Goal: Task Accomplishment & Management: Complete application form

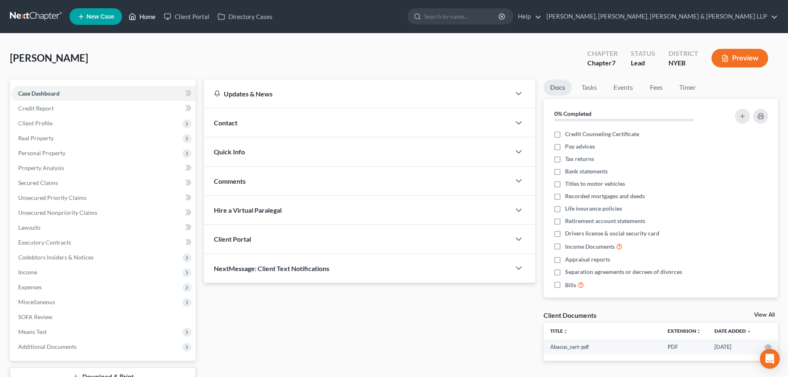
click at [139, 18] on link "Home" at bounding box center [141, 16] width 35 height 15
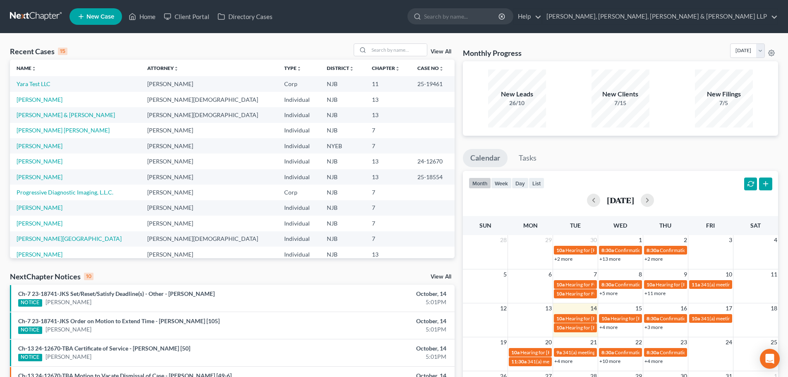
click at [105, 18] on span "New Case" at bounding box center [100, 17] width 28 height 6
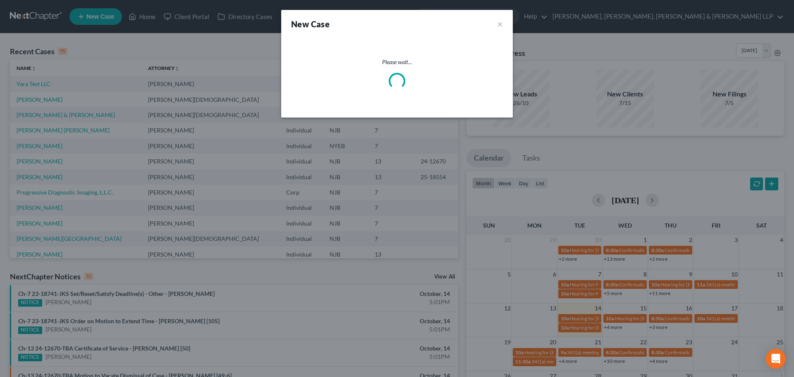
select select "51"
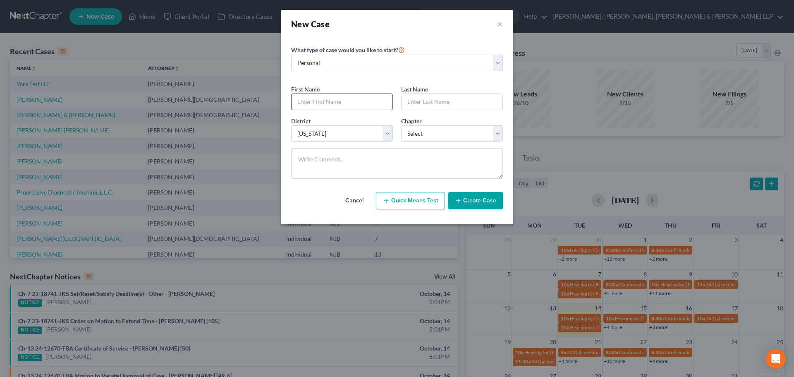
click at [352, 104] on input "text" at bounding box center [341, 102] width 101 height 16
type input "[PERSON_NAME]"
click at [443, 100] on input "text" at bounding box center [451, 102] width 101 height 16
type input "[PERSON_NAME]"
click at [447, 130] on select "Select 7 11 12 13" at bounding box center [452, 133] width 102 height 17
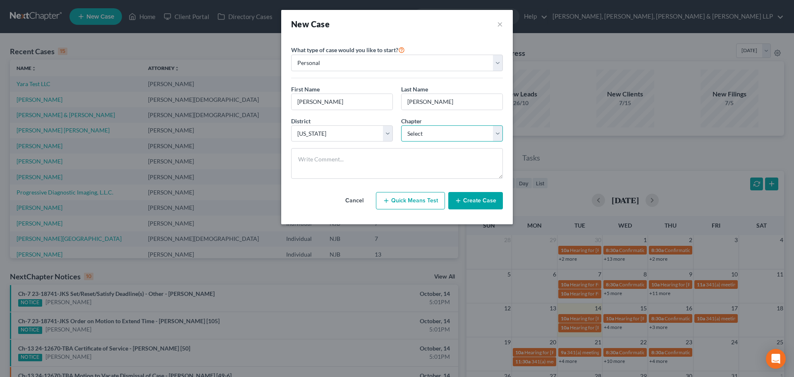
select select "0"
click at [401, 125] on select "Select 7 11 12 13" at bounding box center [452, 133] width 102 height 17
click at [466, 198] on button "Create Case" at bounding box center [475, 200] width 55 height 17
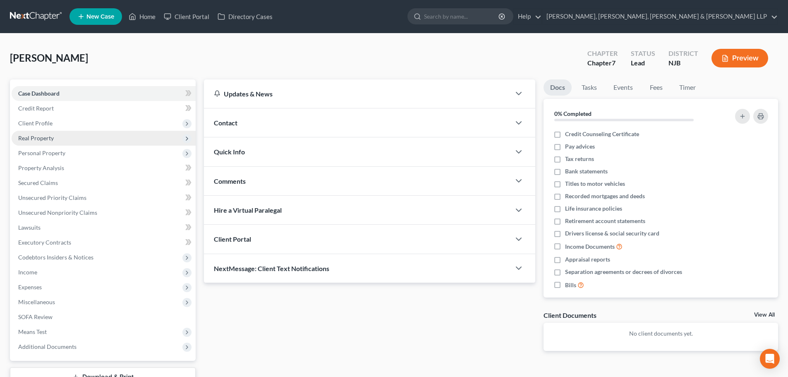
drag, startPoint x: 42, startPoint y: 127, endPoint x: 51, endPoint y: 137, distance: 13.8
click at [44, 127] on span "Client Profile" at bounding box center [104, 123] width 184 height 15
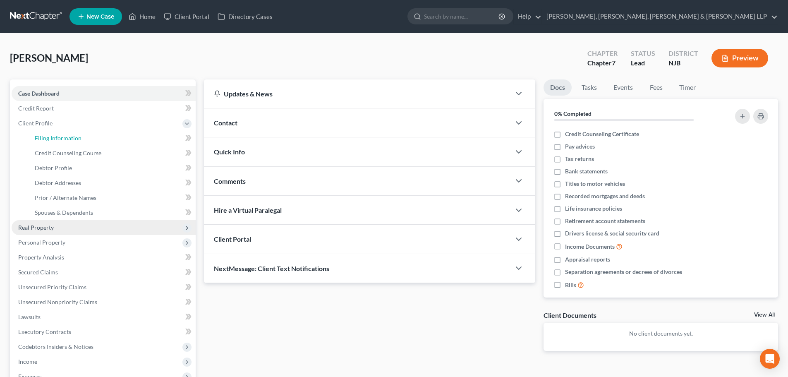
click at [51, 137] on span "Filing Information" at bounding box center [58, 137] width 47 height 7
select select "1"
select select "0"
select select "51"
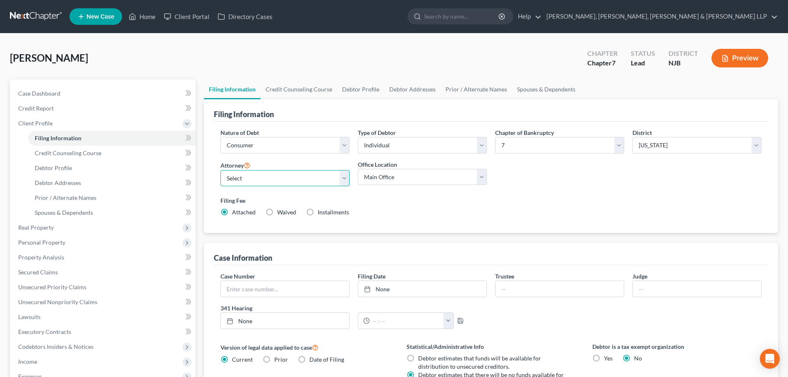
drag, startPoint x: 279, startPoint y: 170, endPoint x: 277, endPoint y: 184, distance: 14.2
click at [279, 170] on select "Select [PERSON_NAME] - NJB [PERSON_NAME] - NYNB [PERSON_NAME] - NYEB [PERSON_NA…" at bounding box center [284, 178] width 129 height 17
select select "0"
click at [220, 170] on select "Select [PERSON_NAME] - NJB [PERSON_NAME] - NYNB [PERSON_NAME] - NYEB [PERSON_NA…" at bounding box center [284, 178] width 129 height 17
drag, startPoint x: 401, startPoint y: 177, endPoint x: 398, endPoint y: 184, distance: 7.8
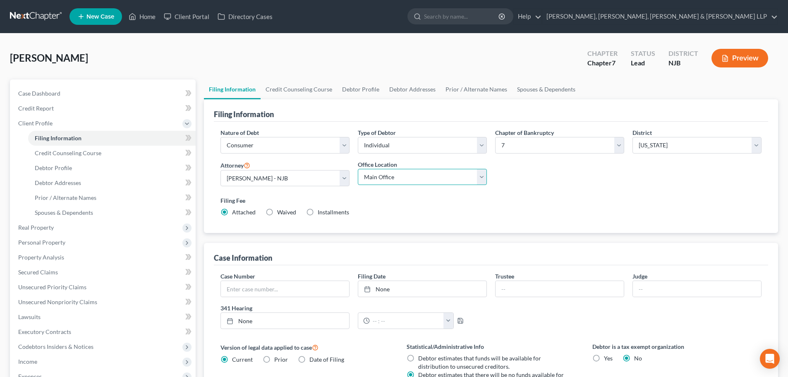
click at [401, 177] on select "Main Office Scura, [GEOGRAPHIC_DATA], [PERSON_NAME], [PERSON_NAME] & [PERSON_NA…" at bounding box center [422, 177] width 129 height 17
select select "0"
click at [358, 169] on select "Main Office Scura, [GEOGRAPHIC_DATA], [PERSON_NAME], [PERSON_NAME] & [PERSON_NA…" at bounding box center [422, 177] width 129 height 17
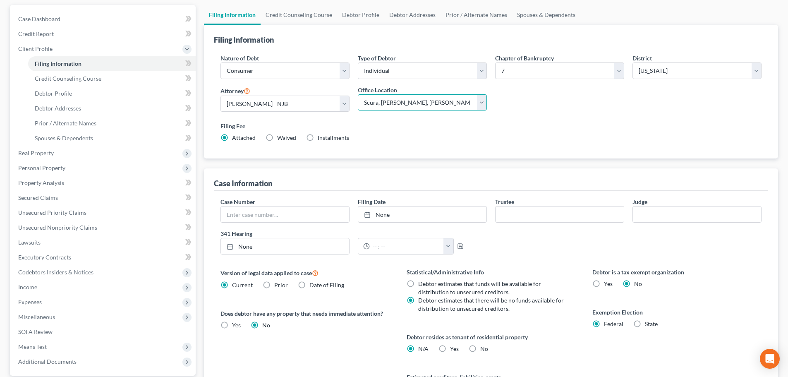
scroll to position [83, 0]
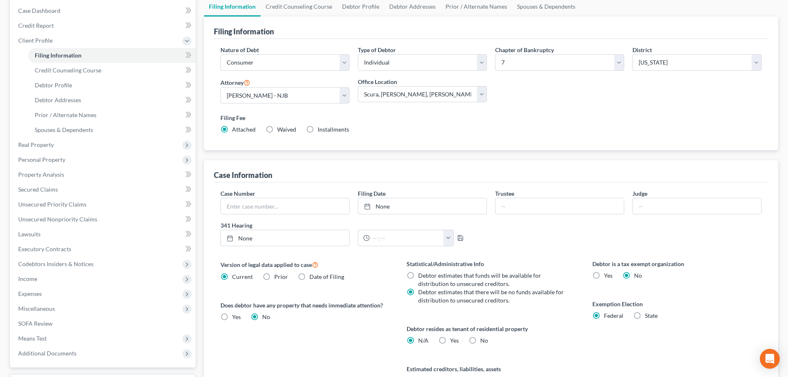
click at [450, 337] on label "Yes Yes" at bounding box center [454, 340] width 9 height 8
click at [453, 337] on input "Yes Yes" at bounding box center [455, 338] width 5 height 5
radio input "true"
radio input "false"
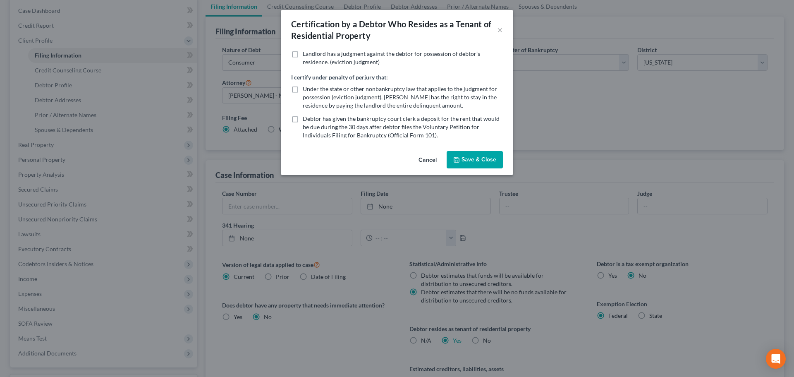
click at [469, 160] on button "Save & Close" at bounding box center [475, 159] width 56 height 17
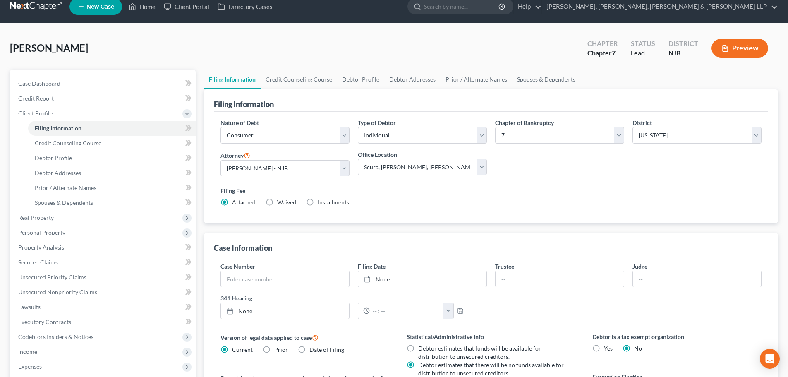
scroll to position [3, 0]
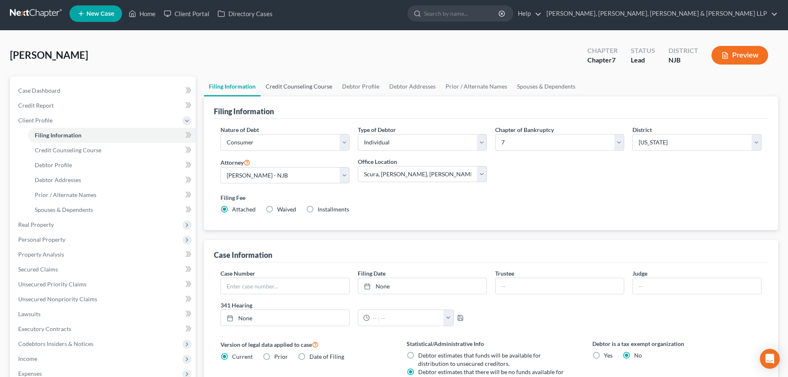
click at [307, 91] on link "Credit Counseling Course" at bounding box center [298, 86] width 76 height 20
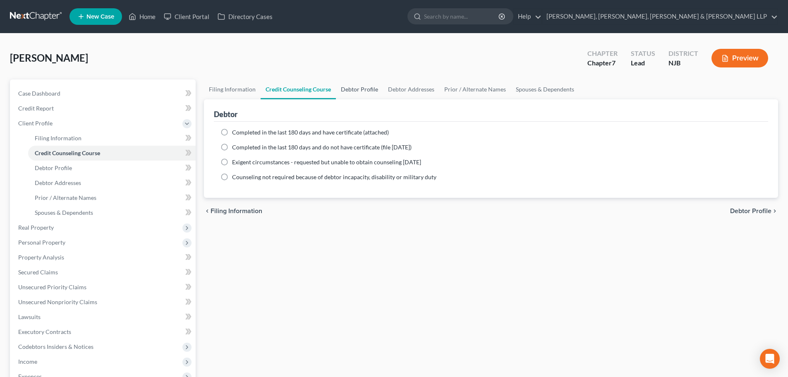
drag, startPoint x: 279, startPoint y: 135, endPoint x: 374, endPoint y: 86, distance: 106.5
click at [279, 135] on span "Completed in the last 180 days and have certificate (attached)" at bounding box center [310, 132] width 157 height 7
click at [241, 134] on input "Completed in the last 180 days and have certificate (attached)" at bounding box center [237, 130] width 5 height 5
radio input "true"
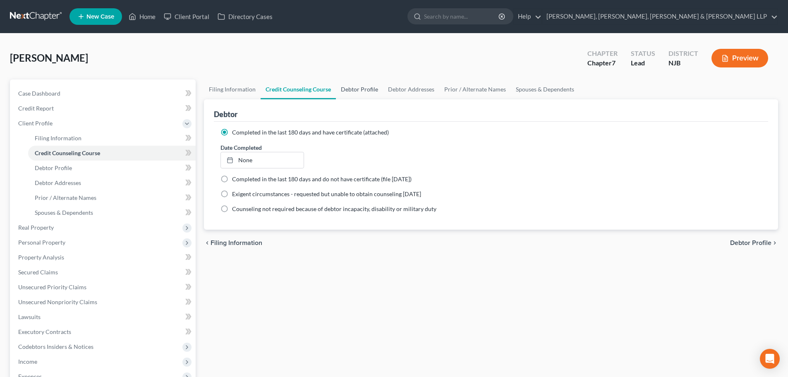
click at [362, 92] on link "Debtor Profile" at bounding box center [359, 89] width 47 height 20
select select "0"
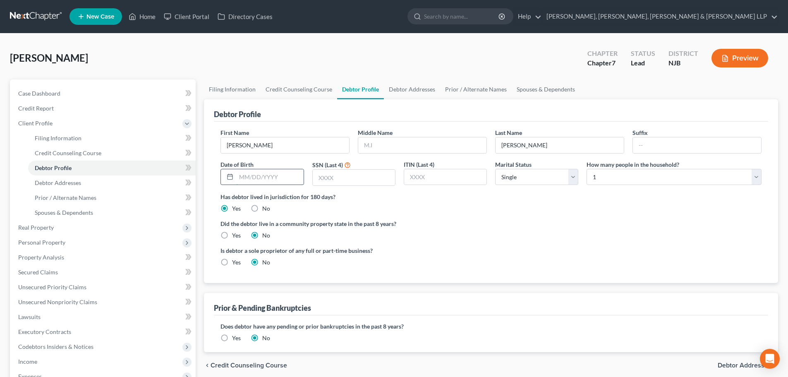
click at [271, 180] on input "text" at bounding box center [269, 177] width 67 height 16
type input "[DATE]"
drag, startPoint x: 318, startPoint y: 173, endPoint x: 313, endPoint y: 172, distance: 5.0
click at [318, 173] on input "text" at bounding box center [354, 178] width 82 height 16
type input "6078"
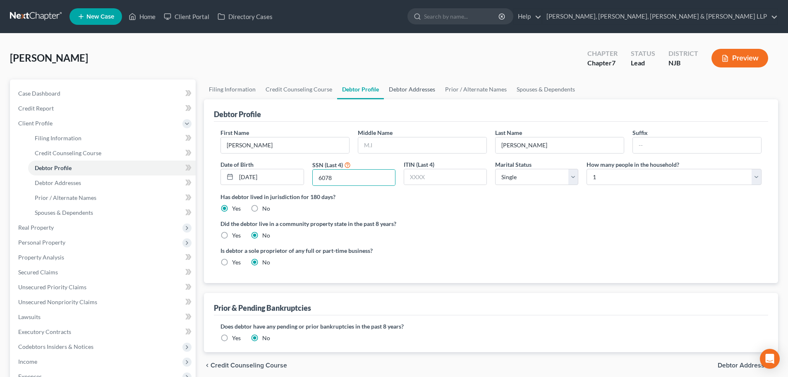
click at [400, 90] on link "Debtor Addresses" at bounding box center [412, 89] width 56 height 20
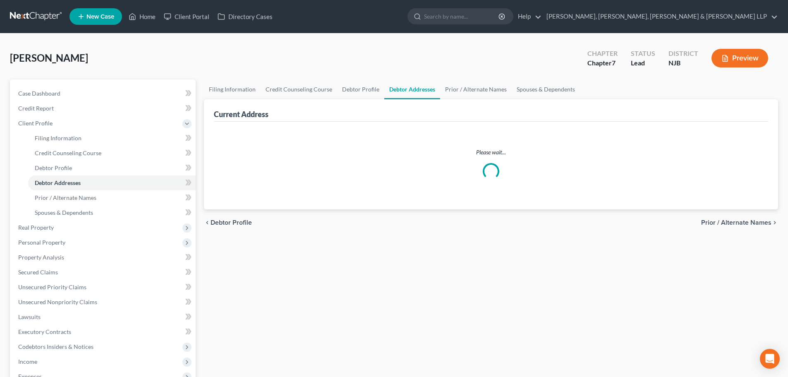
select select "0"
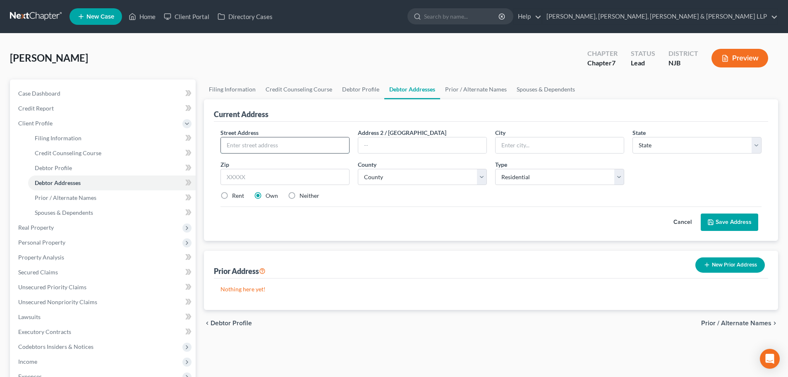
click at [299, 150] on input "text" at bounding box center [285, 145] width 128 height 16
type input "[STREET_ADDRESS]"
click at [292, 170] on input "text" at bounding box center [284, 177] width 129 height 17
type input "07203"
type input "Roselle"
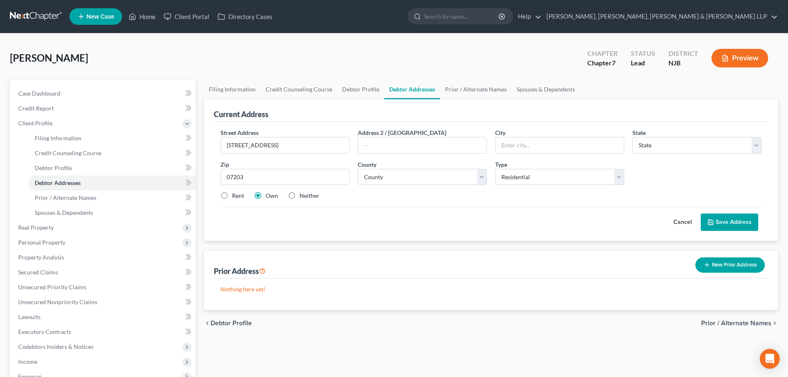
select select "33"
click at [236, 192] on label "Rent" at bounding box center [238, 195] width 12 height 8
click at [236, 192] on input "Rent" at bounding box center [237, 193] width 5 height 5
radio input "true"
click at [390, 169] on select "County [GEOGRAPHIC_DATA] [GEOGRAPHIC_DATA] [GEOGRAPHIC_DATA] [GEOGRAPHIC_DATA] …" at bounding box center [422, 177] width 129 height 17
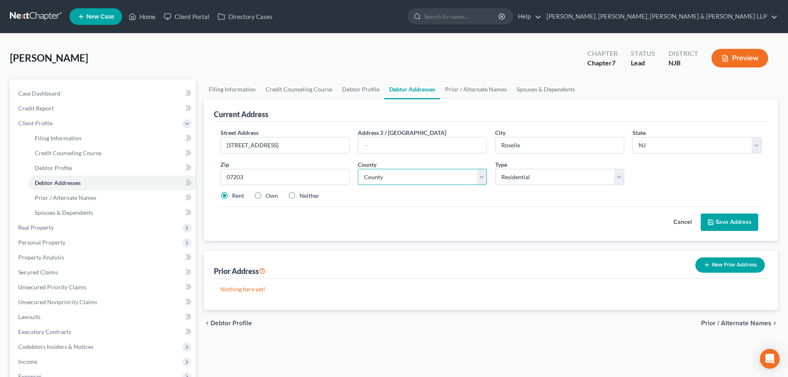
select select "19"
click at [358, 169] on select "County [GEOGRAPHIC_DATA] [GEOGRAPHIC_DATA] [GEOGRAPHIC_DATA] [GEOGRAPHIC_DATA] …" at bounding box center [422, 177] width 129 height 17
click at [727, 230] on button "Save Address" at bounding box center [728, 221] width 57 height 17
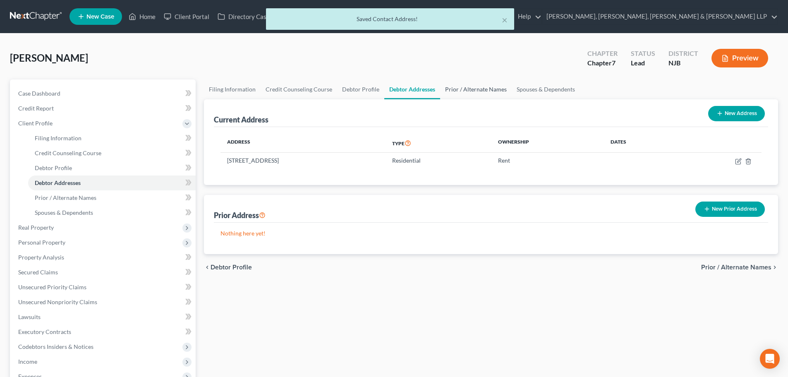
click at [488, 88] on link "Prior / Alternate Names" at bounding box center [476, 89] width 72 height 20
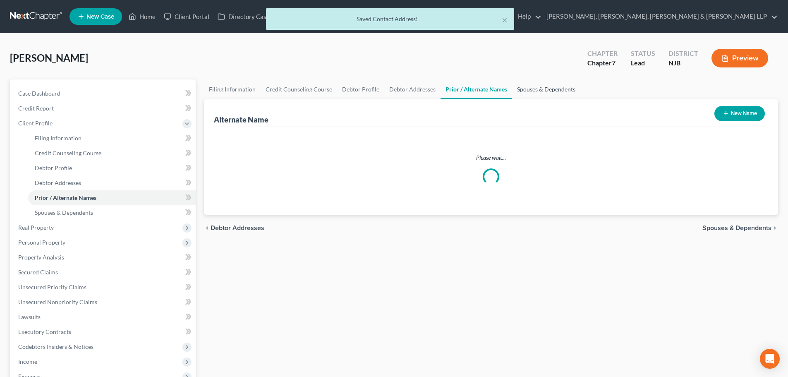
click at [529, 84] on link "Spouses & Dependents" at bounding box center [546, 89] width 68 height 20
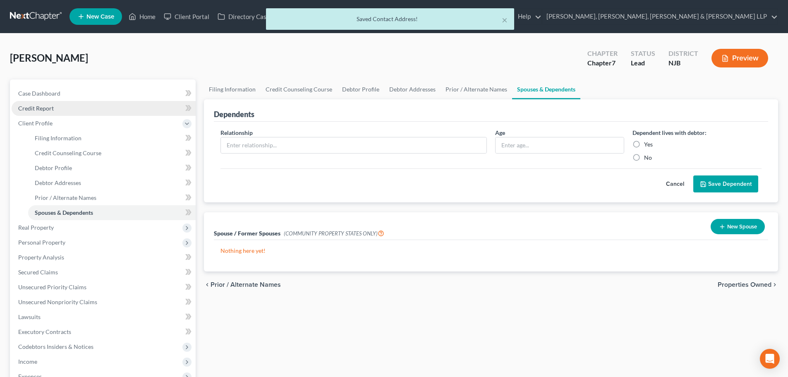
click at [89, 114] on link "Credit Report" at bounding box center [104, 108] width 184 height 15
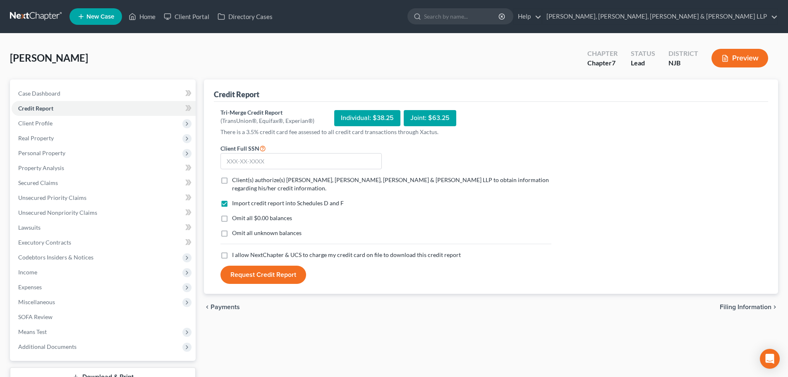
click at [232, 182] on label "Client(s) authorize(s) [PERSON_NAME], [PERSON_NAME], [PERSON_NAME] & [PERSON_NA…" at bounding box center [391, 184] width 319 height 17
click at [235, 181] on input "Client(s) authorize(s) [PERSON_NAME], [PERSON_NAME], [PERSON_NAME] & [PERSON_NA…" at bounding box center [237, 178] width 5 height 5
checkbox input "true"
click at [232, 253] on label "I allow NextChapter & UCS to charge my credit card on file to download this cre…" at bounding box center [346, 255] width 229 height 8
click at [235, 253] on input "I allow NextChapter & UCS to charge my credit card on file to download this cre…" at bounding box center [237, 253] width 5 height 5
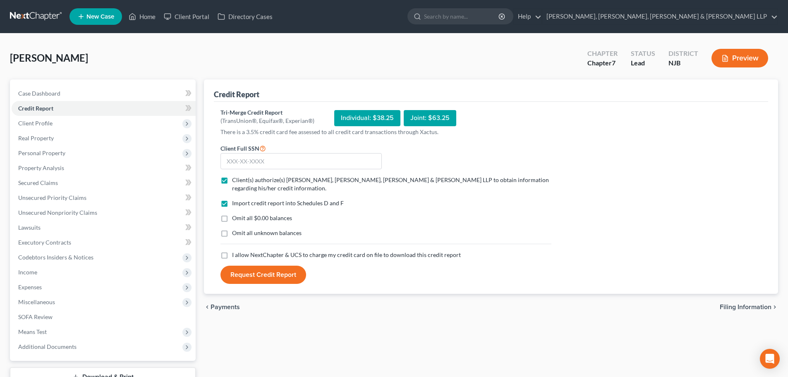
checkbox input "true"
click at [248, 156] on input "text" at bounding box center [300, 161] width 161 height 17
type input "134-77-3565"
click at [272, 277] on button "Request Credit Report" at bounding box center [263, 274] width 86 height 18
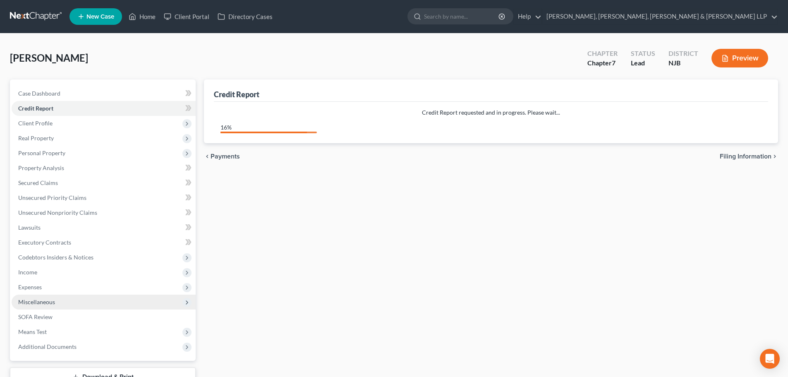
click at [88, 300] on span "Miscellaneous" at bounding box center [104, 301] width 184 height 15
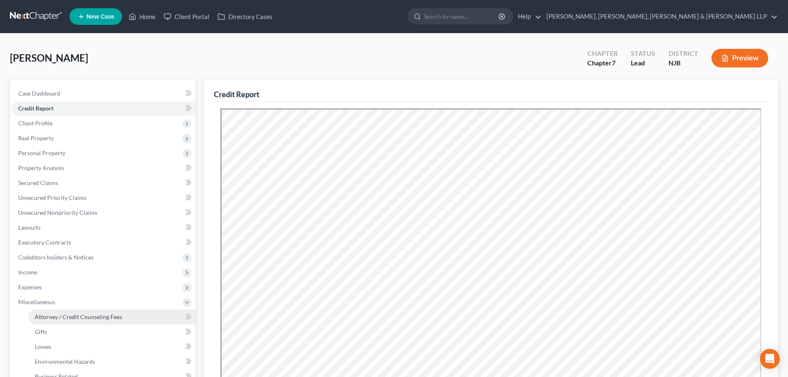
click at [63, 315] on span "Attorney / Credit Counseling Fees" at bounding box center [78, 316] width 87 height 7
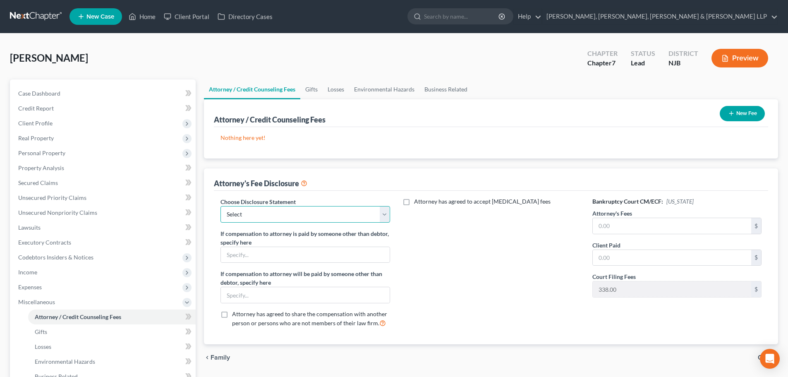
click at [267, 221] on select "Select Chapter 13 Disclosure Statement Chapter 7 Disclosure Statement" at bounding box center [304, 214] width 169 height 17
select select "1"
click at [220, 206] on select "Select Chapter 13 Disclosure Statement Chapter 7 Disclosure Statement" at bounding box center [304, 214] width 169 height 17
click at [604, 227] on input "text" at bounding box center [671, 226] width 158 height 16
type input "2,838.00"
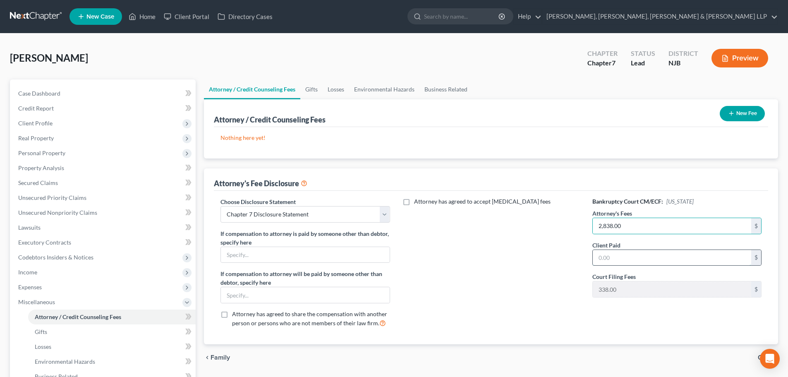
click at [650, 253] on input "text" at bounding box center [671, 258] width 158 height 16
type input "2,838.00"
click at [747, 114] on button "New Fee" at bounding box center [741, 113] width 45 height 15
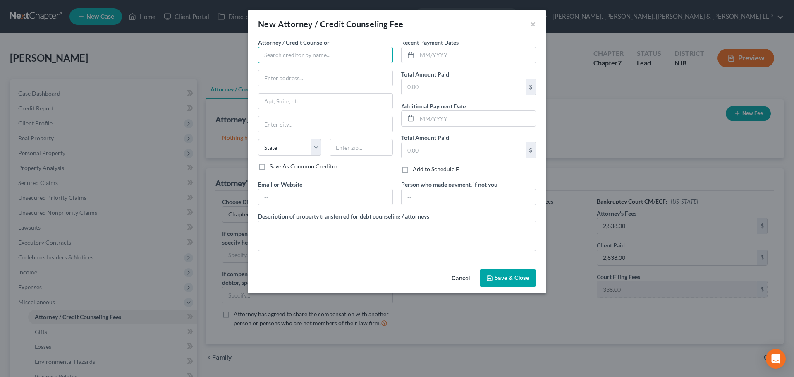
click at [304, 62] on input "text" at bounding box center [325, 55] width 135 height 17
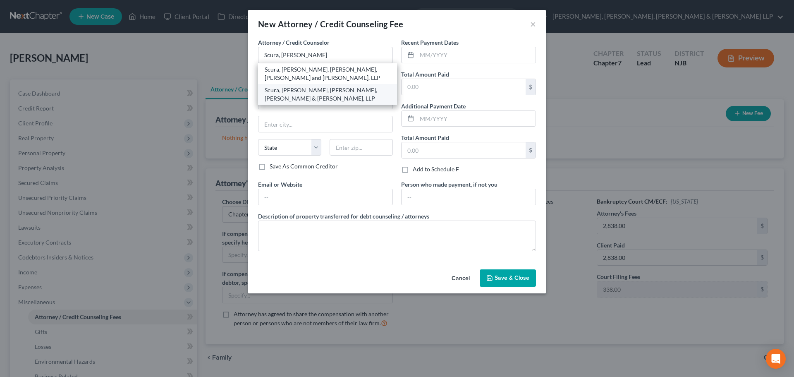
click at [316, 94] on div "Scura, [PERSON_NAME], [PERSON_NAME], [PERSON_NAME] & [PERSON_NAME], LLP" at bounding box center [328, 94] width 126 height 17
type input "Scura, [PERSON_NAME], [PERSON_NAME], [PERSON_NAME] & [PERSON_NAME], LLP"
type input "1599 Hamburg turnpike"
type input "[PERSON_NAME]"
select select "33"
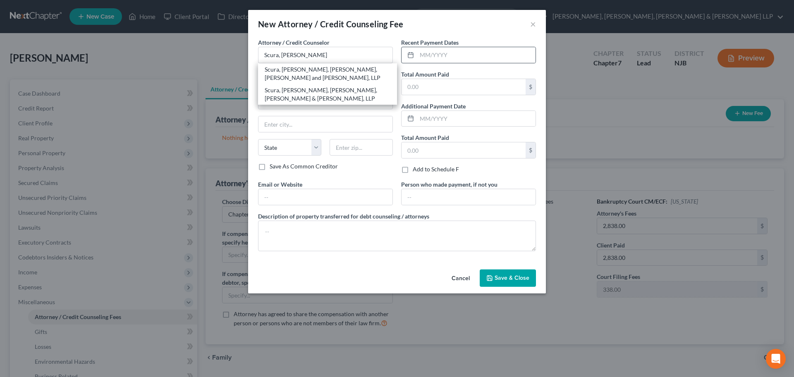
type input "07470"
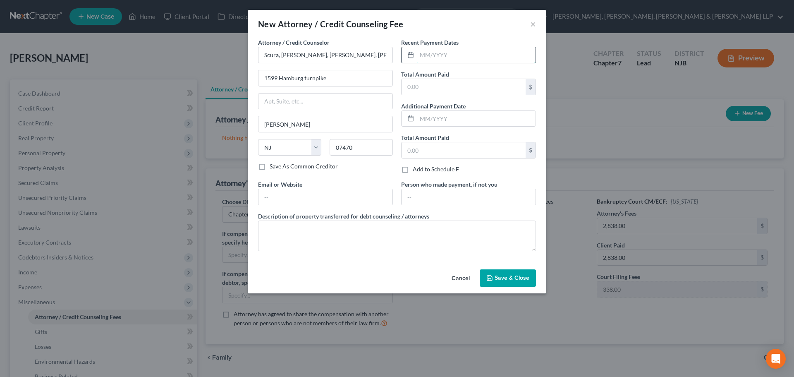
click at [427, 54] on input "text" at bounding box center [476, 55] width 119 height 16
type input "10/2025"
click at [422, 85] on input "text" at bounding box center [463, 87] width 124 height 16
type input "2,838.00"
click at [283, 234] on textarea at bounding box center [397, 235] width 278 height 31
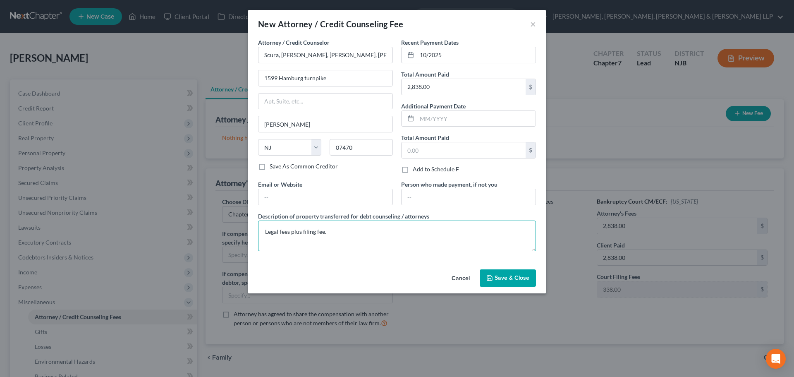
type textarea "Legal fees plus filing fee."
click at [485, 272] on button "Save & Close" at bounding box center [508, 277] width 56 height 17
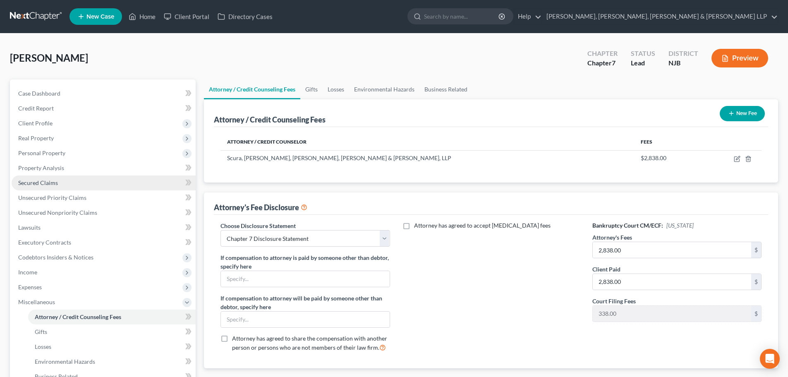
click at [53, 185] on span "Secured Claims" at bounding box center [38, 182] width 40 height 7
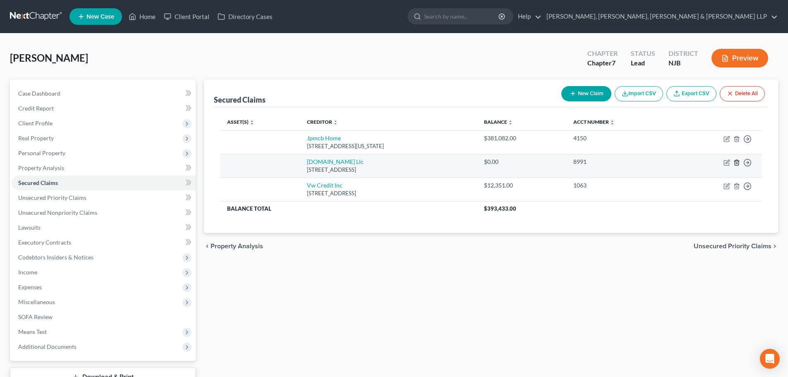
click at [738, 161] on icon "button" at bounding box center [736, 162] width 4 height 5
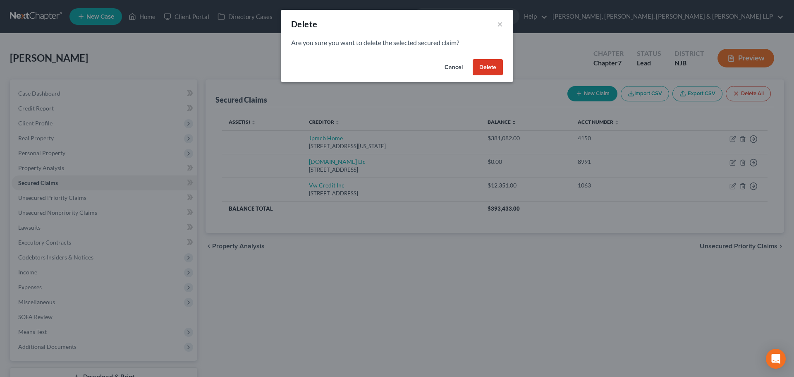
click at [489, 63] on button "Delete" at bounding box center [488, 67] width 30 height 17
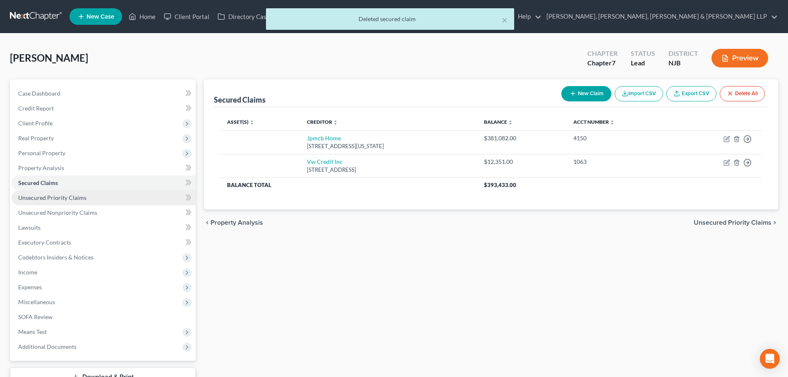
click at [40, 202] on link "Unsecured Priority Claims" at bounding box center [104, 197] width 184 height 15
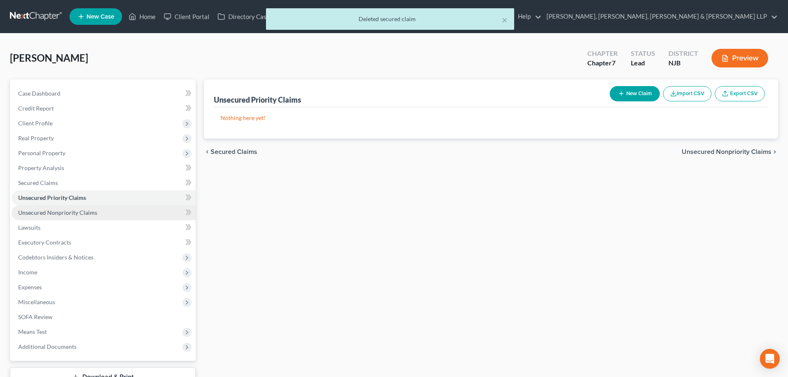
click at [48, 213] on span "Unsecured Nonpriority Claims" at bounding box center [57, 212] width 79 height 7
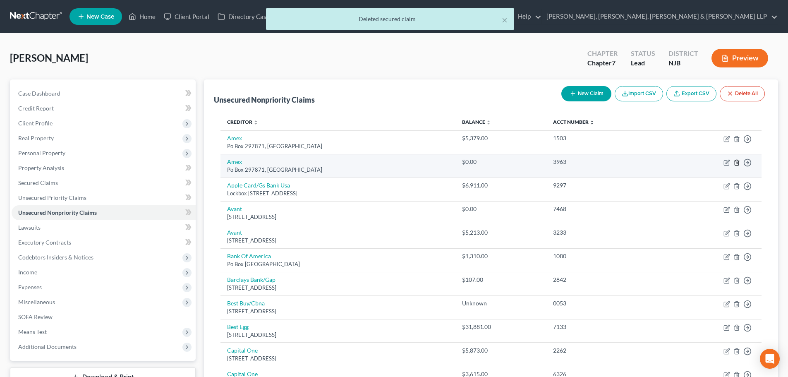
click at [734, 161] on icon "button" at bounding box center [736, 162] width 7 height 7
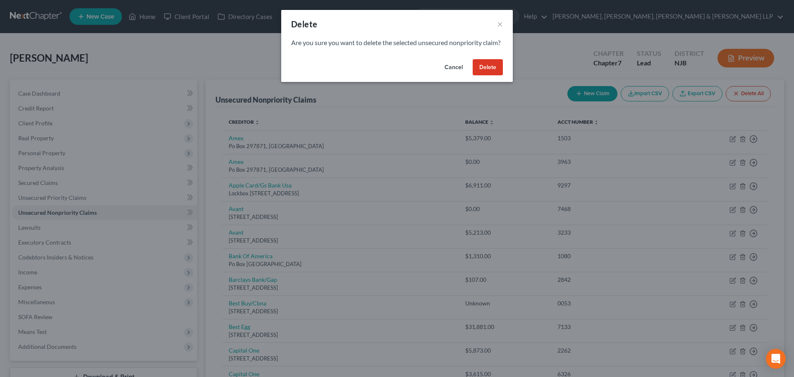
click at [490, 74] on button "Delete" at bounding box center [488, 67] width 30 height 17
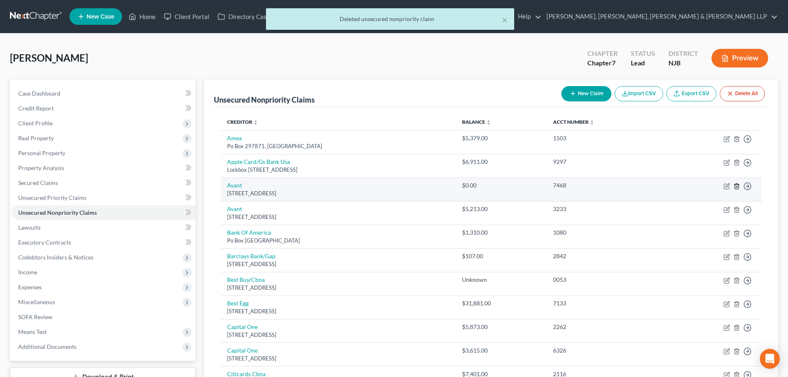
click at [735, 184] on polyline "button" at bounding box center [736, 184] width 5 height 0
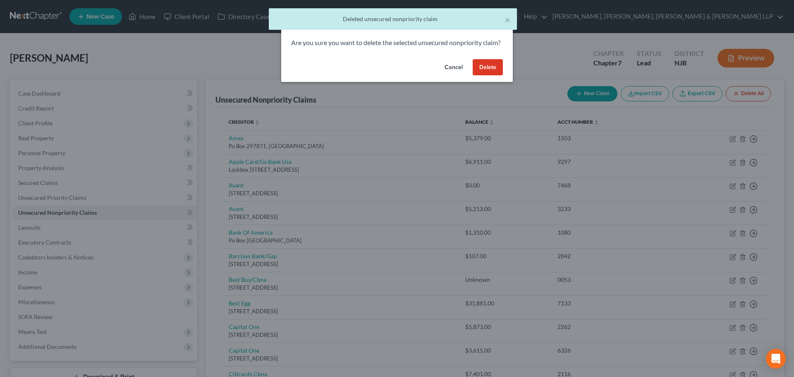
click at [486, 76] on button "Delete" at bounding box center [488, 67] width 30 height 17
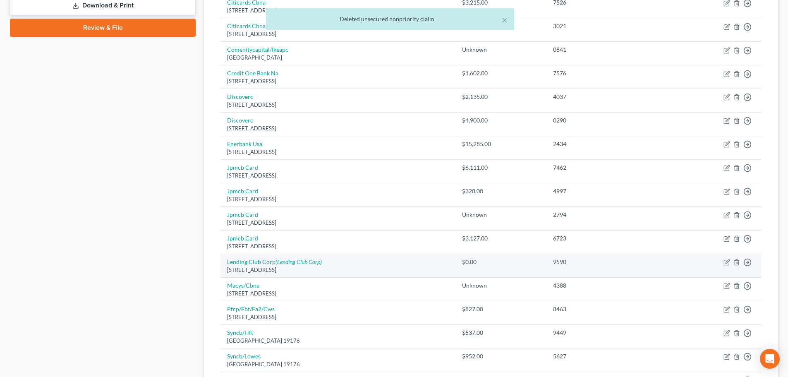
scroll to position [372, 0]
click at [735, 260] on icon "button" at bounding box center [736, 261] width 4 height 5
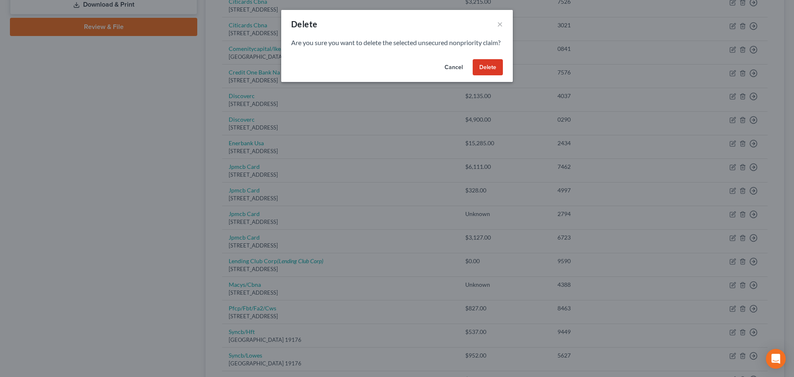
click at [488, 76] on button "Delete" at bounding box center [488, 67] width 30 height 17
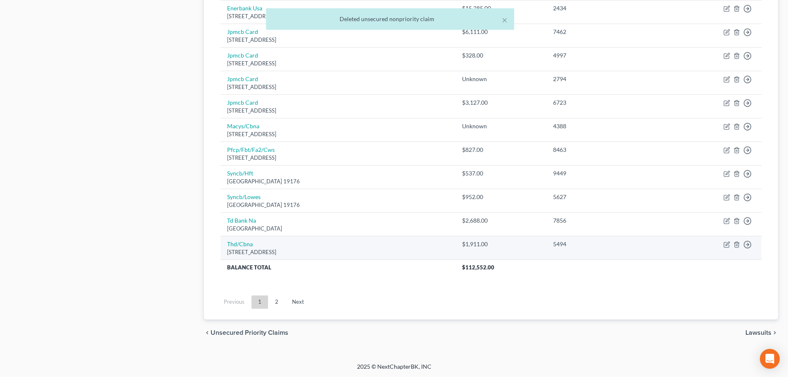
scroll to position [507, 0]
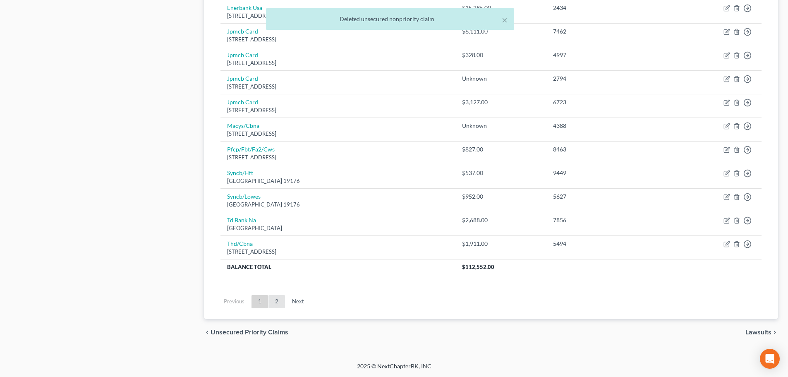
click at [276, 300] on link "2" at bounding box center [276, 301] width 17 height 13
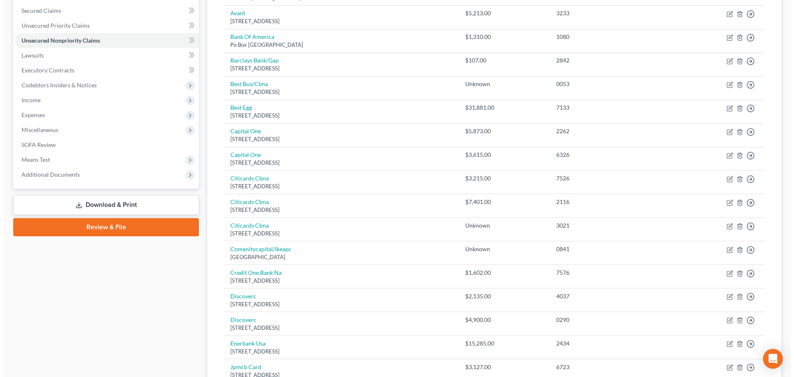
scroll to position [0, 0]
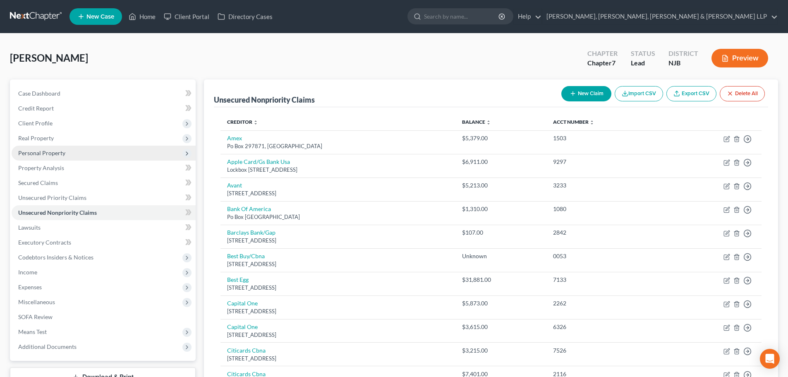
click at [55, 153] on span "Personal Property" at bounding box center [41, 152] width 47 height 7
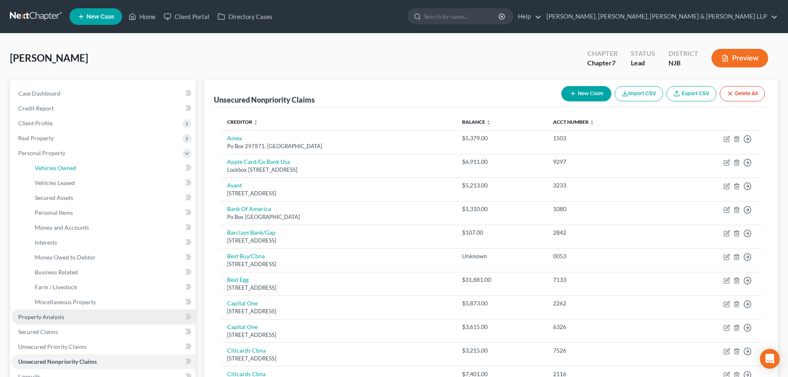
click at [57, 168] on span "Vehicles Owned" at bounding box center [55, 167] width 41 height 7
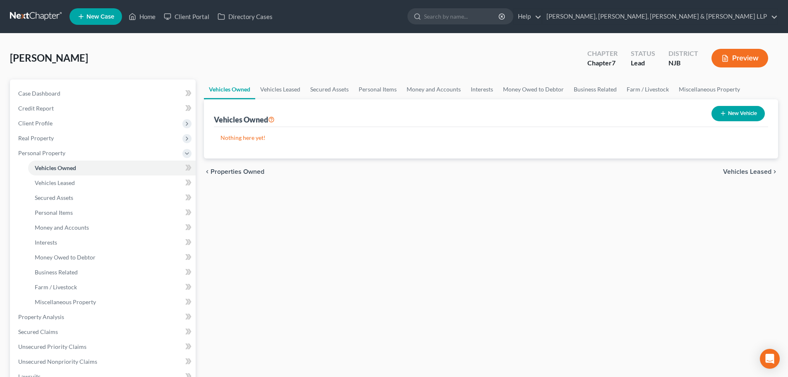
click at [724, 109] on button "New Vehicle" at bounding box center [737, 113] width 53 height 15
select select "0"
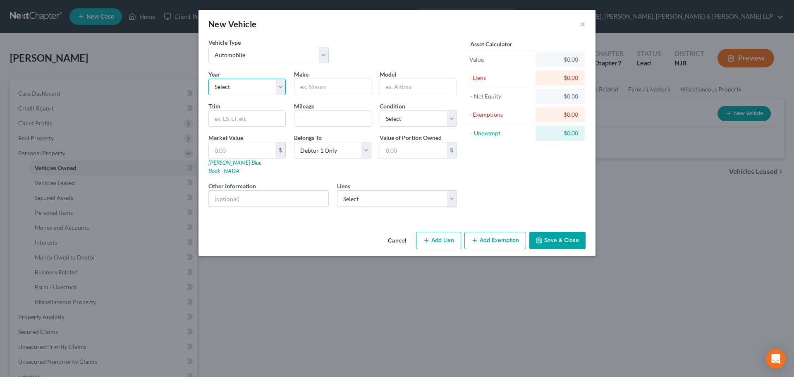
drag, startPoint x: 246, startPoint y: 83, endPoint x: 245, endPoint y: 95, distance: 12.1
click at [246, 83] on select "Select 2026 2025 2024 2023 2022 2021 2020 2019 2018 2017 2016 2015 2014 2013 20…" at bounding box center [246, 87] width 77 height 17
select select "21"
click at [208, 79] on select "Select 2026 2025 2024 2023 2022 2021 2020 2019 2018 2017 2016 2015 2014 2013 20…" at bounding box center [246, 87] width 77 height 17
click at [315, 87] on input "text" at bounding box center [332, 87] width 76 height 16
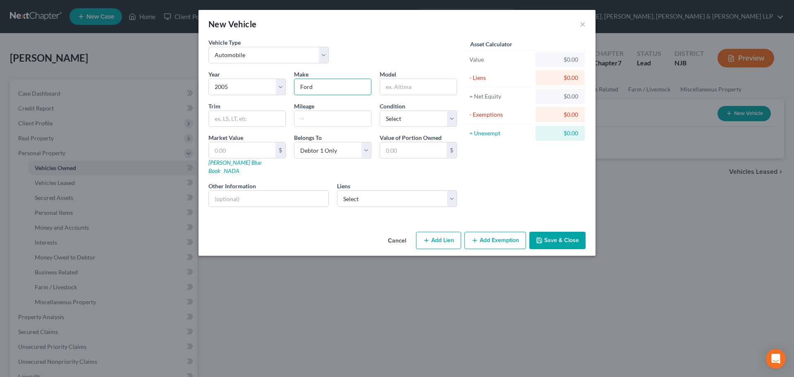
type input "Ford"
click at [384, 88] on input "text" at bounding box center [418, 87] width 76 height 16
type input "Ecoline"
click at [413, 122] on select "Select Excellent Very Good Good Fair Poor" at bounding box center [418, 118] width 77 height 17
select select "2"
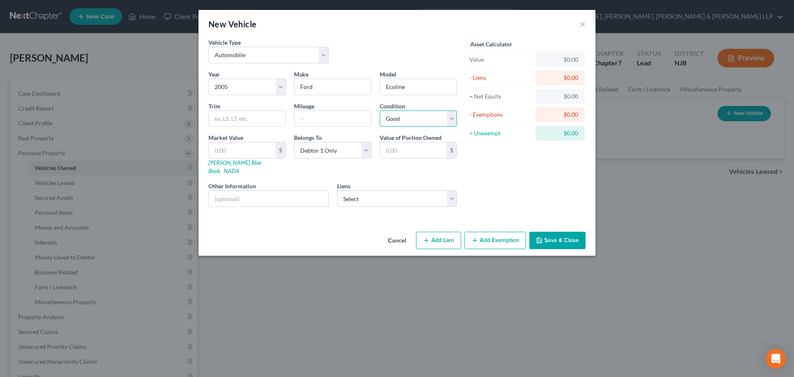
click at [380, 110] on select "Select Excellent Very Good Good Fair Poor" at bounding box center [418, 118] width 77 height 17
drag, startPoint x: 340, startPoint y: 121, endPoint x: 331, endPoint y: 117, distance: 9.4
click at [339, 121] on input "text" at bounding box center [332, 119] width 76 height 16
type input "220000"
click at [244, 149] on input "text" at bounding box center [242, 150] width 67 height 16
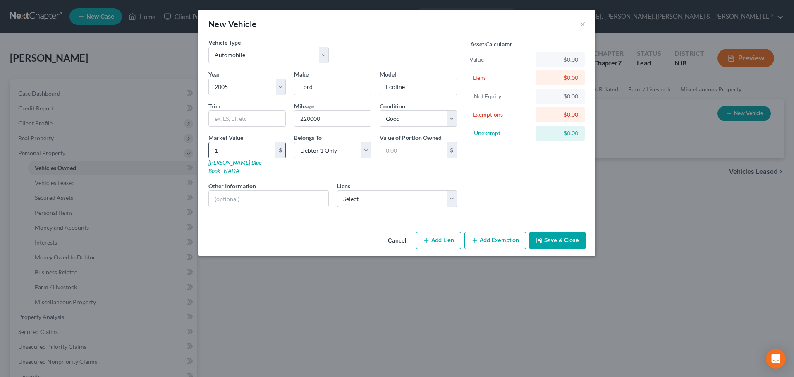
type input "15"
type input "15.00"
type input "150"
type input "150.00"
type input "1500"
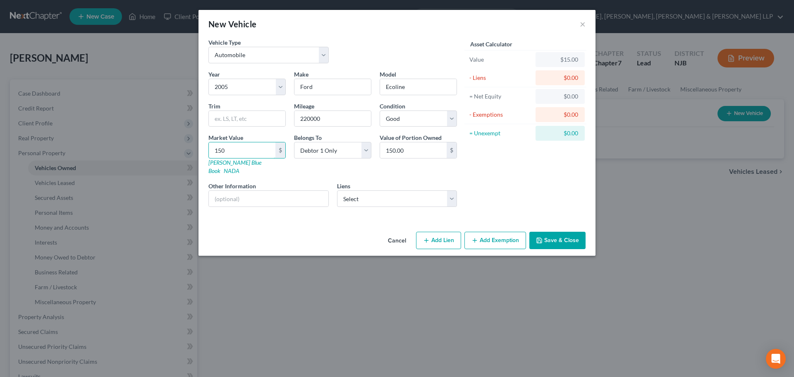
type input "1,500.00"
type input "1,500"
click at [477, 237] on icon "button" at bounding box center [474, 240] width 7 height 7
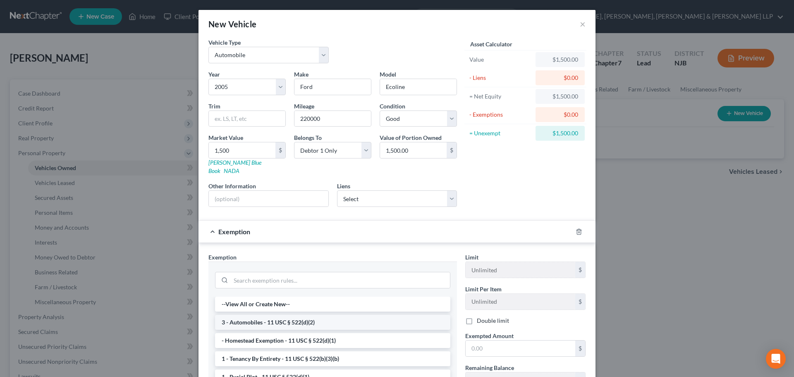
click at [272, 321] on li "3 - Automobiles - 11 USC § 522(d)(2)" at bounding box center [332, 322] width 235 height 15
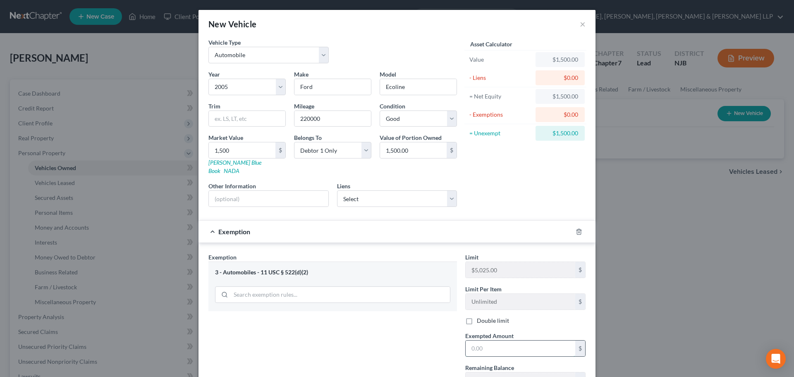
click at [488, 340] on input "text" at bounding box center [521, 348] width 110 height 16
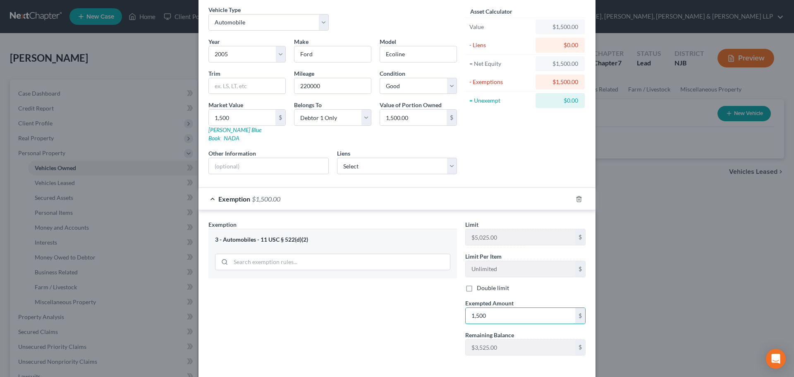
scroll to position [62, 0]
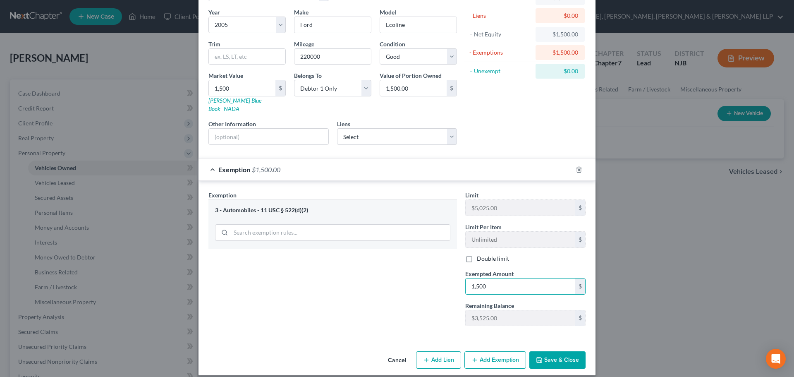
type input "1,500"
click at [575, 352] on button "Save & Close" at bounding box center [557, 359] width 56 height 17
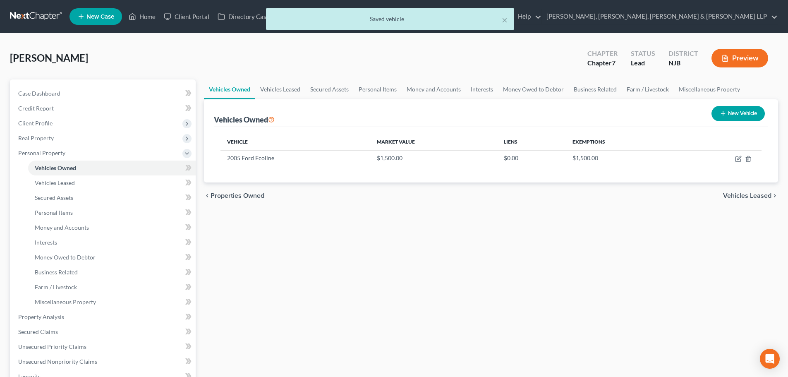
click at [743, 112] on button "New Vehicle" at bounding box center [737, 113] width 53 height 15
select select "0"
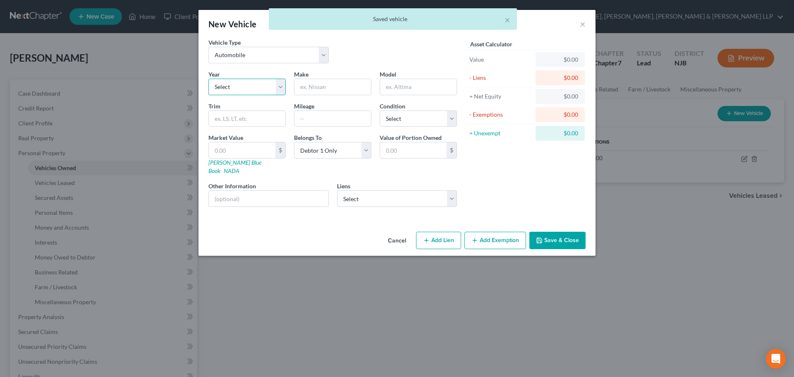
drag, startPoint x: 261, startPoint y: 89, endPoint x: 260, endPoint y: 95, distance: 5.5
click at [261, 89] on select "Select 2026 2025 2024 2023 2022 2021 2020 2019 2018 2017 2016 2015 2014 2013 20…" at bounding box center [246, 87] width 77 height 17
select select "7"
click at [208, 79] on select "Select 2026 2025 2024 2023 2022 2021 2020 2019 2018 2017 2016 2015 2014 2013 20…" at bounding box center [246, 87] width 77 height 17
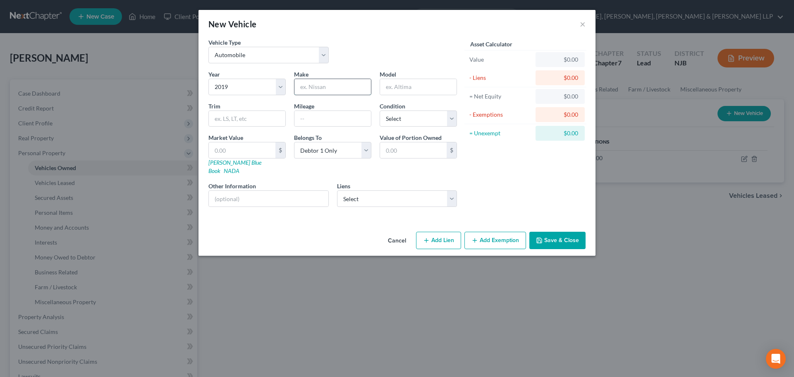
click at [320, 89] on input "text" at bounding box center [332, 87] width 76 height 16
type input "Volkswagon"
click at [414, 82] on input "text" at bounding box center [418, 87] width 76 height 16
type input "Jetta"
click at [330, 115] on input "text" at bounding box center [332, 119] width 76 height 16
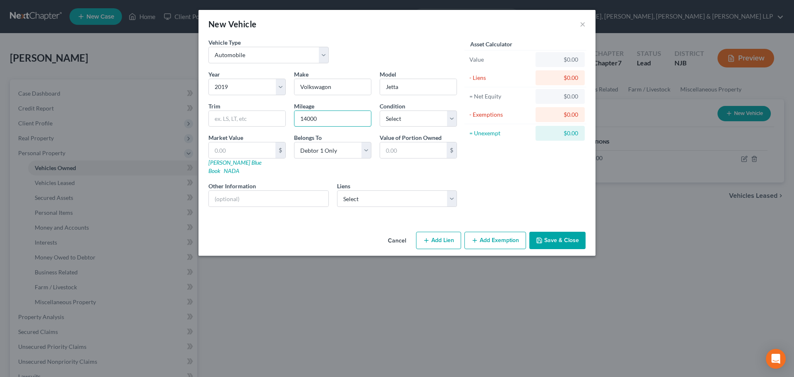
drag, startPoint x: 329, startPoint y: 123, endPoint x: 271, endPoint y: 134, distance: 58.9
click at [271, 134] on div "Year Select 2026 2025 2024 2023 2022 2021 2020 2019 2018 2017 2016 2015 2014 20…" at bounding box center [332, 141] width 257 height 143
type input "50000"
drag, startPoint x: 429, startPoint y: 120, endPoint x: 423, endPoint y: 126, distance: 8.5
click at [429, 120] on select "Select Excellent Very Good Good Fair Poor" at bounding box center [418, 118] width 77 height 17
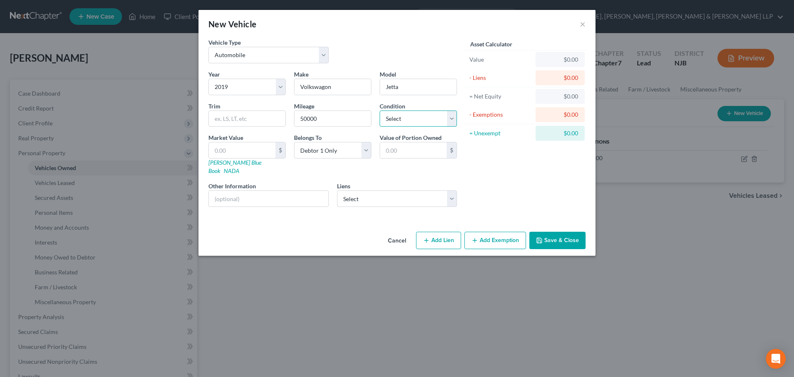
select select "2"
click at [380, 110] on select "Select Excellent Very Good Good Fair Poor" at bounding box center [418, 118] width 77 height 17
click at [369, 190] on select "Select Jpmcb Home - $381,082.00 Vw Credit Inc - $12,351.00" at bounding box center [397, 198] width 120 height 17
select select "1"
click at [337, 190] on select "Select Jpmcb Home - $381,082.00 Vw Credit Inc - $12,351.00" at bounding box center [397, 198] width 120 height 17
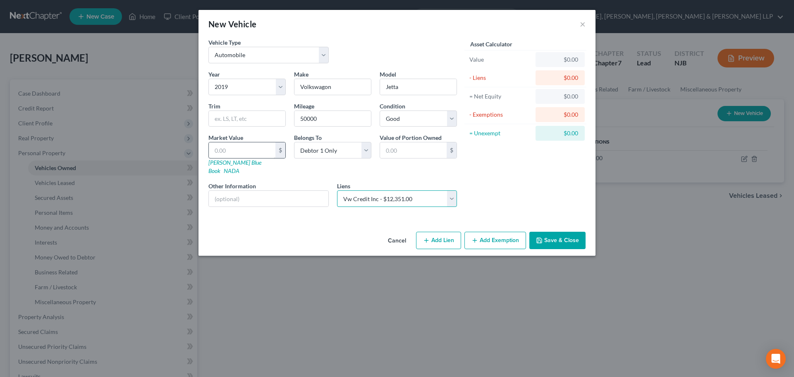
select select
select select "14"
select select "0"
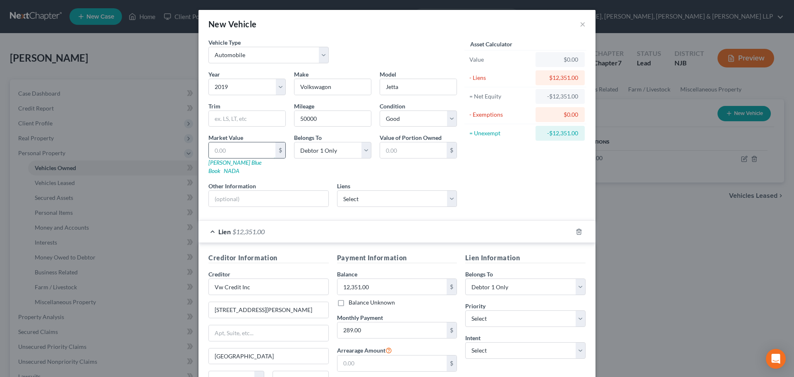
click at [252, 154] on input "text" at bounding box center [242, 150] width 67 height 16
type input "1"
type input "1.00"
type input "11"
type input "11.00"
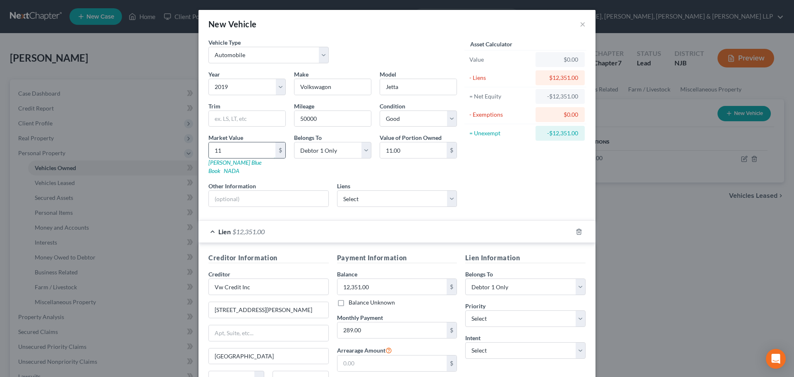
type input "113"
type input "113.00"
type input "1130"
type input "1,130.00"
type input "1,1300"
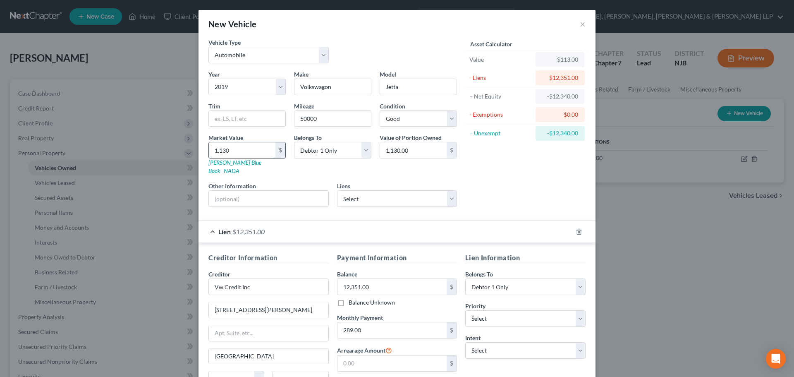
type input "11,300.00"
click at [500, 315] on select "Select 1st 2nd 3rd 4th 5th 6th 7th 8th 9th 10th 11th 12th 13th 14th 15th 16th 1…" at bounding box center [525, 318] width 120 height 17
select select "0"
click at [465, 310] on select "Select 1st 2nd 3rd 4th 5th 6th 7th 8th 9th 10th 11th 12th 13th 14th 15th 16th 1…" at bounding box center [525, 318] width 120 height 17
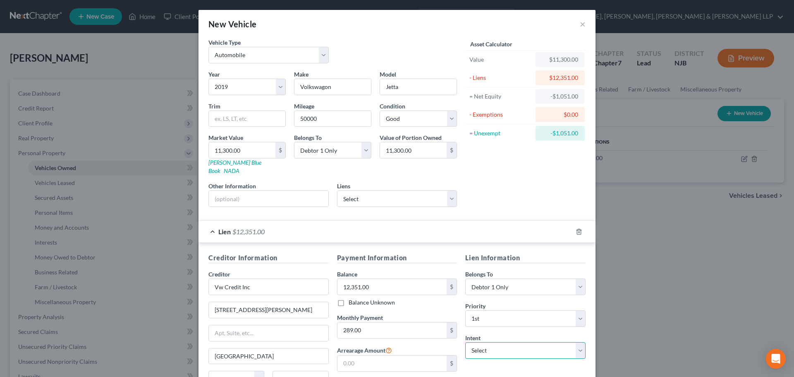
drag, startPoint x: 491, startPoint y: 340, endPoint x: 490, endPoint y: 334, distance: 6.3
click at [491, 342] on select "Select Surrender Redeem Reaffirm Avoid Other" at bounding box center [525, 350] width 120 height 17
select select "2"
click at [465, 342] on select "Select Surrender Redeem Reaffirm Avoid Other" at bounding box center [525, 350] width 120 height 17
click at [214, 220] on div "Lien $12,351.00" at bounding box center [385, 231] width 374 height 22
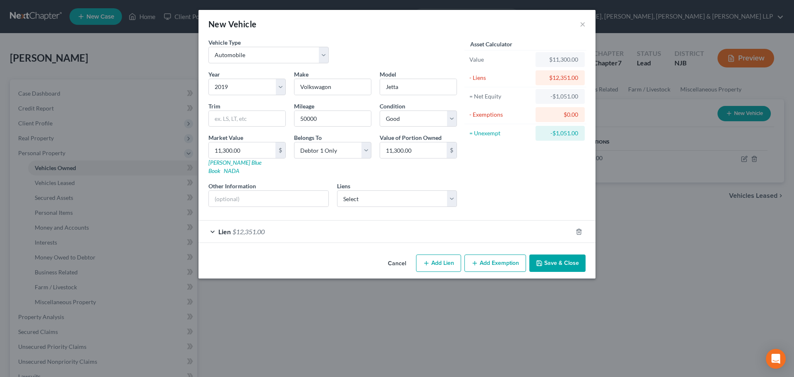
click at [554, 259] on button "Save & Close" at bounding box center [557, 262] width 56 height 17
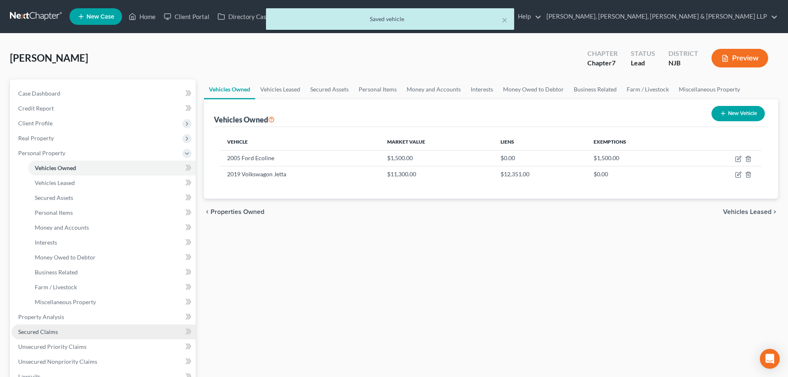
click at [53, 330] on span "Secured Claims" at bounding box center [38, 331] width 40 height 7
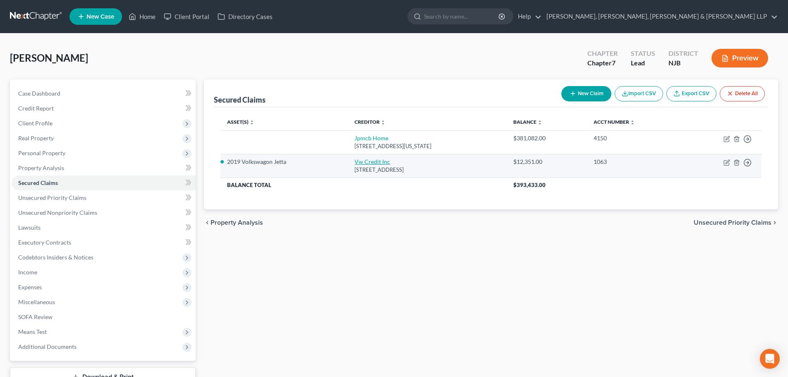
drag, startPoint x: 449, startPoint y: 172, endPoint x: 349, endPoint y: 163, distance: 101.3
click at [349, 163] on td "Vw Credit Inc [STREET_ADDRESS]" at bounding box center [427, 166] width 159 height 24
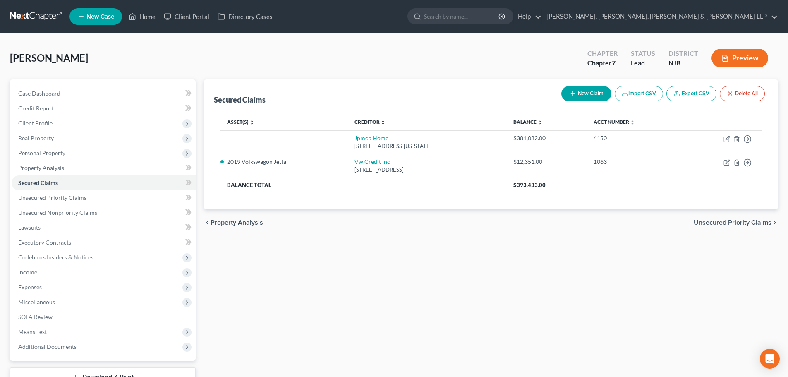
copy td "Vw Credit Inc [STREET_ADDRESS]"
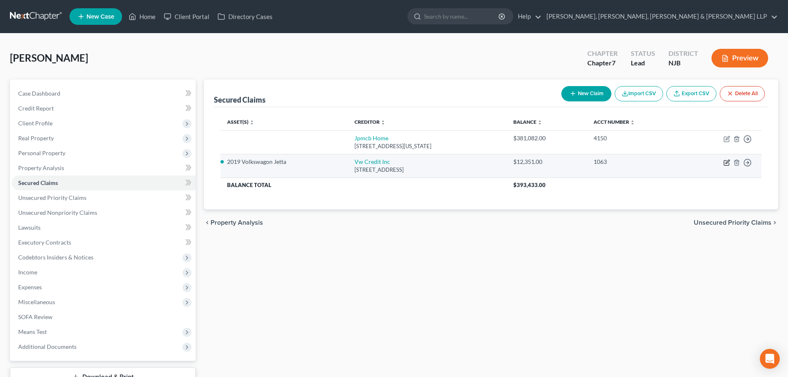
click at [727, 160] on icon "button" at bounding box center [727, 162] width 4 height 4
select select "14"
select select "3"
select select "2"
select select "0"
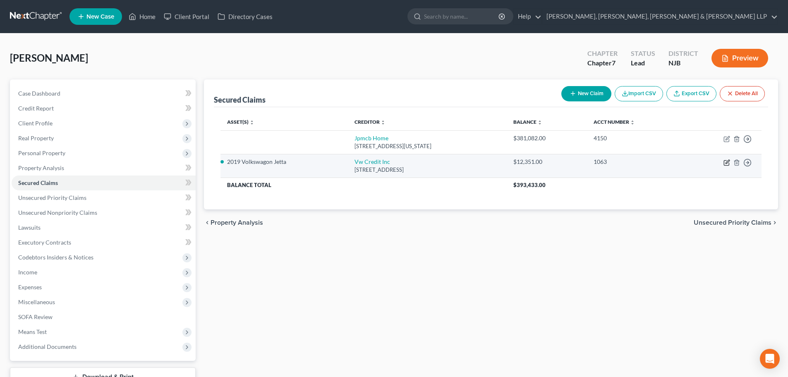
select select "0"
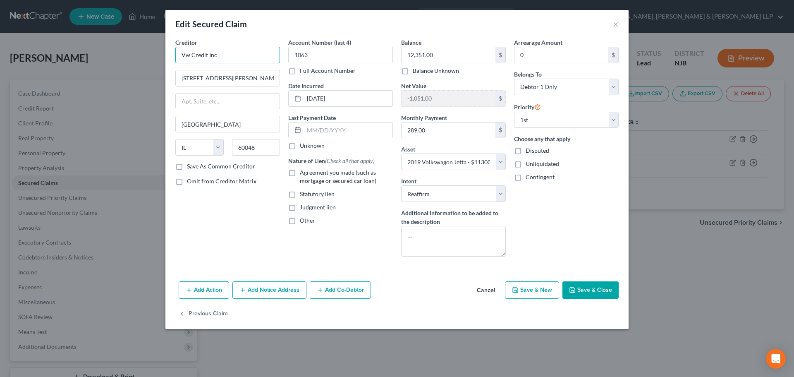
drag, startPoint x: 229, startPoint y: 55, endPoint x: 135, endPoint y: 55, distance: 94.3
click at [135, 55] on div "Edit Secured Claim × Creditor * Vw Credit Inc [STREET_ADDRESS][GEOGRAPHIC_DATA]…" at bounding box center [397, 188] width 794 height 377
paste input "olkswagen Credit"
type input "Volkswagen Credit"
click at [300, 171] on label "Agreement you made (such as mortgage or secured car loan)" at bounding box center [346, 176] width 93 height 17
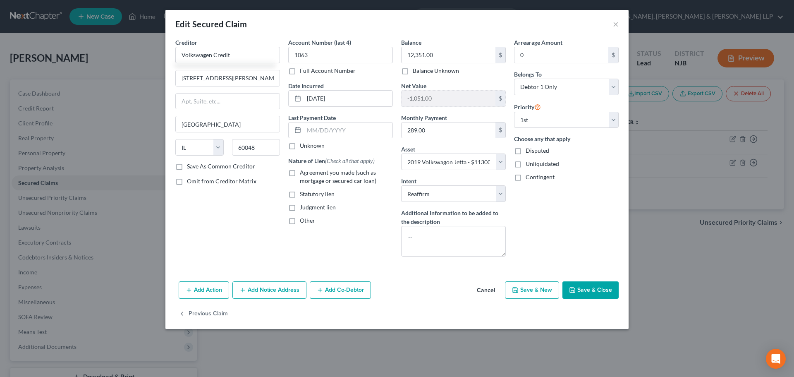
click at [303, 171] on input "Agreement you made (such as mortgage or secured car loan)" at bounding box center [305, 170] width 5 height 5
checkbox input "true"
click at [589, 295] on button "Save & Close" at bounding box center [590, 289] width 56 height 17
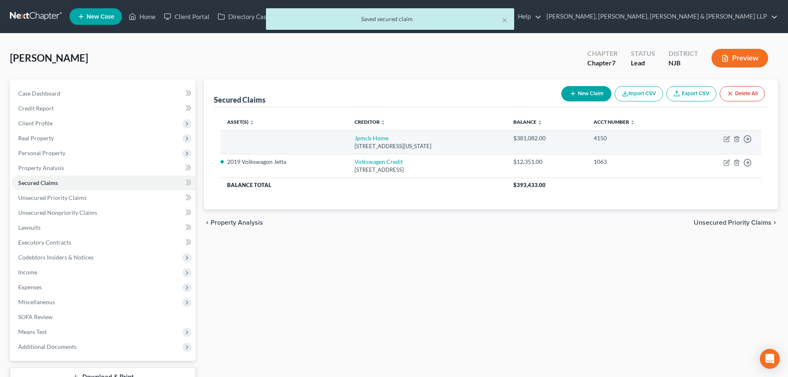
drag, startPoint x: 361, startPoint y: 148, endPoint x: 340, endPoint y: 137, distance: 23.9
click at [348, 137] on td "Jpmcb Home [STREET_ADDRESS][US_STATE]" at bounding box center [427, 142] width 159 height 24
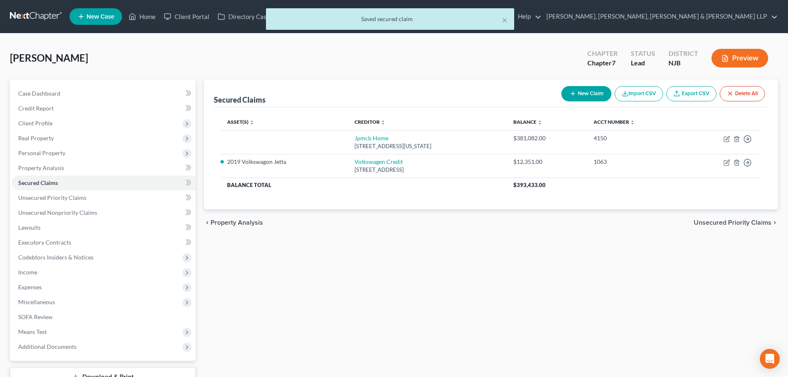
copy td "Jpmcb Home [STREET_ADDRESS][US_STATE]"
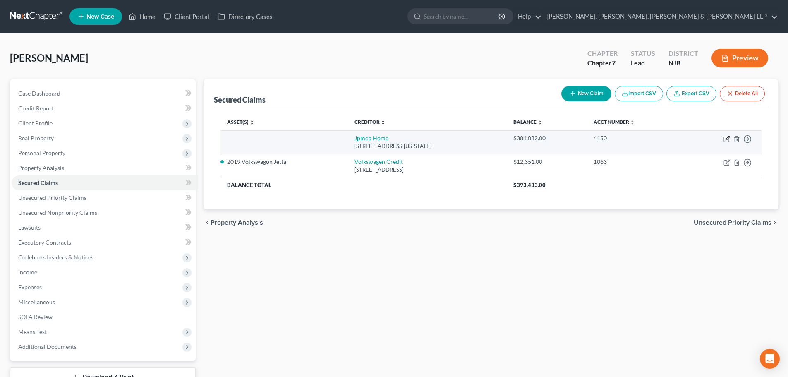
click at [724, 137] on icon "button" at bounding box center [726, 139] width 5 height 5
select select "19"
select select "0"
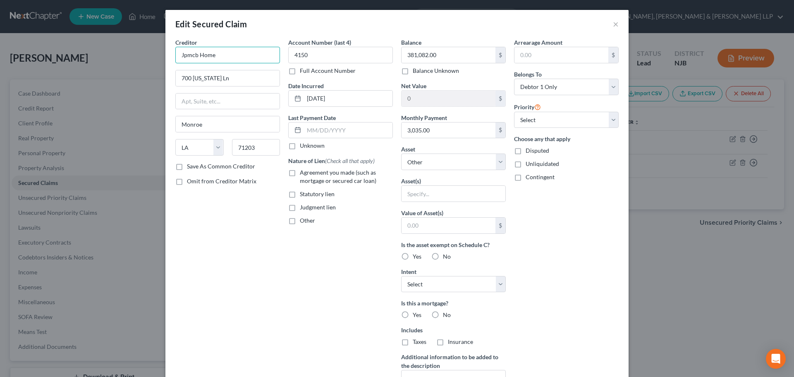
drag, startPoint x: 195, startPoint y: 54, endPoint x: 101, endPoint y: 61, distance: 94.1
click at [101, 61] on div "Edit Secured Claim × Creditor * Jpmcb Home 700 [US_STATE] [PERSON_NAME][GEOGRAP…" at bounding box center [397, 188] width 794 height 377
paste input "PMorgan Chase Bank"
type input "JPMorgan Chase Bank Home"
click at [300, 172] on label "Agreement you made (such as mortgage or secured car loan)" at bounding box center [346, 176] width 93 height 17
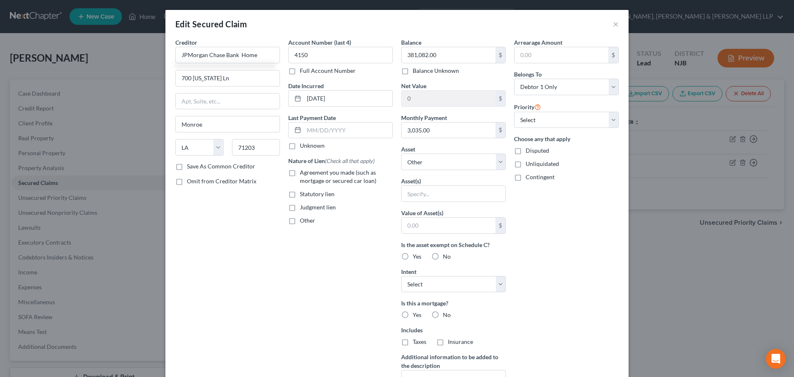
click at [303, 172] on input "Agreement you made (such as mortgage or secured car loan)" at bounding box center [305, 170] width 5 height 5
checkbox input "true"
click at [437, 153] on div "Asset * Select Other Multiple Assets 2005 Ford Ecoline - $1500.0 2019 Volkswago…" at bounding box center [453, 157] width 105 height 25
click at [437, 155] on select "Select Other Multiple Assets 2005 Ford Ecoline - $1500.0 2019 Volkswagon Jetta …" at bounding box center [453, 161] width 105 height 17
click at [437, 158] on select "Select Other Multiple Assets 2005 Ford Ecoline - $1500.0 2019 Volkswagon Jetta …" at bounding box center [453, 161] width 105 height 17
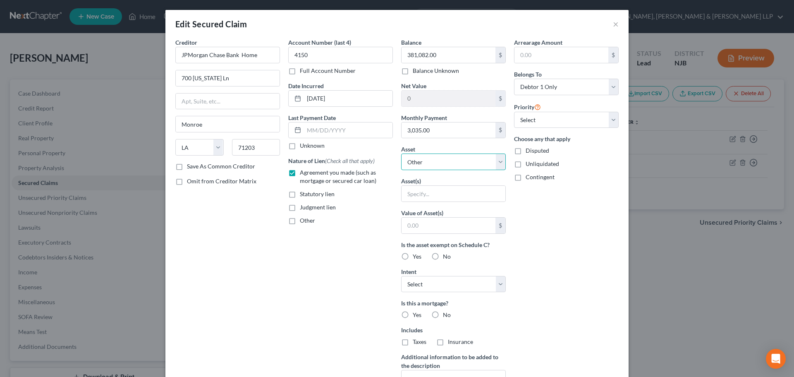
click at [437, 159] on select "Select Other Multiple Assets 2005 Ford Ecoline - $1500.0 2019 Volkswagon Jetta …" at bounding box center [453, 161] width 105 height 17
click at [554, 242] on div "Arrearage Amount $ Belongs To * Select Debtor 1 Only Debtor 2 Only Debtor 1 And…" at bounding box center [566, 222] width 113 height 369
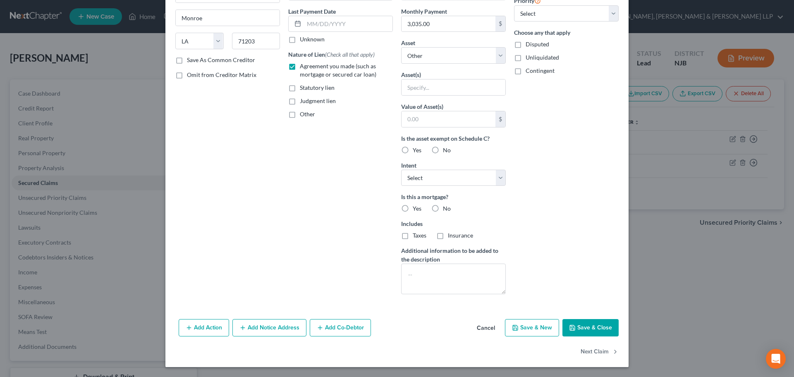
click at [570, 335] on button "Save & Close" at bounding box center [590, 327] width 56 height 17
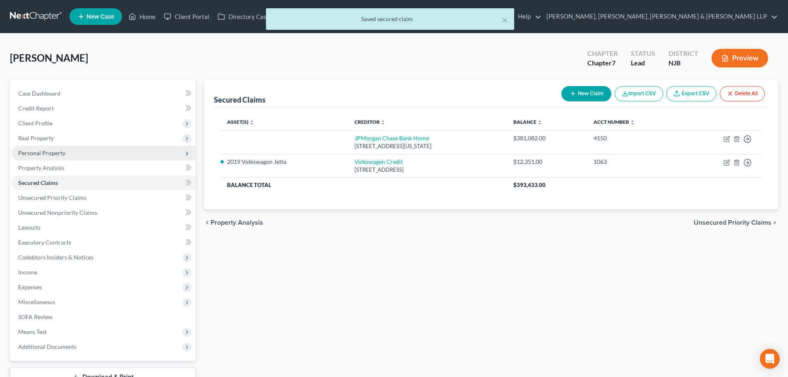
click at [82, 153] on span "Personal Property" at bounding box center [104, 153] width 184 height 15
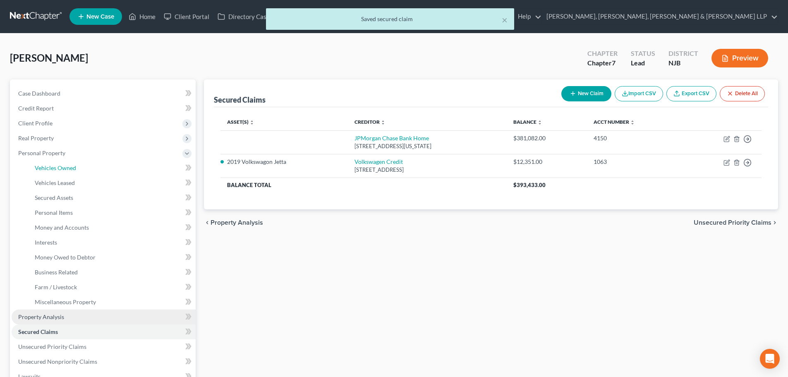
click at [85, 162] on link "Vehicles Owned" at bounding box center [111, 167] width 167 height 15
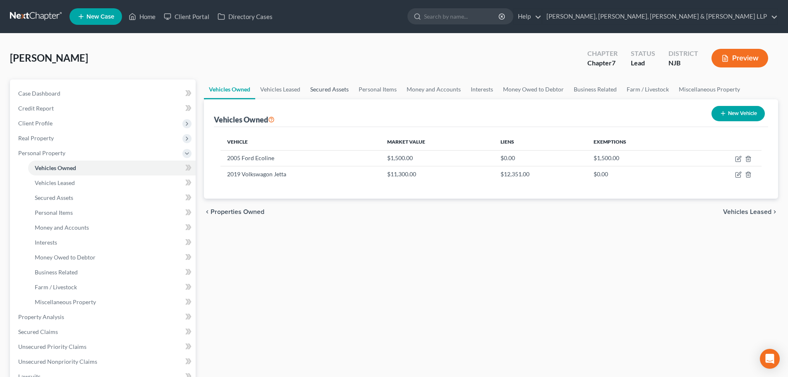
click at [329, 95] on link "Secured Assets" at bounding box center [329, 89] width 48 height 20
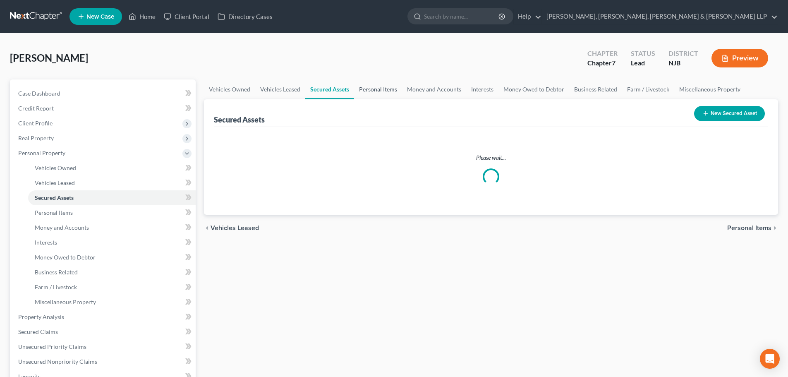
click at [378, 90] on link "Personal Items" at bounding box center [378, 89] width 48 height 20
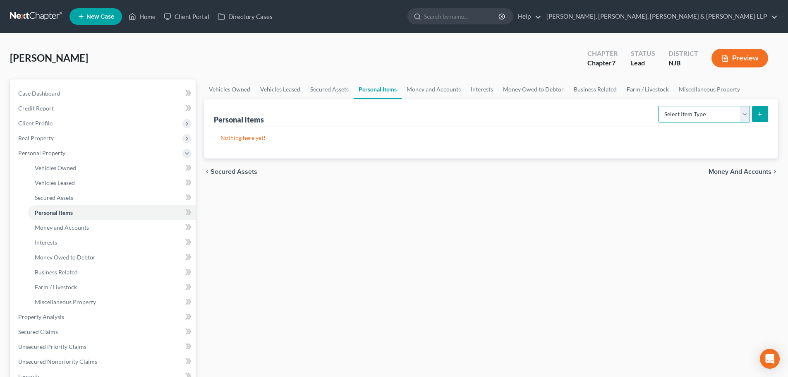
drag, startPoint x: 699, startPoint y: 115, endPoint x: 691, endPoint y: 122, distance: 10.3
click at [700, 115] on select "Select Item Type Clothing Collectibles Of Value Electronics Firearms Household …" at bounding box center [704, 114] width 92 height 17
select select "clothing"
click at [659, 106] on select "Select Item Type Clothing Collectibles Of Value Electronics Firearms Household …" at bounding box center [704, 114] width 92 height 17
click at [755, 116] on button "submit" at bounding box center [760, 114] width 16 height 16
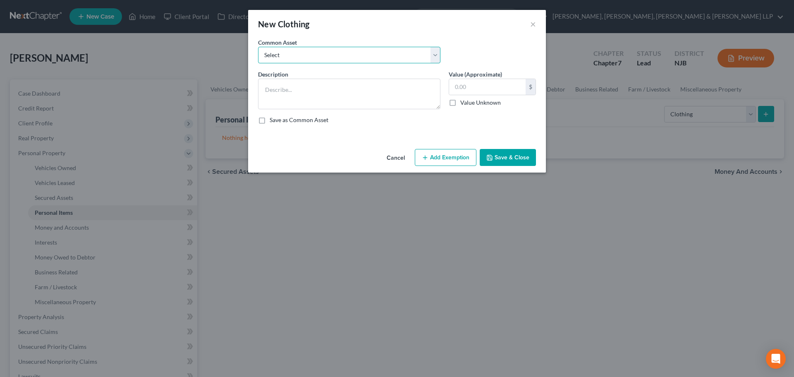
click at [339, 58] on select "Select Clothes, Shoes & Accessories" at bounding box center [349, 55] width 182 height 17
select select "0"
click at [258, 47] on select "Select Clothes, Shoes & Accessories" at bounding box center [349, 55] width 182 height 17
type textarea "Clothes, Shoes & Accessories"
type input "300.00"
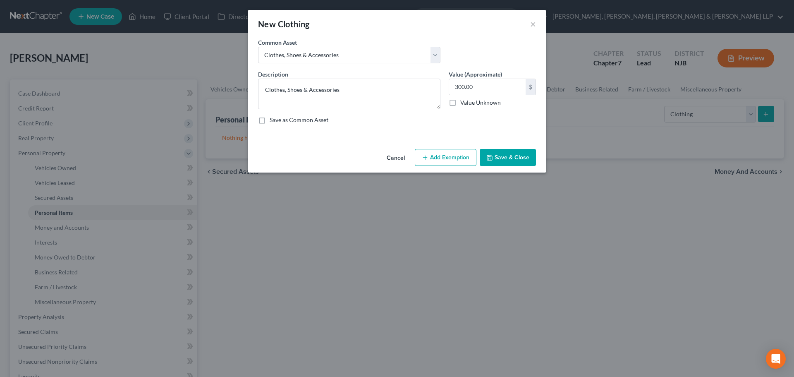
click at [460, 158] on button "Add Exemption" at bounding box center [446, 157] width 62 height 17
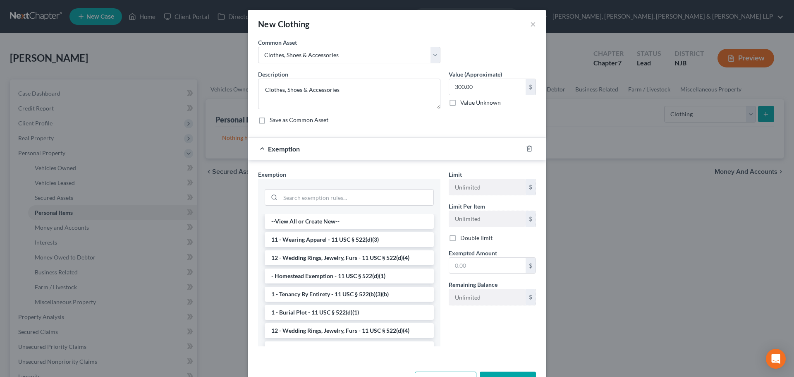
click at [360, 238] on li "11 - Wearing Apparel - 11 USC § 522(d)(3)" at bounding box center [349, 239] width 169 height 15
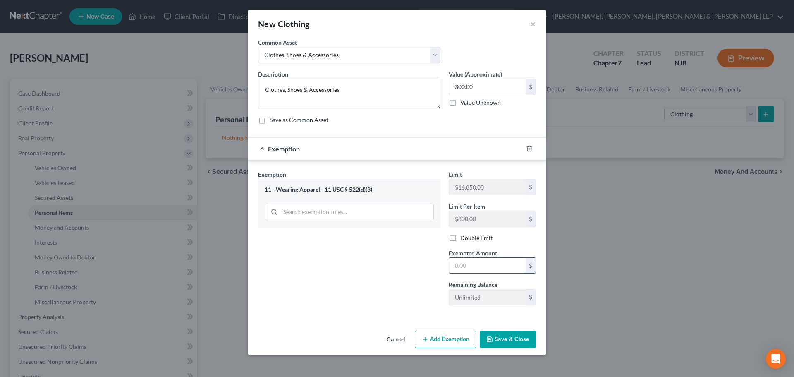
click at [476, 271] on input "text" at bounding box center [487, 266] width 76 height 16
type input "300"
drag, startPoint x: 496, startPoint y: 334, endPoint x: 12, endPoint y: 322, distance: 484.7
click at [496, 334] on button "Save & Close" at bounding box center [508, 338] width 56 height 17
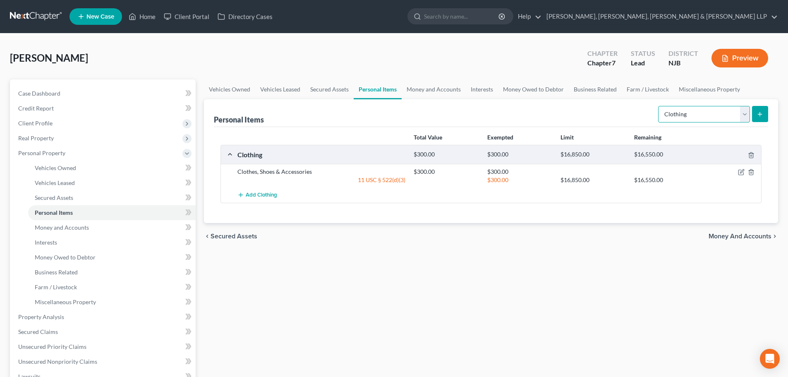
click at [694, 119] on select "Select Item Type Clothing Collectibles Of Value Electronics Firearms Household …" at bounding box center [704, 114] width 92 height 17
select select "electronics"
click at [659, 106] on select "Select Item Type Clothing Collectibles Of Value Electronics Firearms Household …" at bounding box center [704, 114] width 92 height 17
click at [756, 114] on button "submit" at bounding box center [760, 114] width 16 height 16
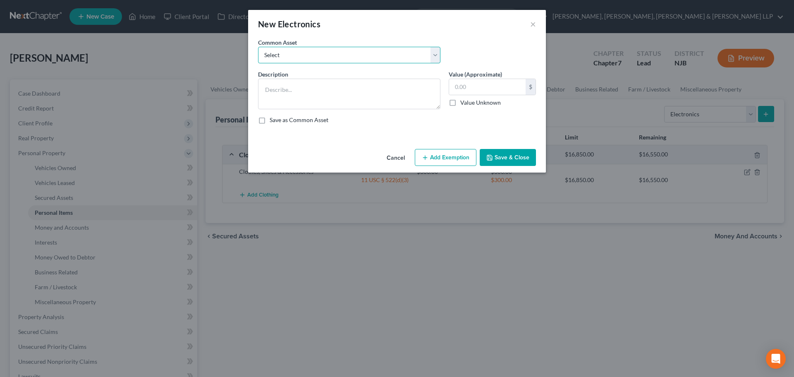
click at [339, 58] on select "Select Cellphone, TVs Electronic Appliances" at bounding box center [349, 55] width 182 height 17
select select "1"
click at [258, 47] on select "Select Cellphone, TVs Electronic Appliances" at bounding box center [349, 55] width 182 height 17
type textarea "Electronic Appliances"
click at [491, 86] on input "200.00" at bounding box center [487, 87] width 76 height 16
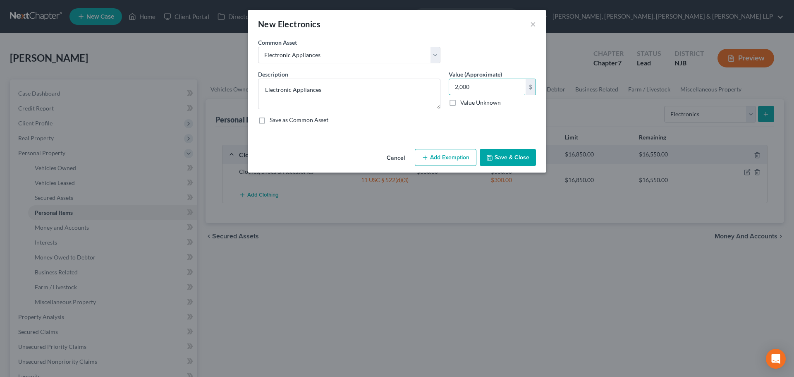
type input "2,000"
click at [453, 158] on button "Add Exemption" at bounding box center [446, 157] width 62 height 17
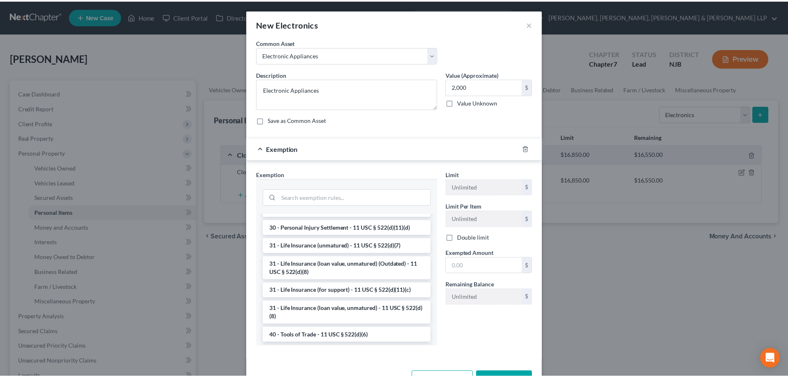
scroll to position [620, 0]
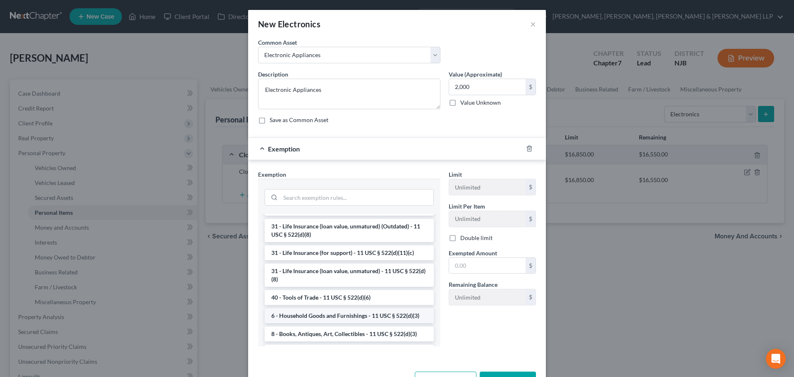
click at [349, 323] on li "6 - Household Goods and Furnishings - 11 USC § 522(d)(3)" at bounding box center [349, 315] width 169 height 15
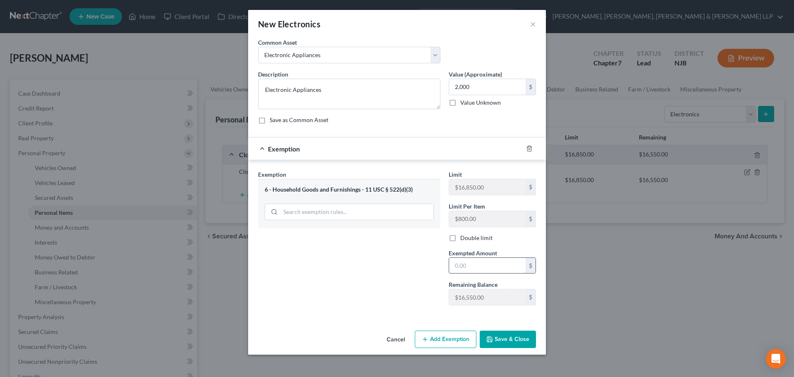
click at [467, 271] on input "text" at bounding box center [487, 266] width 76 height 16
type input "2,000"
click at [508, 336] on button "Save & Close" at bounding box center [508, 338] width 56 height 17
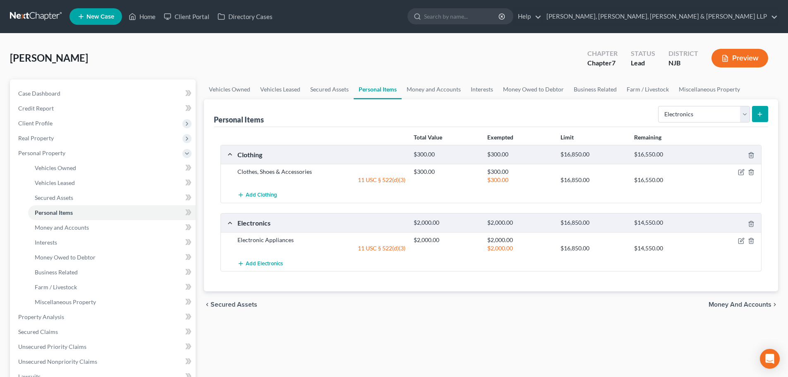
click at [700, 125] on div "Personal Items Select Item Type Clothing Collectibles Of Value Electronics Fire…" at bounding box center [491, 113] width 554 height 28
click at [698, 122] on select "Select Item Type Clothing Collectibles Of Value Electronics Firearms Household …" at bounding box center [704, 114] width 92 height 17
select select "household_goods"
click at [659, 106] on select "Select Item Type Clothing Collectibles Of Value Electronics Firearms Household …" at bounding box center [704, 114] width 92 height 17
click at [761, 120] on button "submit" at bounding box center [760, 114] width 16 height 16
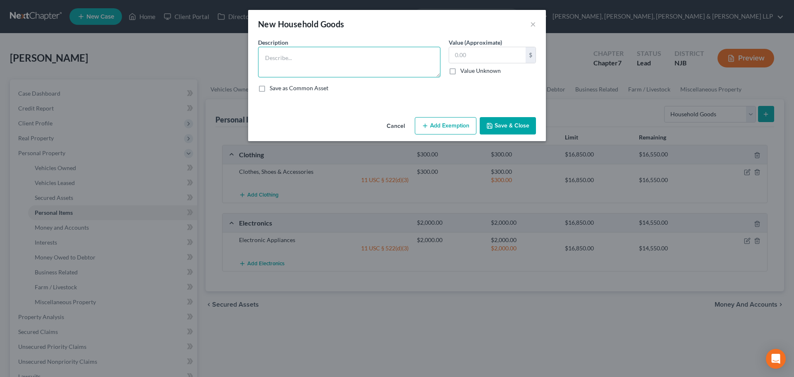
click at [401, 57] on textarea at bounding box center [349, 62] width 182 height 31
click at [535, 24] on button "×" at bounding box center [533, 24] width 6 height 10
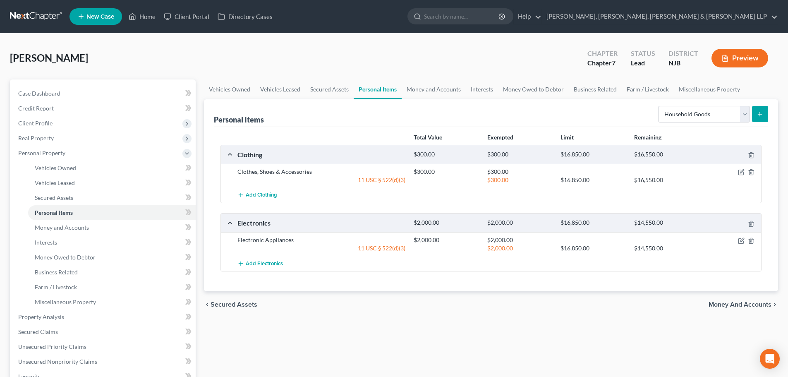
click at [761, 115] on icon "submit" at bounding box center [759, 114] width 7 height 7
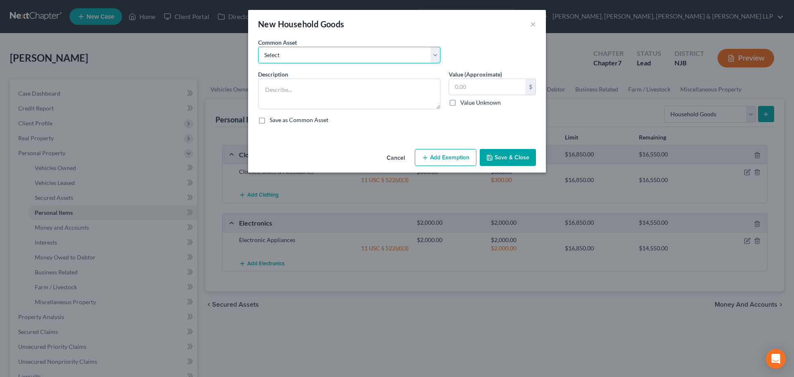
drag, startPoint x: 369, startPoint y: 56, endPoint x: 365, endPoint y: 62, distance: 7.7
click at [369, 56] on select "Select Household items" at bounding box center [349, 55] width 182 height 17
select select "0"
click at [258, 47] on select "Select Household items" at bounding box center [349, 55] width 182 height 17
type textarea "Household items"
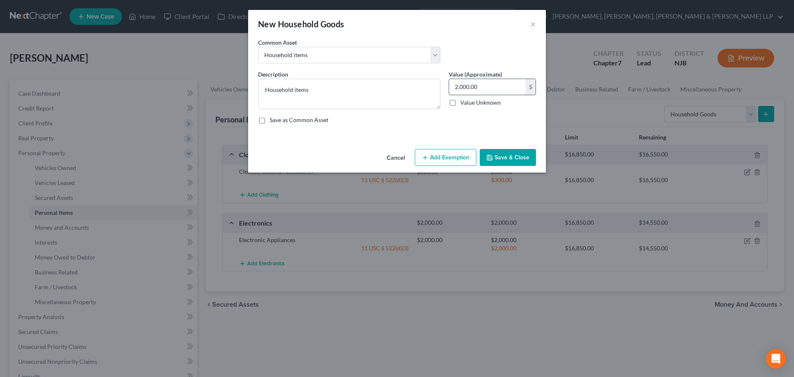
click at [480, 84] on input "2,000.00" at bounding box center [487, 87] width 76 height 16
type input "1,000"
click at [457, 149] on button "Add Exemption" at bounding box center [446, 157] width 62 height 17
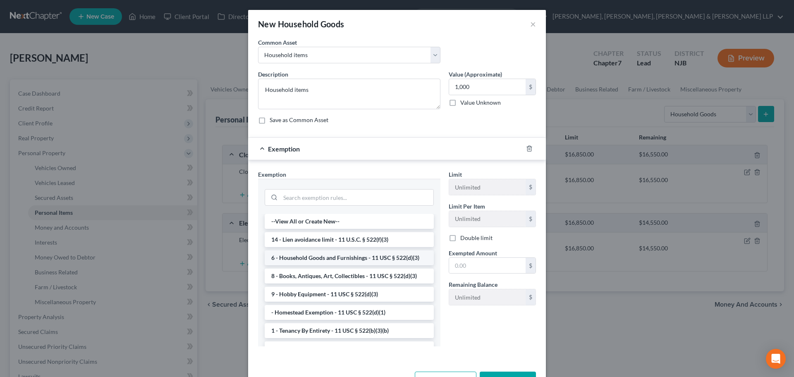
click at [376, 261] on li "6 - Household Goods and Furnishings - 11 USC § 522(d)(3)" at bounding box center [349, 257] width 169 height 15
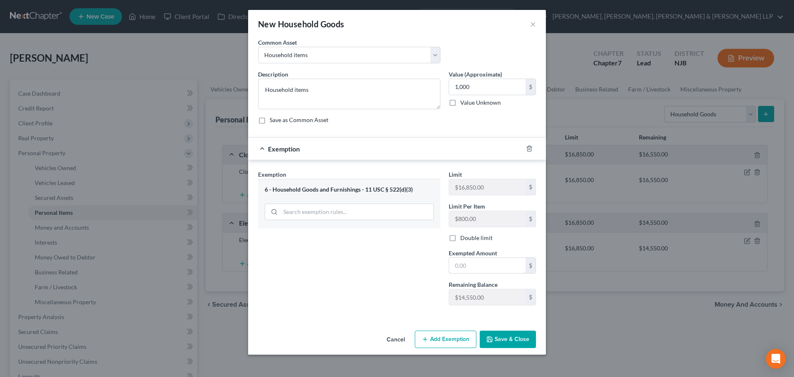
click at [471, 264] on input "text" at bounding box center [487, 266] width 76 height 16
type input "1,000"
drag, startPoint x: 368, startPoint y: 279, endPoint x: 501, endPoint y: 342, distance: 146.5
click at [368, 279] on div "Exemption Set must be selected for CA. Exemption * 6 - Household Goods and Furn…" at bounding box center [349, 241] width 191 height 142
click at [502, 341] on button "Save & Close" at bounding box center [508, 338] width 56 height 17
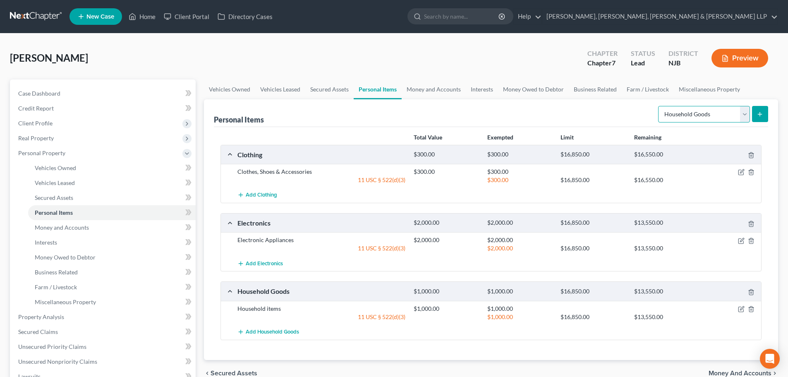
drag, startPoint x: 714, startPoint y: 112, endPoint x: 688, endPoint y: 116, distance: 26.3
click at [714, 112] on select "Select Item Type Clothing Collectibles Of Value Electronics Firearms Household …" at bounding box center [704, 114] width 92 height 17
select select "jewelry"
click at [659, 106] on select "Select Item Type Clothing Collectibles Of Value Electronics Firearms Household …" at bounding box center [704, 114] width 92 height 17
click at [430, 94] on link "Money and Accounts" at bounding box center [433, 89] width 64 height 20
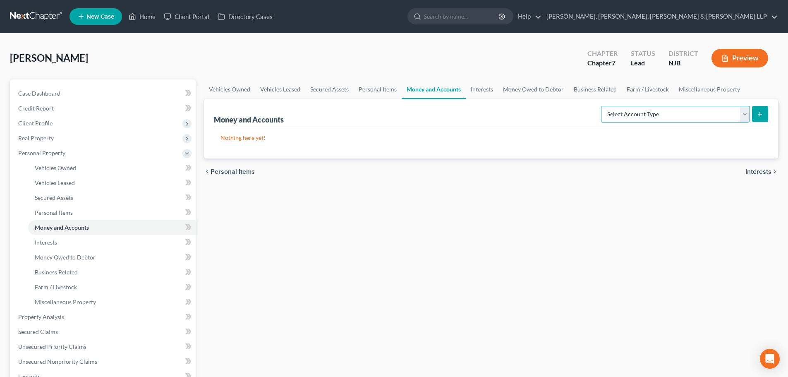
click at [708, 117] on select "Select Account Type Brokerage Cash on Hand Certificates of Deposit Checking Acc…" at bounding box center [675, 114] width 149 height 17
select select "checking"
click at [602, 106] on select "Select Account Type Brokerage Cash on Hand Certificates of Deposit Checking Acc…" at bounding box center [675, 114] width 149 height 17
click at [754, 113] on button "submit" at bounding box center [760, 114] width 16 height 16
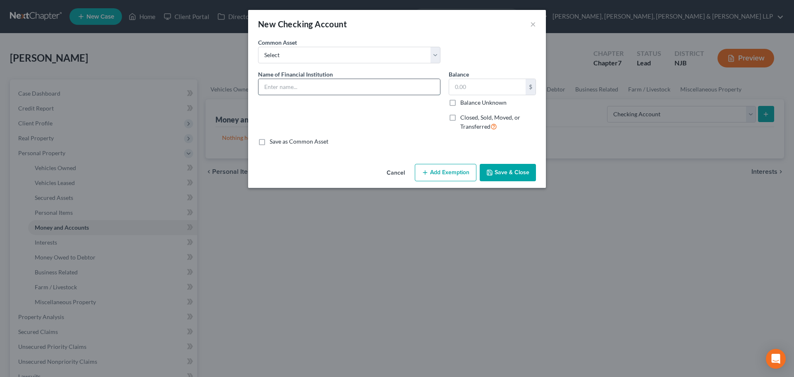
click at [276, 85] on input "text" at bounding box center [348, 87] width 181 height 16
type input "Chase Bank"
click at [522, 170] on button "Save & Close" at bounding box center [508, 172] width 56 height 17
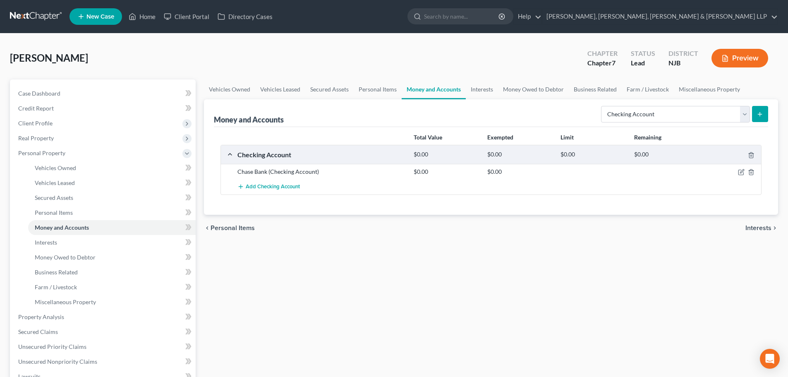
click at [766, 112] on button "submit" at bounding box center [760, 114] width 16 height 16
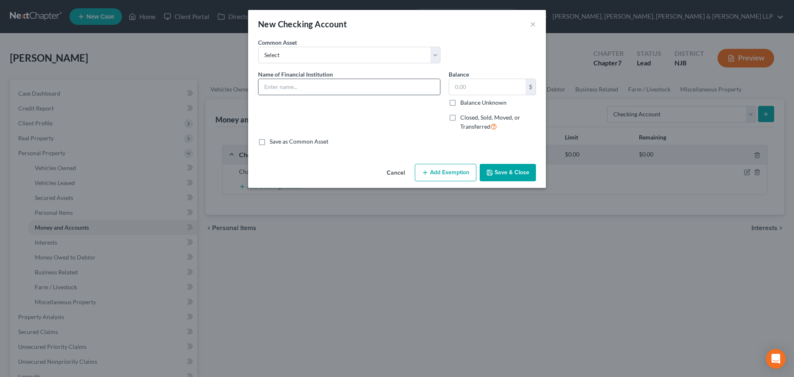
click at [328, 85] on input "text" at bounding box center [348, 87] width 181 height 16
type input "PNC Bank"
click at [503, 182] on div "Cancel Add Exemption Save & Close" at bounding box center [397, 173] width 298 height 27
click at [510, 171] on button "Save & Close" at bounding box center [508, 172] width 56 height 17
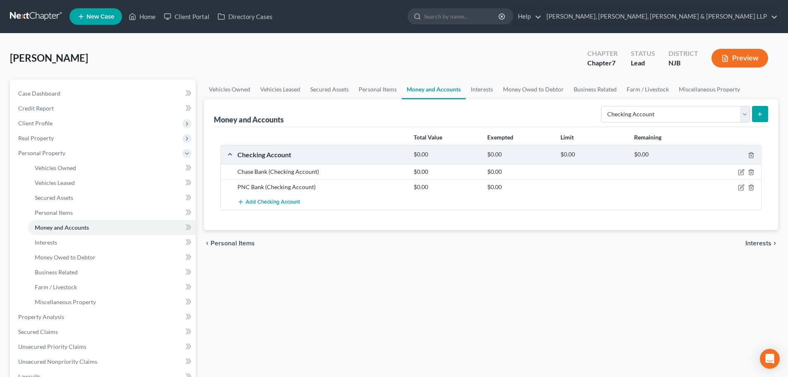
click at [759, 115] on line "submit" at bounding box center [759, 114] width 0 height 4
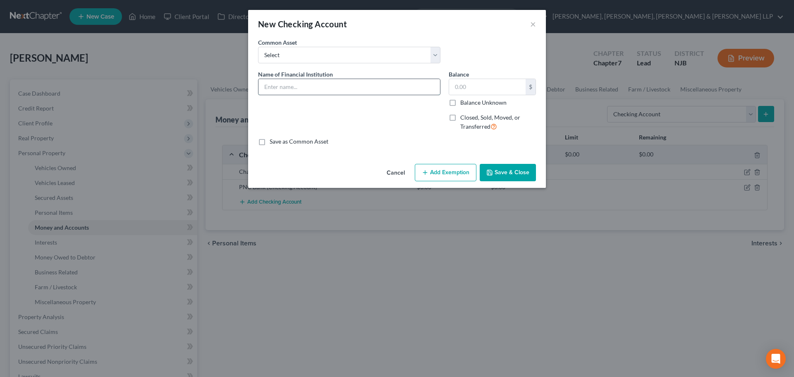
click at [306, 81] on input "text" at bounding box center [348, 87] width 181 height 16
type input "Ally Bank"
click at [488, 165] on button "Save & Close" at bounding box center [508, 172] width 56 height 17
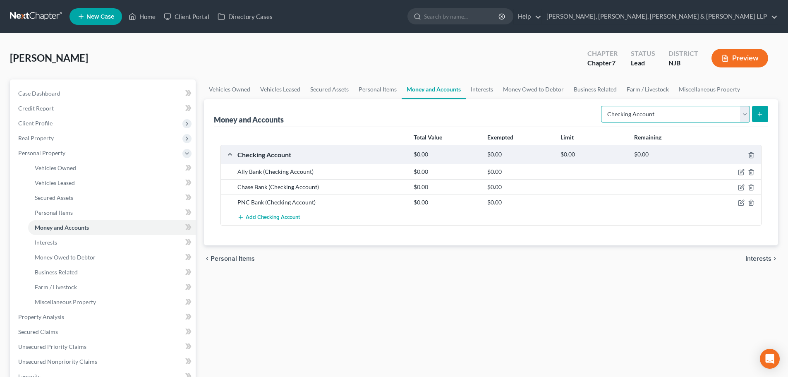
drag, startPoint x: 738, startPoint y: 113, endPoint x: 721, endPoint y: 120, distance: 18.5
click at [737, 112] on select "Select Account Type Brokerage Cash on Hand Certificates of Deposit Checking Acc…" at bounding box center [675, 114] width 149 height 17
select select "savings"
click at [602, 106] on select "Select Account Type Brokerage Cash on Hand Certificates of Deposit Checking Acc…" at bounding box center [675, 114] width 149 height 17
click at [758, 115] on icon "submit" at bounding box center [759, 114] width 7 height 7
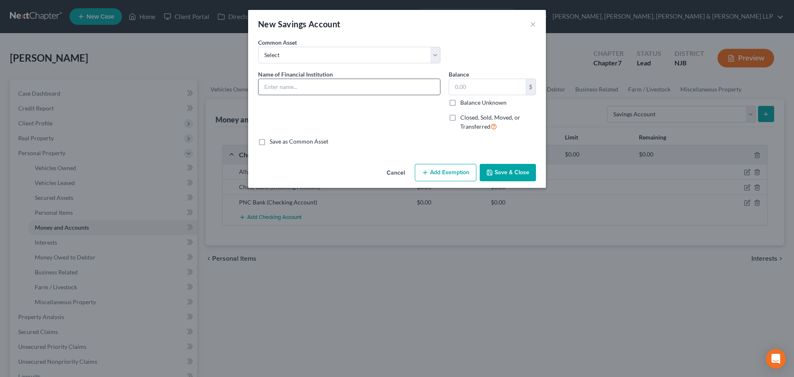
click at [338, 87] on input "text" at bounding box center [348, 87] width 181 height 16
type input "Ally Bank"
click at [505, 167] on button "Save & Close" at bounding box center [508, 172] width 56 height 17
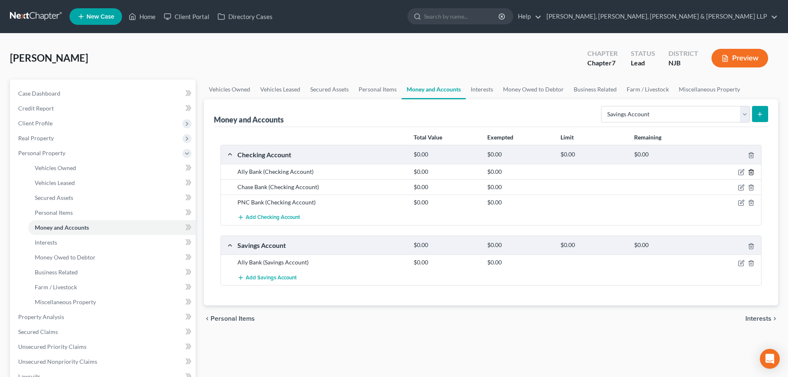
drag, startPoint x: 754, startPoint y: 174, endPoint x: 583, endPoint y: 124, distance: 177.8
click at [754, 174] on div at bounding box center [732, 171] width 59 height 8
click at [751, 172] on icon "button" at bounding box center [750, 172] width 7 height 7
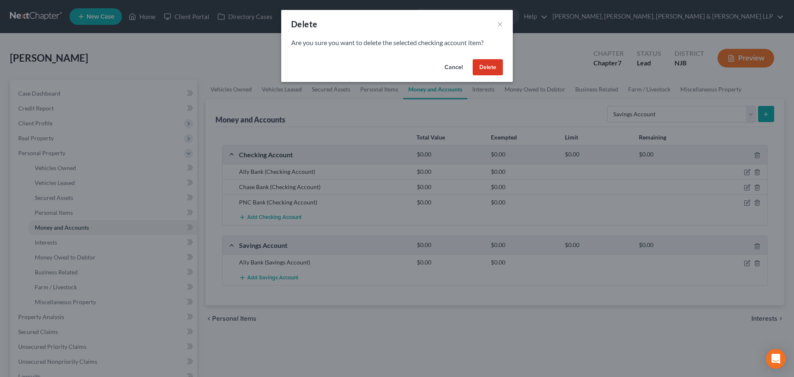
click at [483, 64] on button "Delete" at bounding box center [488, 67] width 30 height 17
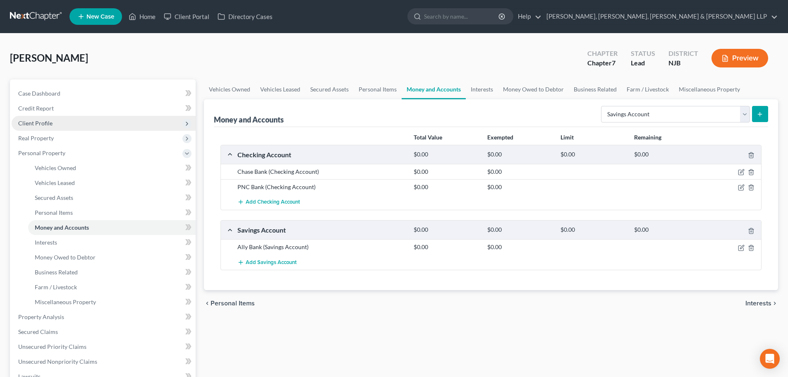
click at [88, 128] on span "Client Profile" at bounding box center [104, 123] width 184 height 15
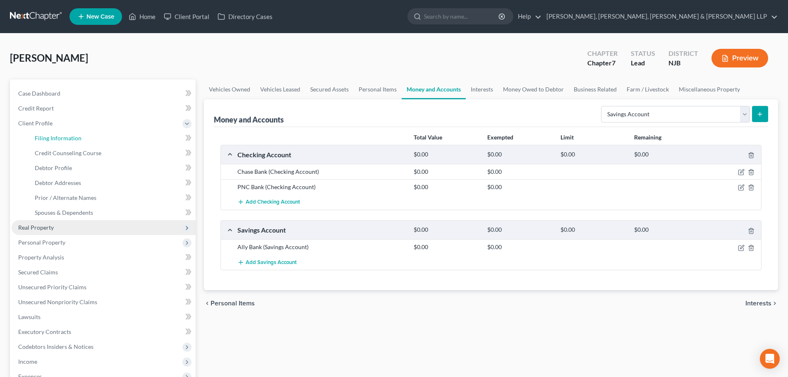
click at [81, 145] on link "Filing Information" at bounding box center [111, 138] width 167 height 15
select select "1"
select select "0"
select select "51"
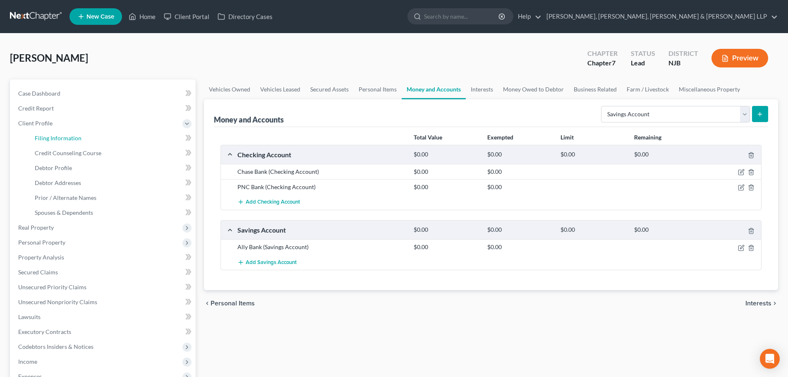
select select "0"
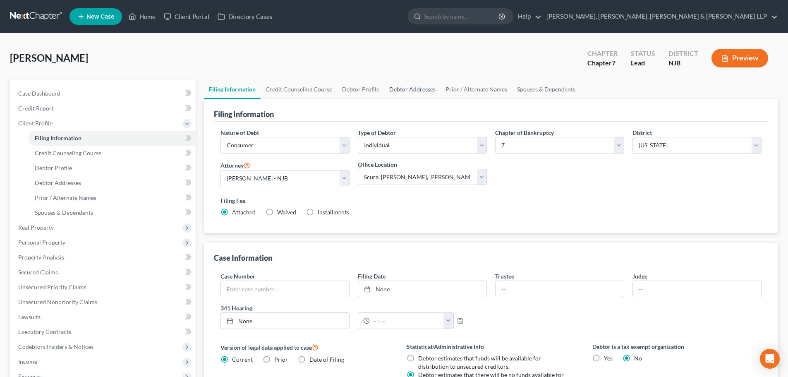
click at [403, 86] on link "Debtor Addresses" at bounding box center [412, 89] width 56 height 20
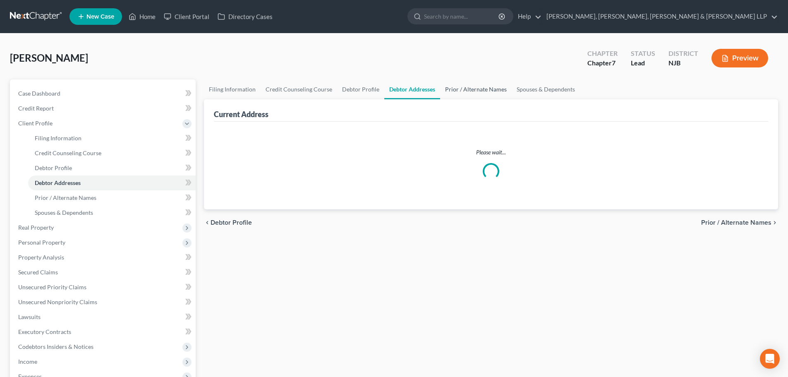
click at [465, 87] on link "Prior / Alternate Names" at bounding box center [476, 89] width 72 height 20
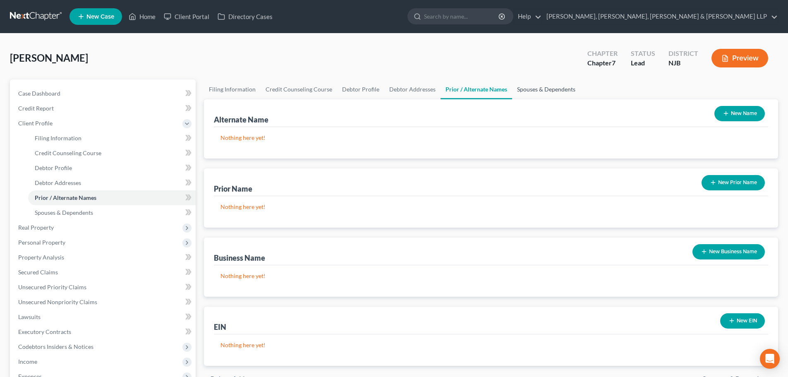
click at [562, 80] on link "Spouses & Dependents" at bounding box center [546, 89] width 68 height 20
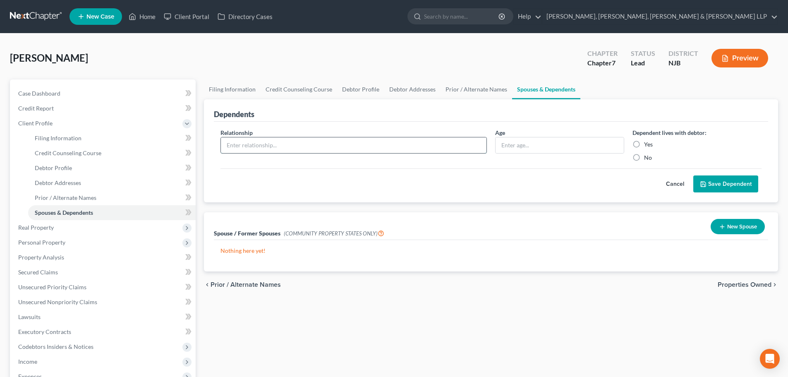
click at [366, 142] on input "text" at bounding box center [353, 145] width 265 height 16
type input "Daughter"
click at [503, 145] on input "text" at bounding box center [559, 145] width 128 height 16
type input "7"
click at [644, 154] on label "No" at bounding box center [648, 157] width 8 height 8
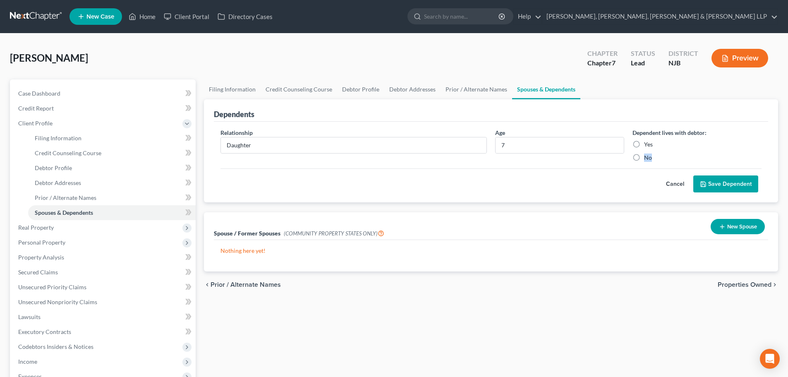
click at [644, 160] on label "No" at bounding box center [648, 157] width 8 height 8
click at [647, 159] on input "No" at bounding box center [649, 155] width 5 height 5
radio input "true"
drag, startPoint x: 717, startPoint y: 179, endPoint x: 617, endPoint y: 189, distance: 101.0
click at [718, 179] on button "Save Dependent" at bounding box center [725, 183] width 65 height 17
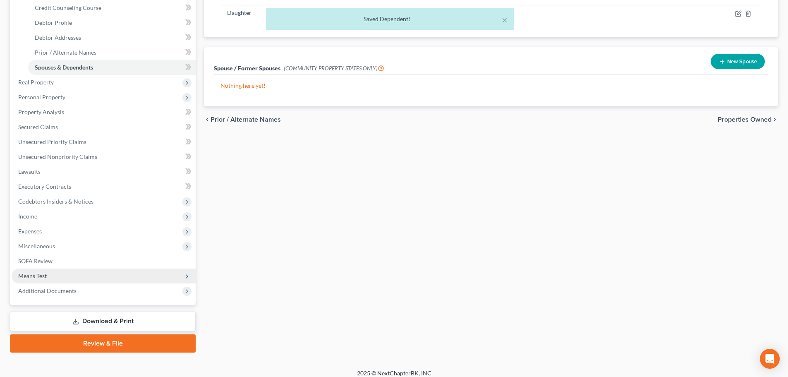
scroll to position [152, 0]
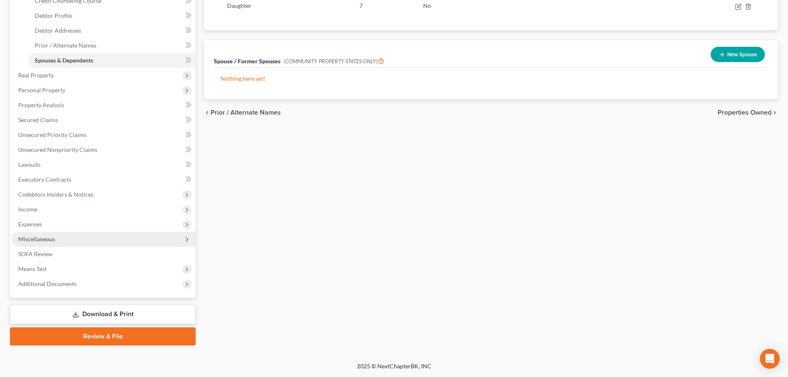
click at [58, 240] on span "Miscellaneous" at bounding box center [104, 239] width 184 height 15
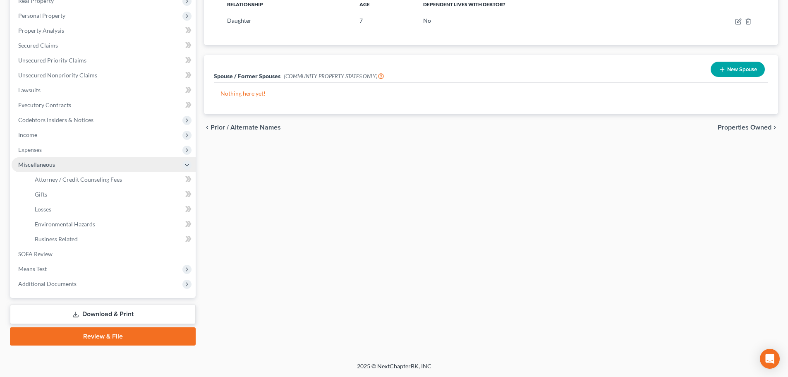
scroll to position [137, 0]
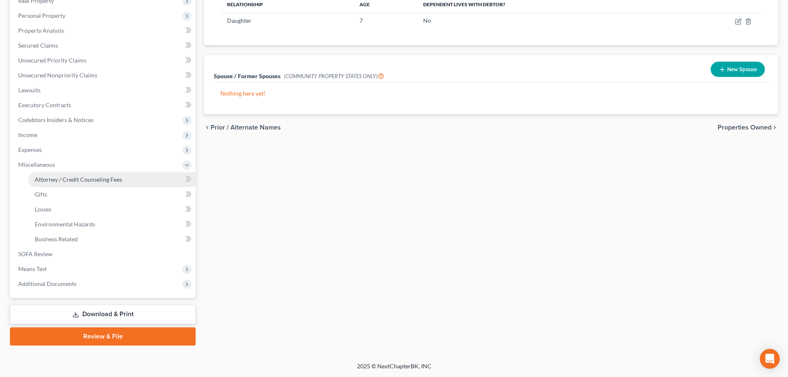
click at [96, 179] on span "Attorney / Credit Counseling Fees" at bounding box center [78, 179] width 87 height 7
select select "1"
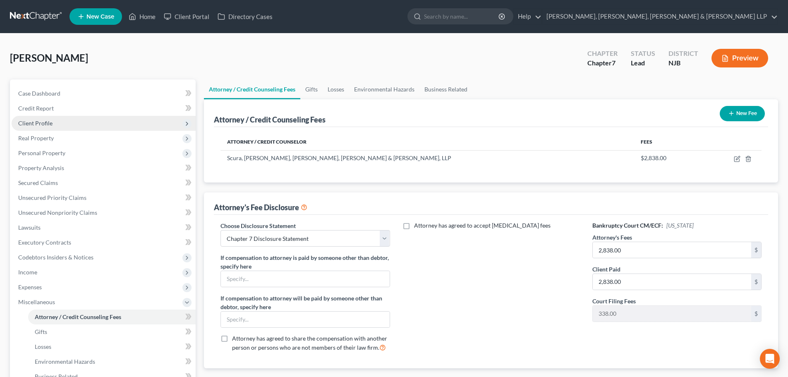
click at [61, 127] on span "Client Profile" at bounding box center [104, 123] width 184 height 15
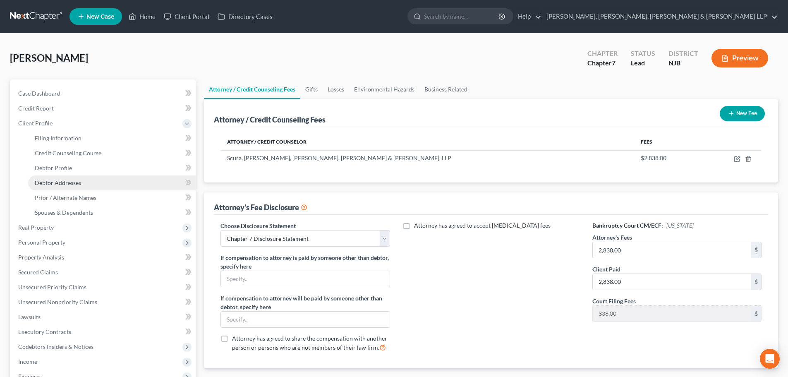
click at [72, 178] on link "Debtor Addresses" at bounding box center [111, 182] width 167 height 15
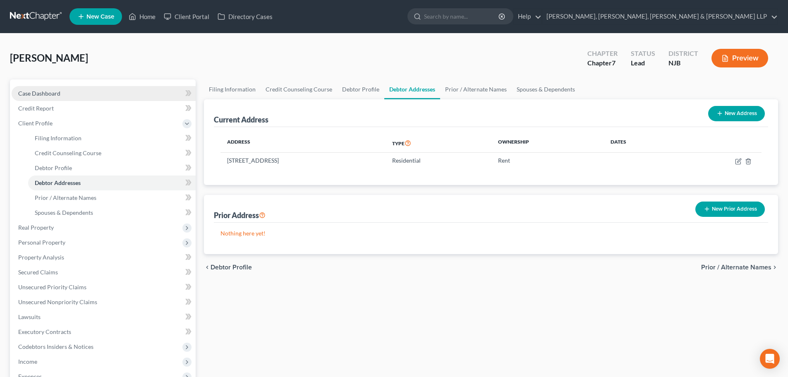
click at [94, 90] on link "Case Dashboard" at bounding box center [104, 93] width 184 height 15
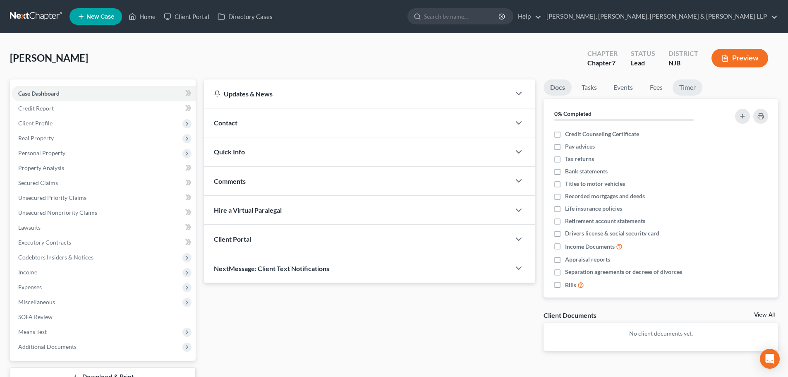
drag, startPoint x: 683, startPoint y: 91, endPoint x: 217, endPoint y: 7, distance: 472.5
click at [683, 91] on link "Timer" at bounding box center [687, 87] width 30 height 16
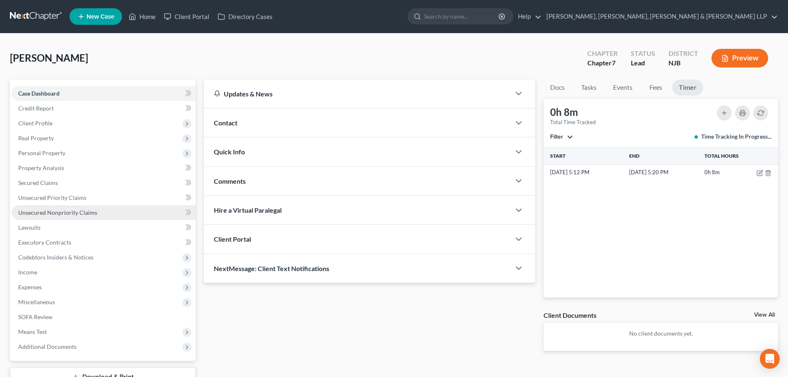
click at [46, 218] on link "Unsecured Nonpriority Claims" at bounding box center [104, 212] width 184 height 15
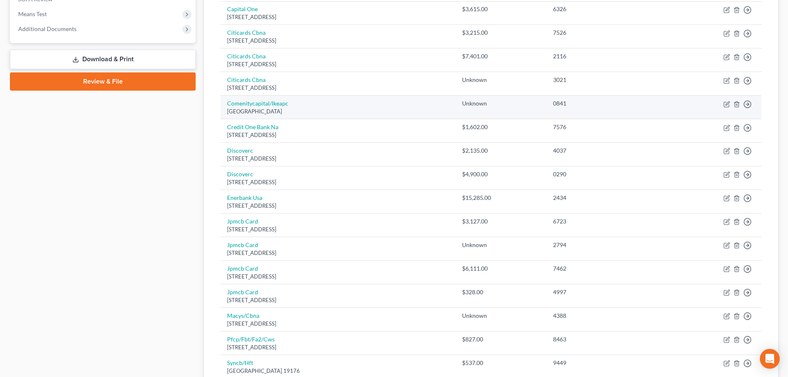
scroll to position [496, 0]
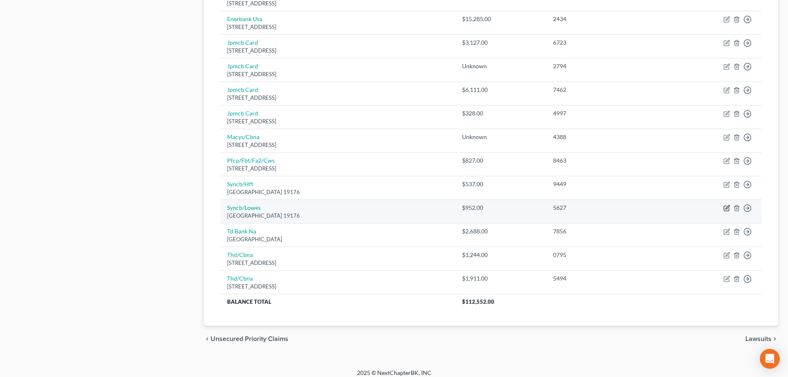
click at [728, 210] on icon "button" at bounding box center [726, 208] width 5 height 5
select select "39"
select select "2"
select select "0"
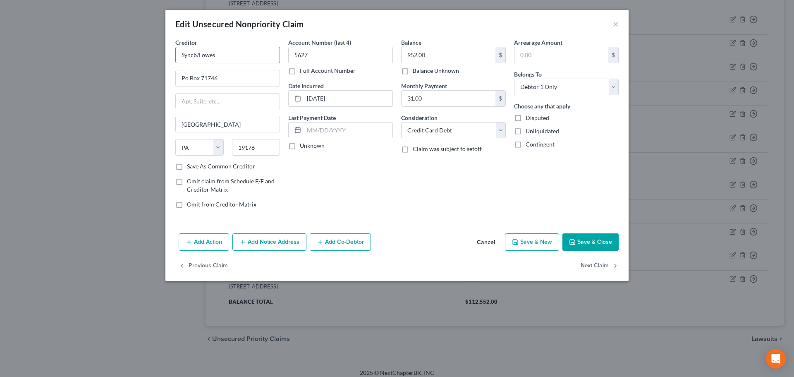
click at [198, 53] on input "Syncb/Lowes" at bounding box center [227, 55] width 105 height 17
drag, startPoint x: 222, startPoint y: 53, endPoint x: 169, endPoint y: 67, distance: 55.1
click at [169, 67] on div "Creditor * Synchrony Bank/Lowes Po Box 71746 [GEOGRAPHIC_DATA] [US_STATE] AK AR…" at bounding box center [396, 134] width 463 height 192
type input "Synchrony Bank/Lowes"
click at [594, 241] on button "Save & Close" at bounding box center [590, 241] width 56 height 17
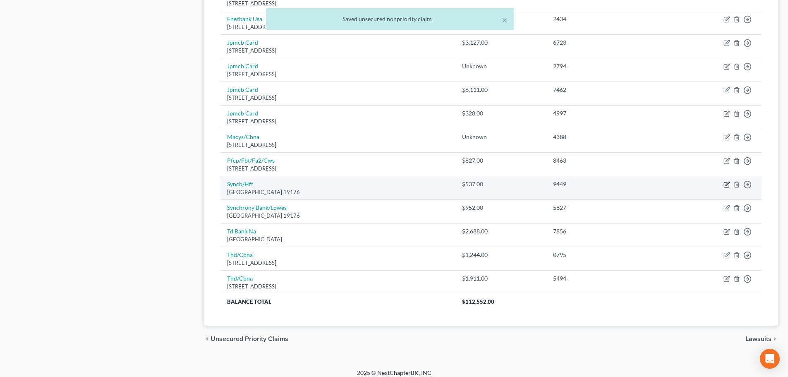
click at [727, 184] on icon "button" at bounding box center [726, 184] width 7 height 7
select select "39"
select select "2"
select select "0"
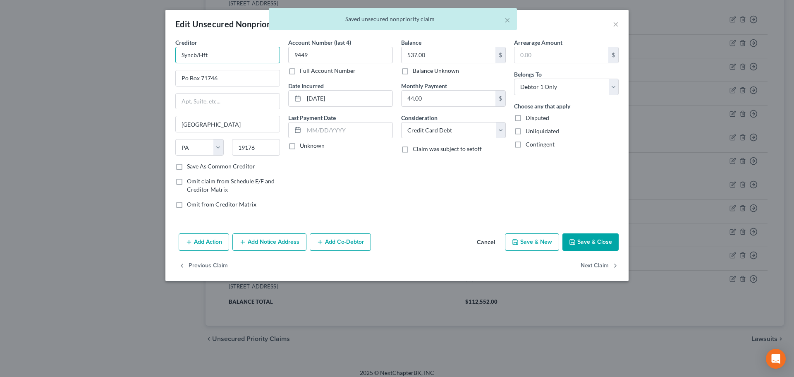
drag, startPoint x: 197, startPoint y: 57, endPoint x: 634, endPoint y: 204, distance: 461.3
click at [135, 67] on div "Edit Unsecured Nonpriority Claim × Creditor * Syncb/Hft Po Box 71746 [GEOGRAPHI…" at bounding box center [397, 188] width 794 height 377
paste input "hrony Bank"
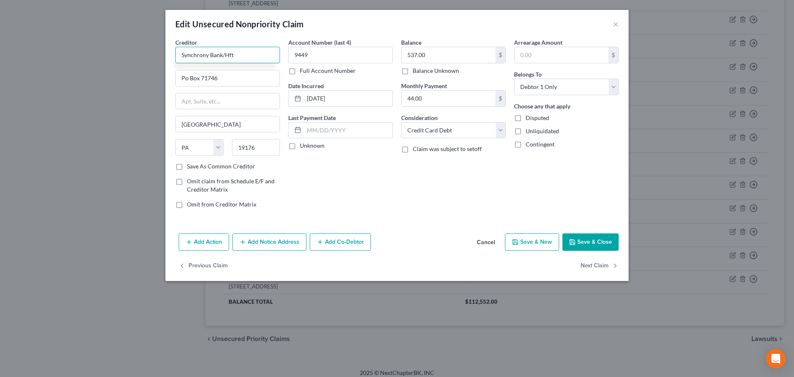
type input "Synchrony Bank/Hft"
click at [588, 239] on button "Save & Close" at bounding box center [590, 241] width 56 height 17
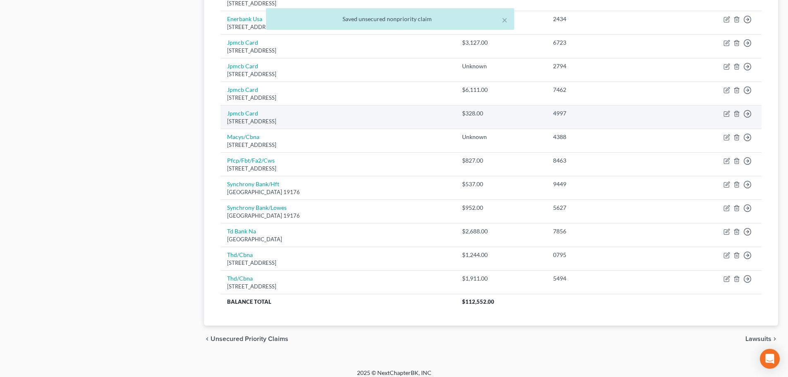
drag, startPoint x: 315, startPoint y: 119, endPoint x: 225, endPoint y: 115, distance: 90.3
click at [225, 115] on td "Jpmcb Card [STREET_ADDRESS]" at bounding box center [337, 117] width 234 height 24
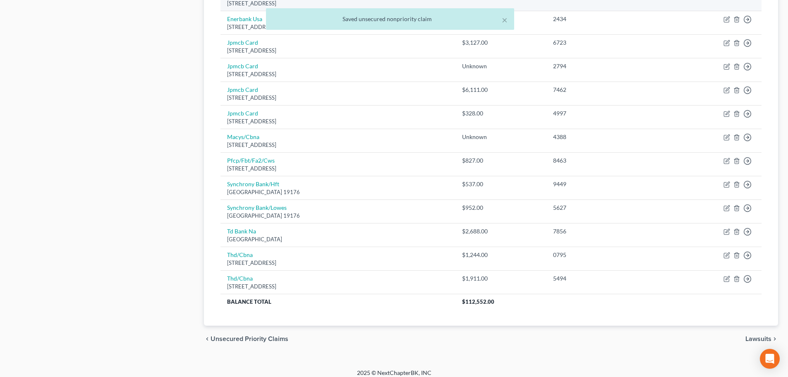
copy td "Jpmcb Card [STREET_ADDRESS]"
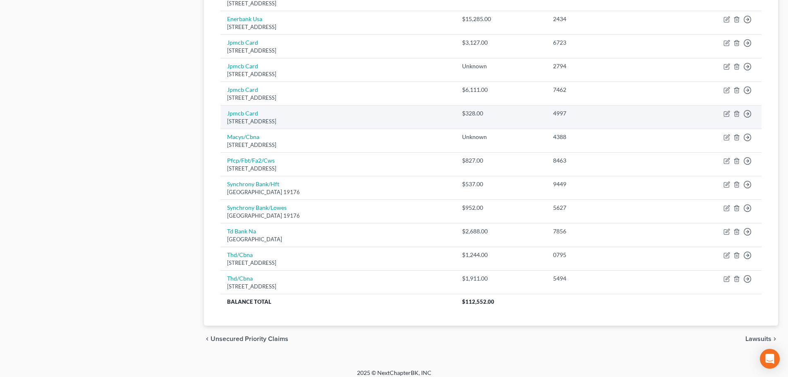
scroll to position [503, 0]
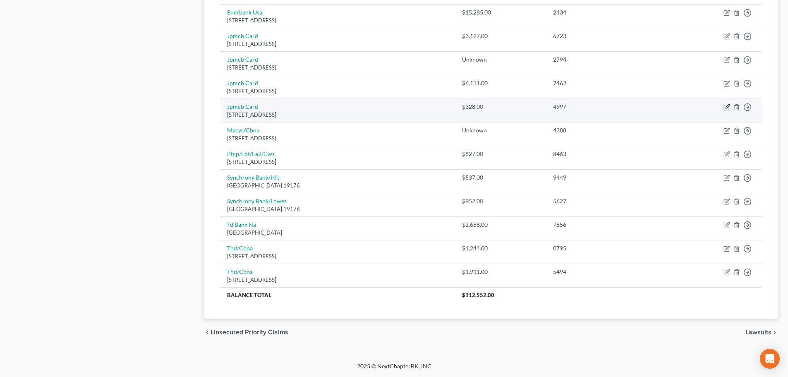
click at [726, 107] on icon "button" at bounding box center [727, 107] width 4 height 4
select select "7"
select select "0"
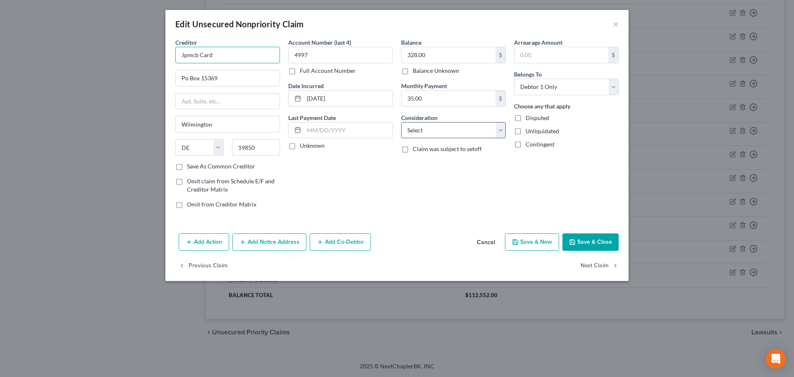
drag, startPoint x: 217, startPoint y: 58, endPoint x: 440, endPoint y: 132, distance: 234.4
click at [115, 69] on div "Edit Unsecured Nonpriority Claim × Creditor * Jpmcb Card Po Box [GEOGRAPHIC_DAT…" at bounding box center [397, 188] width 794 height 377
paste input "PMorgan Chase Bank"
type input "JPMorgan Chase Bank"
drag, startPoint x: 438, startPoint y: 127, endPoint x: 436, endPoint y: 137, distance: 10.1
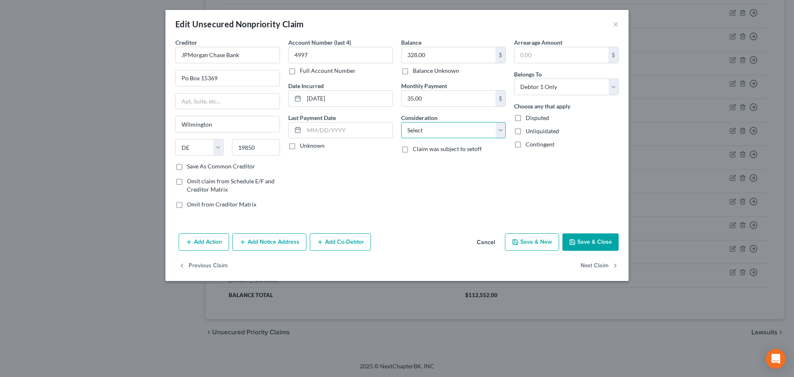
click at [438, 127] on select "Select Cable / Satellite Services Collection Agency Credit Card Debt Debt Couns…" at bounding box center [453, 130] width 105 height 17
select select "2"
click at [401, 122] on select "Select Cable / Satellite Services Collection Agency Credit Card Debt Debt Couns…" at bounding box center [453, 130] width 105 height 17
click at [592, 238] on button "Save & Close" at bounding box center [590, 241] width 56 height 17
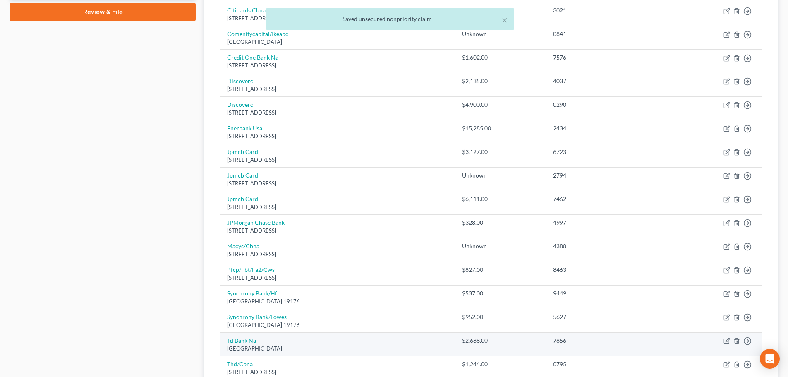
scroll to position [379, 0]
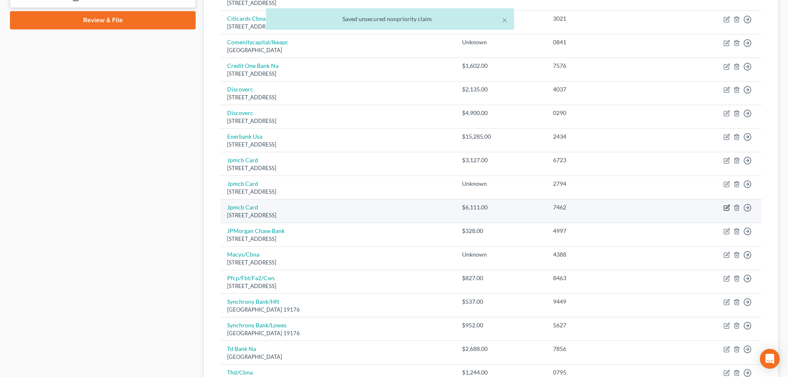
click at [726, 208] on icon "button" at bounding box center [727, 207] width 4 height 4
select select "7"
select select "0"
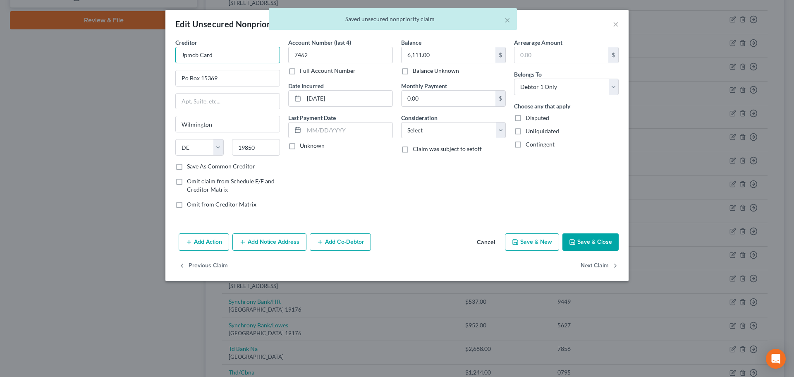
drag, startPoint x: 224, startPoint y: 56, endPoint x: 484, endPoint y: 125, distance: 268.3
click at [98, 72] on div "Edit Unsecured Nonpriority Claim × Creditor * Jpmcb Card Po Box [GEOGRAPHIC_DAT…" at bounding box center [397, 188] width 794 height 377
paste input "PMorgan Chase Bank"
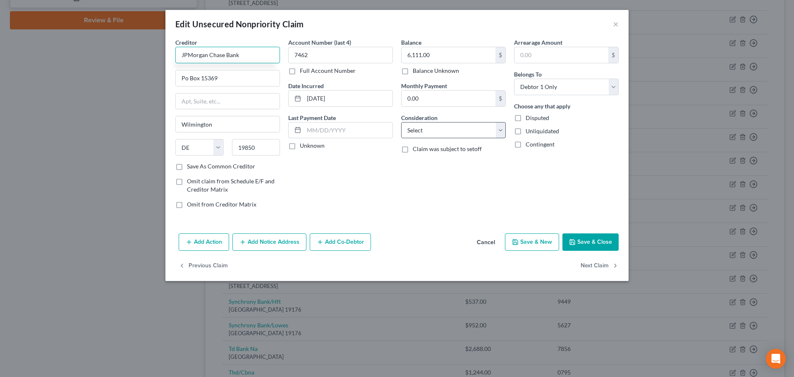
type input "JPMorgan Chase Bank"
drag, startPoint x: 480, startPoint y: 125, endPoint x: 478, endPoint y: 137, distance: 11.9
click at [480, 125] on select "Select Cable / Satellite Services Collection Agency Credit Card Debt Debt Couns…" at bounding box center [453, 130] width 105 height 17
select select "2"
click at [401, 122] on select "Select Cable / Satellite Services Collection Agency Credit Card Debt Debt Couns…" at bounding box center [453, 130] width 105 height 17
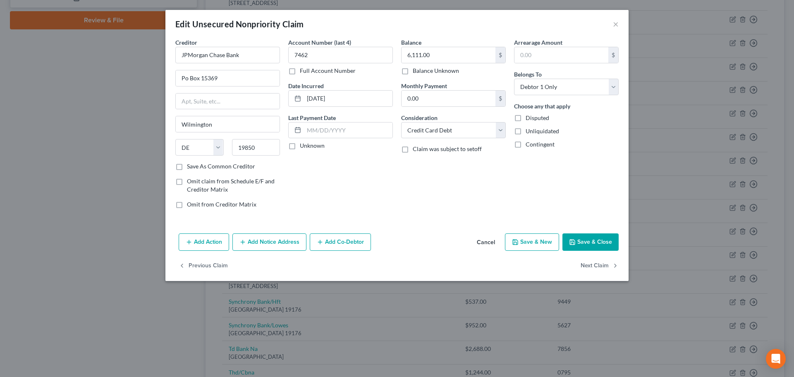
drag, startPoint x: 583, startPoint y: 239, endPoint x: 579, endPoint y: 230, distance: 9.8
click at [583, 239] on button "Save & Close" at bounding box center [590, 241] width 56 height 17
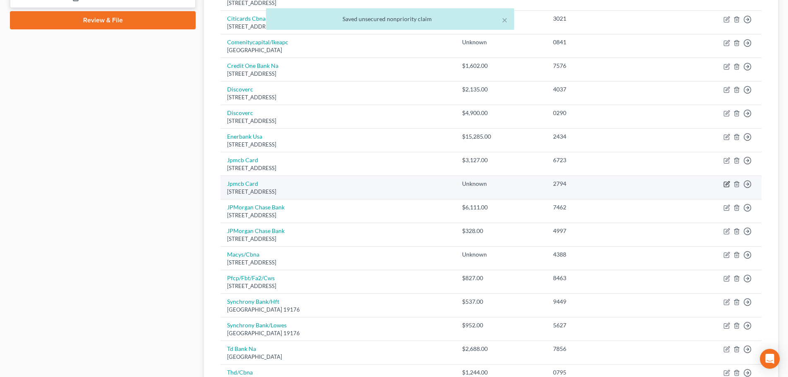
click at [727, 185] on icon "button" at bounding box center [726, 184] width 7 height 7
select select "7"
select select "0"
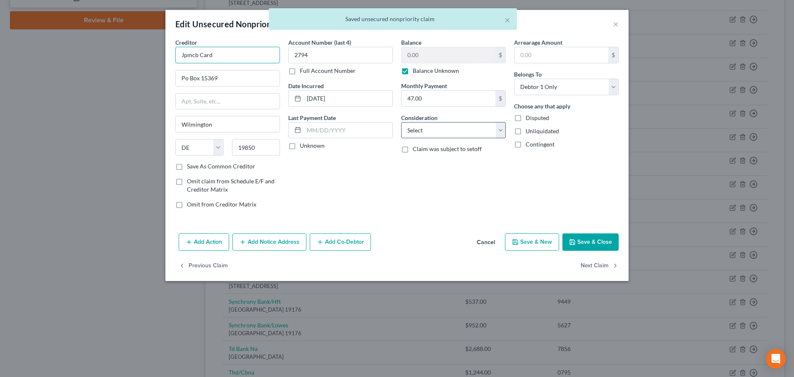
drag, startPoint x: 119, startPoint y: 76, endPoint x: 459, endPoint y: 134, distance: 344.7
click at [114, 76] on div "Edit Unsecured Nonpriority Claim × Creditor * Jpmcb Card Po Box [GEOGRAPHIC_DAT…" at bounding box center [397, 188] width 794 height 377
paste input "PMorgan Chase Bank"
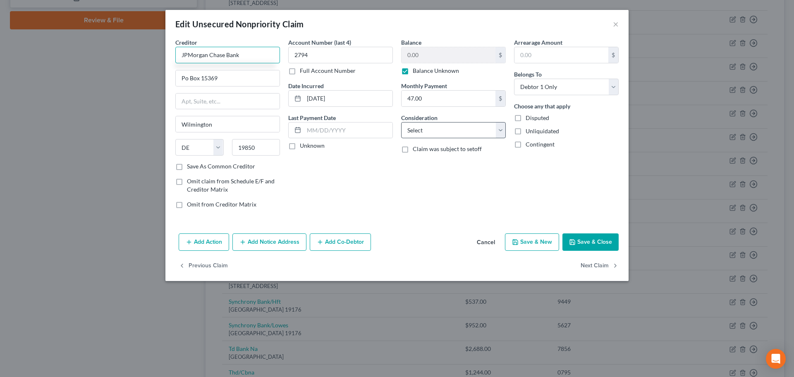
type input "JPMorgan Chase Bank"
click at [459, 134] on select "Select Cable / Satellite Services Collection Agency Credit Card Debt Debt Couns…" at bounding box center [453, 130] width 105 height 17
select select "2"
click at [401, 122] on select "Select Cable / Satellite Services Collection Agency Credit Card Debt Debt Couns…" at bounding box center [453, 130] width 105 height 17
click at [583, 241] on button "Save & Close" at bounding box center [590, 241] width 56 height 17
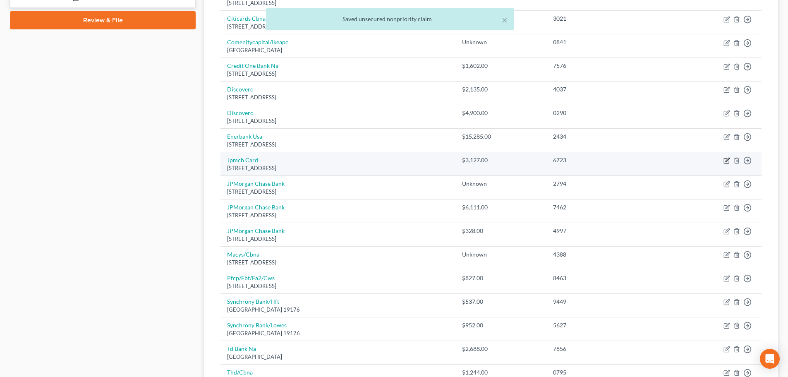
click at [727, 160] on icon "button" at bounding box center [726, 160] width 7 height 7
select select "7"
select select "2"
select select "0"
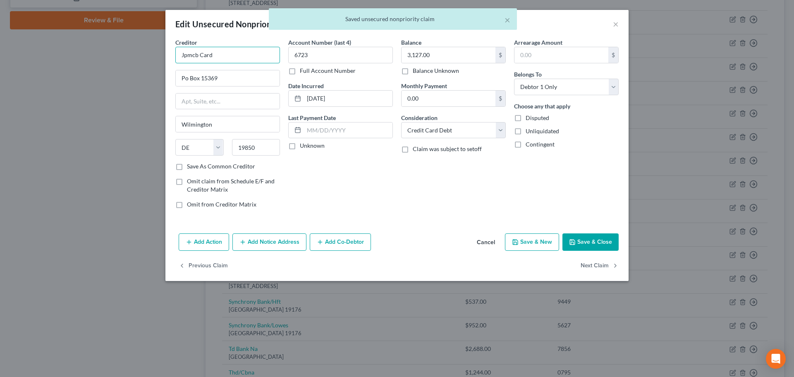
drag, startPoint x: 210, startPoint y: 65, endPoint x: 100, endPoint y: 68, distance: 110.0
click at [100, 68] on div "Edit Unsecured Nonpriority Claim × Creditor * Jpmcb Card Po Box [GEOGRAPHIC_DAT…" at bounding box center [397, 188] width 794 height 377
paste input "PMorgan Chase Bank"
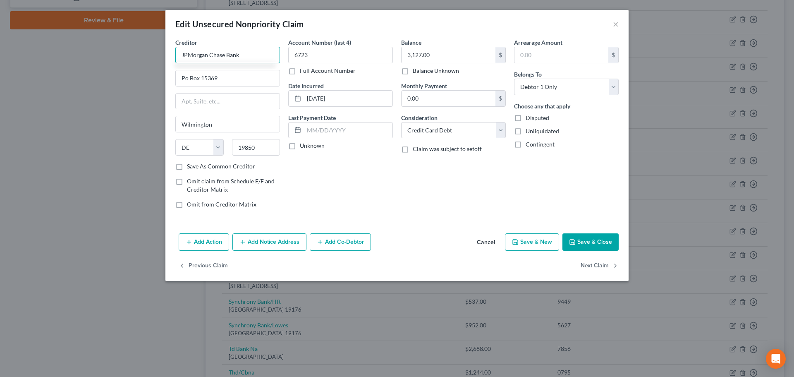
type input "JPMorgan Chase Bank"
click at [589, 241] on button "Save & Close" at bounding box center [590, 241] width 56 height 17
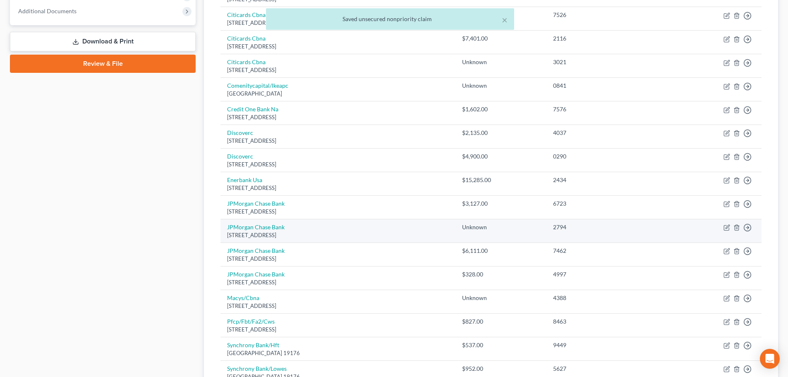
scroll to position [255, 0]
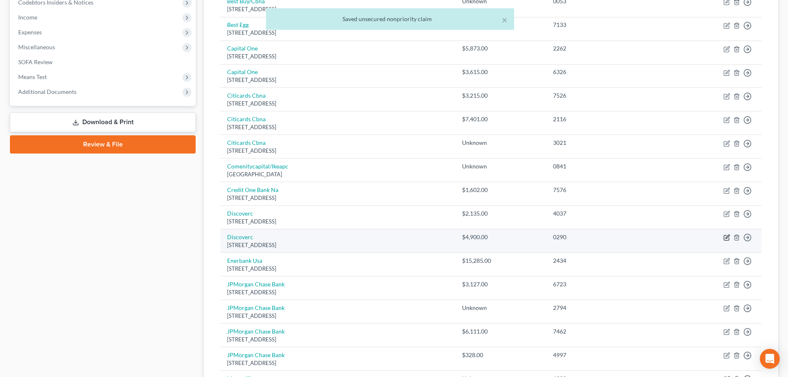
click at [726, 237] on icon "button" at bounding box center [727, 237] width 4 height 4
select select "46"
select select "2"
select select "0"
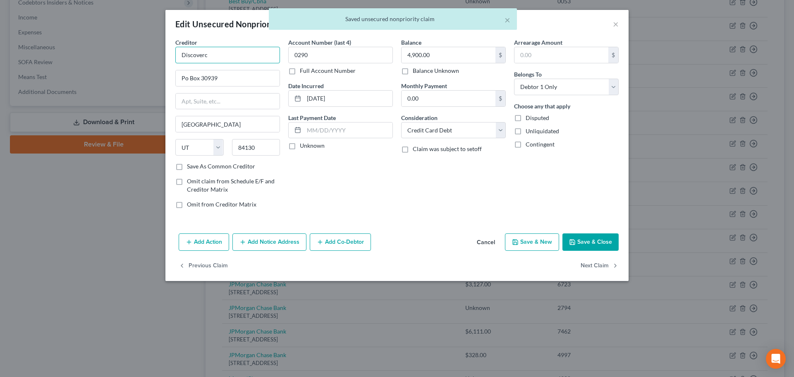
click at [237, 57] on input "Discoverc" at bounding box center [227, 55] width 105 height 17
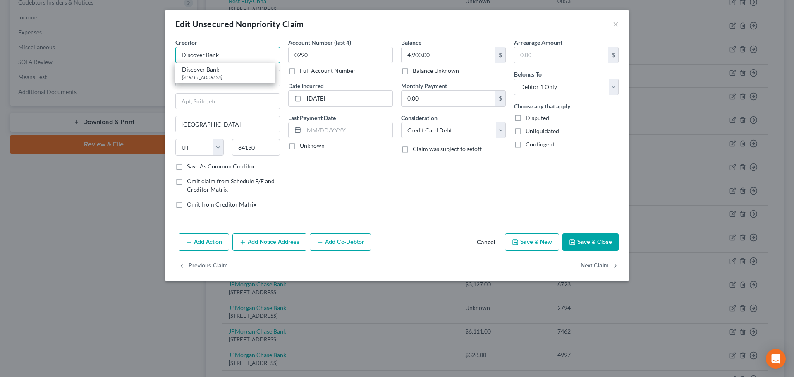
drag, startPoint x: 232, startPoint y: 49, endPoint x: 471, endPoint y: 259, distance: 318.8
click at [77, 50] on div "Edit Unsecured Nonpriority Claim × Creditor * Discover Bank Discover [GEOGRAPHI…" at bounding box center [397, 188] width 794 height 377
type input "Discover Bank"
click at [592, 232] on div "Add Action Add Notice Address Add Co-Debtor Cancel Save & New Save & Close" at bounding box center [396, 243] width 463 height 27
click at [592, 236] on button "Save & Close" at bounding box center [590, 241] width 56 height 17
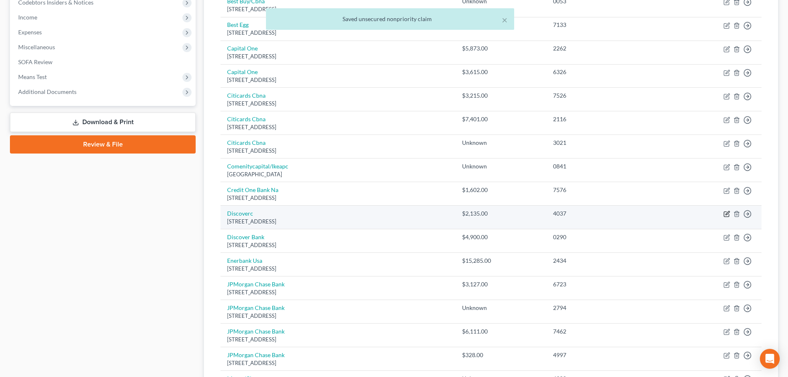
click at [727, 211] on icon "button" at bounding box center [726, 213] width 7 height 7
select select "46"
select select "2"
select select "0"
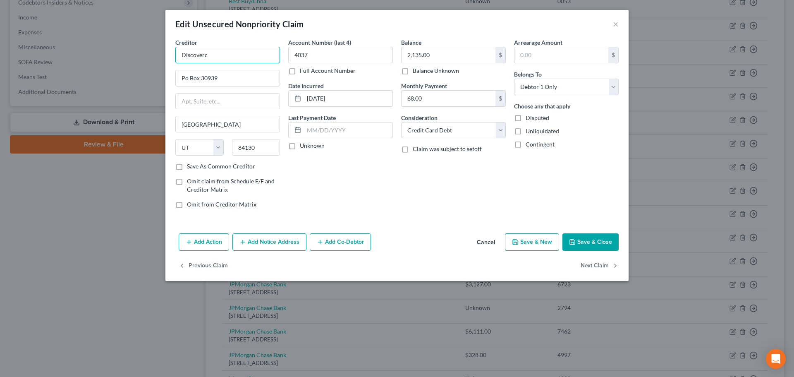
drag, startPoint x: 219, startPoint y: 62, endPoint x: 579, endPoint y: 247, distance: 405.3
click at [109, 74] on div "Edit Unsecured Nonpriority Claim × Creditor * Discoverc Po Box 30939 [GEOGRAPHI…" at bounding box center [397, 188] width 794 height 377
paste input "Bank"
type input "Discover Bank"
click at [585, 241] on button "Save & Close" at bounding box center [590, 241] width 56 height 17
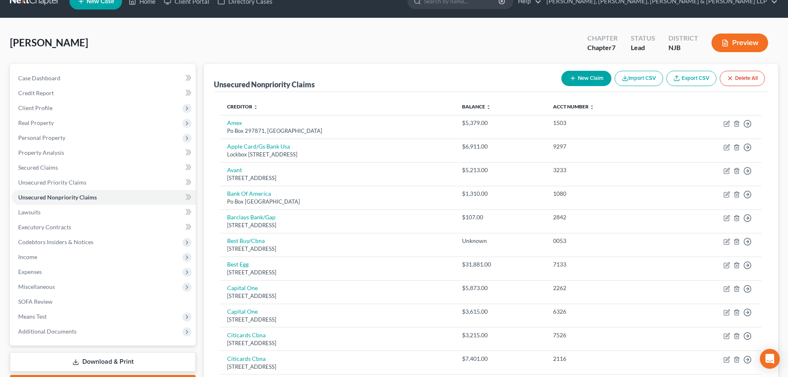
scroll to position [0, 0]
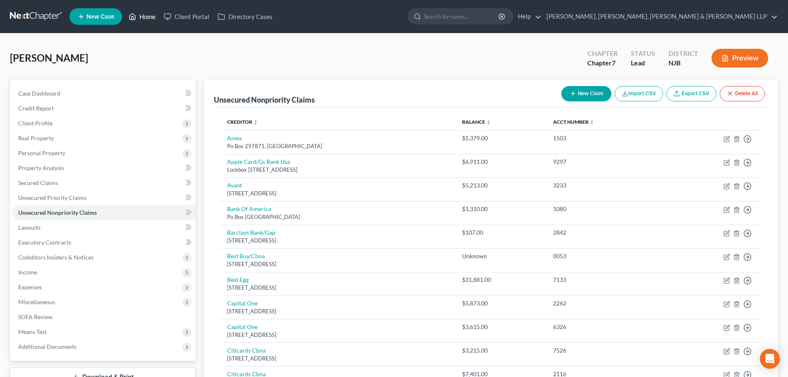
drag, startPoint x: 144, startPoint y: 16, endPoint x: 205, endPoint y: 31, distance: 62.9
click at [144, 16] on link "Home" at bounding box center [141, 16] width 35 height 15
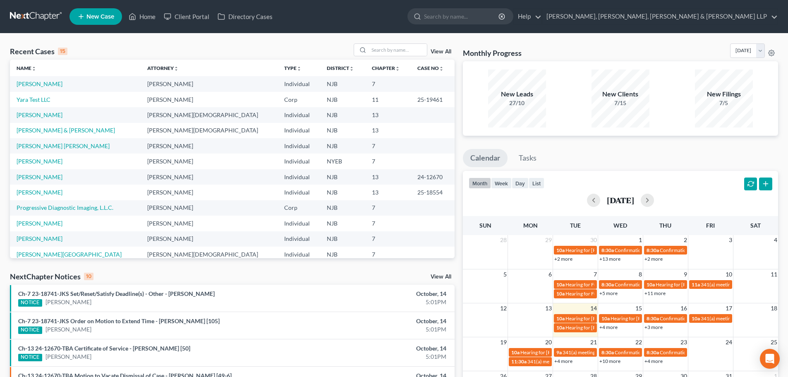
click at [93, 20] on link "New Case" at bounding box center [95, 16] width 53 height 17
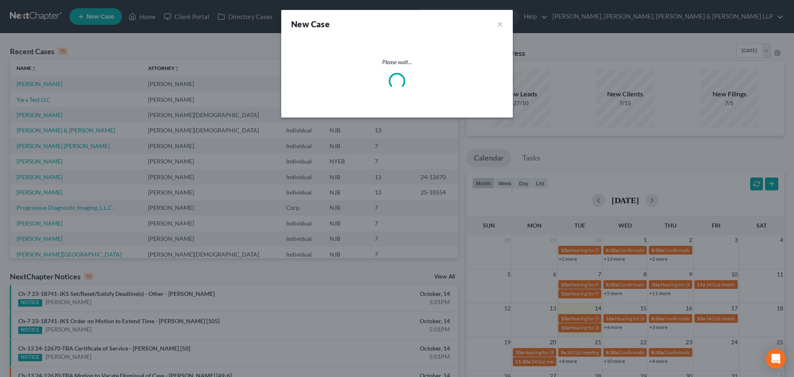
select select "51"
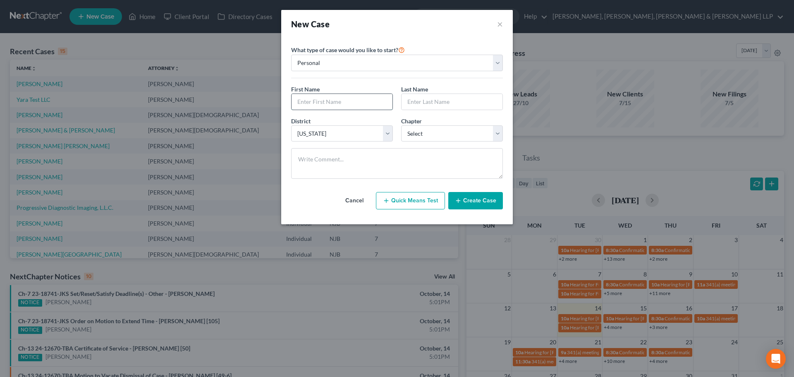
click at [309, 106] on input "text" at bounding box center [341, 102] width 101 height 16
type input "[PERSON_NAME]"
click at [430, 128] on select "Select 7 11 12 13" at bounding box center [452, 133] width 102 height 17
select select "0"
click at [401, 125] on select "Select 7 11 12 13" at bounding box center [452, 133] width 102 height 17
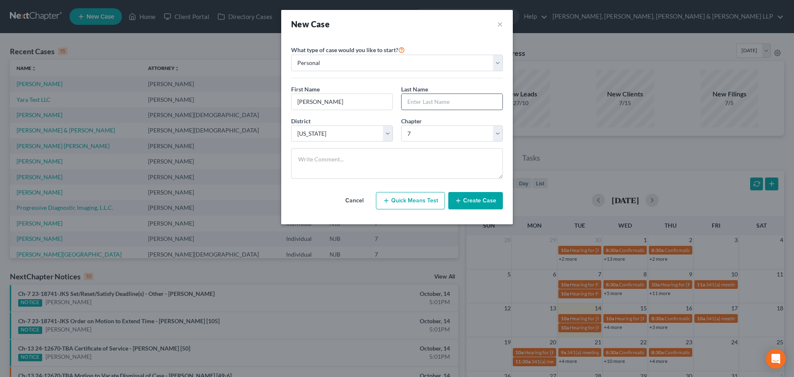
click at [428, 99] on input "text" at bounding box center [451, 102] width 101 height 16
type input "[PERSON_NAME]"
drag, startPoint x: 427, startPoint y: 129, endPoint x: 400, endPoint y: 147, distance: 32.8
click at [427, 129] on select "Select 7 11 12 13" at bounding box center [452, 133] width 102 height 17
click at [401, 125] on select "Select 7 11 12 13" at bounding box center [452, 133] width 102 height 17
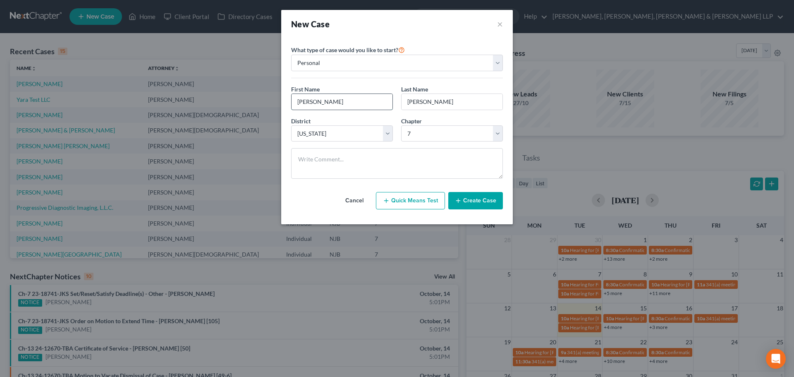
click at [354, 104] on input "[PERSON_NAME]" at bounding box center [341, 102] width 101 height 16
type input "[PERSON_NAME]"
click at [467, 200] on button "Create Case" at bounding box center [475, 200] width 55 height 17
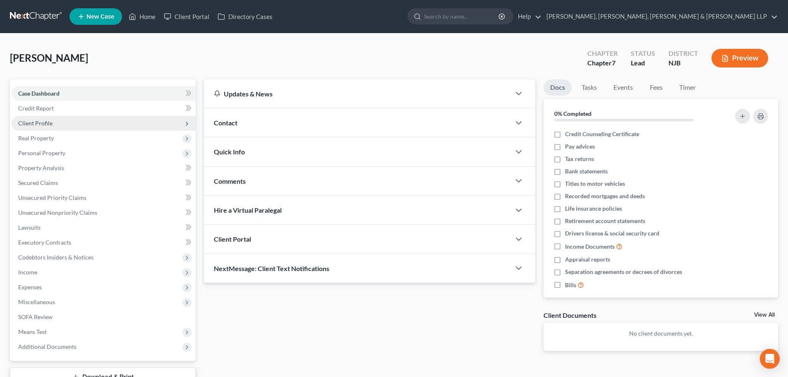
click at [91, 119] on span "Client Profile" at bounding box center [104, 123] width 184 height 15
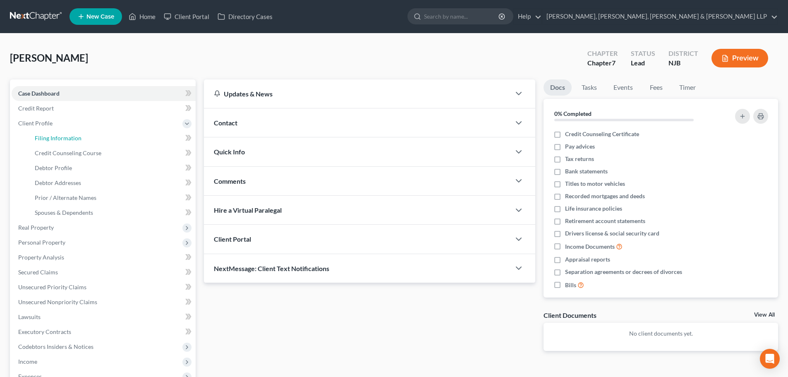
drag, startPoint x: 57, startPoint y: 140, endPoint x: 270, endPoint y: 193, distance: 219.3
click at [57, 140] on span "Filing Information" at bounding box center [58, 137] width 47 height 7
select select "1"
select select "0"
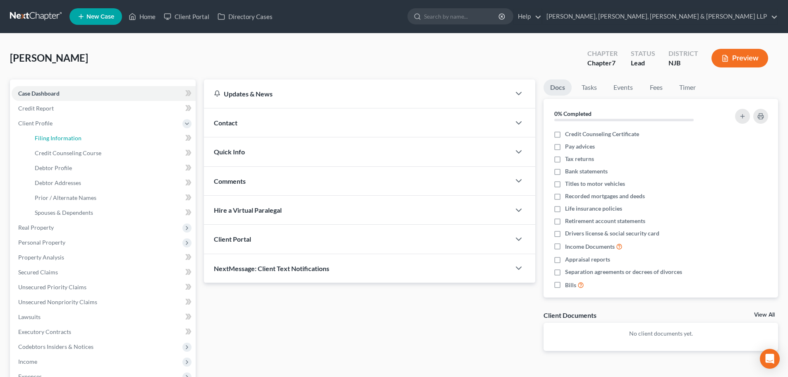
select select "51"
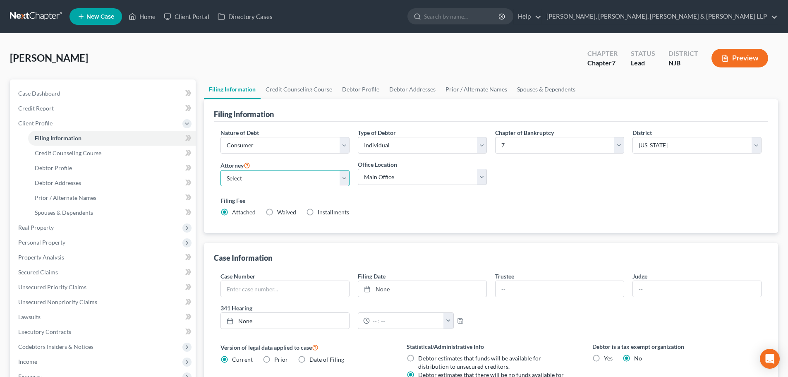
drag, startPoint x: 269, startPoint y: 175, endPoint x: 267, endPoint y: 186, distance: 10.8
click at [269, 175] on select "Select [PERSON_NAME] - NJB [PERSON_NAME] - NYNB [PERSON_NAME] - NYEB [PERSON_NA…" at bounding box center [284, 178] width 129 height 17
select select "4"
click at [220, 170] on select "Select [PERSON_NAME] - NJB [PERSON_NAME] - NYNB [PERSON_NAME] - NYEB [PERSON_NA…" at bounding box center [284, 178] width 129 height 17
drag, startPoint x: 383, startPoint y: 177, endPoint x: 385, endPoint y: 184, distance: 7.7
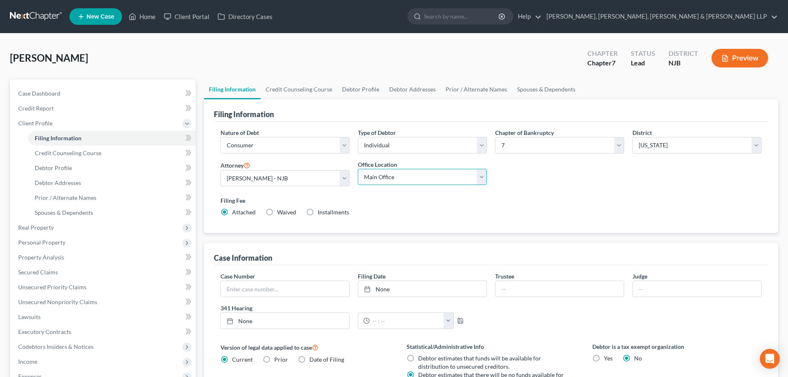
click at [383, 177] on select "Main Office Scura, [GEOGRAPHIC_DATA], [PERSON_NAME], [PERSON_NAME] & [PERSON_NA…" at bounding box center [422, 177] width 129 height 17
select select "0"
click at [358, 169] on select "Main Office Scura, [GEOGRAPHIC_DATA], [PERSON_NAME], [PERSON_NAME] & [PERSON_NA…" at bounding box center [422, 177] width 129 height 17
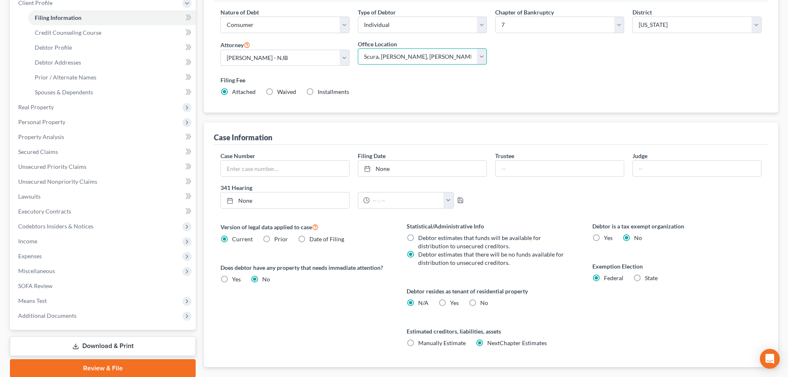
scroll to position [124, 0]
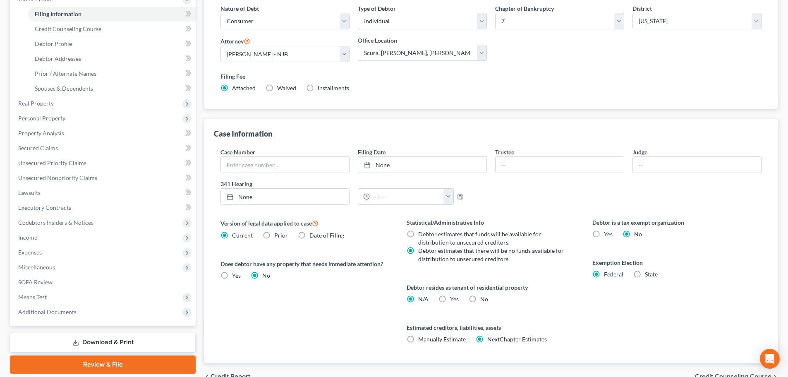
click at [450, 302] on label "Yes Yes" at bounding box center [454, 299] width 9 height 8
click at [453, 300] on input "Yes Yes" at bounding box center [455, 297] width 5 height 5
radio input "true"
radio input "false"
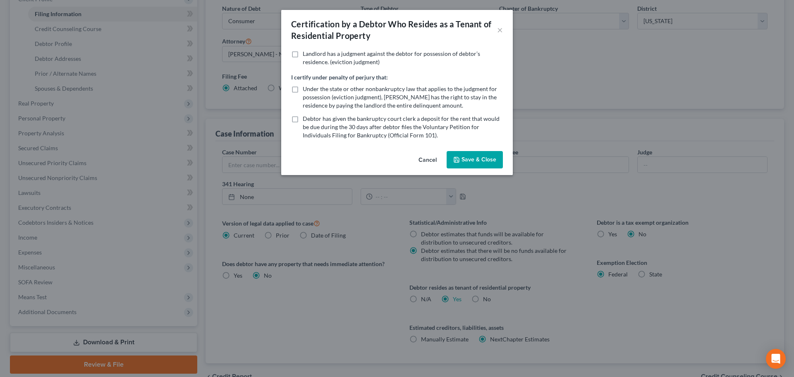
click at [480, 160] on button "Save & Close" at bounding box center [475, 159] width 56 height 17
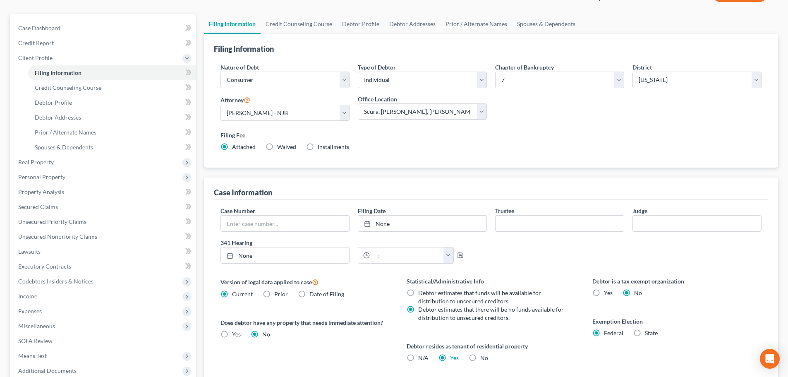
scroll to position [0, 0]
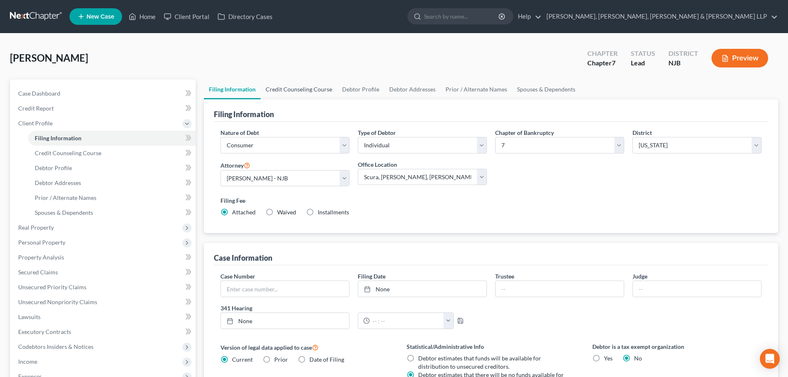
click at [296, 83] on link "Credit Counseling Course" at bounding box center [298, 89] width 76 height 20
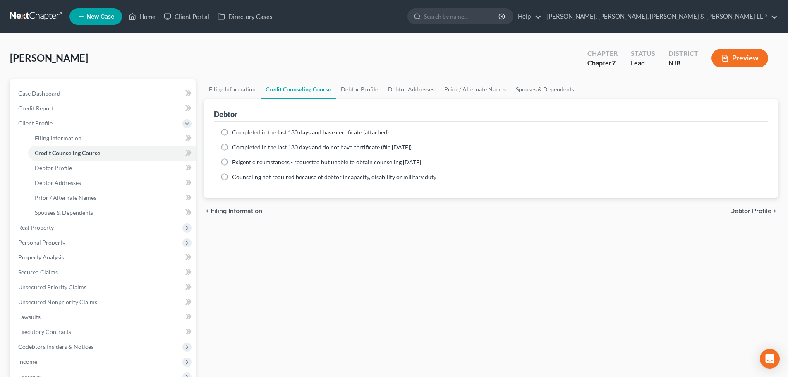
click at [233, 134] on span "Completed in the last 180 days and have certificate (attached)" at bounding box center [310, 132] width 157 height 7
click at [235, 134] on input "Completed in the last 180 days and have certificate (attached)" at bounding box center [237, 130] width 5 height 5
click at [352, 92] on link "Debtor Profile" at bounding box center [359, 89] width 47 height 20
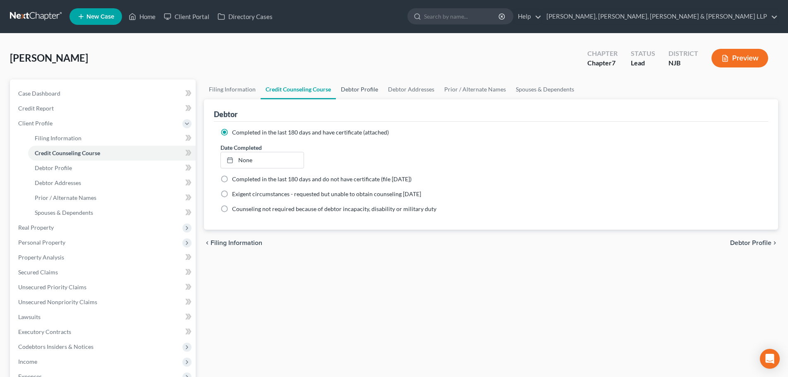
select select "0"
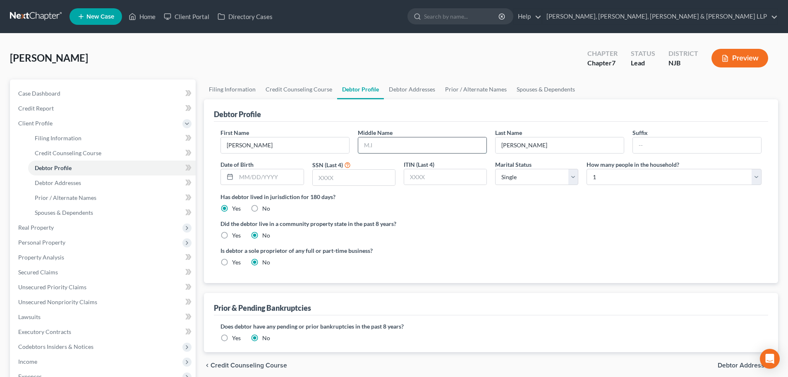
click at [374, 146] on input "text" at bounding box center [422, 145] width 128 height 16
type input "[PERSON_NAME]"
click at [270, 176] on input "text" at bounding box center [269, 177] width 67 height 16
type input "[DATE]"
drag, startPoint x: 282, startPoint y: 147, endPoint x: 294, endPoint y: 140, distance: 13.5
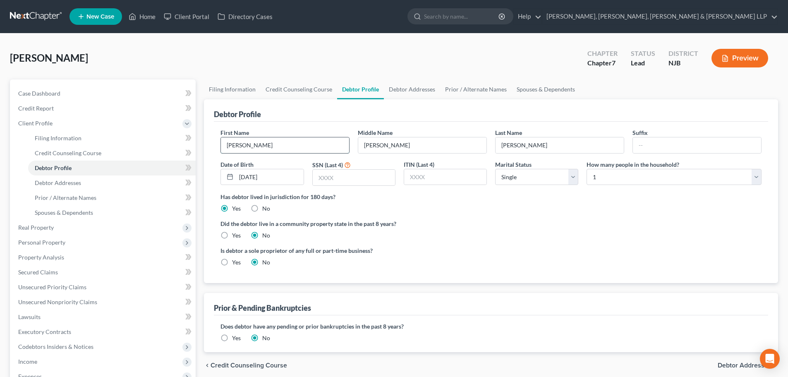
click at [179, 146] on div "Petition Navigation Case Dashboard Payments Invoices Payments Payments Credit R…" at bounding box center [394, 288] width 776 height 418
click at [306, 153] on div "First Name Middle Name [PERSON_NAME] Last Name [PERSON_NAME] Suffix Date of Bir…" at bounding box center [490, 160] width 549 height 64
drag, startPoint x: 530, startPoint y: 143, endPoint x: 283, endPoint y: 149, distance: 246.9
click at [494, 147] on div "Last Name [PERSON_NAME]" at bounding box center [559, 140] width 137 height 25
drag, startPoint x: 279, startPoint y: 147, endPoint x: 273, endPoint y: 143, distance: 6.5
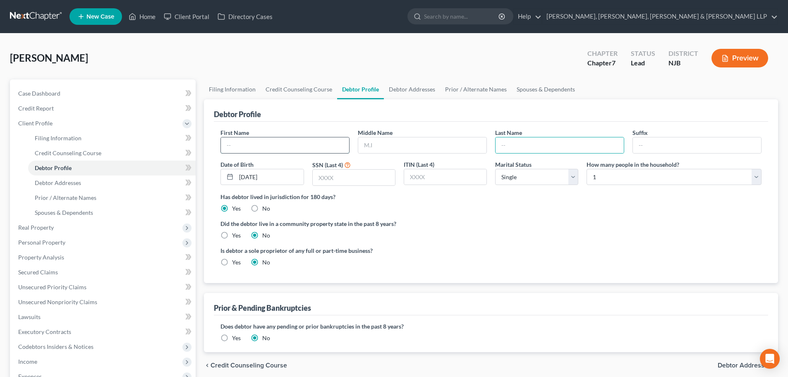
click at [279, 147] on input "text" at bounding box center [285, 145] width 128 height 16
type input "[PERSON_NAME]"
click at [378, 140] on input "text" at bounding box center [422, 145] width 128 height 16
type input "E."
click at [507, 144] on input "text" at bounding box center [559, 145] width 128 height 16
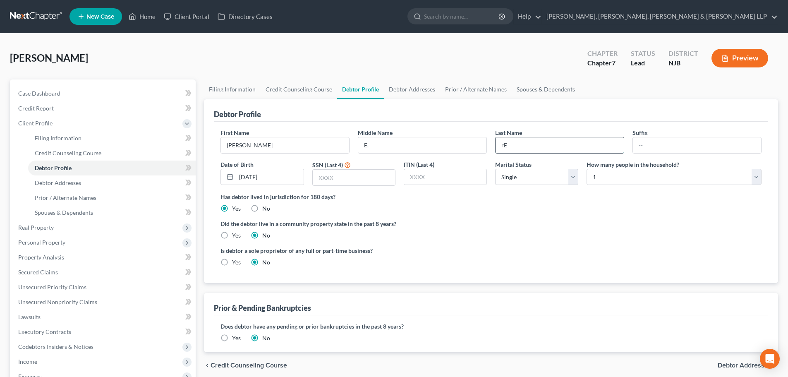
type input "r"
type input "[PERSON_NAME]"
drag, startPoint x: 286, startPoint y: 179, endPoint x: 200, endPoint y: 179, distance: 85.6
click at [200, 179] on div "Filing Information Credit Counseling Course Debtor Profile Debtor Addresses Pri…" at bounding box center [491, 288] width 582 height 418
type input "[DATE]"
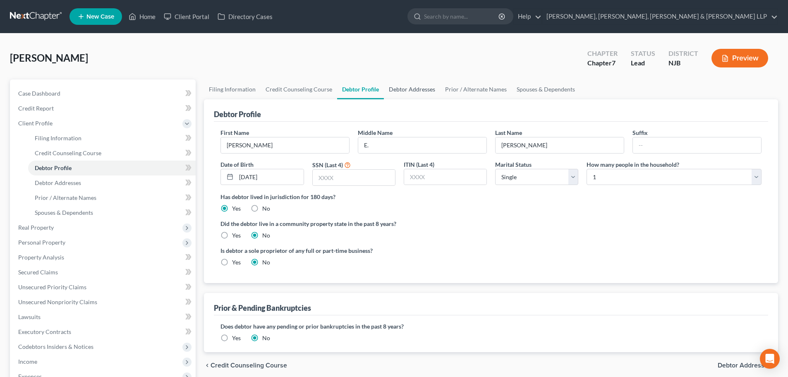
click at [426, 90] on link "Debtor Addresses" at bounding box center [412, 89] width 56 height 20
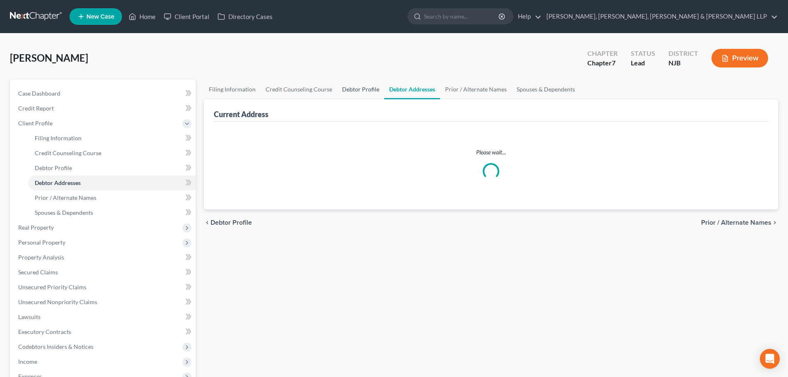
select select "0"
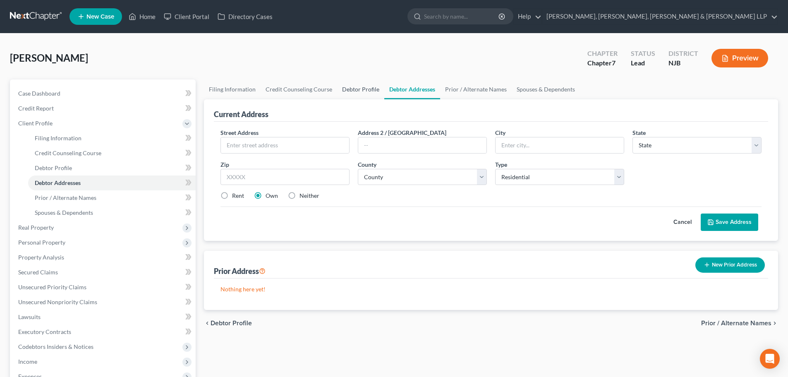
click at [361, 90] on link "Debtor Profile" at bounding box center [360, 89] width 47 height 20
select select "0"
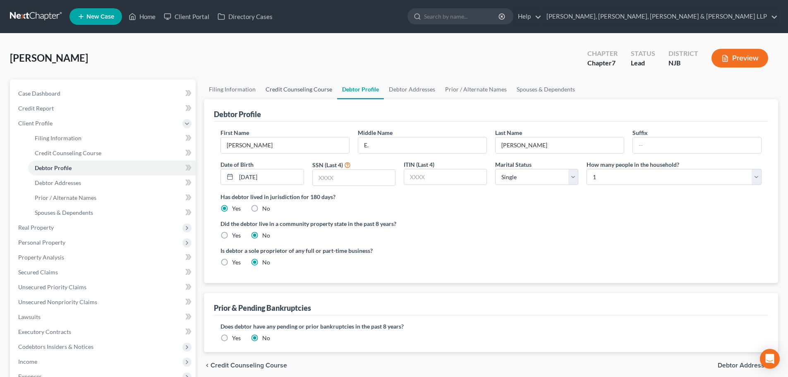
click at [314, 91] on link "Credit Counseling Course" at bounding box center [298, 89] width 76 height 20
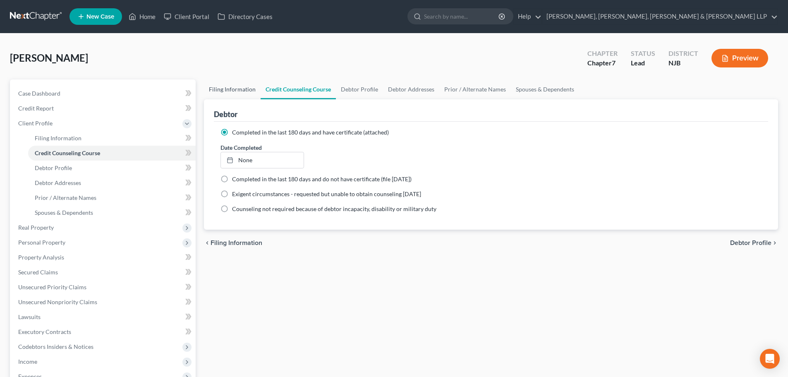
click at [232, 89] on link "Filing Information" at bounding box center [232, 89] width 57 height 20
select select "1"
select select "0"
select select "51"
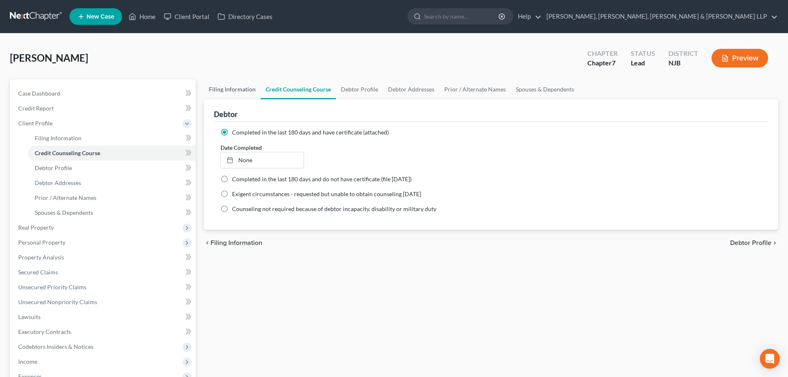
select select "4"
select select "0"
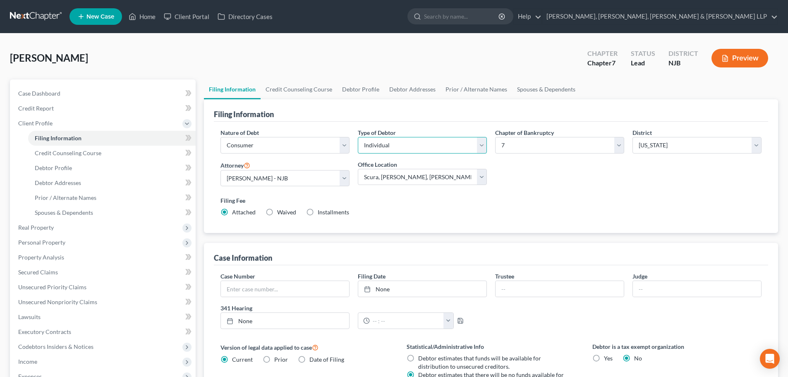
click at [389, 149] on select "Select Individual Joint" at bounding box center [422, 145] width 129 height 17
select select "1"
click at [358, 137] on select "Select Individual Joint" at bounding box center [422, 145] width 129 height 17
click at [408, 86] on link "Debtor Addresses" at bounding box center [412, 89] width 56 height 20
select select "0"
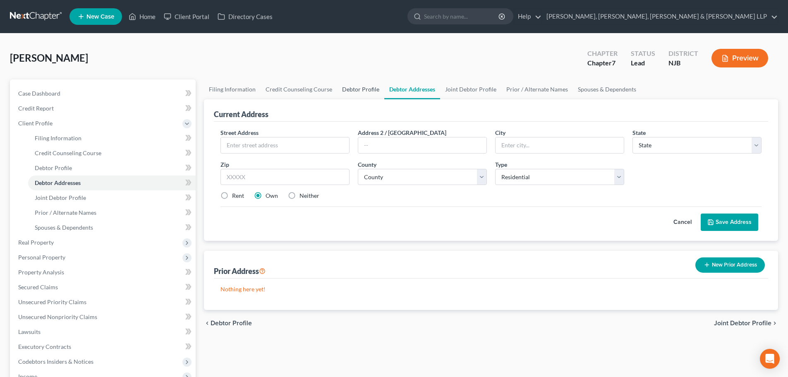
click at [359, 93] on link "Debtor Profile" at bounding box center [360, 89] width 47 height 20
select select "1"
select select "0"
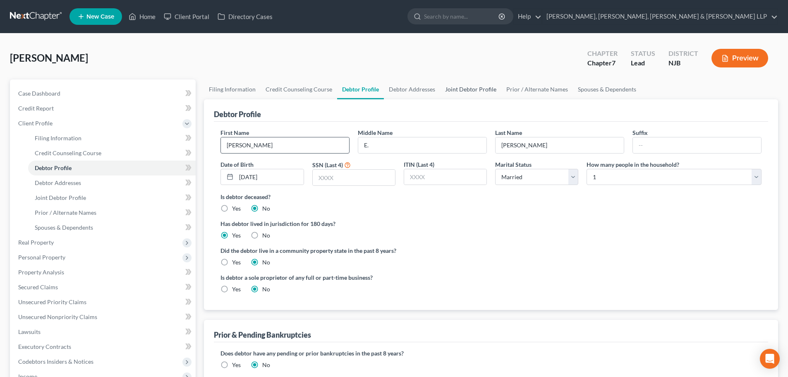
drag, startPoint x: 454, startPoint y: 90, endPoint x: 289, endPoint y: 146, distance: 174.5
click at [454, 90] on link "Joint Debtor Profile" at bounding box center [470, 89] width 61 height 20
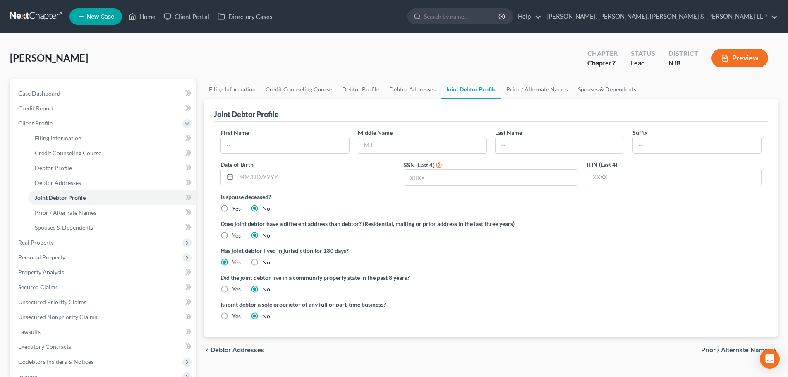
drag, startPoint x: 289, startPoint y: 146, endPoint x: 15, endPoint y: 156, distance: 273.5
click at [289, 146] on input "text" at bounding box center [285, 145] width 128 height 16
type input "[PERSON_NAME]"
click at [404, 146] on input "text" at bounding box center [422, 145] width 128 height 16
type input "[PERSON_NAME]"
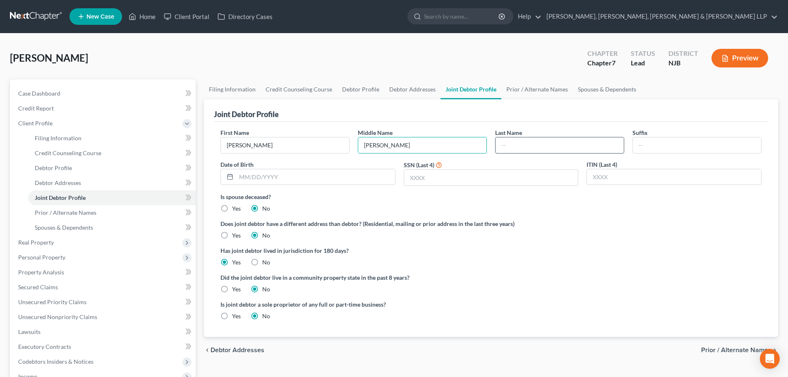
click at [514, 141] on input "text" at bounding box center [559, 145] width 128 height 16
type input "[PERSON_NAME]"
click at [375, 175] on input "text" at bounding box center [315, 177] width 159 height 16
type input "1"
type input "[DATE]"
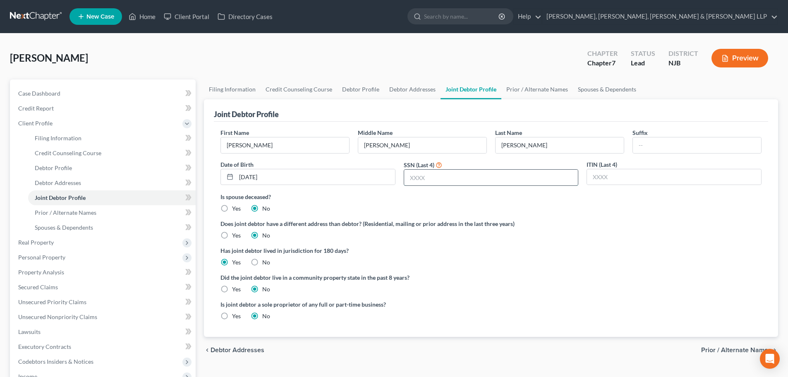
click at [444, 183] on input "text" at bounding box center [491, 178] width 174 height 16
type input "0953"
click at [351, 86] on link "Debtor Profile" at bounding box center [360, 89] width 47 height 20
select select "1"
select select "0"
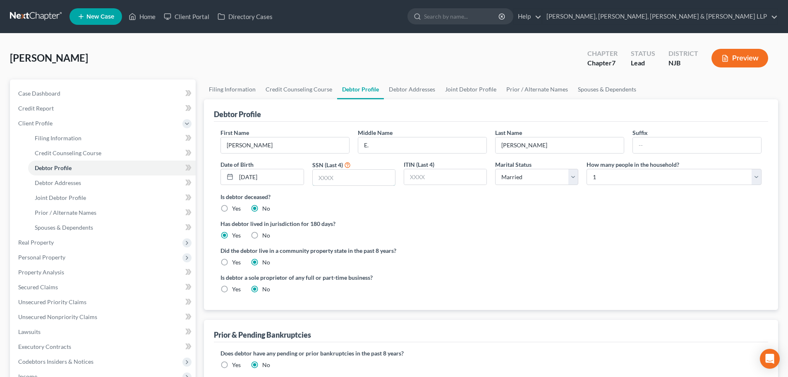
drag, startPoint x: 375, startPoint y: 177, endPoint x: 308, endPoint y: 178, distance: 67.0
click at [375, 177] on input "text" at bounding box center [354, 178] width 82 height 16
type input "4954"
click at [608, 177] on select "Select 1 2 3 4 5 6 7 8 9 10 11 12 13 14 15 16 17 18 19 20" at bounding box center [673, 177] width 175 height 17
click at [586, 169] on select "Select 1 2 3 4 5 6 7 8 9 10 11 12 13 14 15 16 17 18 19 20" at bounding box center [673, 177] width 175 height 17
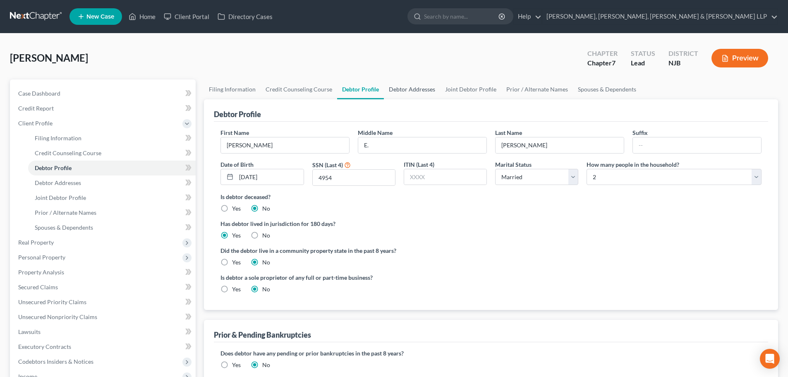
click at [407, 92] on link "Debtor Addresses" at bounding box center [412, 89] width 56 height 20
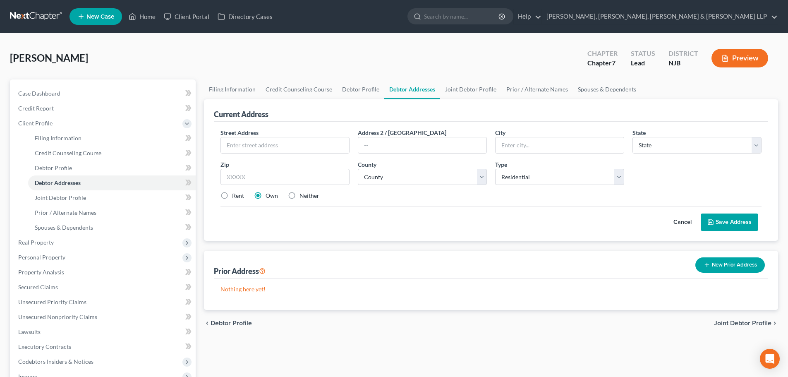
click at [326, 153] on div "Street Address * Address 2 / [GEOGRAPHIC_DATA] * State * State [US_STATE] AK AR…" at bounding box center [490, 167] width 549 height 79
click at [324, 146] on input "text" at bounding box center [285, 145] width 128 height 16
click at [256, 170] on input "text" at bounding box center [284, 177] width 129 height 17
click at [232, 195] on label "Rent" at bounding box center [238, 195] width 12 height 8
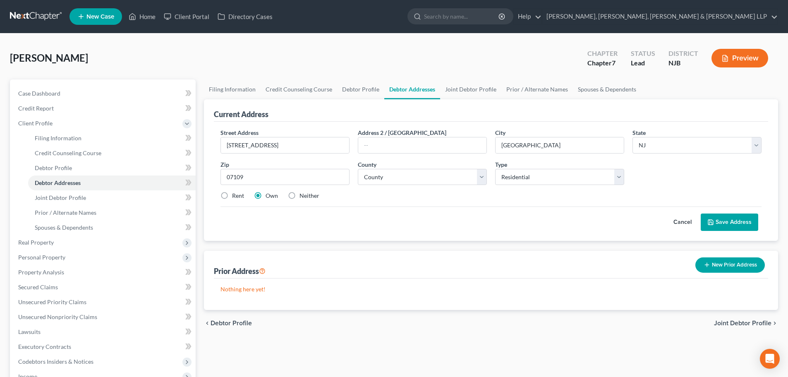
click at [235, 195] on input "Rent" at bounding box center [237, 193] width 5 height 5
click at [387, 179] on select "County [GEOGRAPHIC_DATA] [GEOGRAPHIC_DATA] [GEOGRAPHIC_DATA] [GEOGRAPHIC_DATA] …" at bounding box center [422, 177] width 129 height 17
click at [358, 169] on select "County [GEOGRAPHIC_DATA] [GEOGRAPHIC_DATA] [GEOGRAPHIC_DATA] [GEOGRAPHIC_DATA] …" at bounding box center [422, 177] width 129 height 17
drag, startPoint x: 733, startPoint y: 218, endPoint x: 576, endPoint y: 115, distance: 187.5
click at [733, 218] on button "Save Address" at bounding box center [728, 221] width 57 height 17
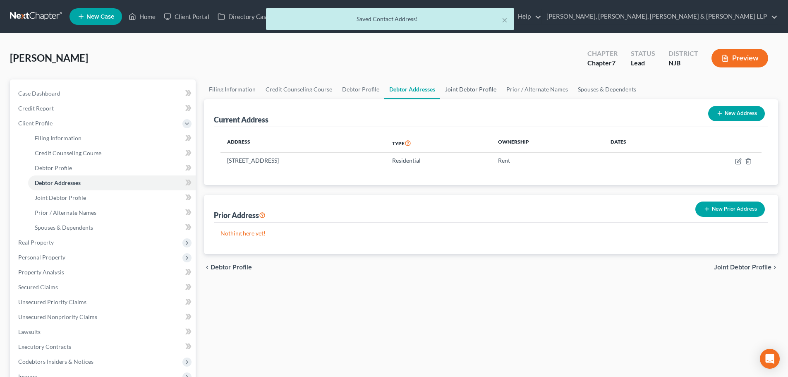
click at [456, 91] on link "Joint Debtor Profile" at bounding box center [470, 89] width 61 height 20
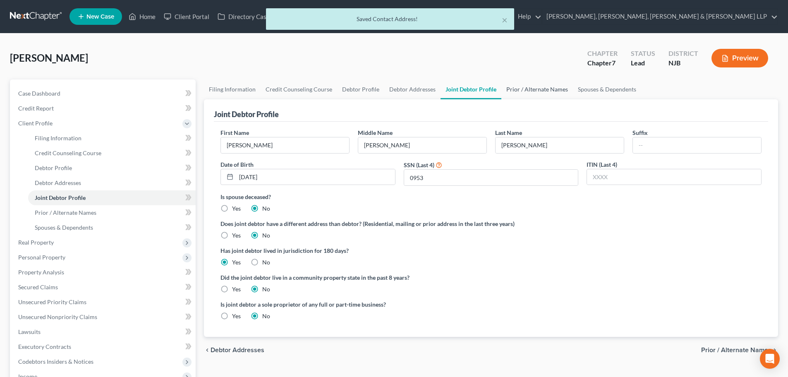
click at [529, 92] on link "Prior / Alternate Names" at bounding box center [537, 89] width 72 height 20
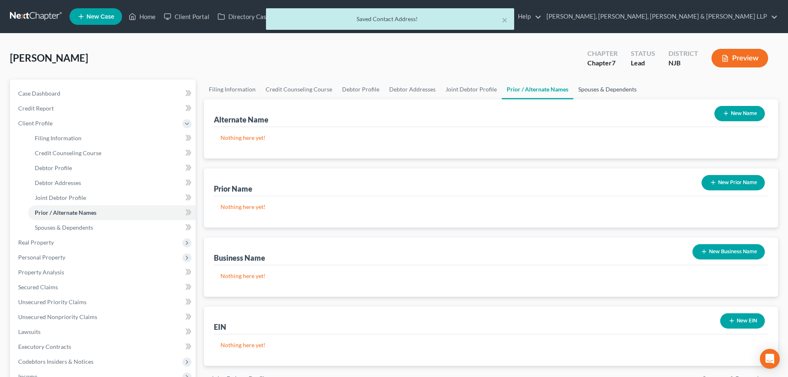
click at [590, 88] on link "Spouses & Dependents" at bounding box center [607, 89] width 68 height 20
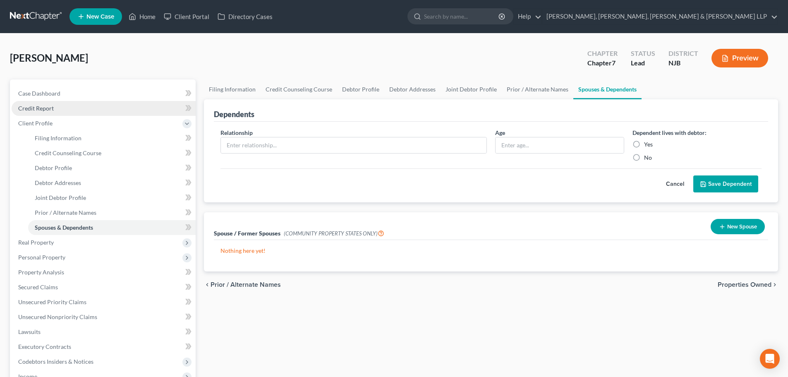
click at [41, 113] on link "Credit Report" at bounding box center [104, 108] width 184 height 15
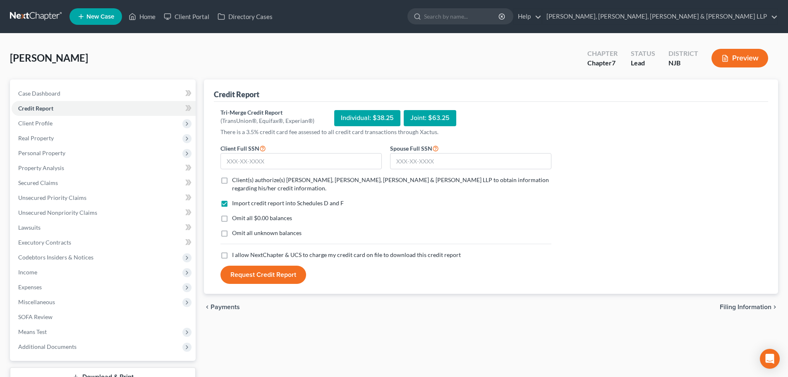
click at [232, 179] on label "Client(s) authorize(s) [PERSON_NAME], [PERSON_NAME], [PERSON_NAME] & [PERSON_NA…" at bounding box center [391, 184] width 319 height 17
click at [235, 179] on input "Client(s) authorize(s) [PERSON_NAME], [PERSON_NAME], [PERSON_NAME] & [PERSON_NA…" at bounding box center [237, 178] width 5 height 5
click at [232, 254] on label "I allow NextChapter & UCS to charge my credit card on file to download this cre…" at bounding box center [346, 255] width 229 height 8
click at [235, 254] on input "I allow NextChapter & UCS to charge my credit card on file to download this cre…" at bounding box center [237, 253] width 5 height 5
click at [236, 162] on input "text" at bounding box center [300, 161] width 161 height 17
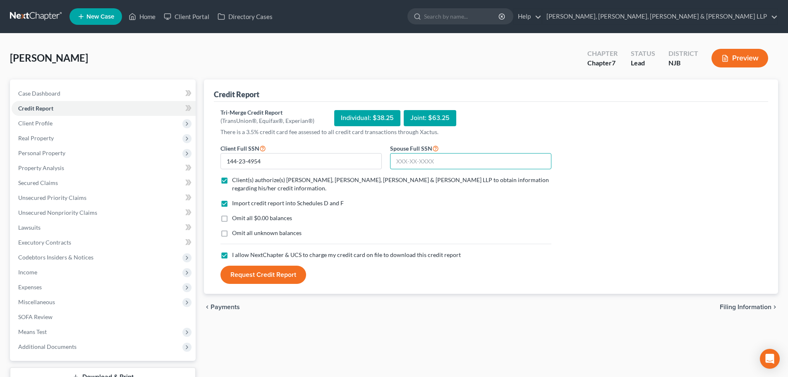
click at [411, 166] on input "text" at bounding box center [470, 161] width 161 height 17
click at [289, 276] on button "Request Credit Report" at bounding box center [263, 274] width 86 height 18
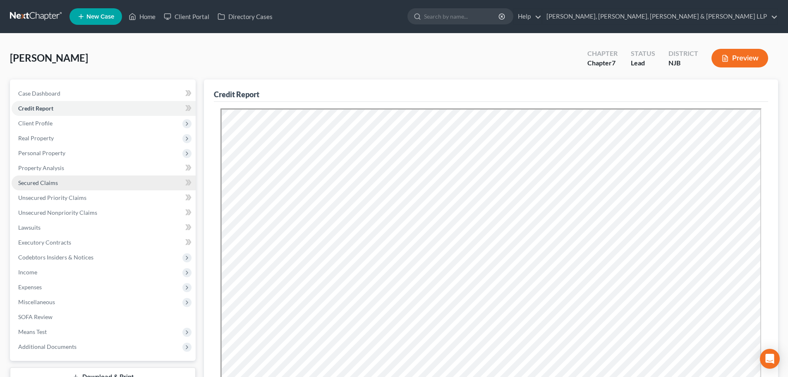
click at [92, 182] on link "Secured Claims" at bounding box center [104, 182] width 184 height 15
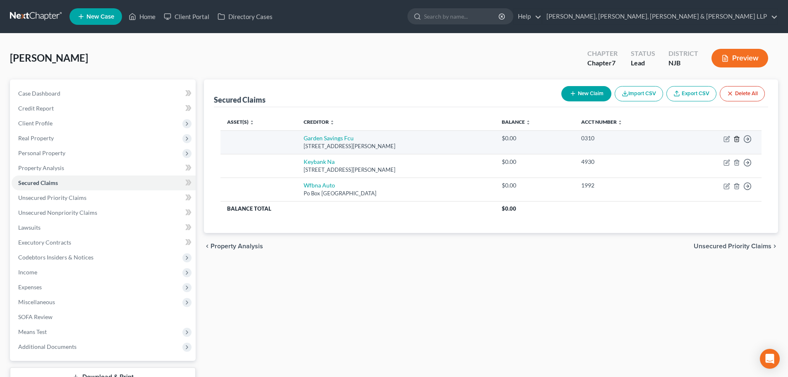
click at [737, 140] on line "button" at bounding box center [737, 140] width 0 height 2
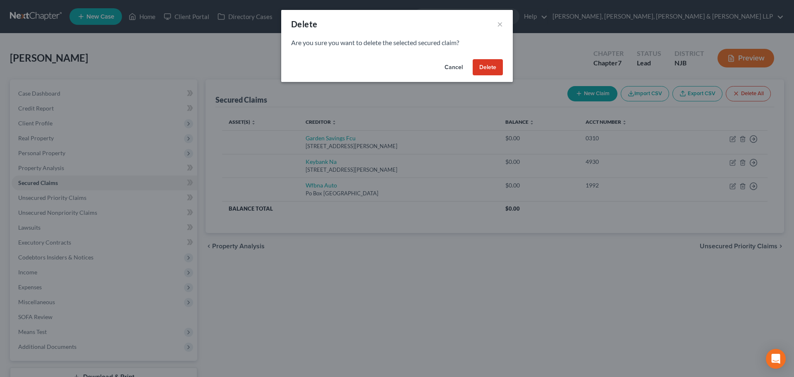
click at [493, 67] on button "Delete" at bounding box center [488, 67] width 30 height 17
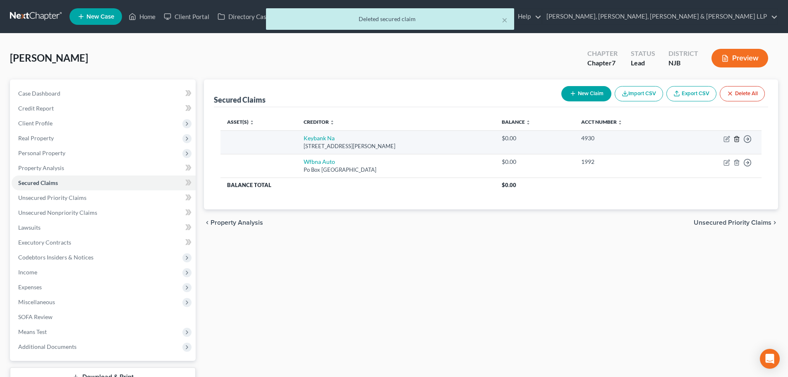
click at [735, 139] on icon "button" at bounding box center [736, 139] width 7 height 7
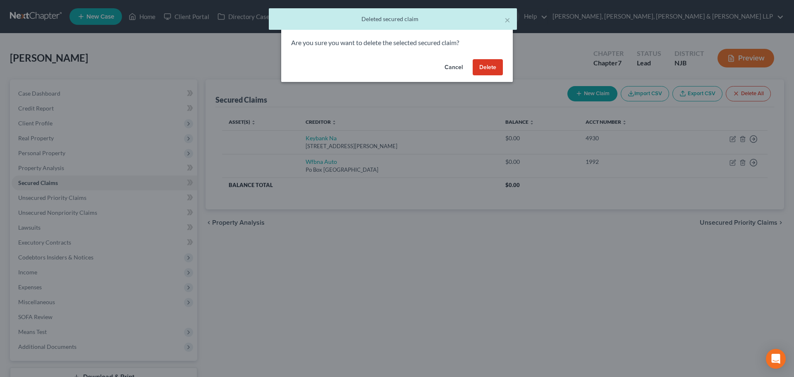
click at [495, 62] on button "Delete" at bounding box center [488, 67] width 30 height 17
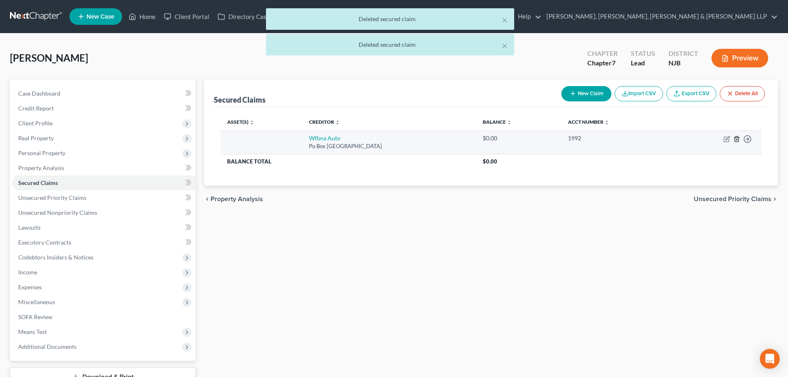
click at [738, 138] on icon "button" at bounding box center [736, 138] width 4 height 5
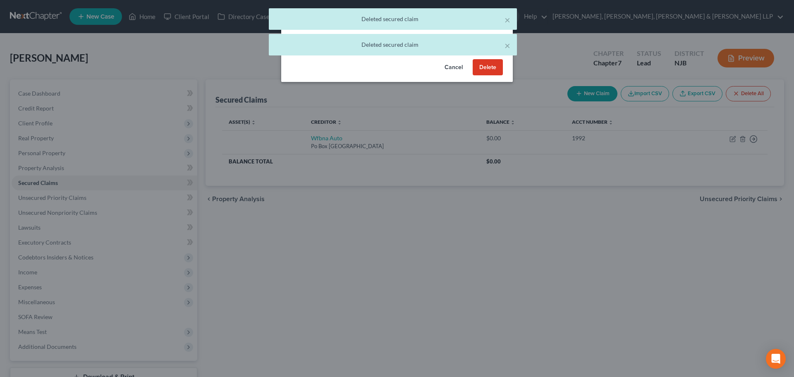
click at [480, 66] on button "Delete" at bounding box center [488, 67] width 30 height 17
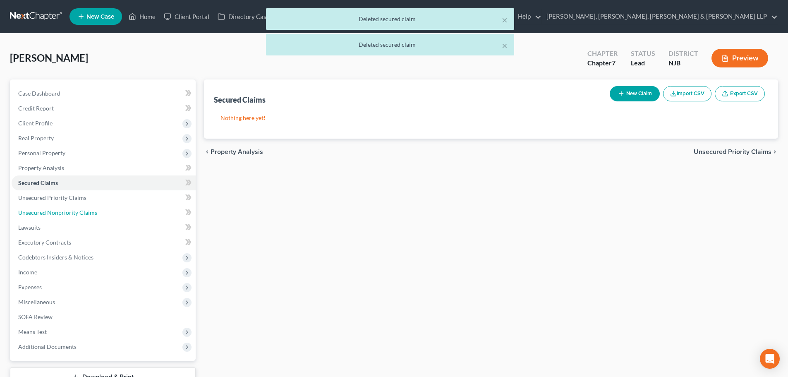
click at [112, 208] on link "Unsecured Nonpriority Claims" at bounding box center [104, 212] width 184 height 15
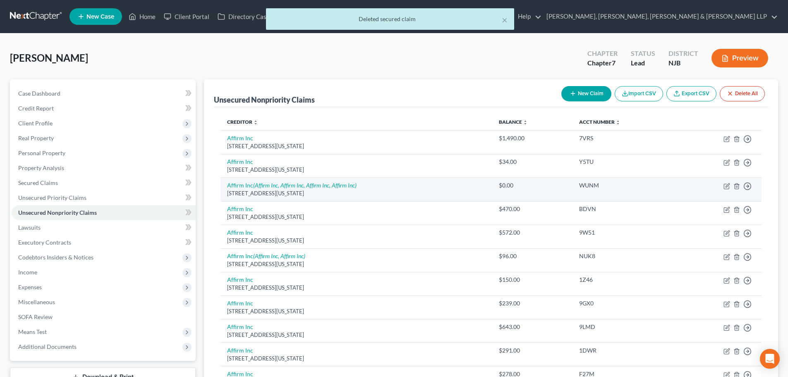
click at [740, 185] on td "Move to D Move to E Move to G Move to Notice Only" at bounding box center [718, 189] width 85 height 24
click at [735, 185] on icon "button" at bounding box center [736, 186] width 7 height 7
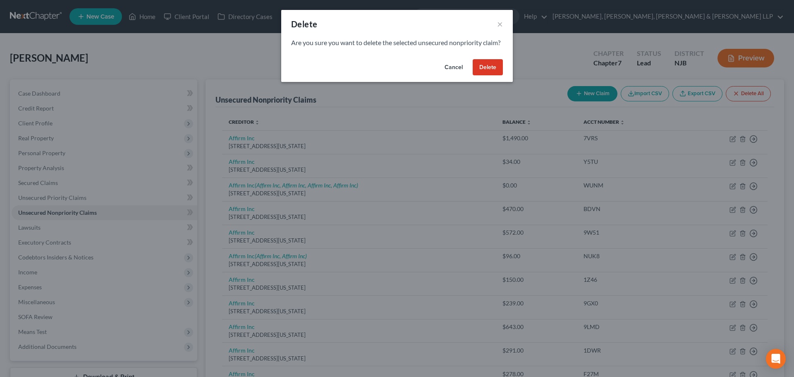
click at [487, 76] on button "Delete" at bounding box center [488, 67] width 30 height 17
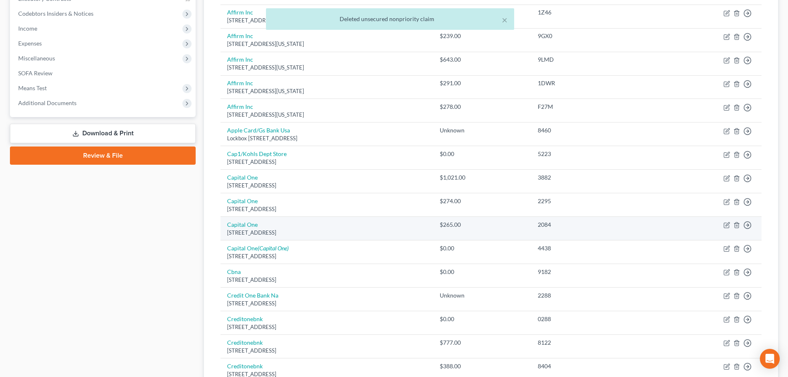
scroll to position [248, 0]
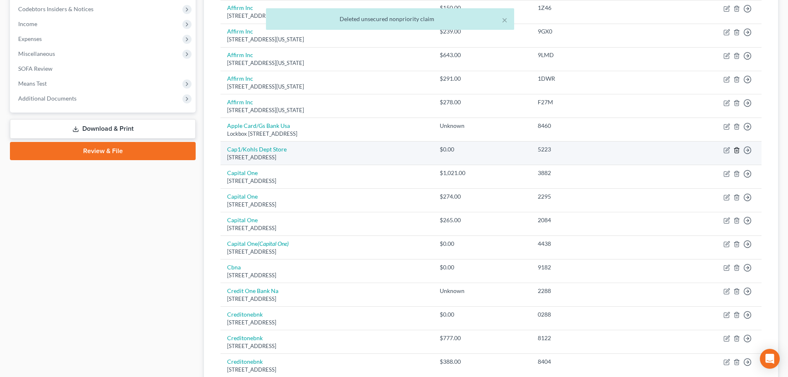
click at [735, 151] on icon "button" at bounding box center [736, 150] width 7 height 7
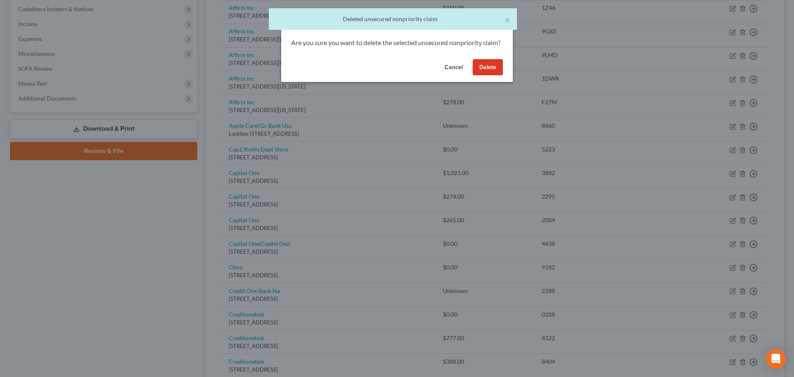
click at [492, 76] on button "Delete" at bounding box center [488, 67] width 30 height 17
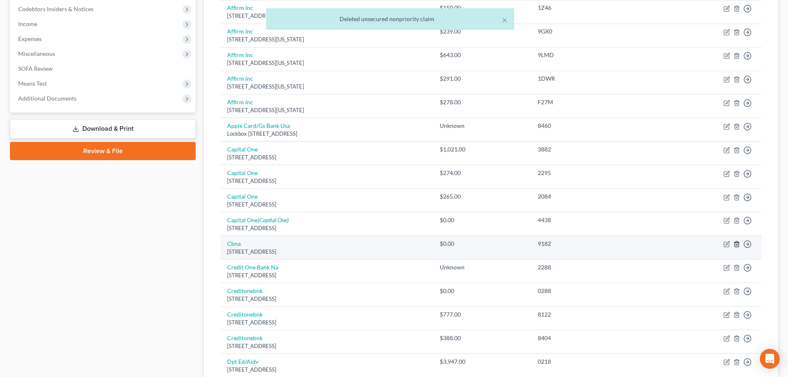
click at [737, 244] on line "button" at bounding box center [737, 245] width 0 height 2
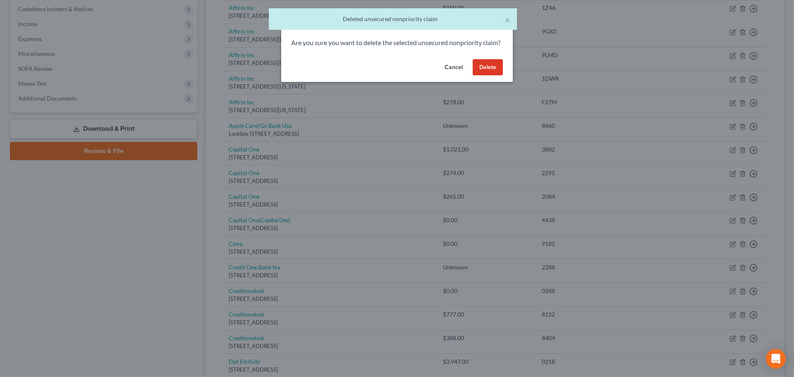
click at [500, 75] on button "Delete" at bounding box center [488, 67] width 30 height 17
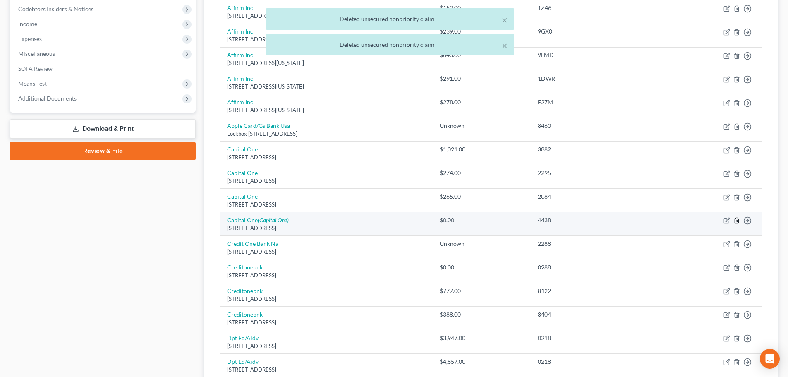
click at [735, 221] on icon "button" at bounding box center [736, 220] width 4 height 5
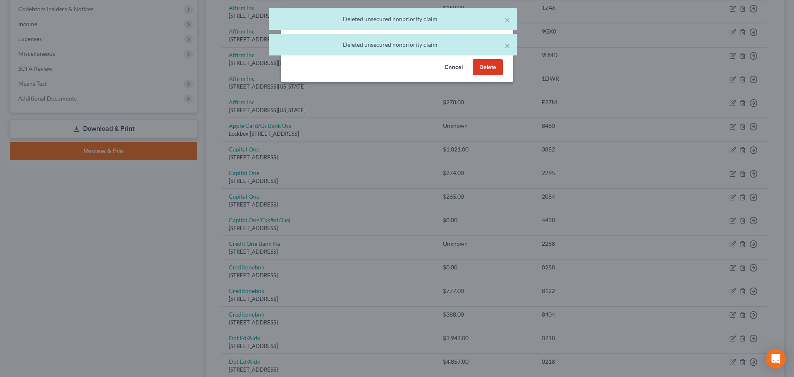
click at [481, 76] on button "Delete" at bounding box center [488, 67] width 30 height 17
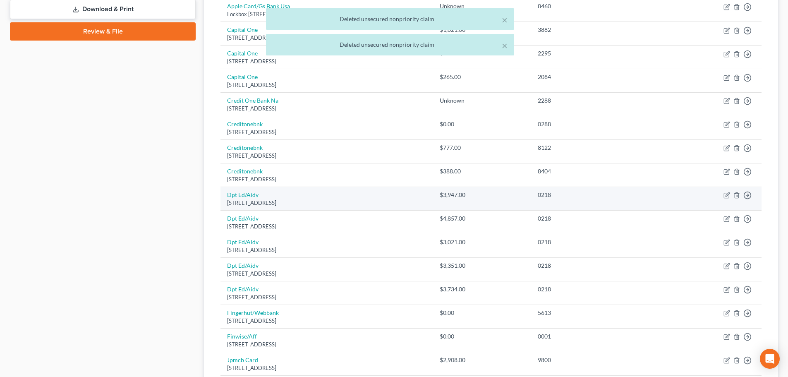
scroll to position [372, 0]
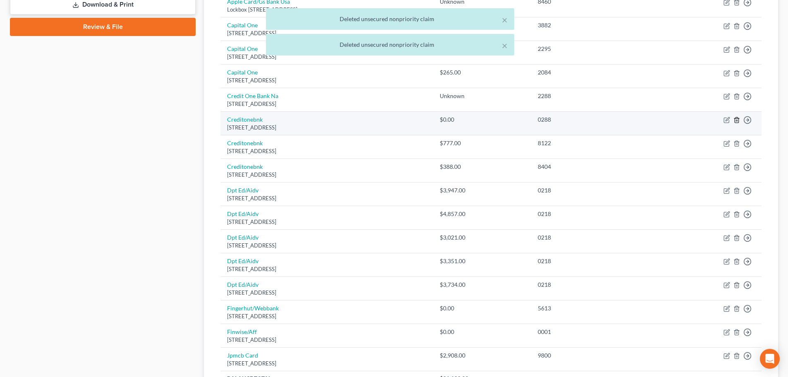
click at [736, 122] on icon "button" at bounding box center [736, 120] width 7 height 7
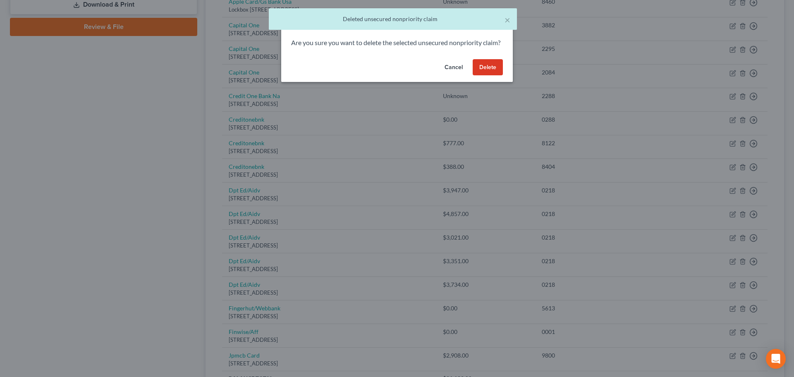
click at [490, 76] on button "Delete" at bounding box center [488, 67] width 30 height 17
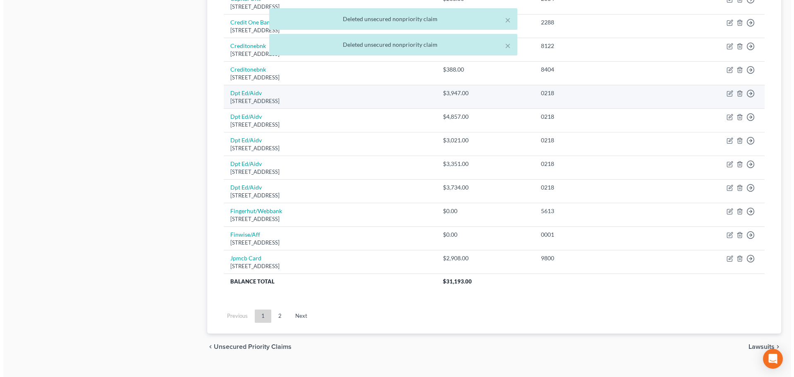
scroll to position [460, 0]
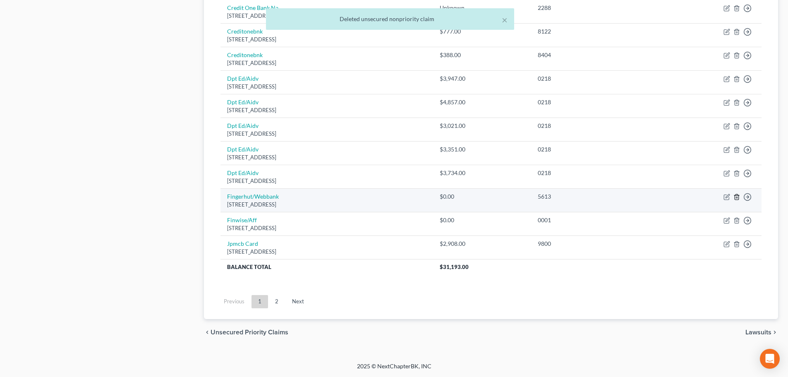
click at [737, 195] on icon "button" at bounding box center [736, 196] width 7 height 7
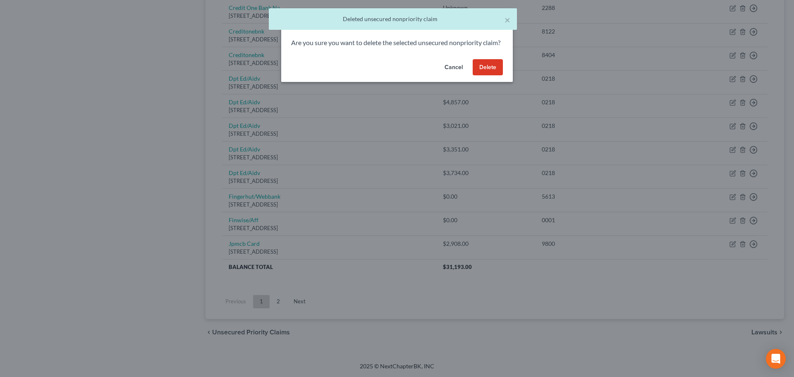
click at [486, 76] on button "Delete" at bounding box center [488, 67] width 30 height 17
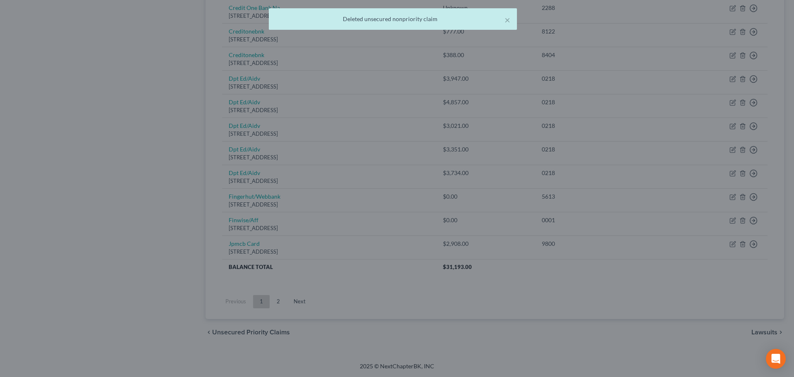
scroll to position [437, 0]
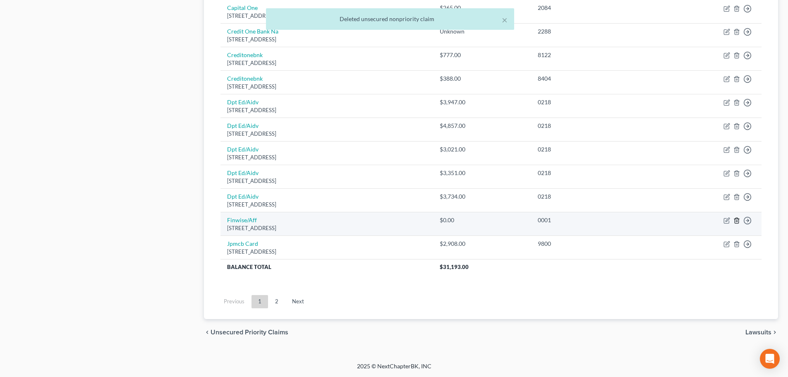
click at [738, 222] on icon "button" at bounding box center [736, 220] width 4 height 5
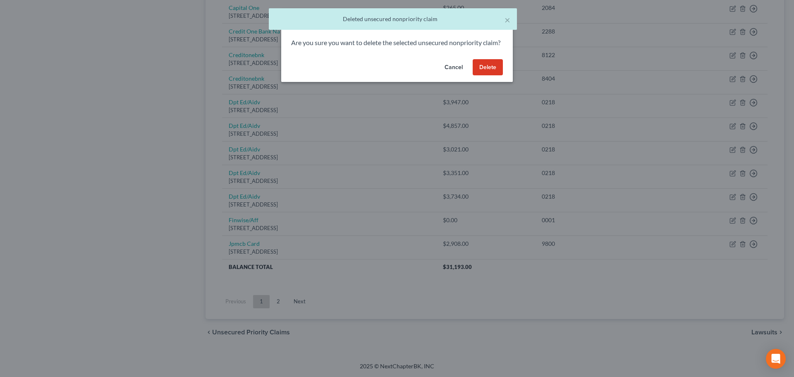
click at [502, 76] on button "Delete" at bounding box center [488, 67] width 30 height 17
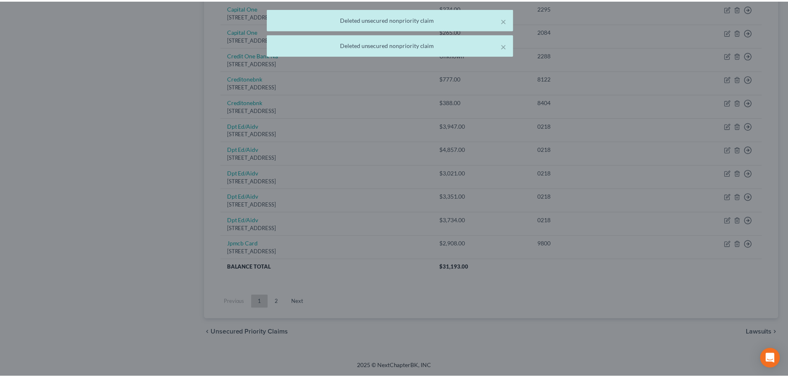
scroll to position [413, 0]
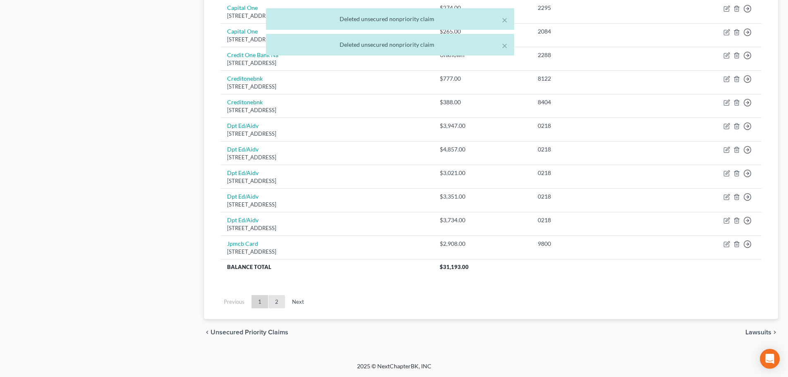
click at [275, 301] on link "2" at bounding box center [276, 301] width 17 height 13
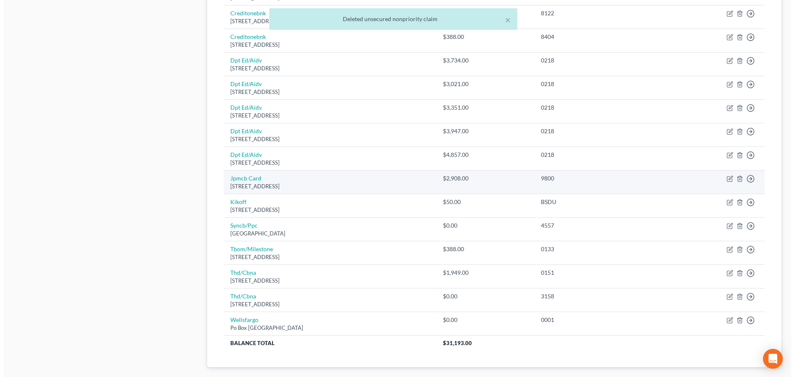
scroll to position [526, 0]
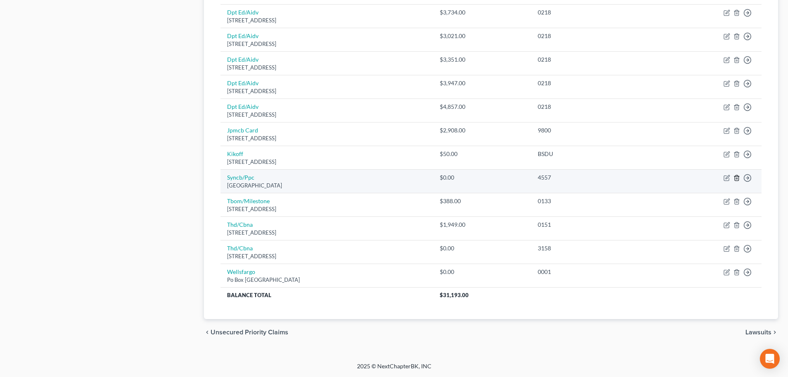
click at [737, 175] on icon "button" at bounding box center [736, 177] width 4 height 5
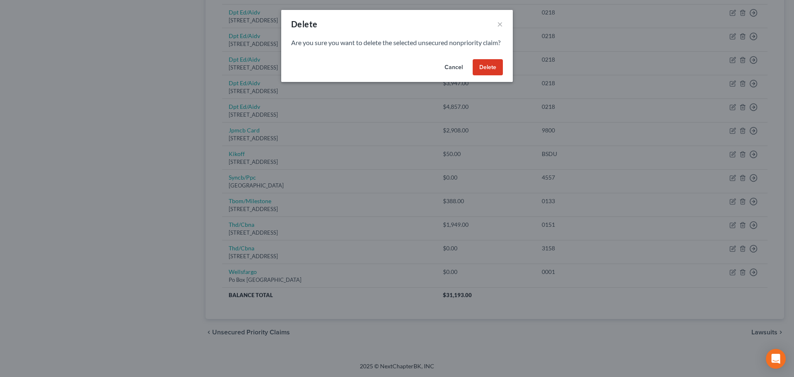
click at [487, 72] on button "Delete" at bounding box center [488, 67] width 30 height 17
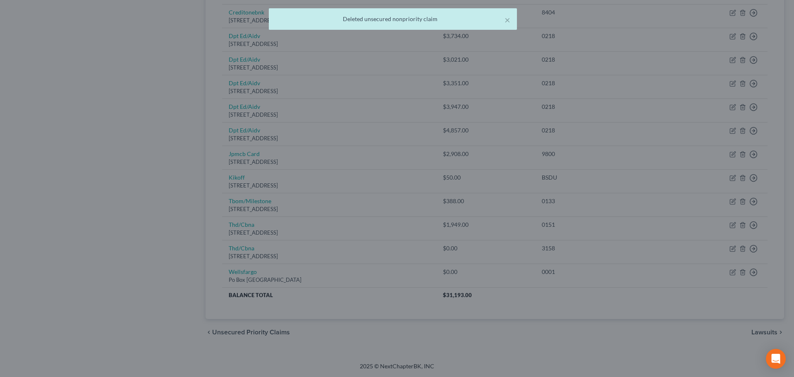
scroll to position [503, 0]
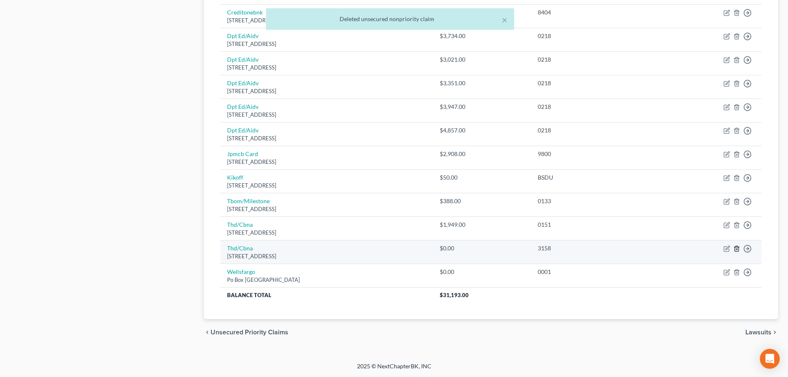
click at [737, 250] on line "button" at bounding box center [737, 249] width 0 height 2
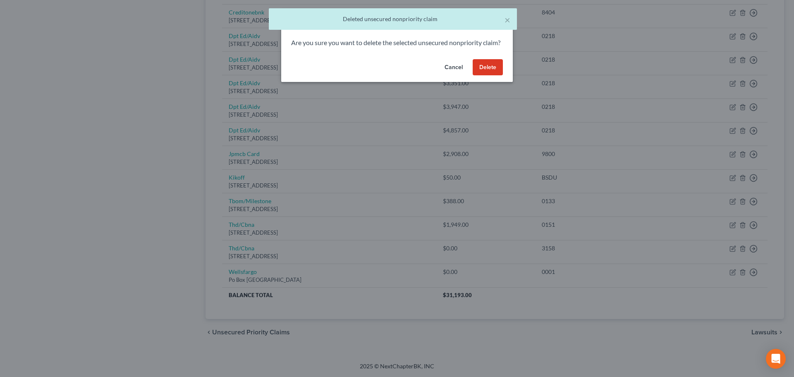
click at [485, 76] on button "Delete" at bounding box center [488, 67] width 30 height 17
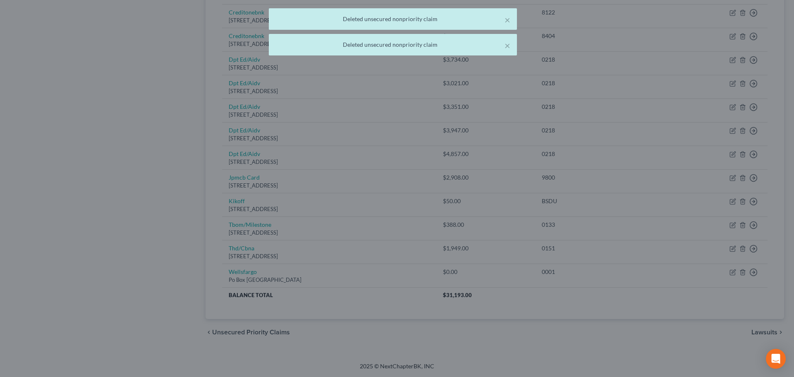
scroll to position [479, 0]
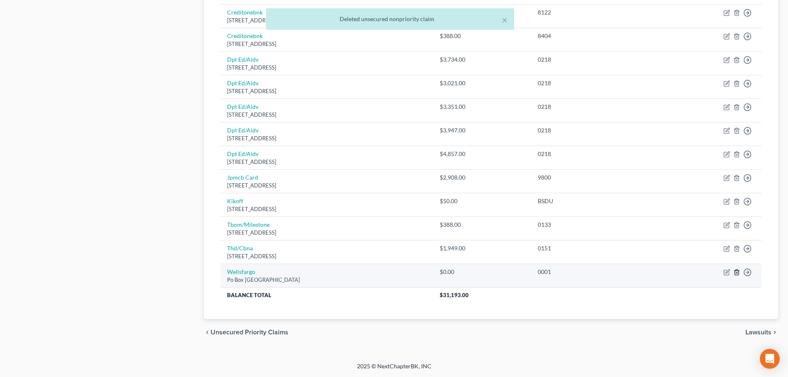
click at [736, 270] on icon "button" at bounding box center [736, 271] width 4 height 5
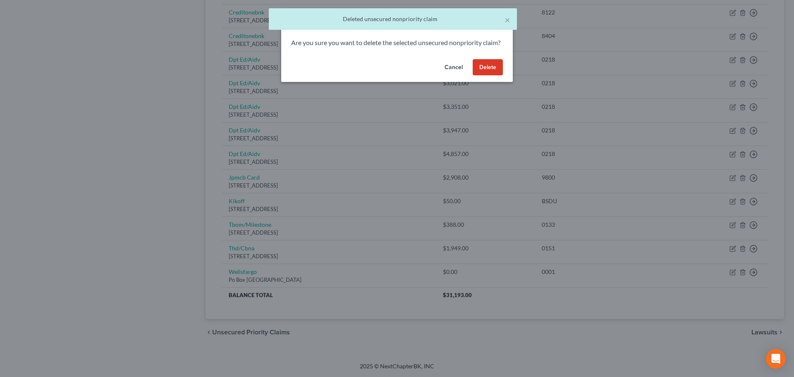
click at [488, 69] on button "Delete" at bounding box center [488, 67] width 30 height 17
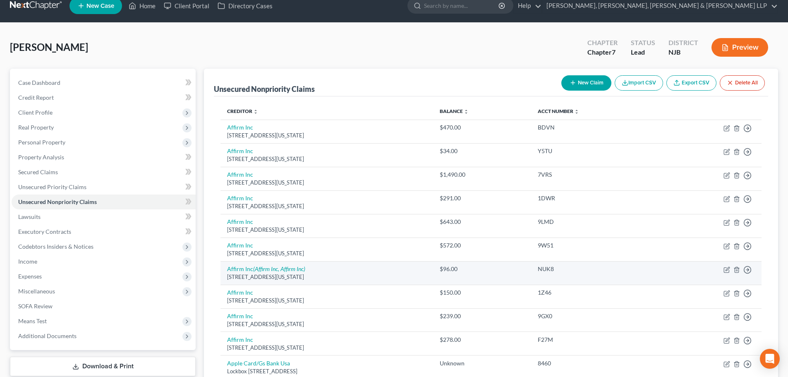
scroll to position [124, 0]
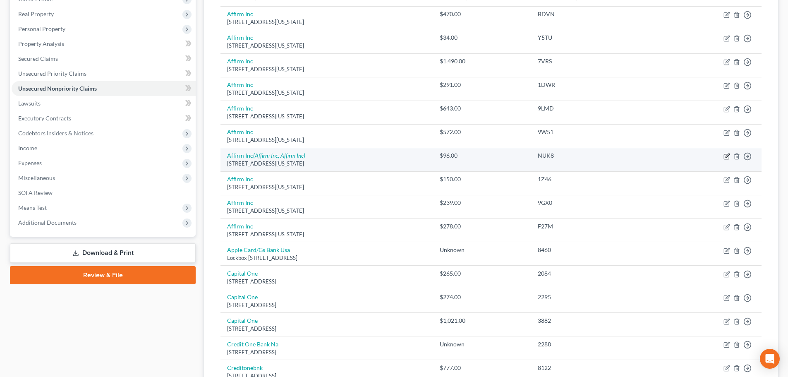
click at [726, 157] on icon "button" at bounding box center [726, 156] width 7 height 7
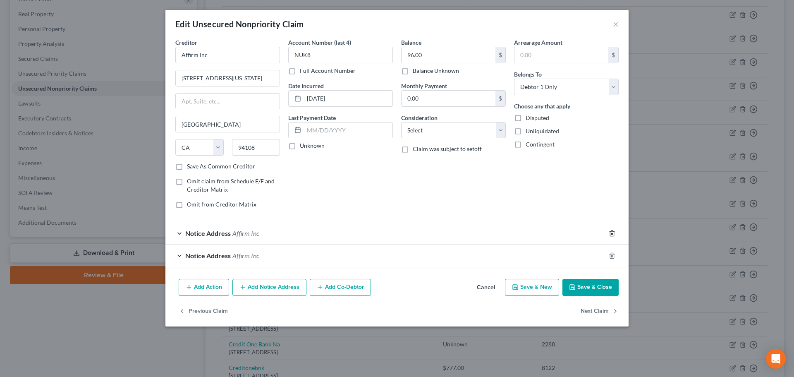
click at [613, 233] on icon "button" at bounding box center [612, 233] width 7 height 7
click at [613, 252] on icon "button" at bounding box center [612, 255] width 7 height 7
click at [613, 275] on div "Add Action Add Notice Address Add Co-Debtor Cancel Save & New Save & Close" at bounding box center [396, 288] width 463 height 27
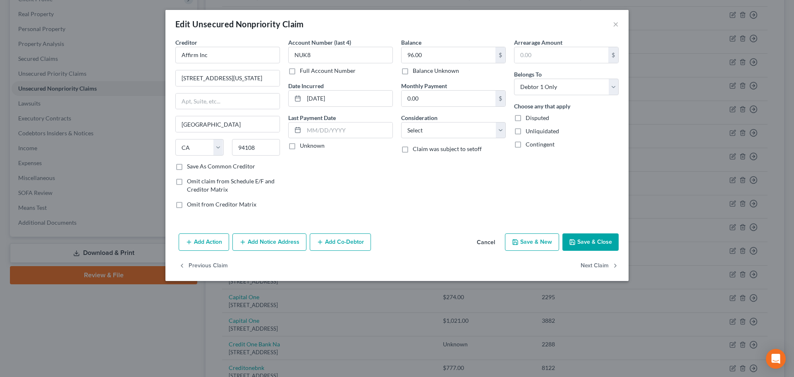
drag, startPoint x: 578, startPoint y: 241, endPoint x: 578, endPoint y: 234, distance: 7.4
click at [578, 241] on button "Save & Close" at bounding box center [590, 241] width 56 height 17
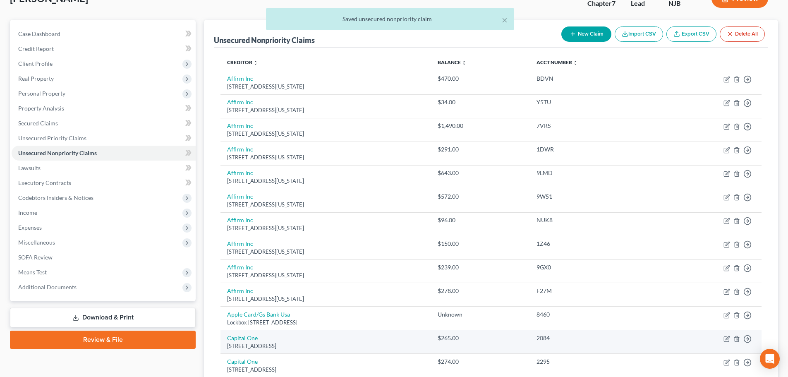
scroll to position [0, 0]
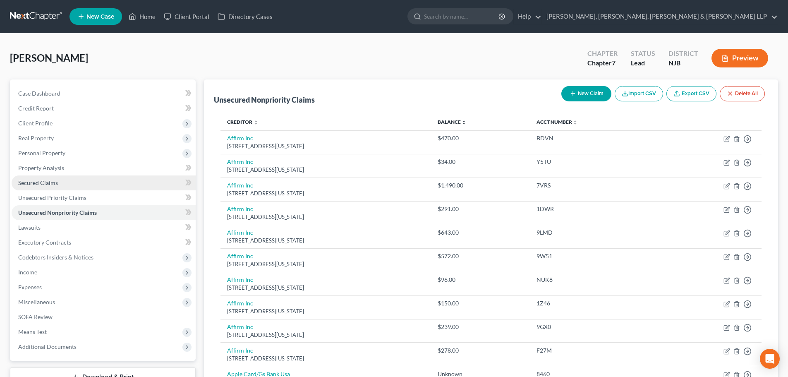
click at [40, 187] on link "Secured Claims" at bounding box center [104, 182] width 184 height 15
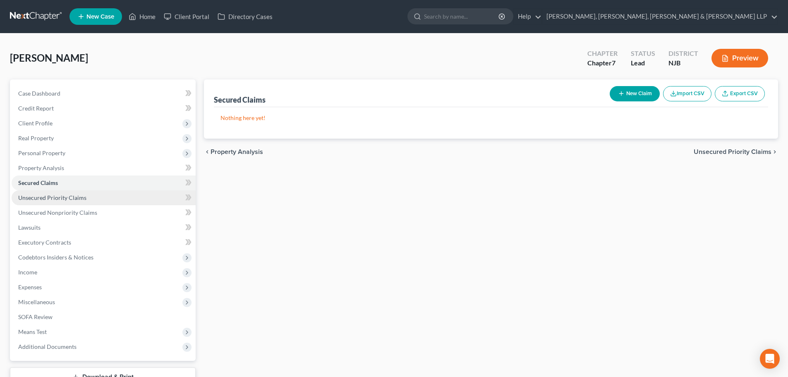
click at [32, 192] on link "Unsecured Priority Claims" at bounding box center [104, 197] width 184 height 15
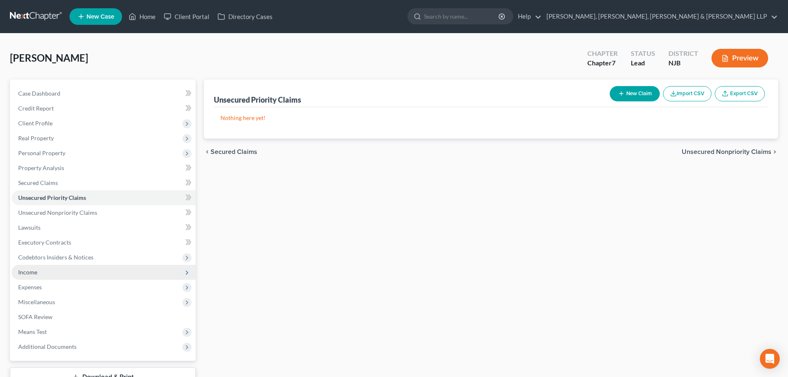
click at [59, 267] on span "Income" at bounding box center [104, 272] width 184 height 15
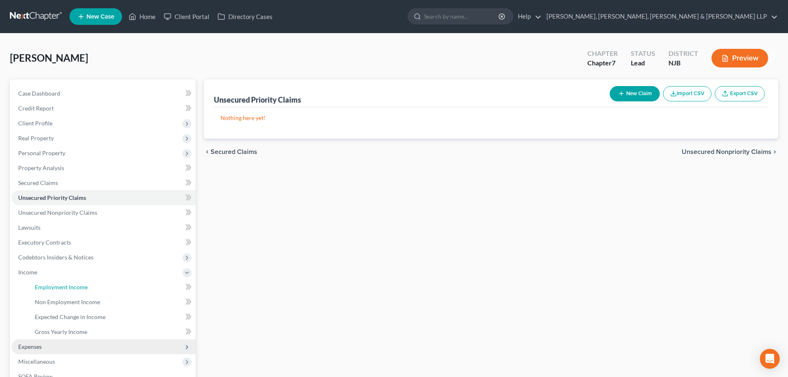
click at [59, 282] on link "Employment Income" at bounding box center [111, 286] width 167 height 15
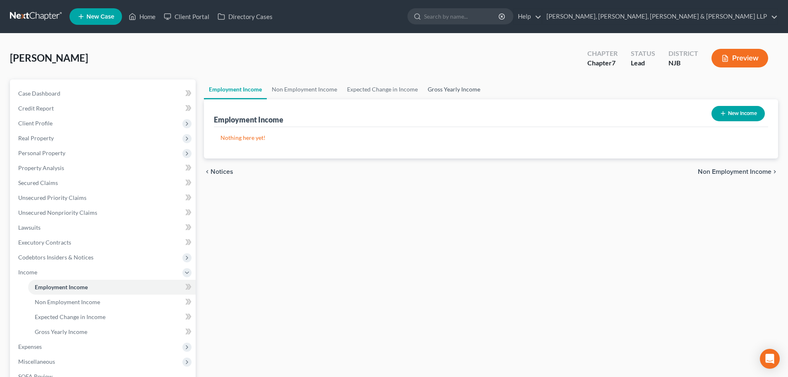
drag, startPoint x: 460, startPoint y: 86, endPoint x: 0, endPoint y: 151, distance: 464.2
click at [461, 86] on link "Gross Yearly Income" at bounding box center [454, 89] width 62 height 20
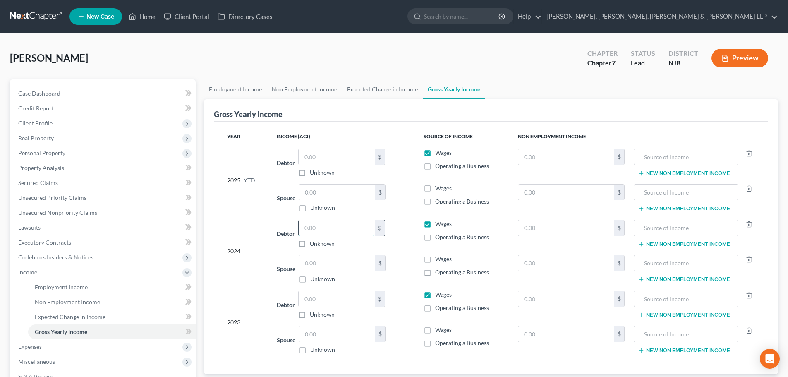
click at [316, 228] on input "text" at bounding box center [336, 228] width 76 height 16
click at [320, 299] on input "text" at bounding box center [336, 299] width 76 height 16
click at [327, 159] on input "text" at bounding box center [336, 157] width 76 height 16
click at [364, 85] on link "Expected Change in Income" at bounding box center [382, 89] width 81 height 20
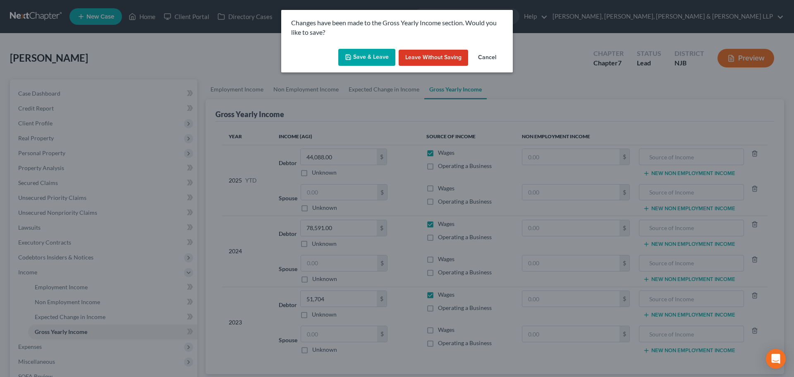
click at [346, 58] on button "Save & Leave" at bounding box center [366, 57] width 57 height 17
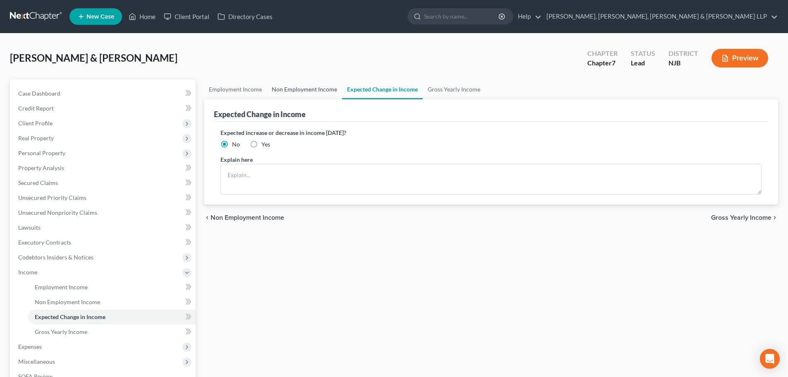
click at [307, 92] on link "Non Employment Income" at bounding box center [304, 89] width 75 height 20
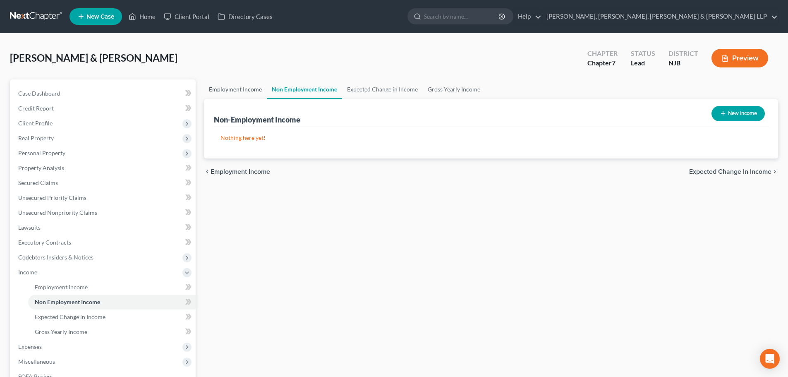
click at [236, 92] on link "Employment Income" at bounding box center [235, 89] width 63 height 20
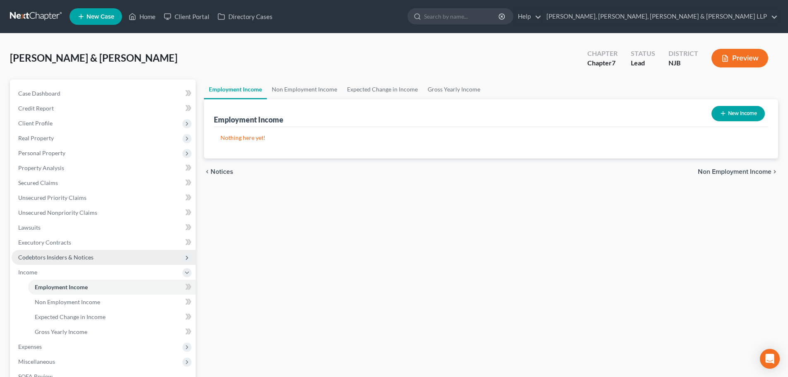
scroll to position [41, 0]
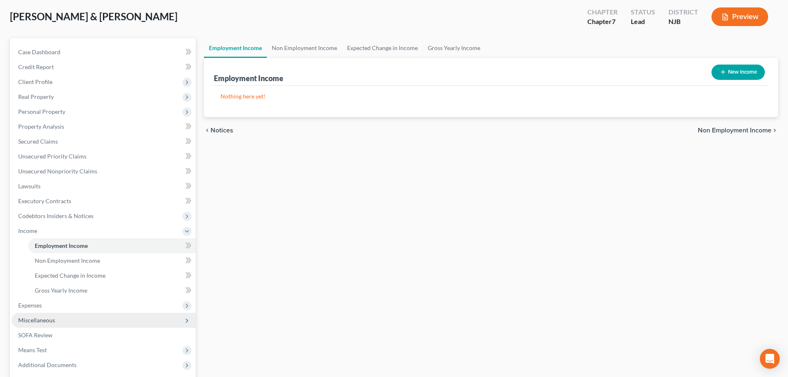
click at [52, 324] on span "Miscellaneous" at bounding box center [104, 320] width 184 height 15
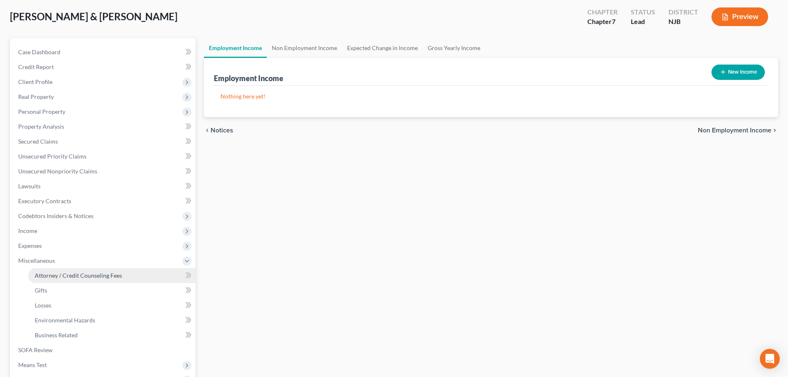
click at [107, 271] on link "Attorney / Credit Counseling Fees" at bounding box center [111, 275] width 167 height 15
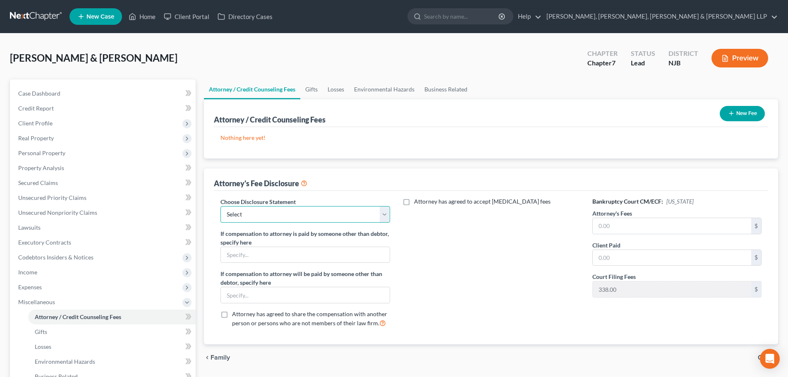
drag, startPoint x: 296, startPoint y: 210, endPoint x: 294, endPoint y: 222, distance: 12.5
click at [296, 210] on select "Select Chapter 13 Disclosure Statement Chapter 7 Disclosure Statement" at bounding box center [304, 214] width 169 height 17
click at [220, 206] on select "Select Chapter 13 Disclosure Statement Chapter 7 Disclosure Statement" at bounding box center [304, 214] width 169 height 17
drag, startPoint x: 607, startPoint y: 225, endPoint x: 603, endPoint y: 218, distance: 8.2
click at [608, 225] on input "text" at bounding box center [671, 226] width 158 height 16
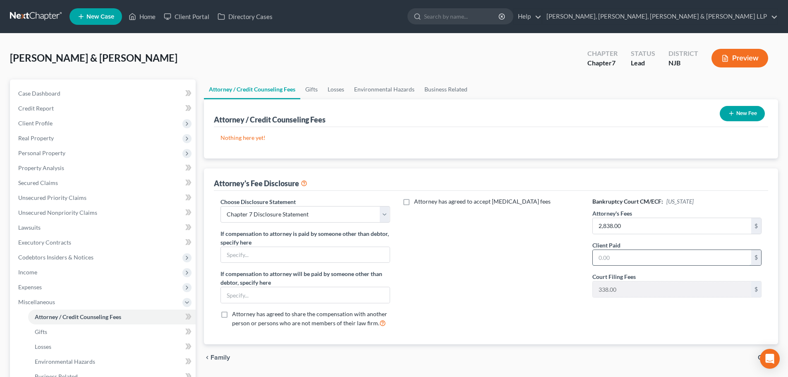
click at [619, 257] on input "text" at bounding box center [671, 258] width 158 height 16
drag, startPoint x: 623, startPoint y: 256, endPoint x: 591, endPoint y: 261, distance: 32.8
click at [591, 261] on div "Bankruptcy Court CM/ECF: [US_STATE] Attorney's Fees 2,838.00 $ Client Paid 28,3…" at bounding box center [677, 265] width 186 height 137
click at [724, 115] on button "New Fee" at bounding box center [741, 113] width 45 height 15
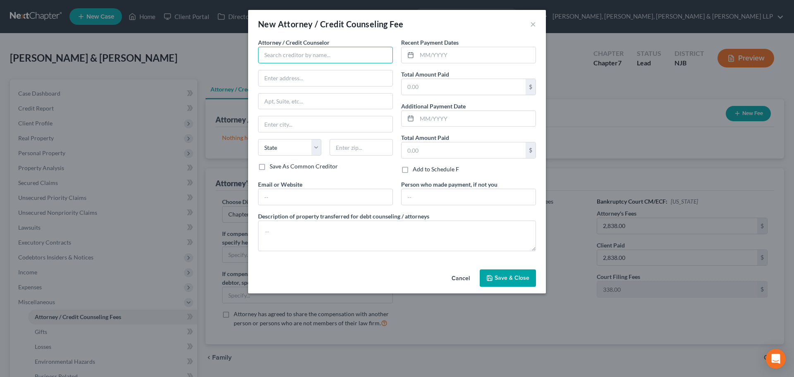
click at [263, 56] on input "text" at bounding box center [325, 55] width 135 height 17
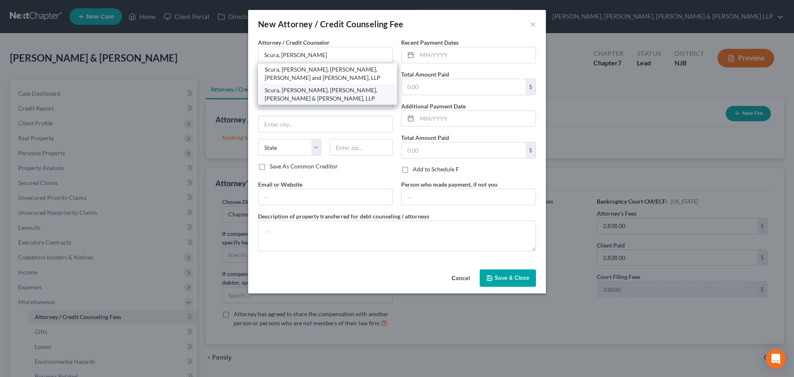
click at [322, 93] on div "Scura, [PERSON_NAME], [PERSON_NAME], [PERSON_NAME] & [PERSON_NAME], LLP" at bounding box center [328, 94] width 126 height 17
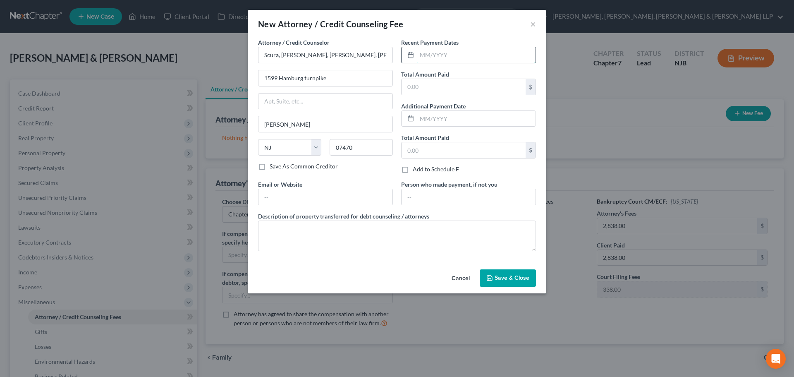
click at [436, 56] on input "text" at bounding box center [476, 55] width 119 height 16
click at [457, 96] on div "Recent Payment Dates 10/2025 Total Amount Paid $ Additional Payment Date Total …" at bounding box center [468, 109] width 143 height 142
click at [458, 84] on input "text" at bounding box center [463, 87] width 124 height 16
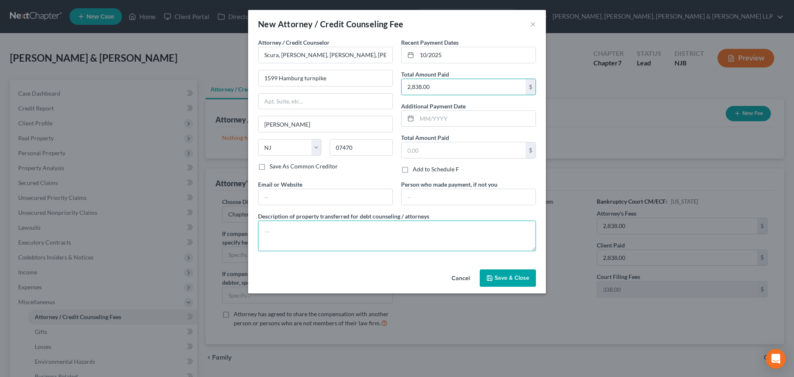
click at [311, 233] on textarea at bounding box center [397, 235] width 278 height 31
click at [504, 274] on span "Save & Close" at bounding box center [511, 277] width 35 height 7
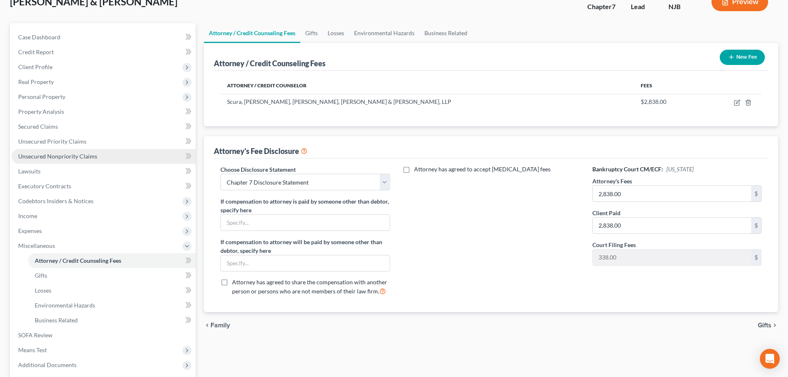
scroll to position [41, 0]
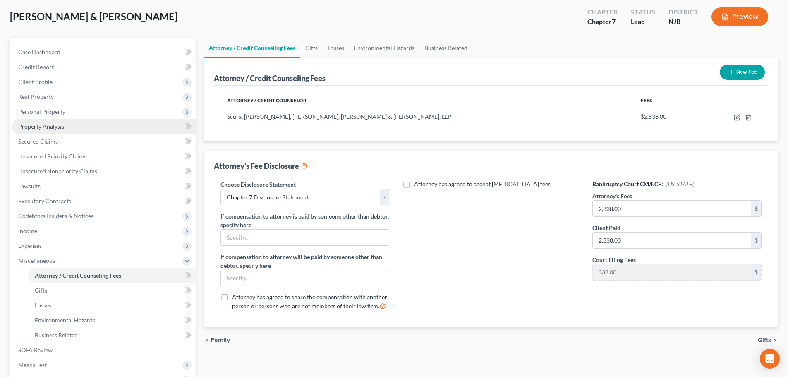
drag, startPoint x: 66, startPoint y: 117, endPoint x: 69, endPoint y: 128, distance: 11.4
click at [66, 117] on span "Personal Property" at bounding box center [104, 111] width 184 height 15
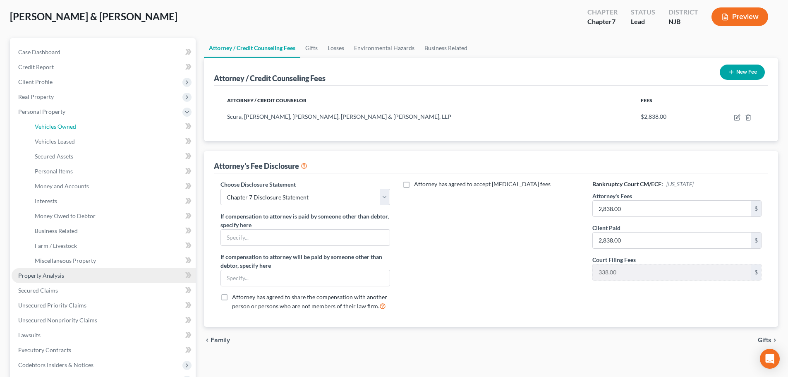
click at [69, 128] on span "Vehicles Owned" at bounding box center [55, 126] width 41 height 7
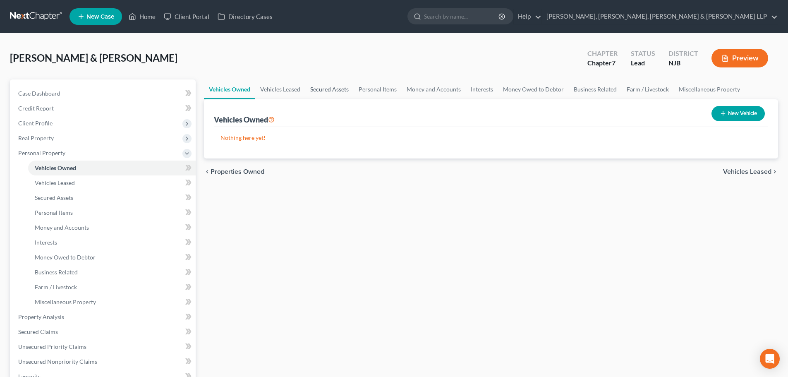
click at [311, 88] on link "Secured Assets" at bounding box center [329, 89] width 48 height 20
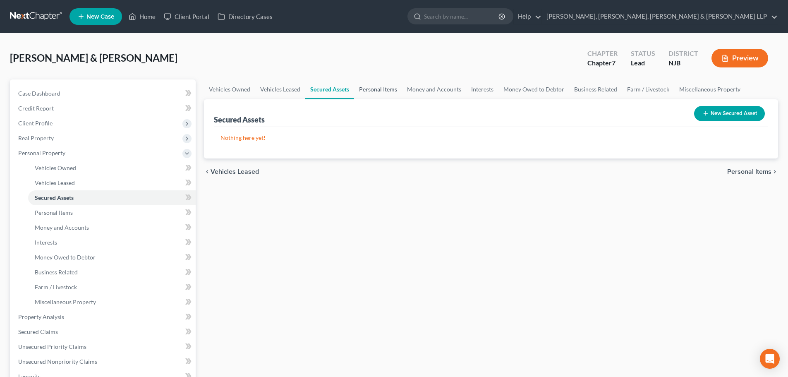
click at [373, 89] on link "Personal Items" at bounding box center [378, 89] width 48 height 20
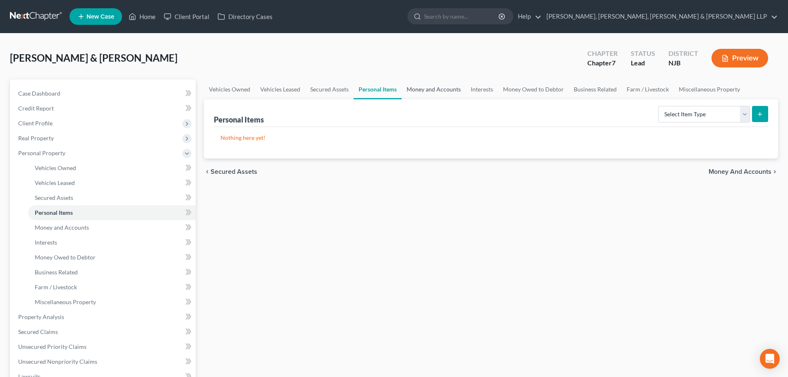
click at [420, 81] on link "Money and Accounts" at bounding box center [433, 89] width 64 height 20
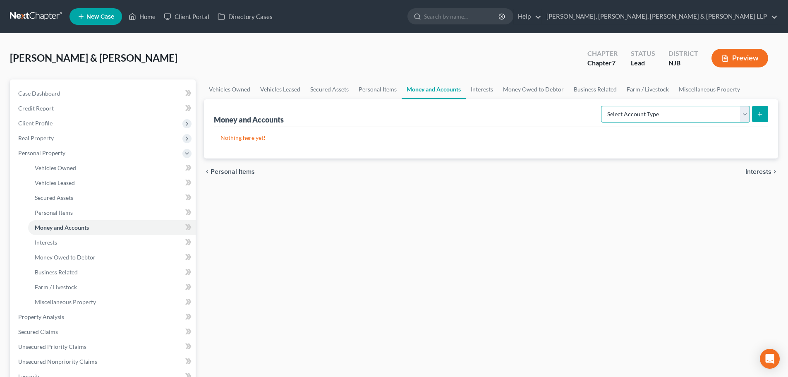
drag, startPoint x: 700, startPoint y: 109, endPoint x: 690, endPoint y: 122, distance: 16.0
click at [700, 109] on select "Select Account Type Brokerage Cash on Hand Certificates of Deposit Checking Acc…" at bounding box center [675, 114] width 149 height 17
click at [602, 106] on select "Select Account Type Brokerage Cash on Hand Certificates of Deposit Checking Acc…" at bounding box center [675, 114] width 149 height 17
click at [756, 114] on button "submit" at bounding box center [760, 114] width 16 height 16
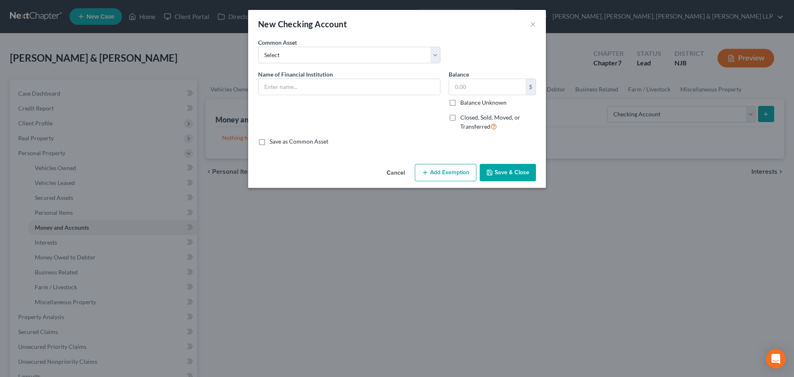
click at [284, 96] on div "Name of Financial Institution *" at bounding box center [349, 104] width 191 height 68
click at [278, 85] on input "text" at bounding box center [348, 87] width 181 height 16
click at [467, 94] on input "text" at bounding box center [487, 87] width 76 height 16
click at [452, 176] on button "Add Exemption" at bounding box center [446, 172] width 62 height 17
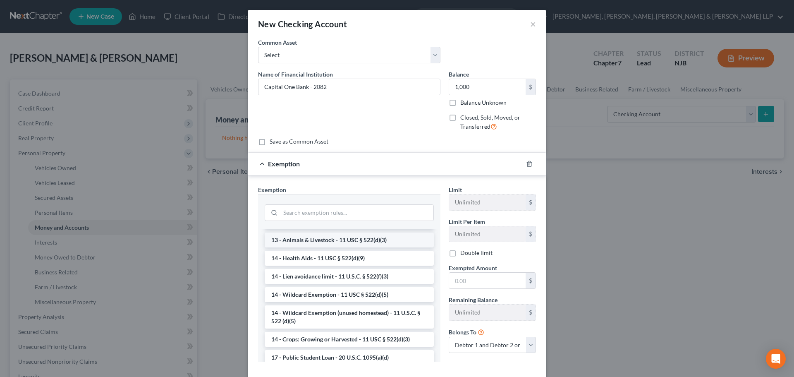
scroll to position [165, 0]
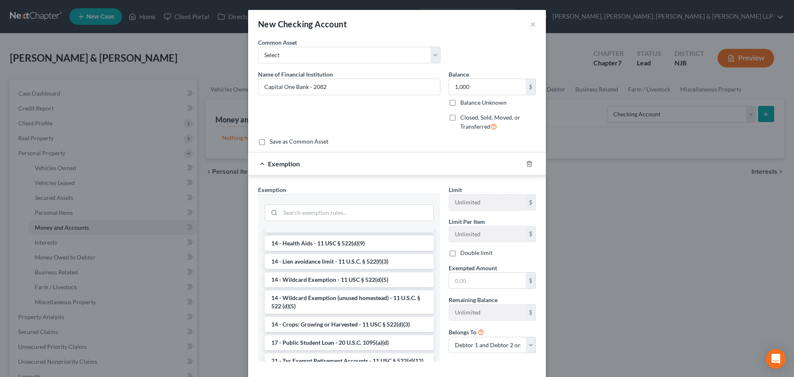
click at [329, 305] on li "14 - Wildcard Exemption (unused homestead) - 11 U.S.C. § 522 (d)(5)" at bounding box center [349, 301] width 169 height 23
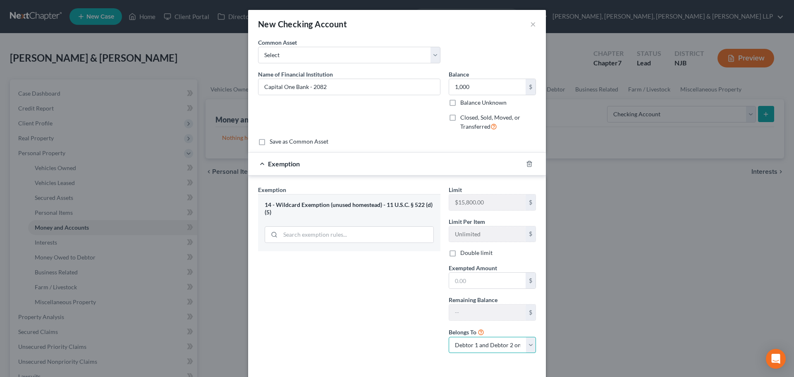
drag, startPoint x: 458, startPoint y: 341, endPoint x: 466, endPoint y: 337, distance: 8.5
click at [458, 341] on select "Debtor 1 only Debtor 2 only Debtor 1 and Debtor 2 only" at bounding box center [492, 345] width 87 height 17
click at [449, 337] on select "Debtor 1 only Debtor 2 only Debtor 1 and Debtor 2 only" at bounding box center [492, 345] width 87 height 17
drag, startPoint x: 485, startPoint y: 277, endPoint x: 447, endPoint y: 294, distance: 41.5
click at [485, 277] on input "text" at bounding box center [487, 280] width 76 height 16
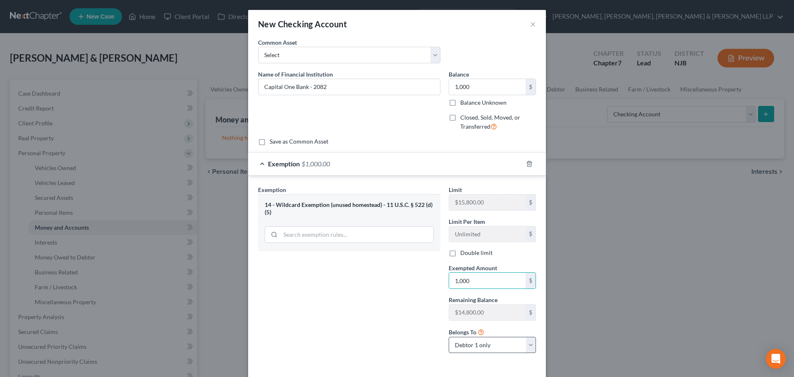
drag, startPoint x: 429, startPoint y: 303, endPoint x: 479, endPoint y: 349, distance: 68.2
click at [429, 303] on div "Exemption Set must be selected for CA. Exemption * 14 - Wildcard Exemption (unu…" at bounding box center [349, 272] width 191 height 174
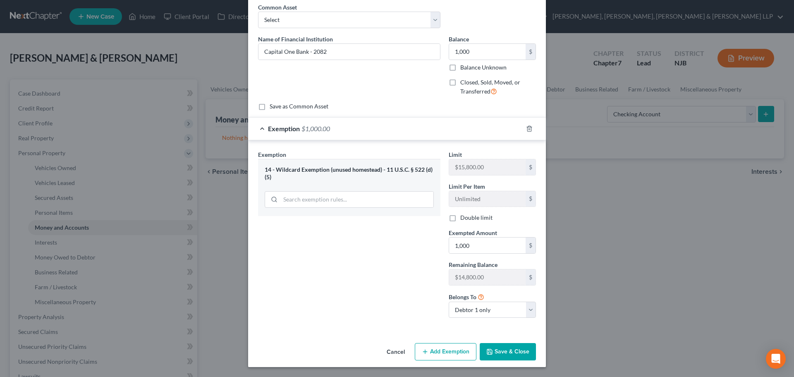
click at [492, 346] on button "Save & Close" at bounding box center [508, 351] width 56 height 17
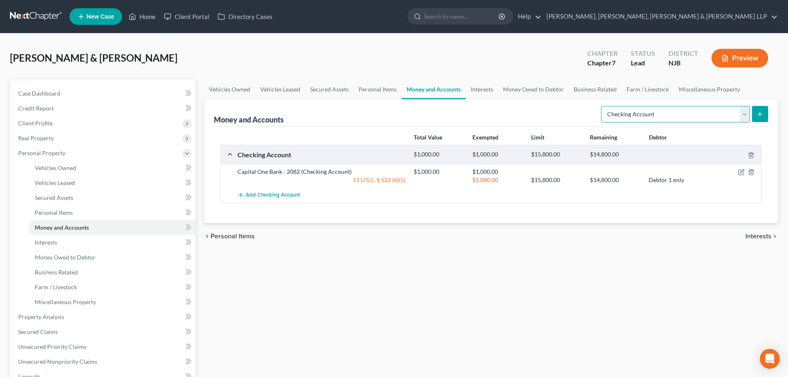
drag, startPoint x: 693, startPoint y: 116, endPoint x: 692, endPoint y: 122, distance: 5.4
click at [693, 116] on select "Select Account Type Brokerage Cash on Hand Certificates of Deposit Checking Acc…" at bounding box center [675, 114] width 149 height 17
click at [602, 106] on select "Select Account Type Brokerage Cash on Hand Certificates of Deposit Checking Acc…" at bounding box center [675, 114] width 149 height 17
click at [755, 115] on button "submit" at bounding box center [760, 114] width 16 height 16
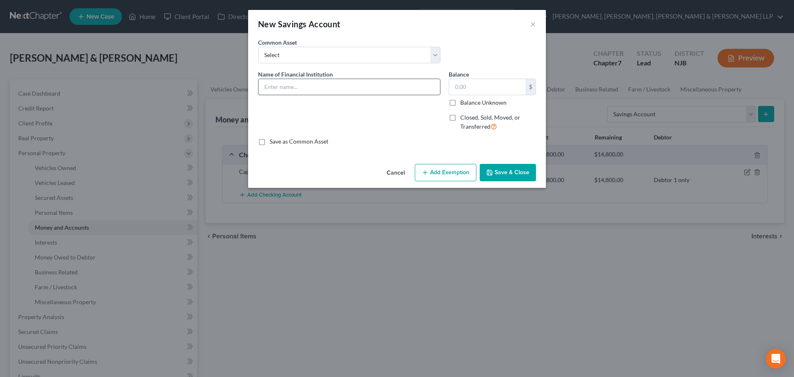
click at [321, 84] on input "text" at bounding box center [348, 87] width 181 height 16
click at [462, 80] on input "text" at bounding box center [487, 87] width 76 height 16
click at [437, 174] on button "Add Exemption" at bounding box center [446, 172] width 62 height 17
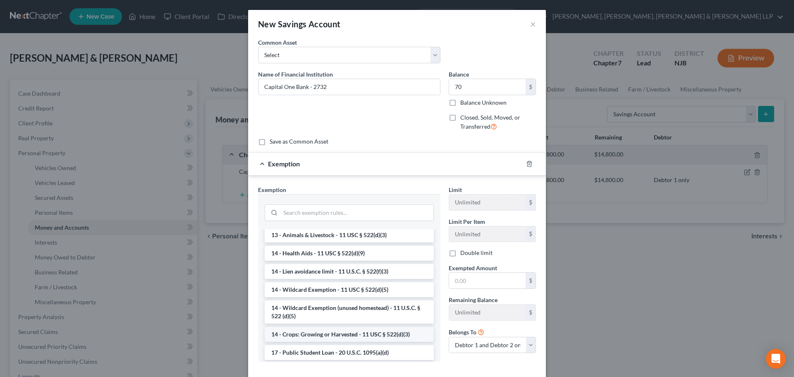
scroll to position [207, 0]
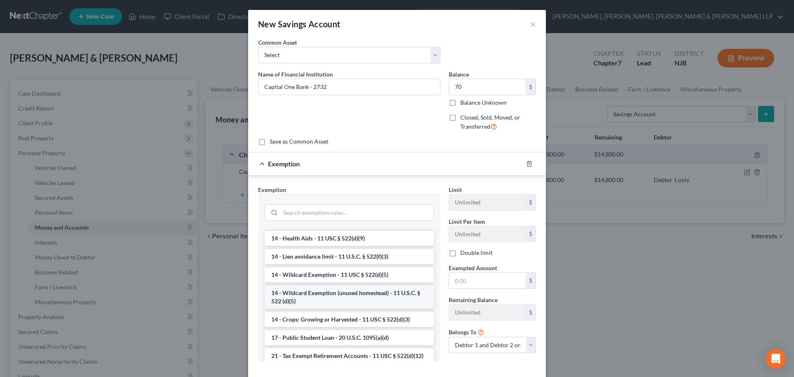
click at [339, 308] on li "14 - Wildcard Exemption (unused homestead) - 11 U.S.C. § 522 (d)(5)" at bounding box center [349, 296] width 169 height 23
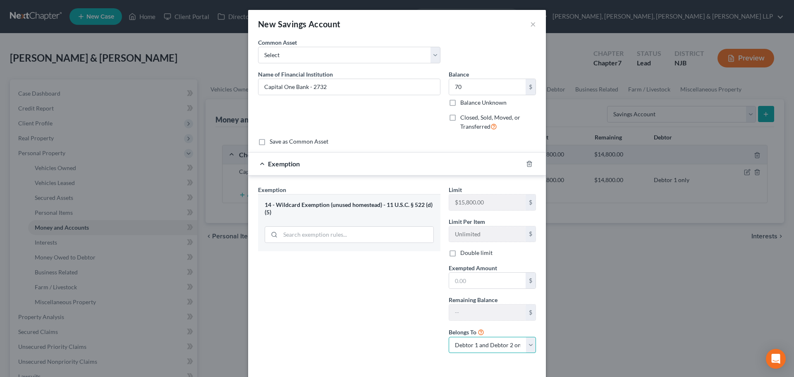
click at [475, 349] on select "Debtor 1 only Debtor 2 only Debtor 1 and Debtor 2 only" at bounding box center [492, 345] width 87 height 17
click at [449, 337] on select "Debtor 1 only Debtor 2 only Debtor 1 and Debtor 2 only" at bounding box center [492, 345] width 87 height 17
click at [475, 276] on input "text" at bounding box center [487, 280] width 76 height 16
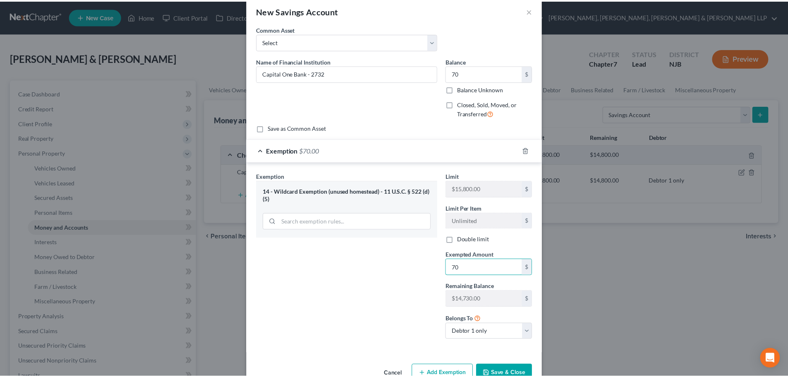
scroll to position [35, 0]
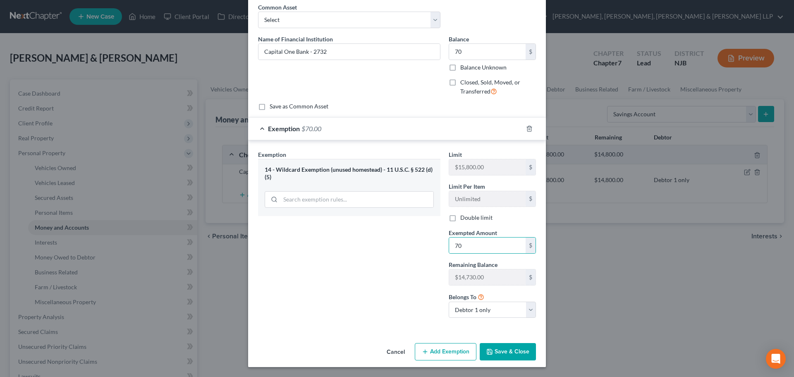
drag, startPoint x: 512, startPoint y: 353, endPoint x: 497, endPoint y: 334, distance: 25.0
click at [512, 353] on button "Save & Close" at bounding box center [508, 351] width 56 height 17
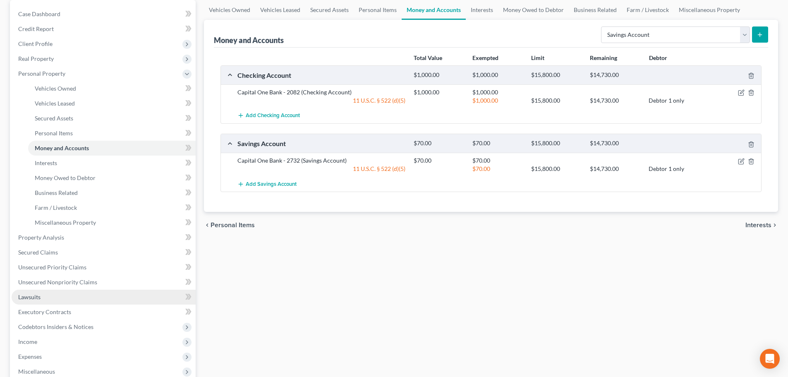
scroll to position [83, 0]
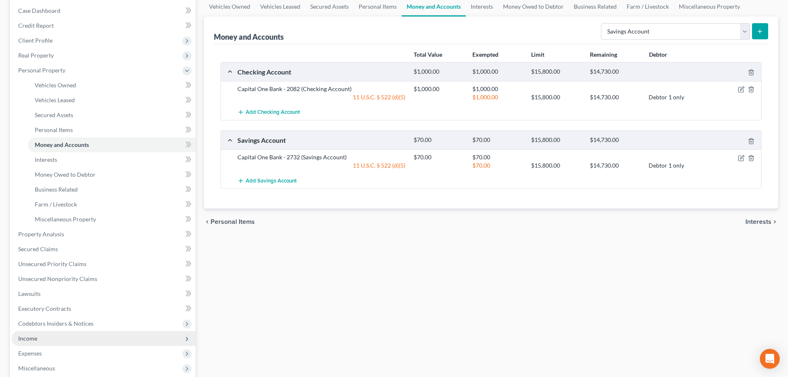
drag, startPoint x: 44, startPoint y: 336, endPoint x: 52, endPoint y: 334, distance: 8.2
click at [44, 336] on span "Income" at bounding box center [104, 338] width 184 height 15
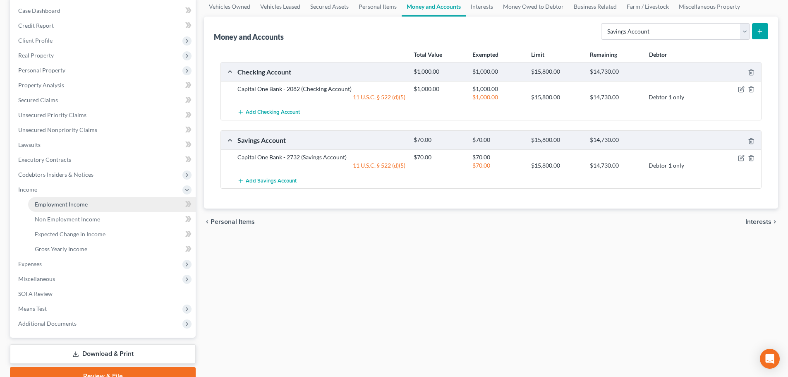
click at [85, 204] on span "Employment Income" at bounding box center [61, 204] width 53 height 7
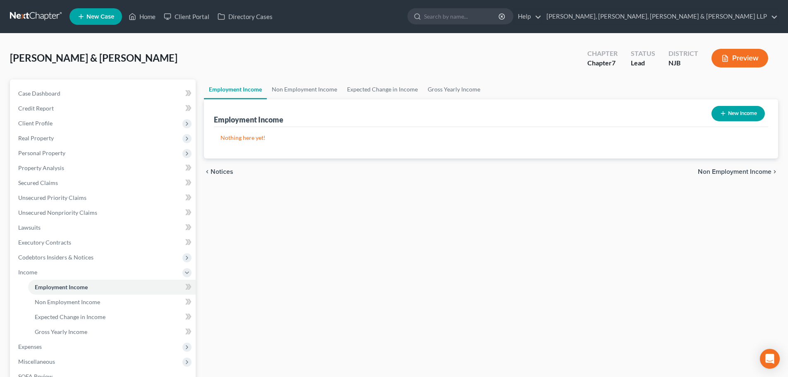
click at [738, 114] on button "New Income" at bounding box center [737, 113] width 53 height 15
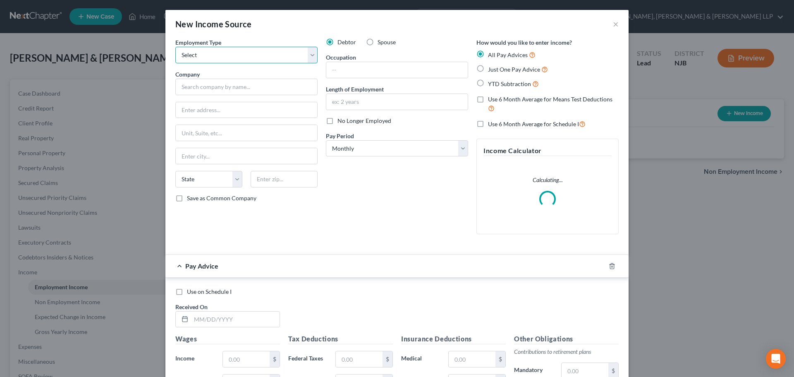
drag, startPoint x: 222, startPoint y: 50, endPoint x: 217, endPoint y: 63, distance: 13.4
click at [222, 50] on select "Select Full or [DEMOGRAPHIC_DATA] Employment Self Employment" at bounding box center [246, 55] width 142 height 17
click at [175, 47] on select "Select Full or [DEMOGRAPHIC_DATA] Employment Self Employment" at bounding box center [246, 55] width 142 height 17
click at [206, 79] on input "text" at bounding box center [246, 87] width 142 height 17
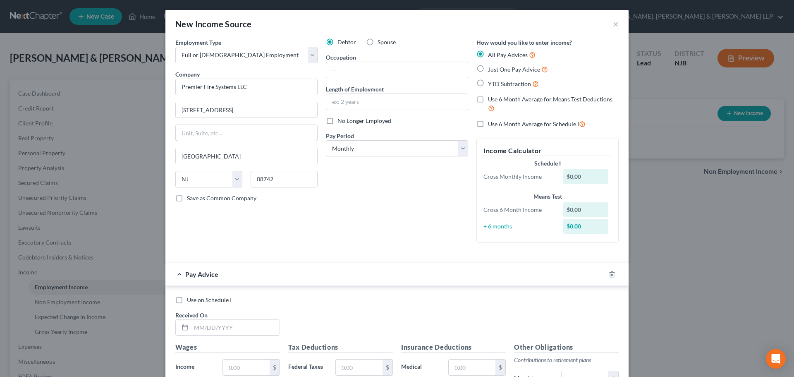
drag, startPoint x: 229, startPoint y: 139, endPoint x: 204, endPoint y: 181, distance: 49.8
click at [229, 138] on input "text" at bounding box center [246, 133] width 141 height 16
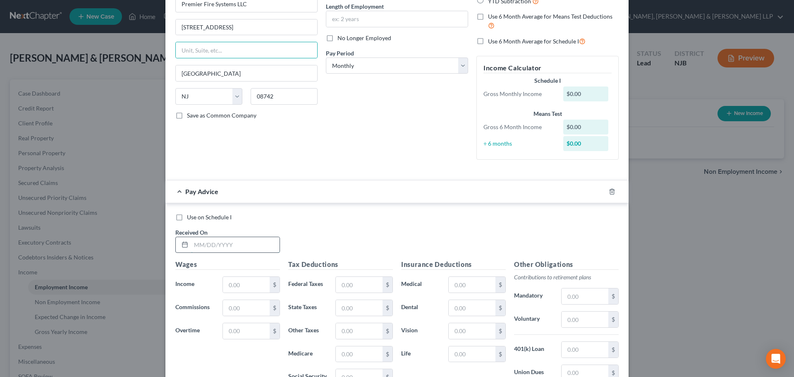
drag, startPoint x: 198, startPoint y: 246, endPoint x: 192, endPoint y: 246, distance: 5.8
click at [198, 246] on input "text" at bounding box center [235, 245] width 88 height 16
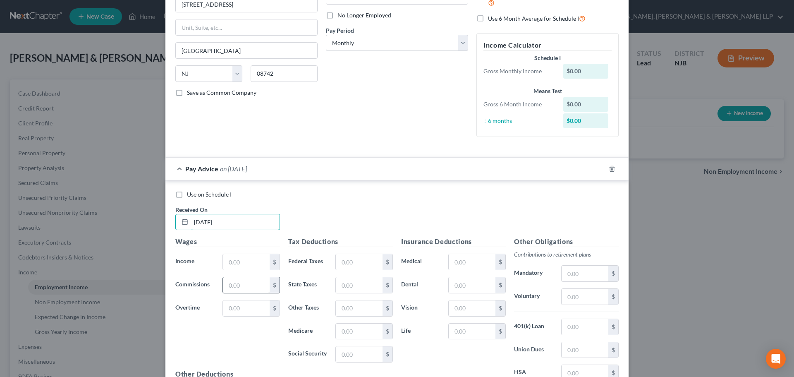
scroll to position [165, 0]
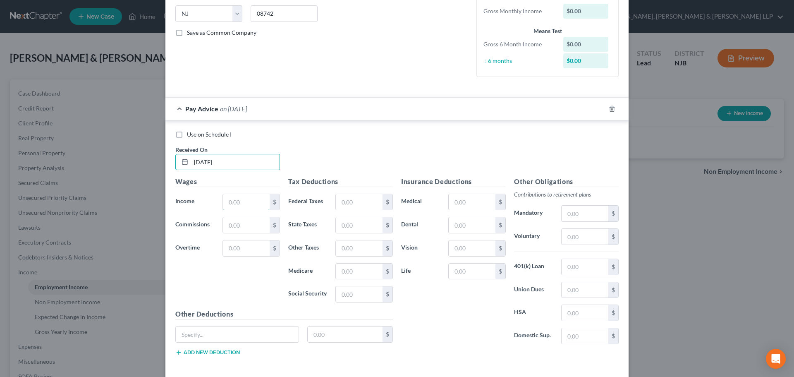
drag, startPoint x: 237, startPoint y: 205, endPoint x: 10, endPoint y: 206, distance: 227.0
click at [237, 205] on input "text" at bounding box center [246, 202] width 47 height 16
click at [340, 203] on input "text" at bounding box center [359, 202] width 47 height 16
click at [358, 253] on input "text" at bounding box center [359, 248] width 47 height 16
drag, startPoint x: 575, startPoint y: 228, endPoint x: 583, endPoint y: 264, distance: 36.3
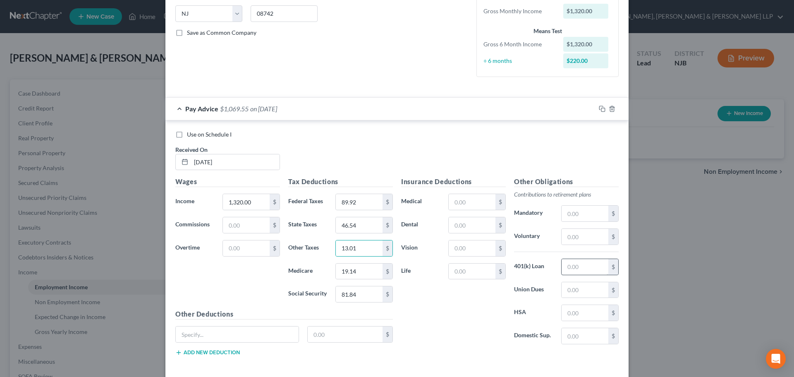
click at [575, 229] on div "$" at bounding box center [589, 236] width 57 height 17
click at [583, 241] on input "text" at bounding box center [584, 237] width 47 height 16
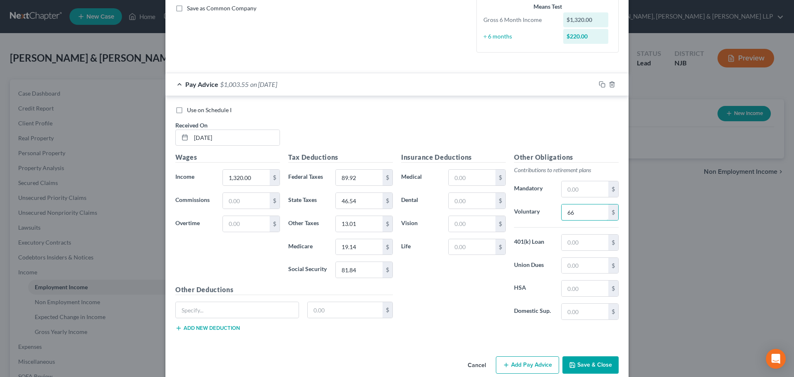
scroll to position [203, 0]
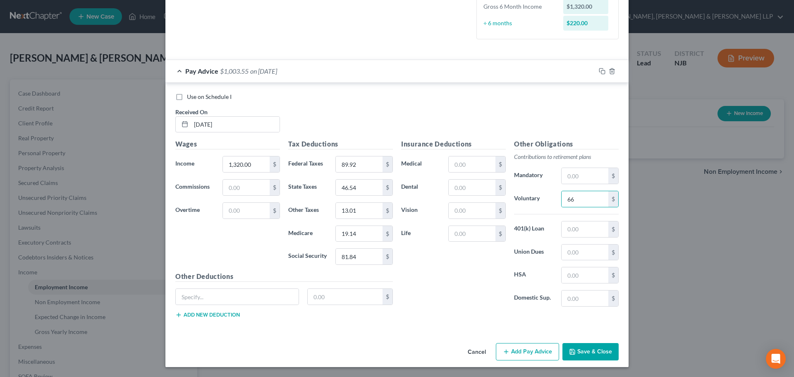
click at [514, 344] on button "Add Pay Advice" at bounding box center [527, 351] width 63 height 17
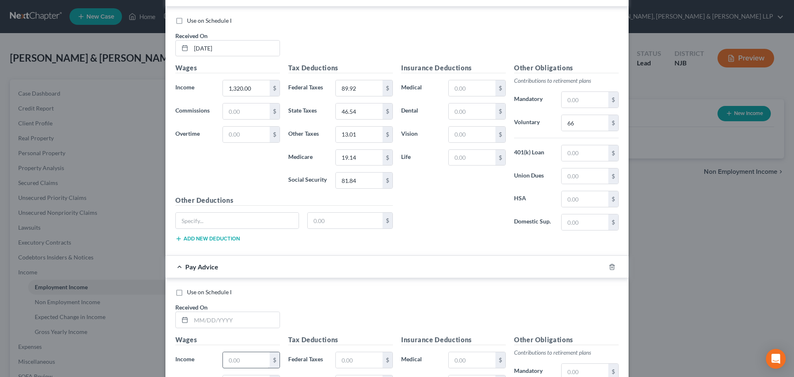
scroll to position [327, 0]
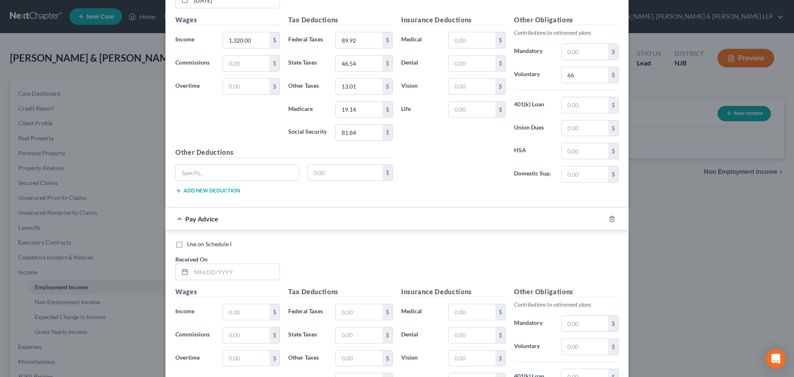
click at [211, 254] on div "Use on Schedule I Received On *" at bounding box center [396, 263] width 451 height 47
click at [213, 265] on input "text" at bounding box center [235, 272] width 88 height 16
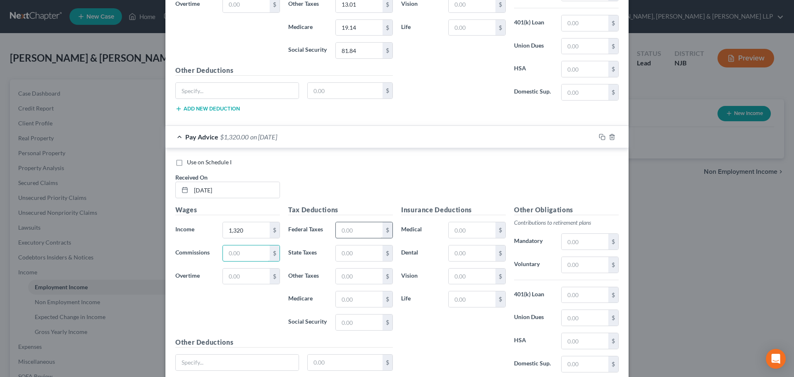
scroll to position [410, 0]
drag, startPoint x: 360, startPoint y: 226, endPoint x: 22, endPoint y: 239, distance: 338.5
click at [360, 226] on input "text" at bounding box center [359, 229] width 47 height 16
click at [346, 276] on input "text" at bounding box center [359, 275] width 47 height 16
click at [584, 269] on input "text" at bounding box center [584, 264] width 47 height 16
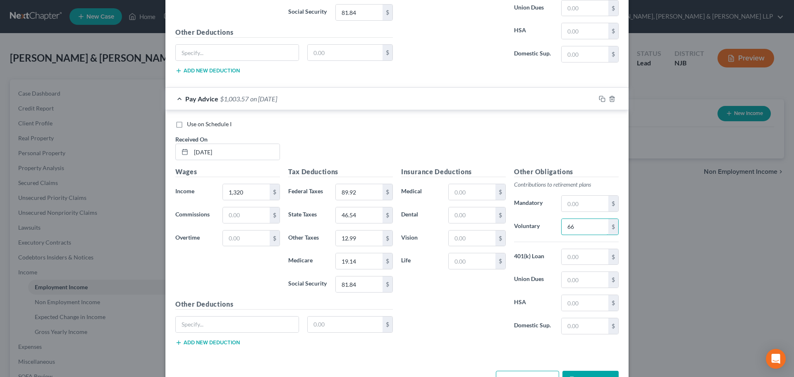
scroll to position [474, 0]
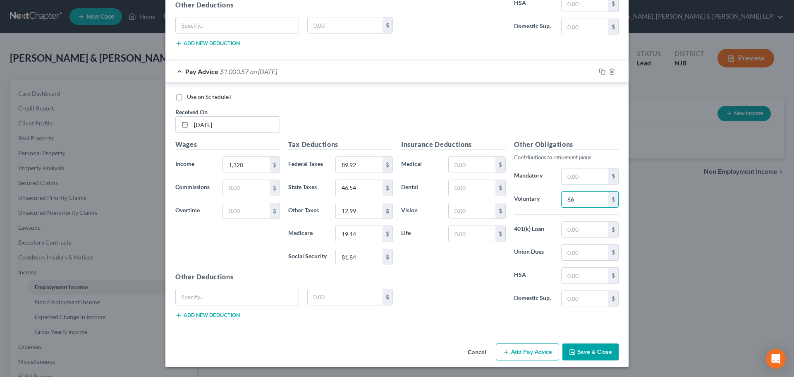
click at [530, 356] on button "Add Pay Advice" at bounding box center [527, 351] width 63 height 17
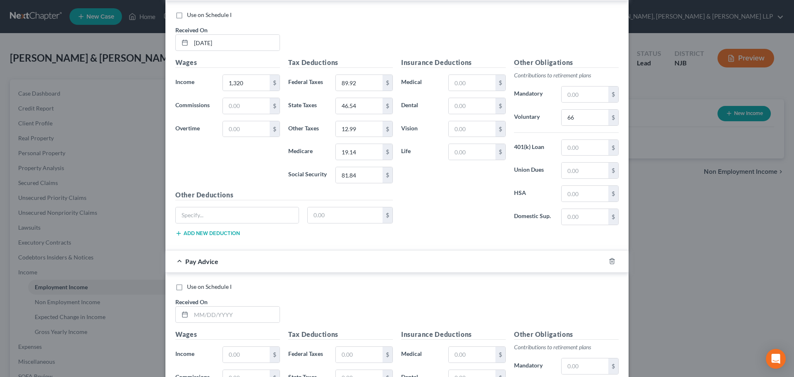
scroll to position [557, 0]
click at [215, 315] on input "text" at bounding box center [235, 314] width 88 height 16
click at [207, 316] on input "04" at bounding box center [235, 314] width 88 height 16
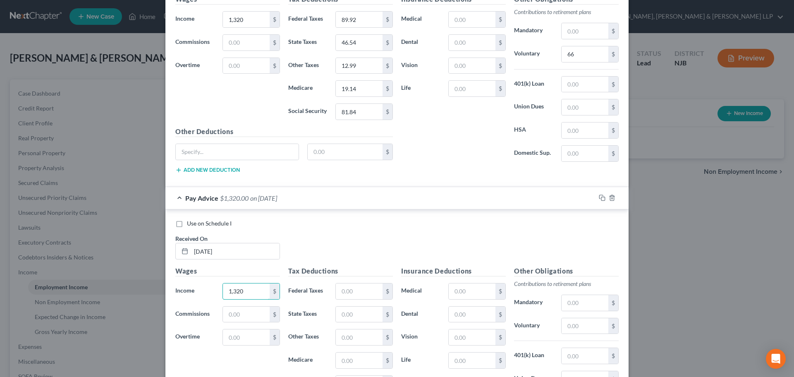
scroll to position [681, 0]
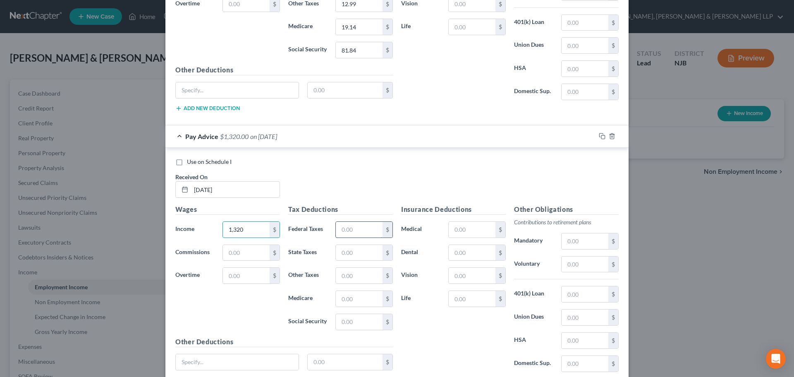
click at [352, 230] on input "text" at bounding box center [359, 230] width 47 height 16
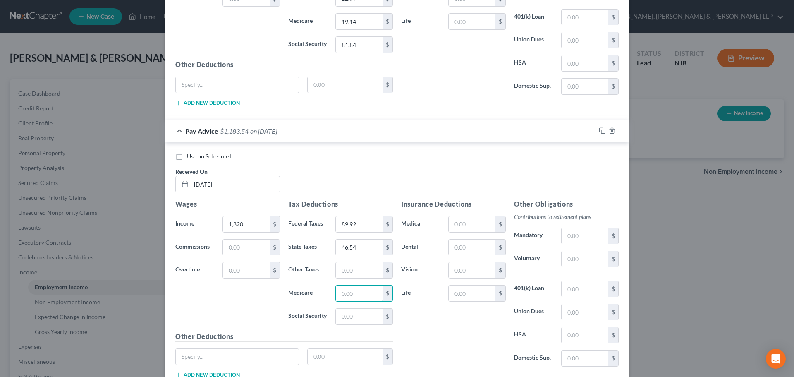
scroll to position [693, 0]
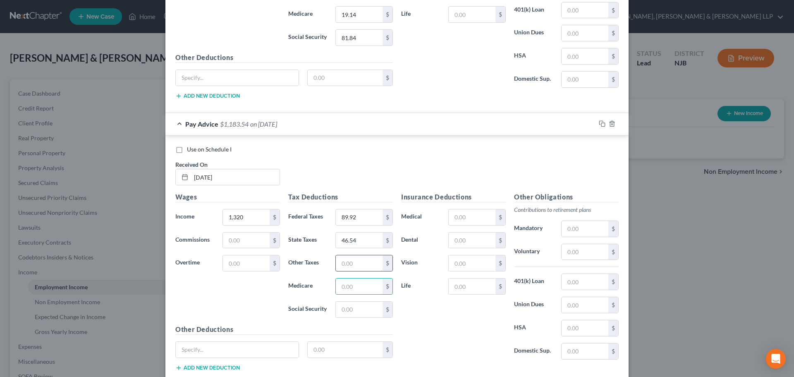
click at [374, 270] on input "text" at bounding box center [359, 263] width 47 height 16
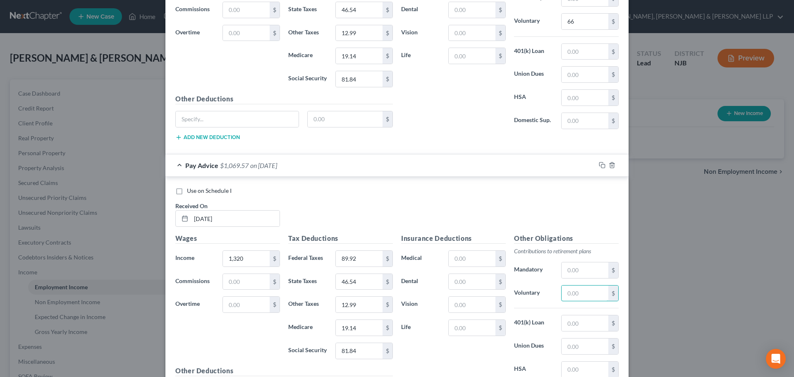
drag, startPoint x: 568, startPoint y: 288, endPoint x: 560, endPoint y: 281, distance: 10.9
click at [567, 288] on input "text" at bounding box center [584, 293] width 47 height 16
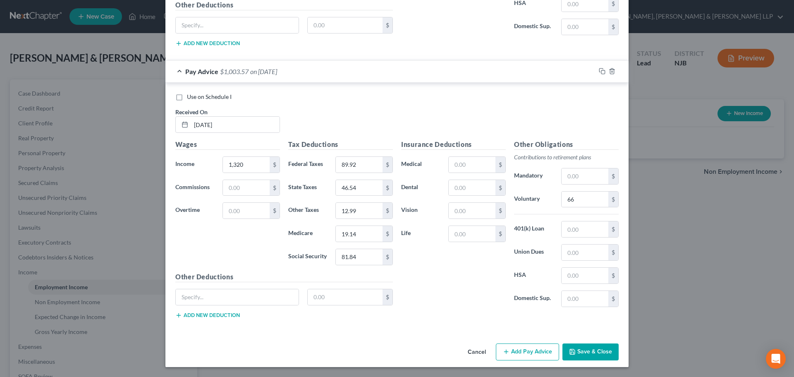
click at [517, 347] on button "Add Pay Advice" at bounding box center [527, 351] width 63 height 17
click at [609, 71] on icon "button" at bounding box center [612, 71] width 7 height 7
click at [576, 355] on button "Save & Close" at bounding box center [590, 351] width 56 height 17
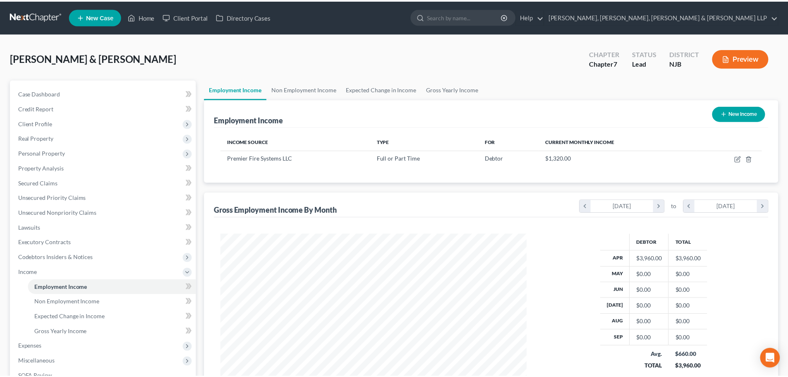
scroll to position [413279, 413109]
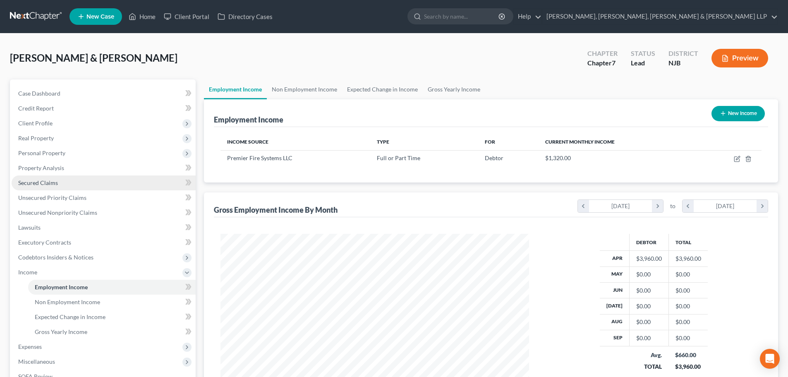
click at [80, 179] on link "Secured Claims" at bounding box center [104, 182] width 184 height 15
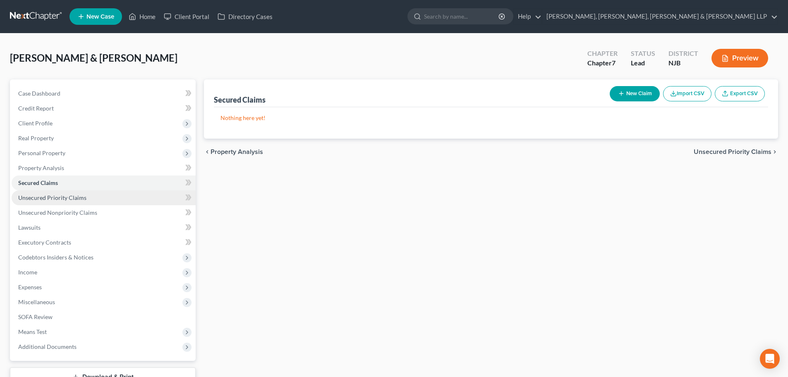
click at [62, 200] on span "Unsecured Priority Claims" at bounding box center [52, 197] width 68 height 7
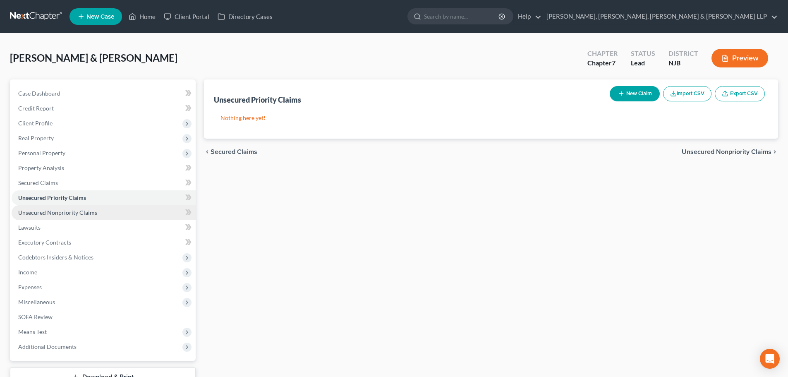
click at [63, 206] on link "Unsecured Nonpriority Claims" at bounding box center [104, 212] width 184 height 15
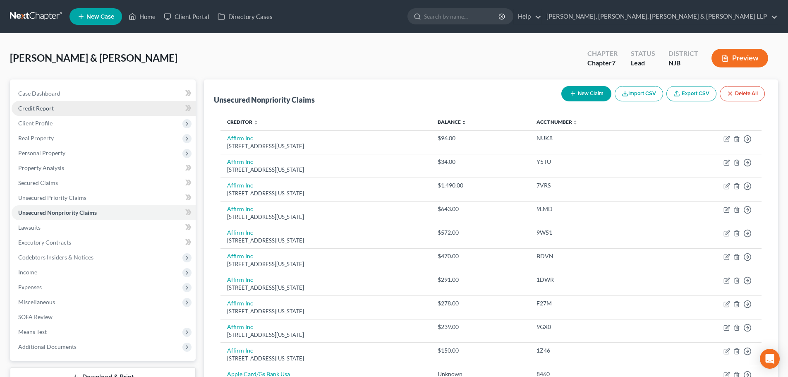
drag, startPoint x: 71, startPoint y: 111, endPoint x: 4, endPoint y: 126, distance: 68.3
click at [70, 111] on link "Credit Report" at bounding box center [104, 108] width 184 height 15
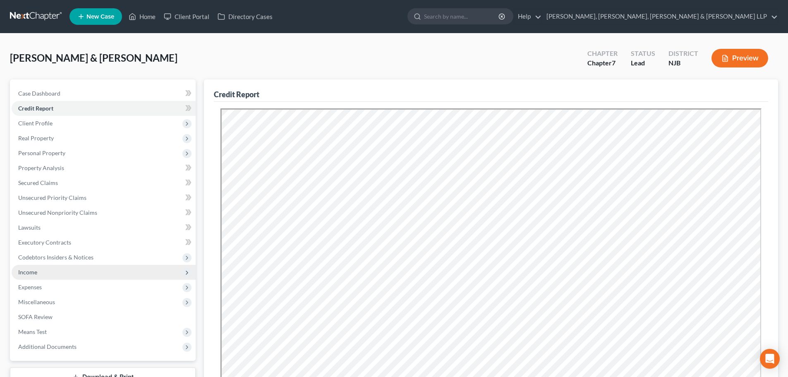
click at [52, 279] on span "Expenses" at bounding box center [104, 286] width 184 height 15
click at [48, 273] on span "Income" at bounding box center [104, 272] width 184 height 15
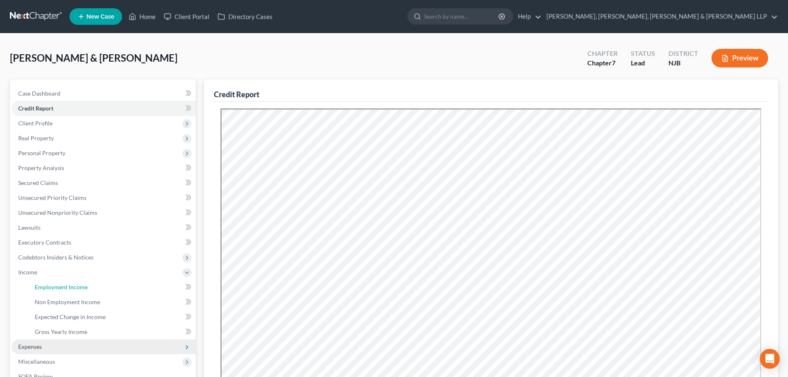
click at [49, 279] on link "Employment Income" at bounding box center [111, 286] width 167 height 15
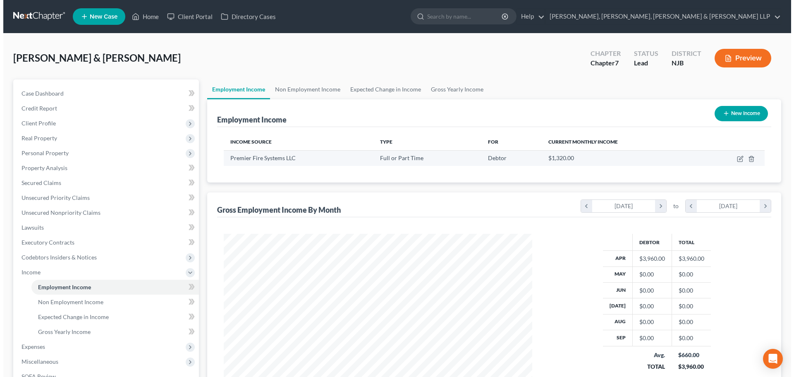
scroll to position [154, 325]
click at [734, 156] on icon "button" at bounding box center [736, 158] width 7 height 7
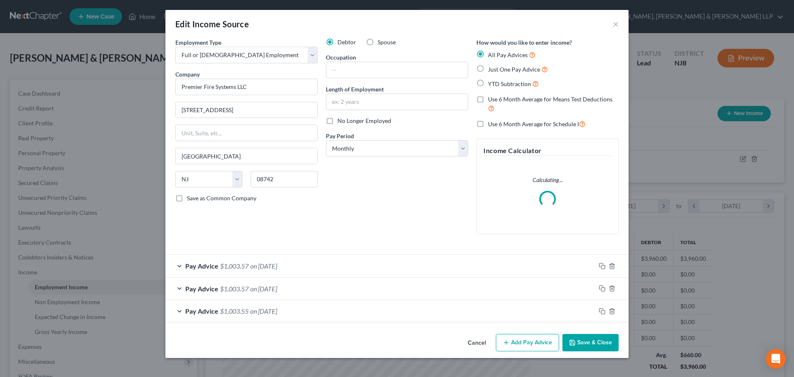
scroll to position [155, 328]
drag, startPoint x: 399, startPoint y: 152, endPoint x: 394, endPoint y: 155, distance: 5.9
click at [399, 152] on select "Select Monthly Twice Monthly Every Other Week Weekly" at bounding box center [397, 148] width 142 height 17
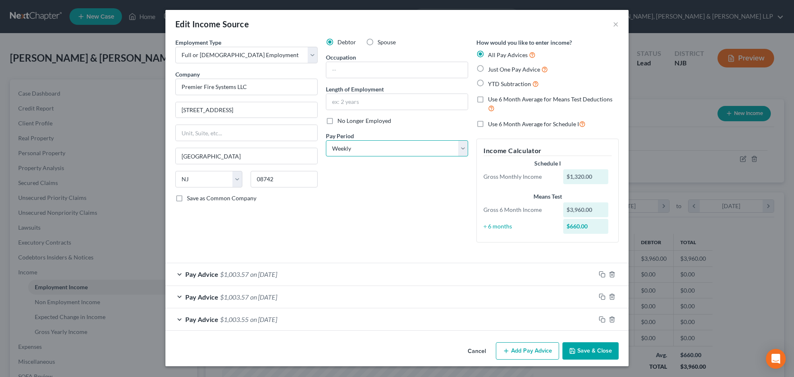
click at [326, 140] on select "Select Monthly Twice Monthly Every Other Week Weekly" at bounding box center [397, 148] width 142 height 17
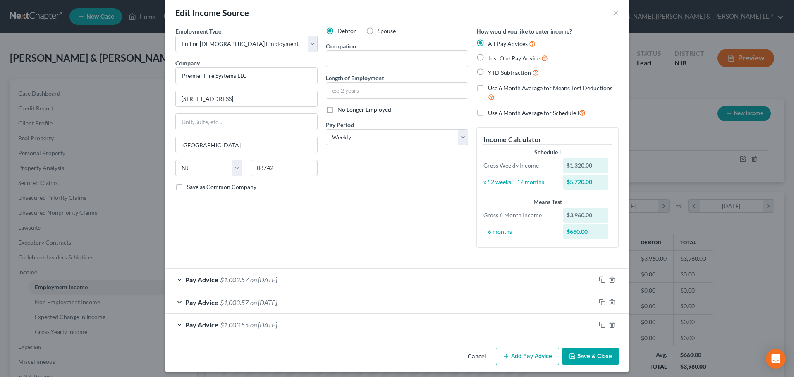
scroll to position [16, 0]
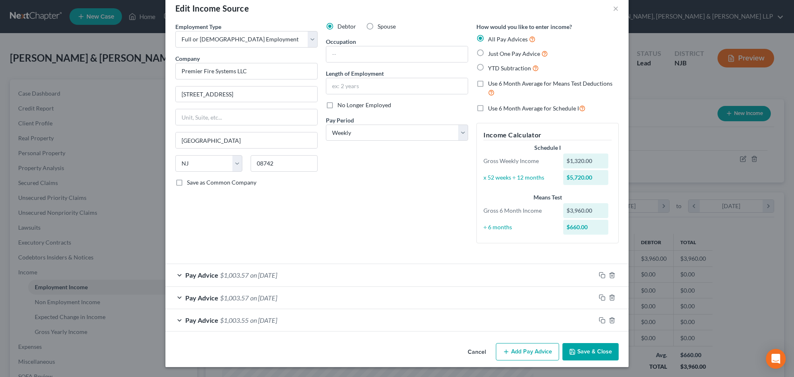
drag, startPoint x: 511, startPoint y: 350, endPoint x: 303, endPoint y: 313, distance: 212.1
click at [511, 350] on button "Add Pay Advice" at bounding box center [527, 351] width 63 height 17
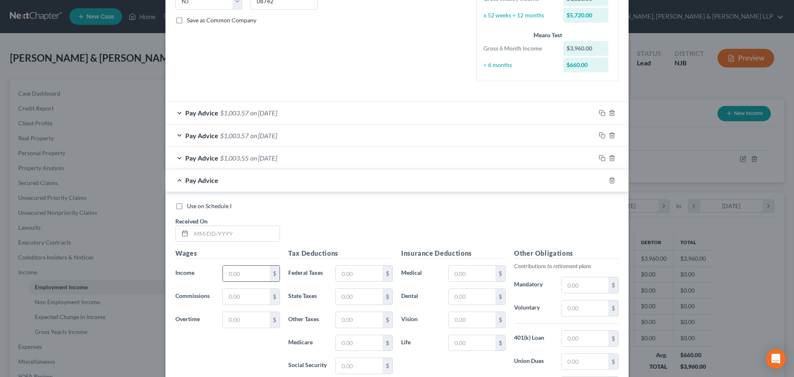
scroll to position [181, 0]
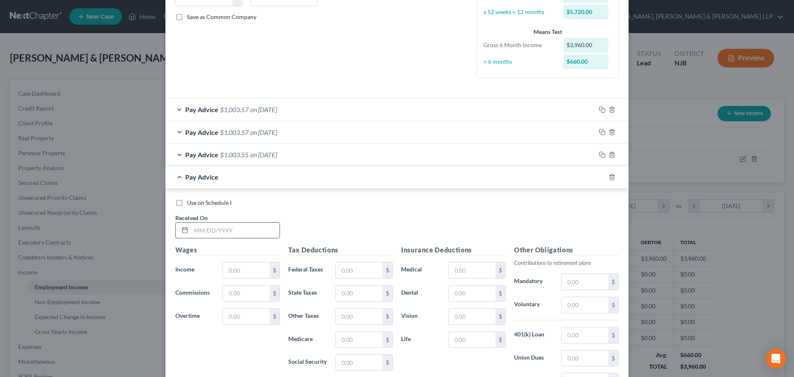
click at [233, 227] on input "text" at bounding box center [235, 230] width 88 height 16
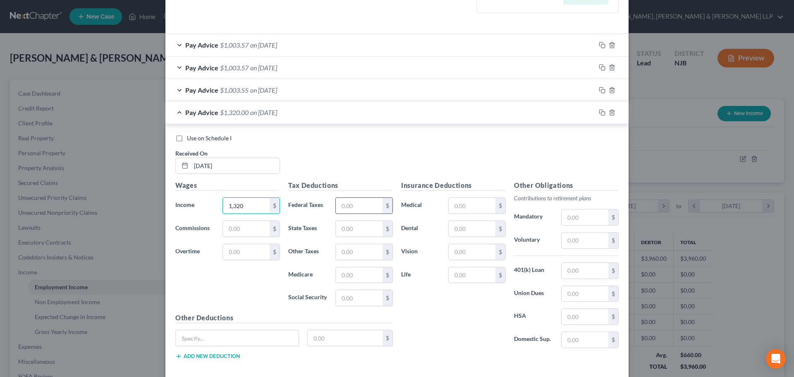
scroll to position [264, 0]
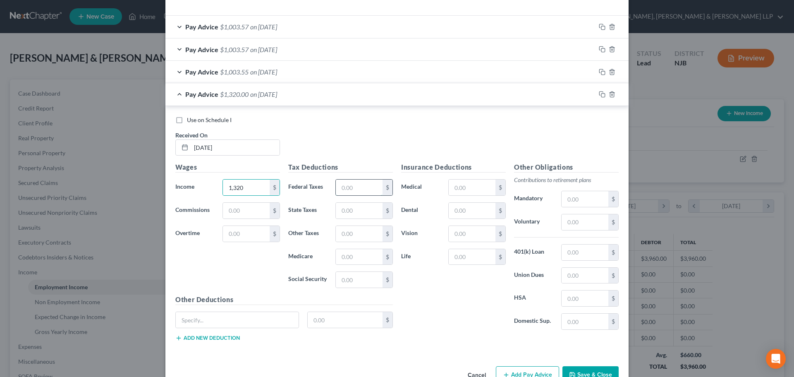
drag, startPoint x: 349, startPoint y: 186, endPoint x: 339, endPoint y: 186, distance: 9.9
click at [347, 187] on input "text" at bounding box center [359, 187] width 47 height 16
click at [354, 232] on input "text" at bounding box center [359, 234] width 47 height 16
drag, startPoint x: 575, startPoint y: 221, endPoint x: 568, endPoint y: 218, distance: 7.2
click at [575, 221] on input "text" at bounding box center [584, 222] width 47 height 16
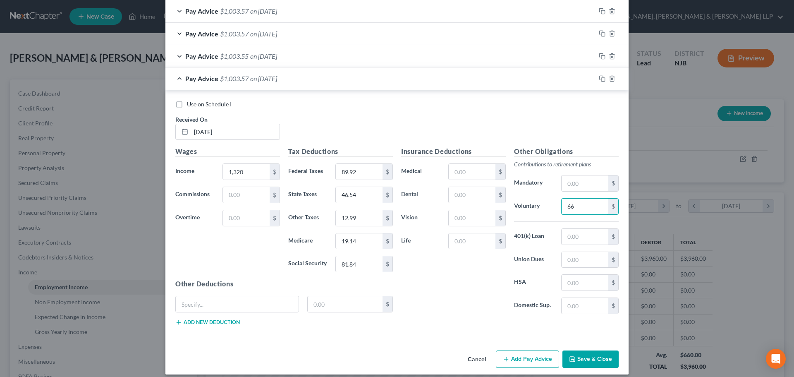
scroll to position [287, 0]
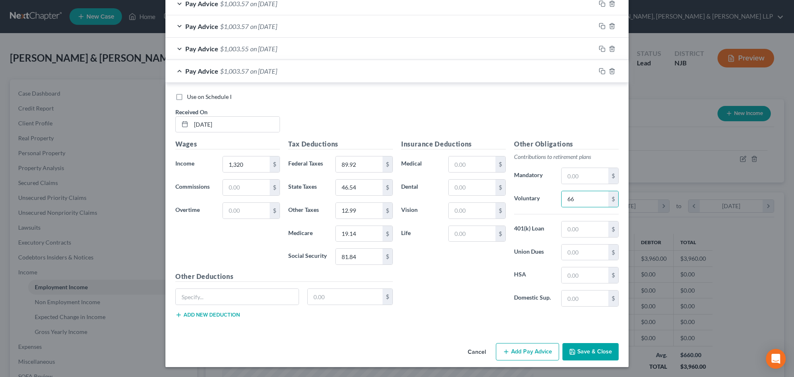
click at [527, 346] on button "Add Pay Advice" at bounding box center [527, 351] width 63 height 17
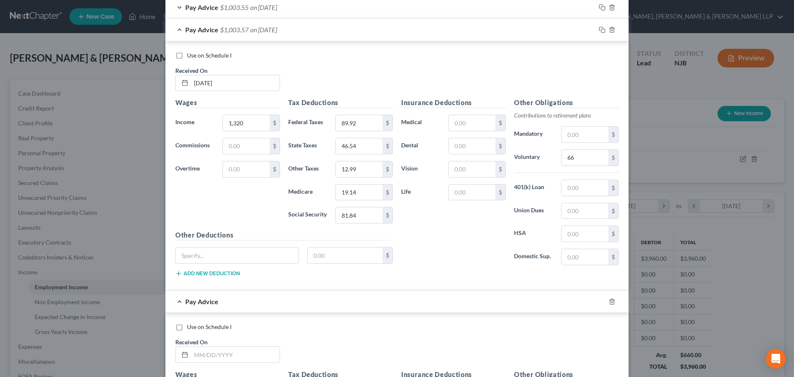
scroll to position [370, 0]
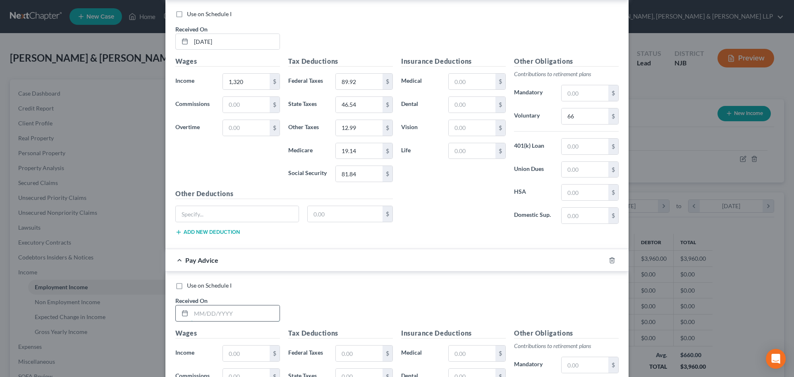
click at [236, 315] on input "text" at bounding box center [235, 313] width 88 height 16
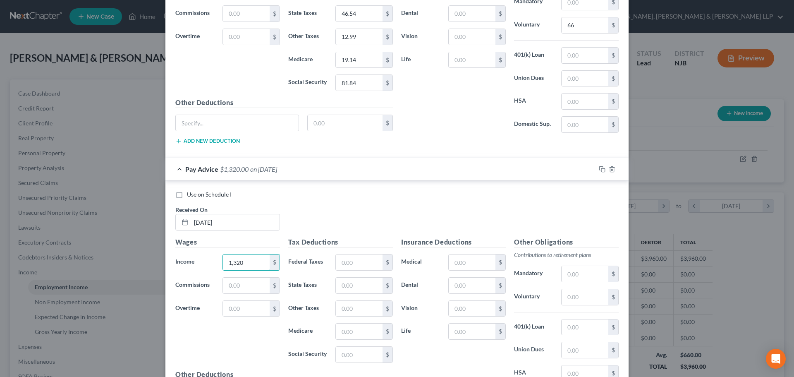
scroll to position [494, 0]
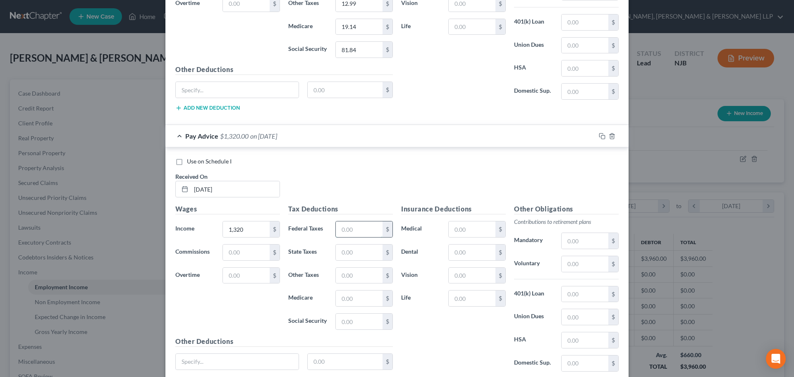
click at [349, 234] on input "text" at bounding box center [359, 229] width 47 height 16
click at [340, 275] on input "text" at bounding box center [359, 275] width 47 height 16
click at [579, 261] on input "text" at bounding box center [584, 264] width 47 height 16
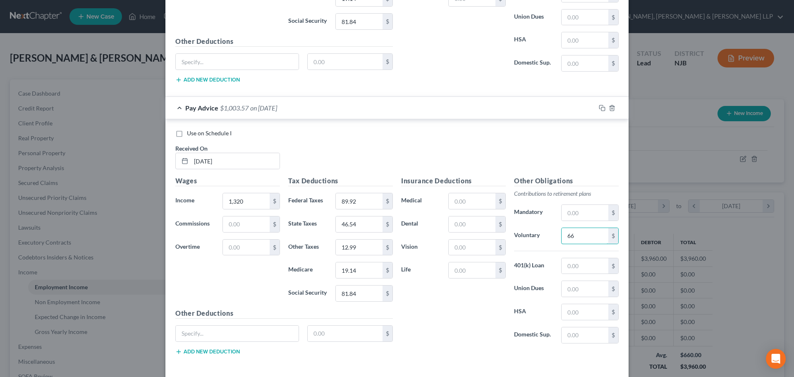
scroll to position [558, 0]
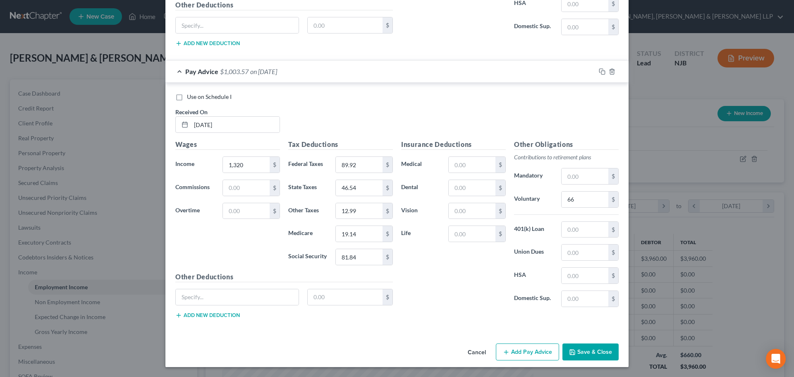
click at [523, 355] on button "Add Pay Advice" at bounding box center [527, 351] width 63 height 17
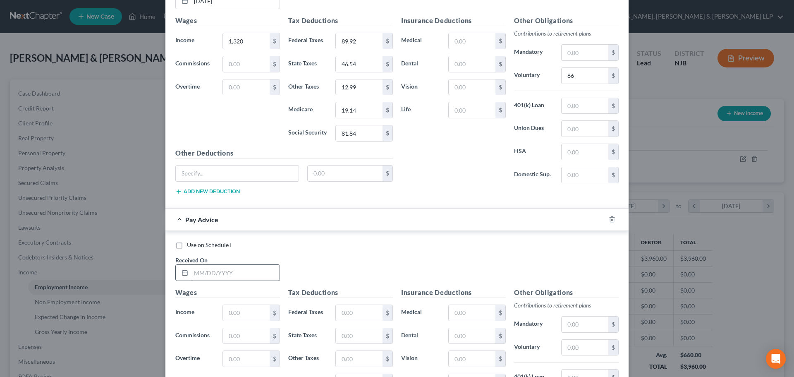
scroll to position [682, 0]
click at [220, 267] on input "text" at bounding box center [235, 272] width 88 height 16
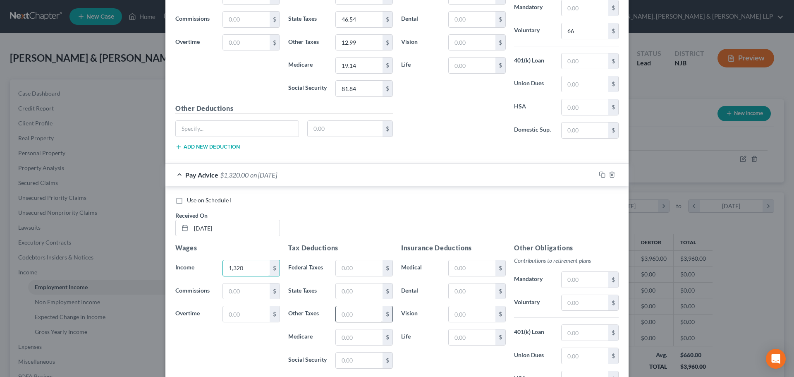
scroll to position [806, 0]
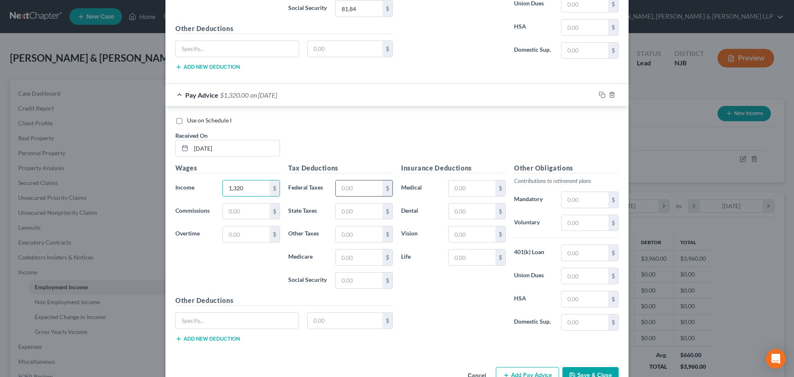
click at [353, 188] on input "text" at bounding box center [359, 188] width 47 height 16
click at [366, 262] on input "19.1" at bounding box center [359, 257] width 47 height 16
click at [355, 236] on input "text" at bounding box center [359, 234] width 47 height 16
click at [454, 181] on input "text" at bounding box center [472, 188] width 47 height 16
click at [587, 229] on input "text" at bounding box center [584, 223] width 47 height 16
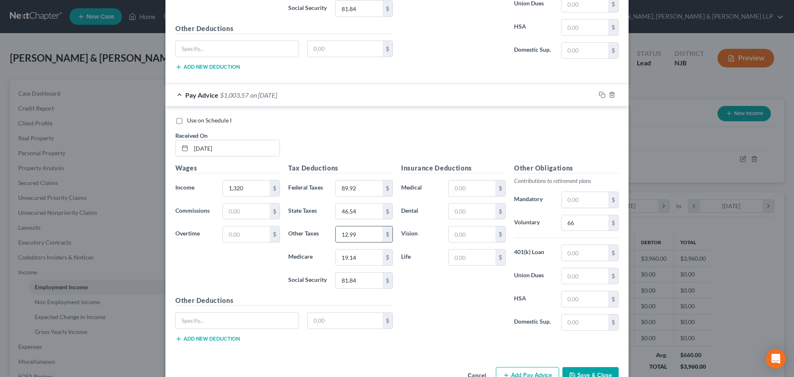
drag, startPoint x: 363, startPoint y: 241, endPoint x: 358, endPoint y: 235, distance: 8.2
click at [363, 241] on input "12.99" at bounding box center [359, 234] width 47 height 16
drag, startPoint x: 356, startPoint y: 235, endPoint x: 431, endPoint y: 273, distance: 83.6
click at [356, 235] on input "13.01" at bounding box center [359, 234] width 47 height 16
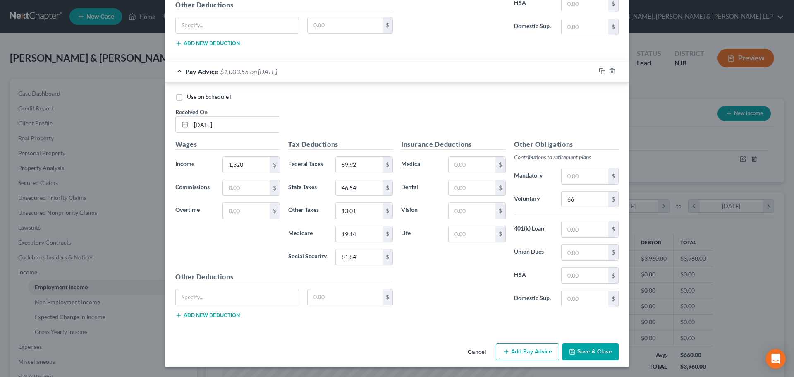
click at [526, 352] on button "Add Pay Advice" at bounding box center [527, 351] width 63 height 17
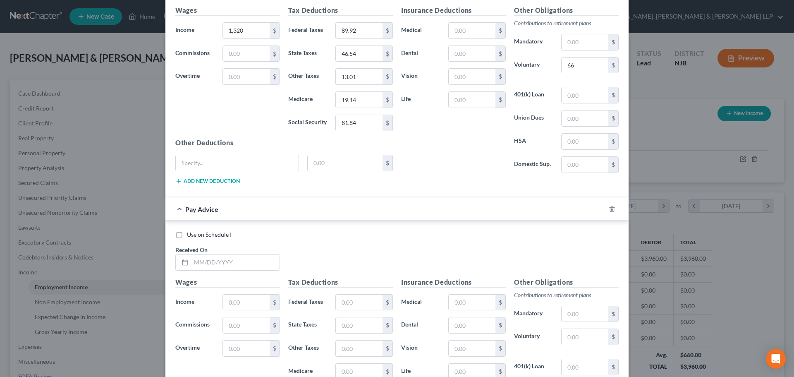
scroll to position [995, 0]
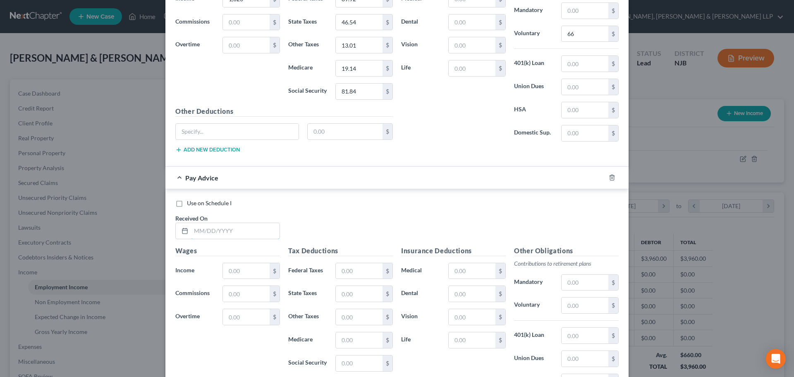
drag, startPoint x: 213, startPoint y: 234, endPoint x: 3, endPoint y: 230, distance: 209.6
click at [213, 234] on input "text" at bounding box center [235, 231] width 88 height 16
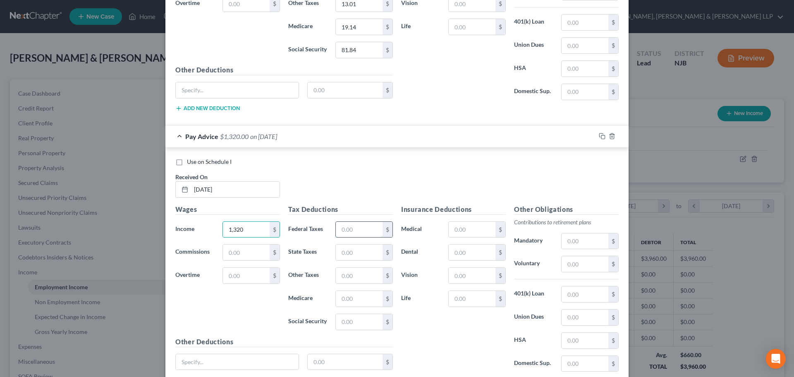
click at [353, 222] on input "text" at bounding box center [359, 230] width 47 height 16
click at [580, 265] on input "text" at bounding box center [584, 264] width 47 height 16
click at [361, 280] on input "text" at bounding box center [359, 275] width 47 height 16
click at [358, 274] on input "13.01" at bounding box center [359, 275] width 47 height 16
drag, startPoint x: 360, startPoint y: 270, endPoint x: 250, endPoint y: 260, distance: 110.4
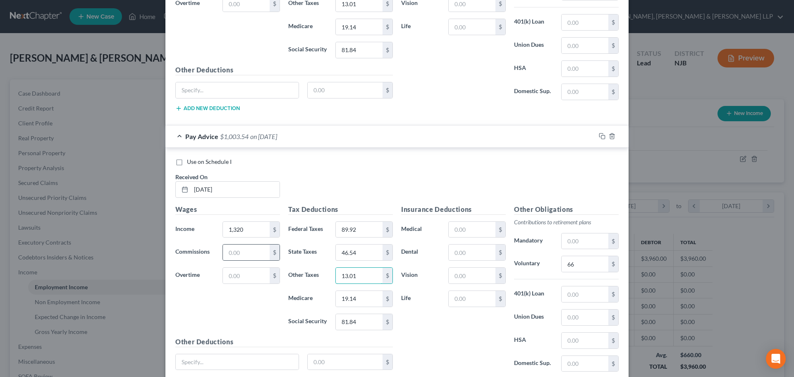
click at [252, 263] on div "Wages Income * 1,320 $ Commissions $ Overtime $ Tax Deductions Federal Taxes 89…" at bounding box center [284, 297] width 226 height 186
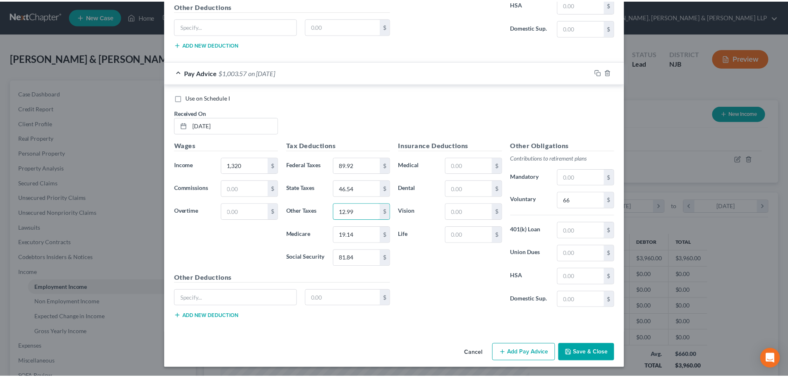
scroll to position [1101, 0]
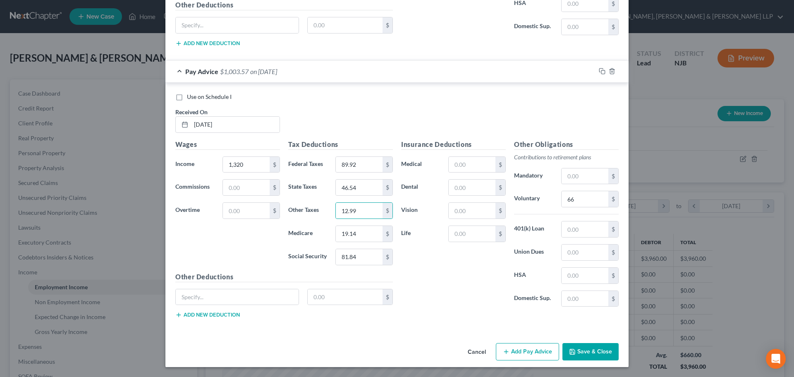
click at [581, 356] on button "Save & Close" at bounding box center [590, 351] width 56 height 17
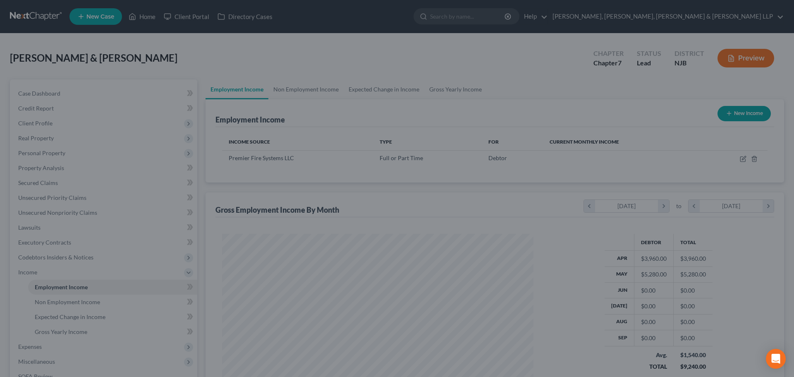
scroll to position [413279, 413109]
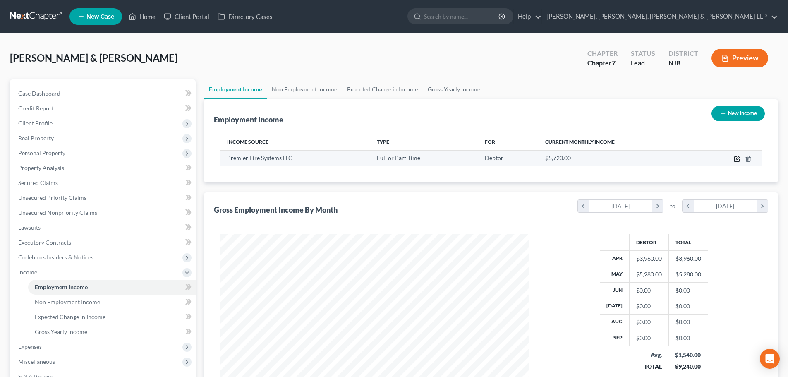
click at [736, 160] on icon "button" at bounding box center [736, 158] width 7 height 7
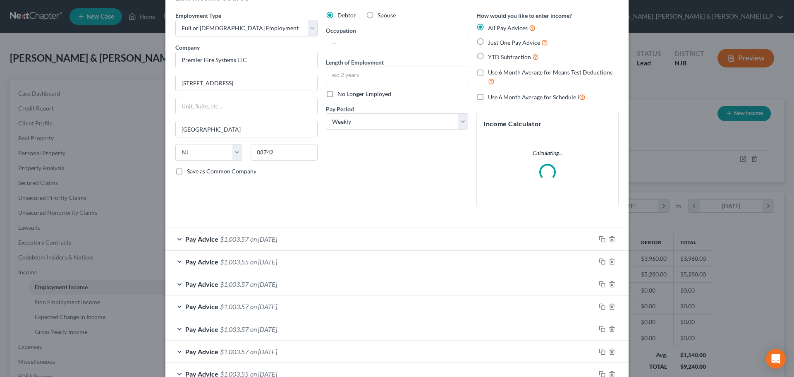
scroll to position [81, 0]
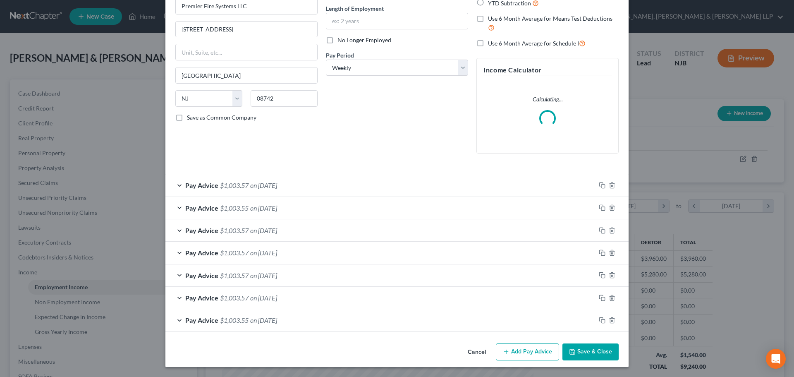
click at [526, 351] on button "Add Pay Advice" at bounding box center [527, 351] width 63 height 17
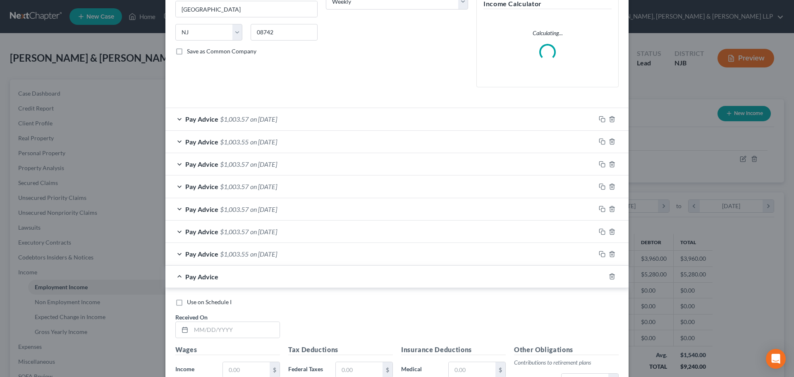
scroll to position [287, 0]
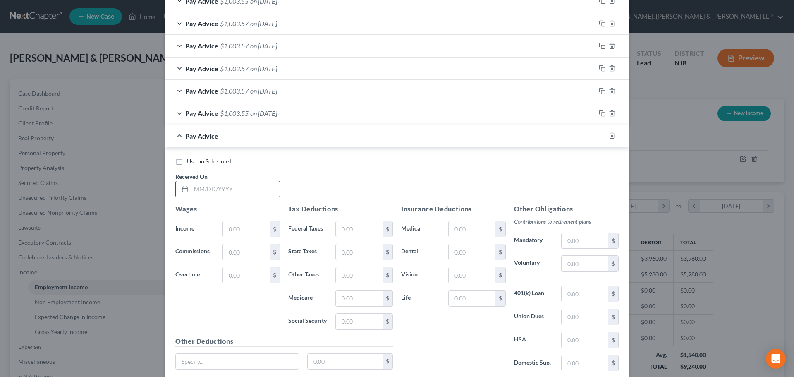
click at [220, 192] on input "text" at bounding box center [235, 189] width 88 height 16
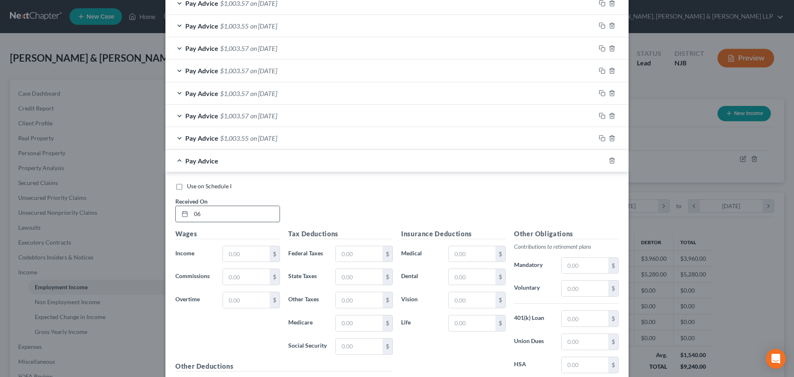
scroll to position [312, 0]
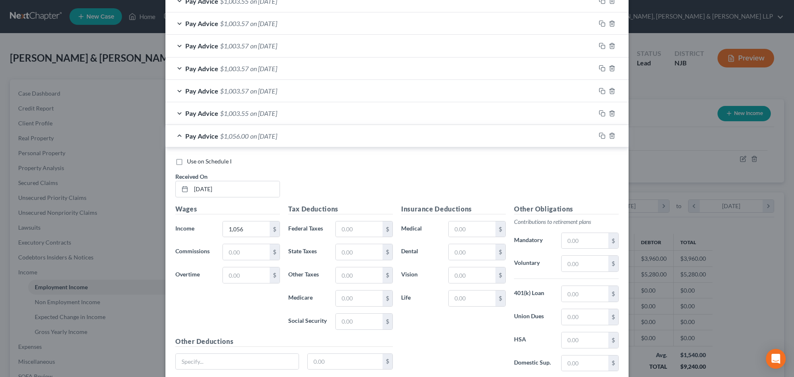
click at [331, 227] on div "$" at bounding box center [364, 229] width 66 height 17
click at [351, 227] on input "text" at bounding box center [359, 229] width 47 height 16
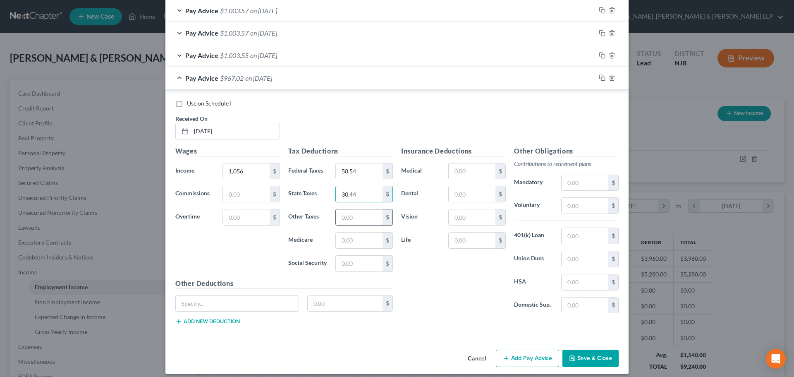
scroll to position [377, 0]
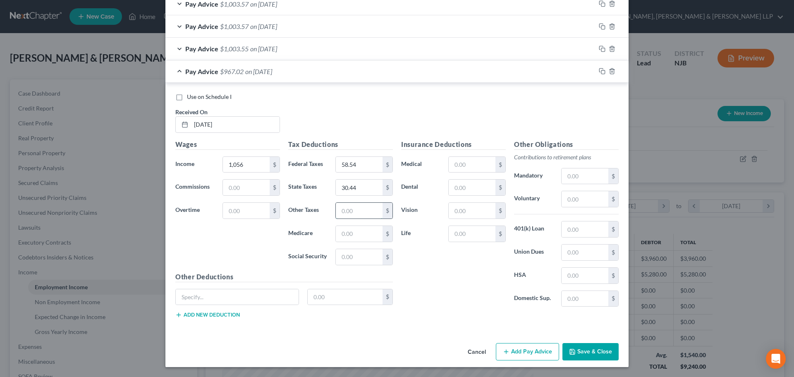
click at [340, 216] on input "text" at bounding box center [359, 211] width 47 height 16
click at [575, 199] on input "text" at bounding box center [584, 199] width 47 height 16
click at [533, 346] on button "Add Pay Advice" at bounding box center [527, 351] width 63 height 17
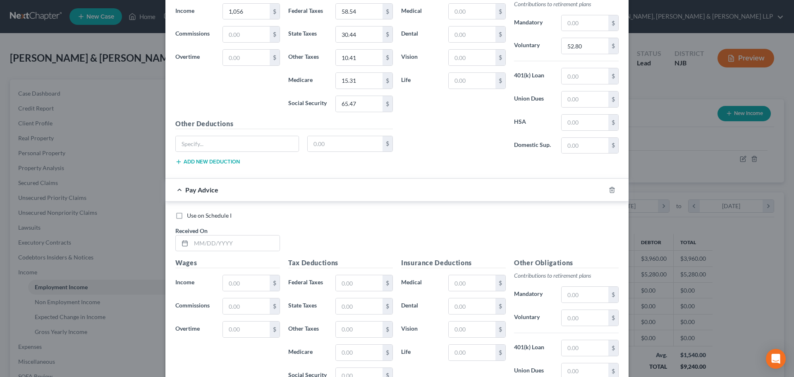
scroll to position [542, 0]
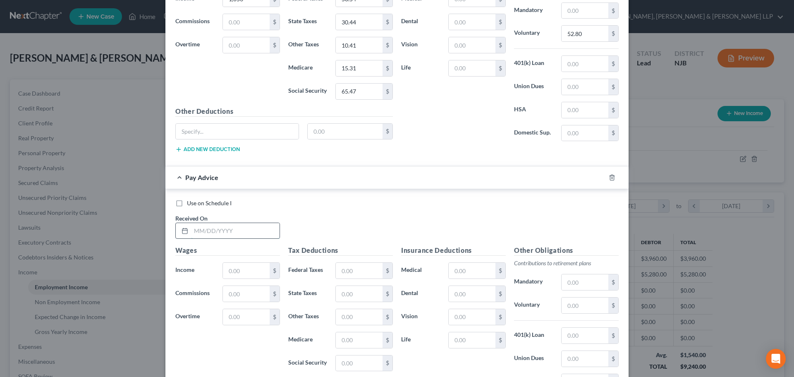
click at [241, 235] on input "text" at bounding box center [235, 231] width 88 height 16
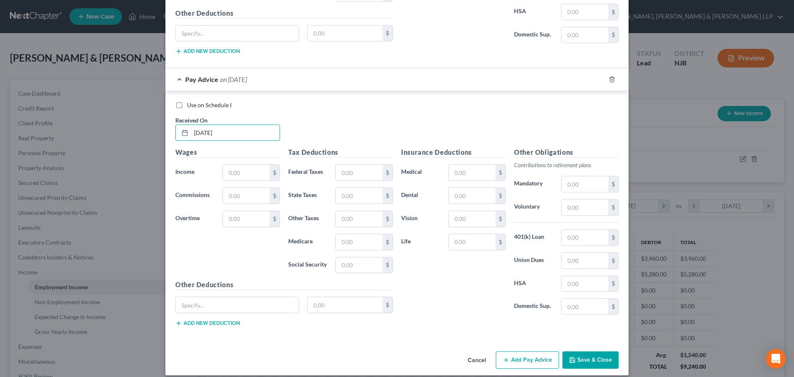
scroll to position [648, 0]
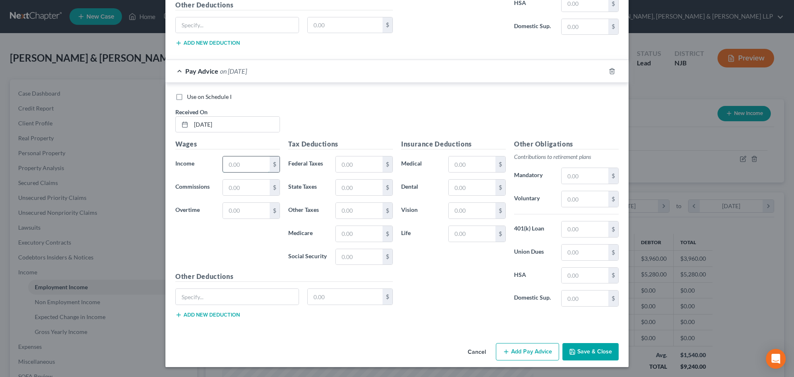
click at [236, 163] on input "text" at bounding box center [246, 164] width 47 height 16
drag, startPoint x: 348, startPoint y: 163, endPoint x: 22, endPoint y: 218, distance: 330.8
click at [348, 163] on input "text" at bounding box center [359, 164] width 47 height 16
click at [362, 212] on input "text" at bounding box center [359, 211] width 47 height 16
click at [589, 197] on input "text" at bounding box center [584, 199] width 47 height 16
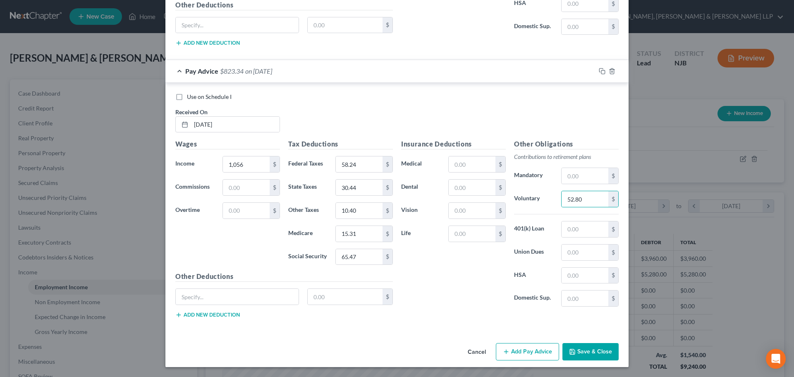
click at [534, 344] on button "Add Pay Advice" at bounding box center [527, 351] width 63 height 17
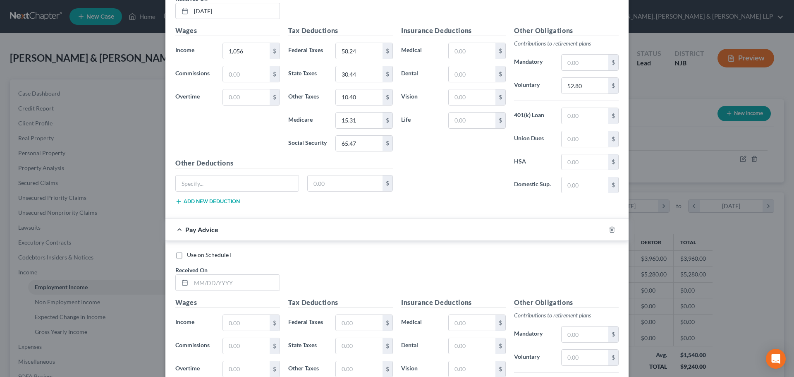
scroll to position [772, 0]
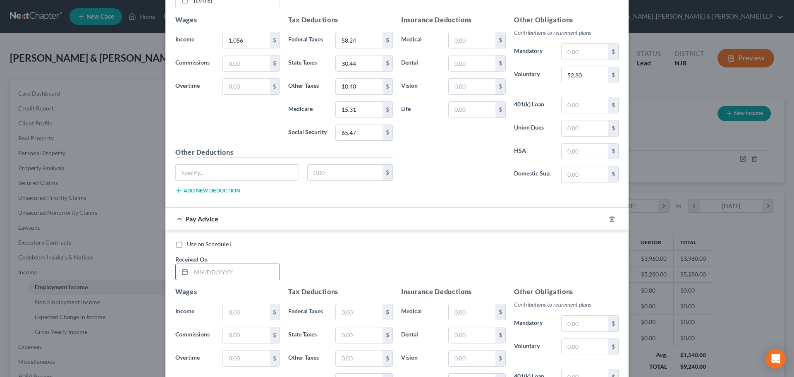
click at [233, 280] on div at bounding box center [227, 271] width 105 height 17
click at [233, 276] on input "text" at bounding box center [235, 272] width 88 height 16
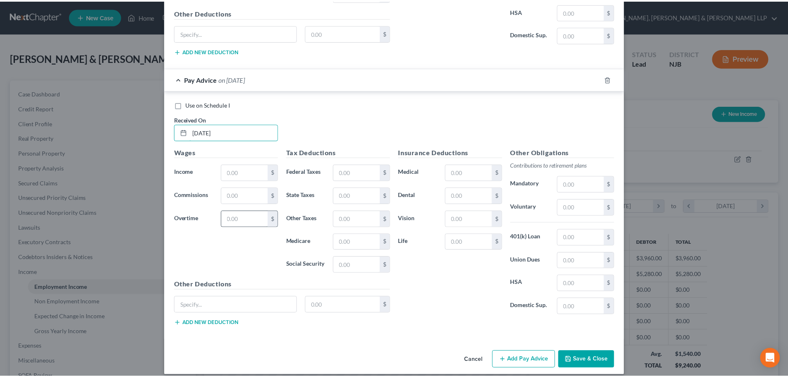
scroll to position [920, 0]
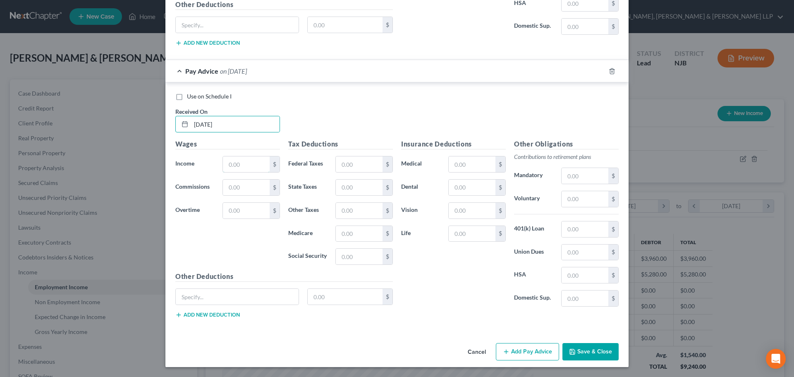
drag, startPoint x: 239, startPoint y: 172, endPoint x: 149, endPoint y: 161, distance: 90.3
click at [239, 172] on input "text" at bounding box center [246, 164] width 47 height 16
drag, startPoint x: 347, startPoint y: 167, endPoint x: 5, endPoint y: 216, distance: 345.7
click at [347, 167] on input "text" at bounding box center [359, 164] width 47 height 16
click at [353, 230] on input "text" at bounding box center [359, 234] width 47 height 16
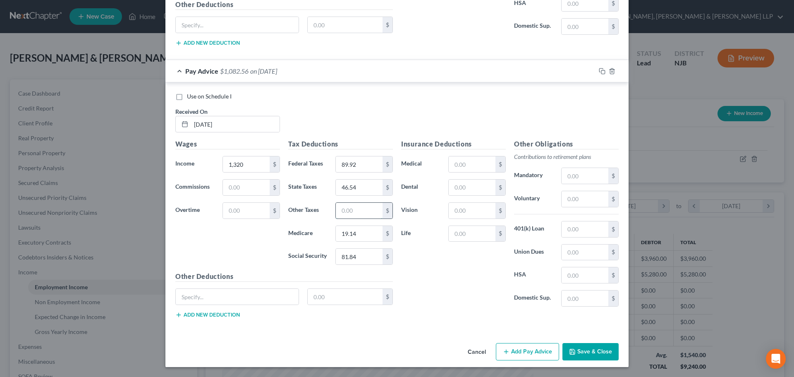
click at [365, 213] on input "text" at bounding box center [359, 211] width 47 height 16
click at [561, 203] on input "text" at bounding box center [584, 199] width 47 height 16
click at [571, 357] on button "Save & Close" at bounding box center [590, 351] width 56 height 17
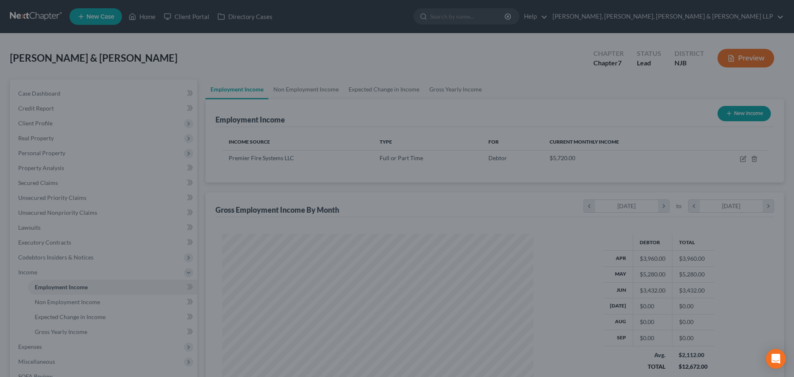
scroll to position [413279, 413109]
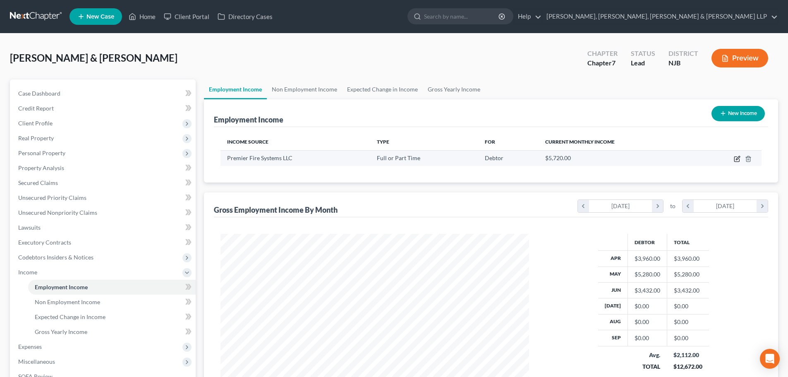
click at [736, 157] on icon "button" at bounding box center [736, 158] width 7 height 7
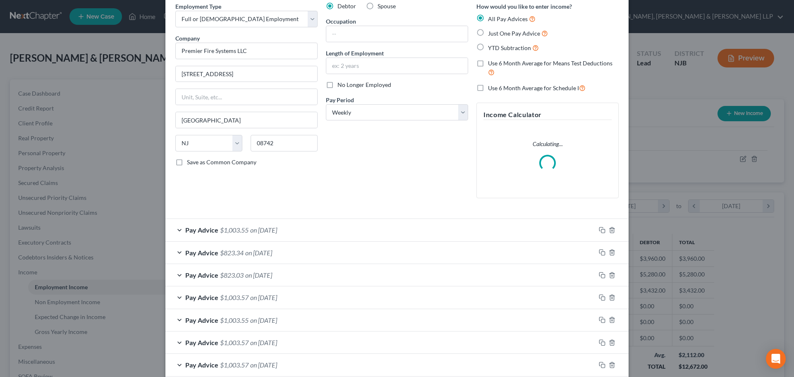
scroll to position [148, 0]
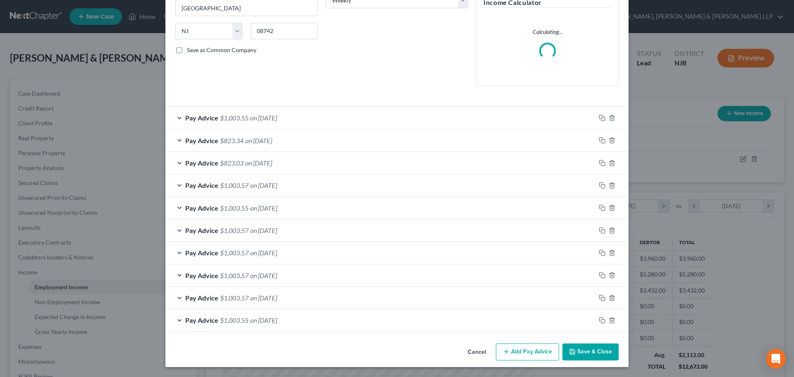
click at [528, 346] on button "Add Pay Advice" at bounding box center [527, 351] width 63 height 17
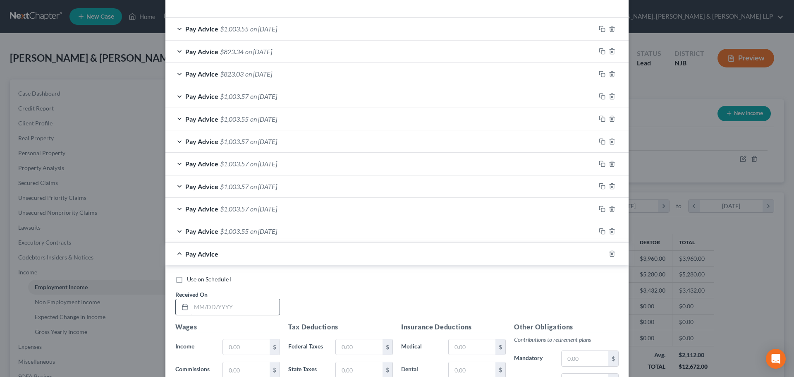
scroll to position [272, 0]
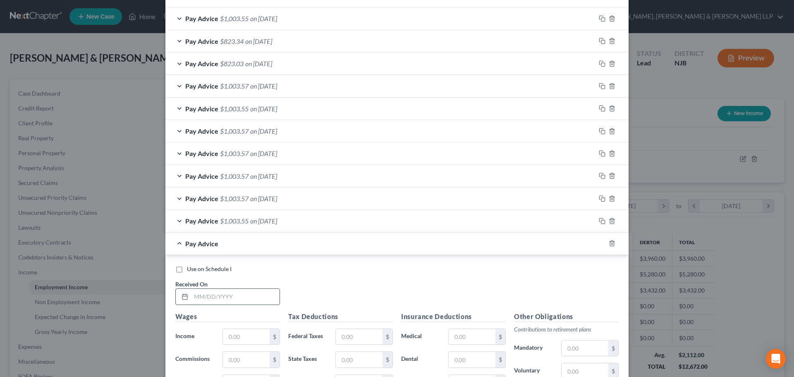
click at [256, 296] on input "text" at bounding box center [235, 297] width 88 height 16
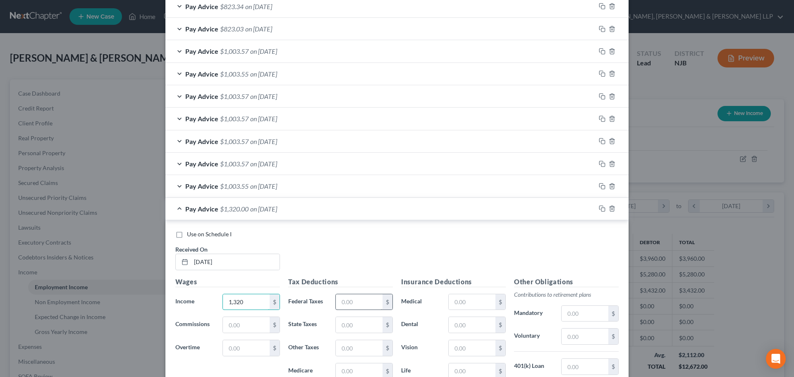
scroll to position [355, 0]
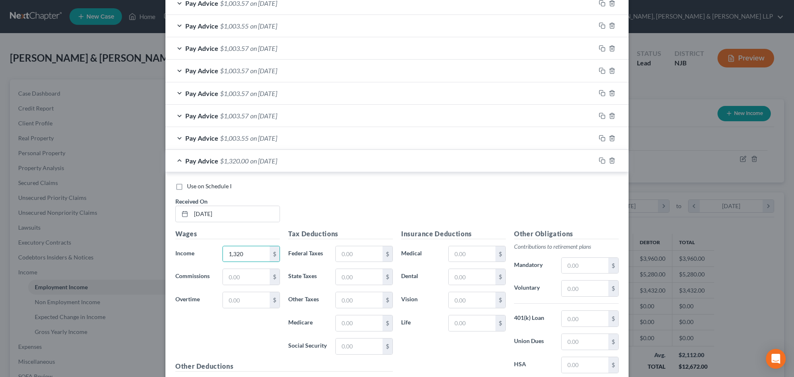
click at [354, 245] on div "Tax Deductions Federal Taxes $ State Taxes $ Other Taxes $ Medicare $ Social Se…" at bounding box center [340, 295] width 113 height 132
click at [351, 255] on input "text" at bounding box center [359, 254] width 47 height 16
click at [355, 306] on input "text" at bounding box center [359, 300] width 47 height 16
click at [579, 294] on input "text" at bounding box center [584, 288] width 47 height 16
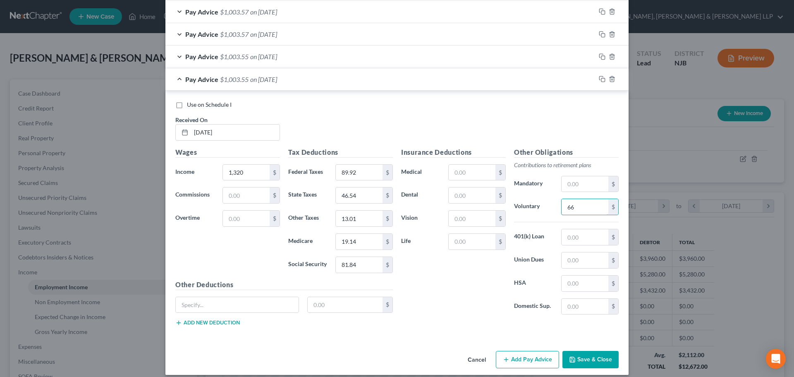
scroll to position [444, 0]
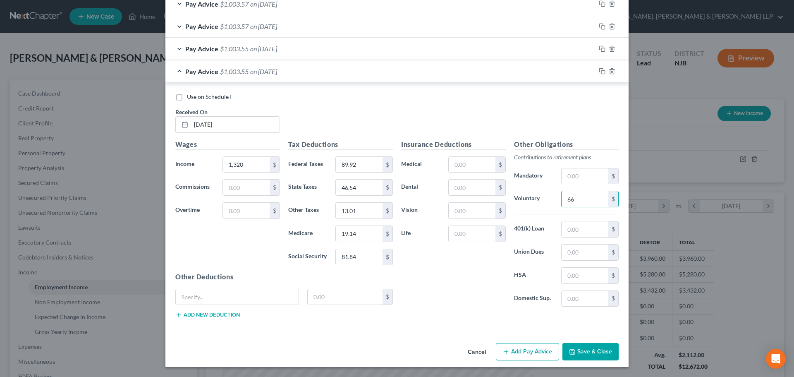
click at [511, 351] on button "Add Pay Advice" at bounding box center [527, 351] width 63 height 17
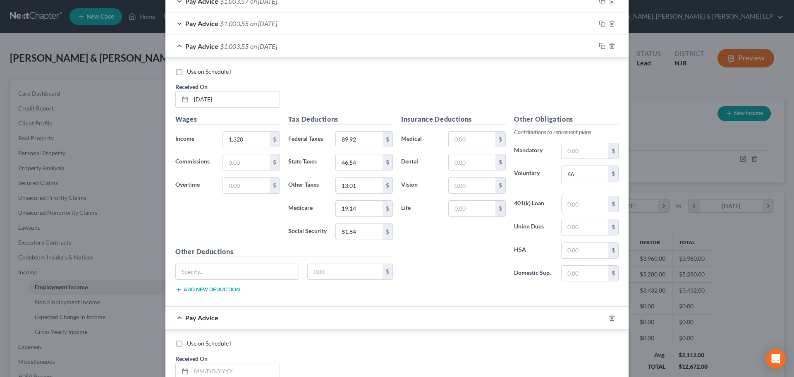
scroll to position [609, 0]
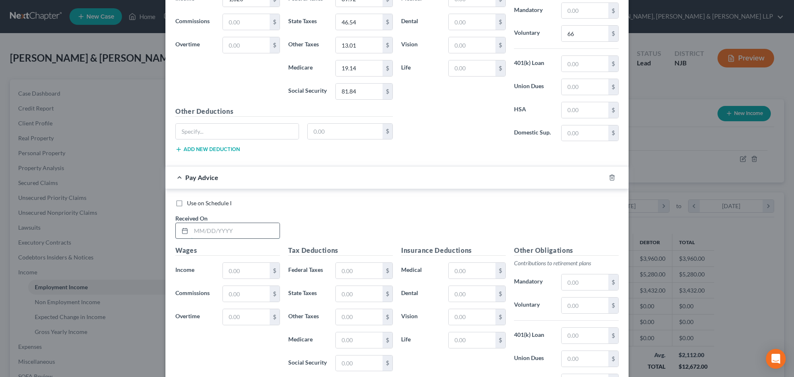
click at [241, 234] on input "text" at bounding box center [235, 231] width 88 height 16
click at [362, 270] on input "text" at bounding box center [359, 271] width 47 height 16
drag, startPoint x: 349, startPoint y: 318, endPoint x: 1, endPoint y: 320, distance: 347.3
click at [349, 318] on input "text" at bounding box center [359, 317] width 47 height 16
drag, startPoint x: 575, startPoint y: 312, endPoint x: 571, endPoint y: 313, distance: 4.2
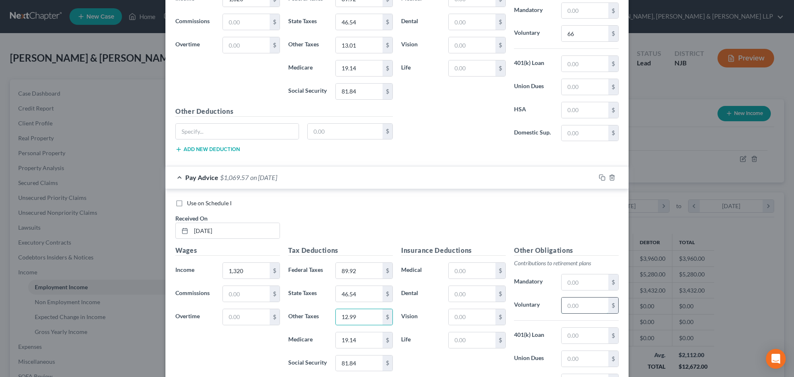
click at [573, 313] on input "text" at bounding box center [584, 305] width 47 height 16
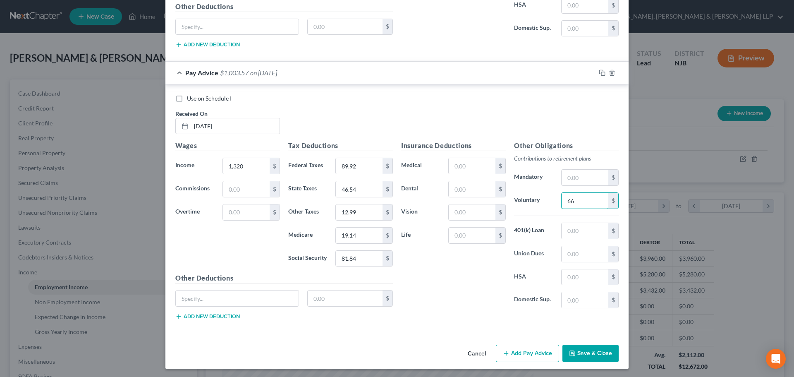
scroll to position [716, 0]
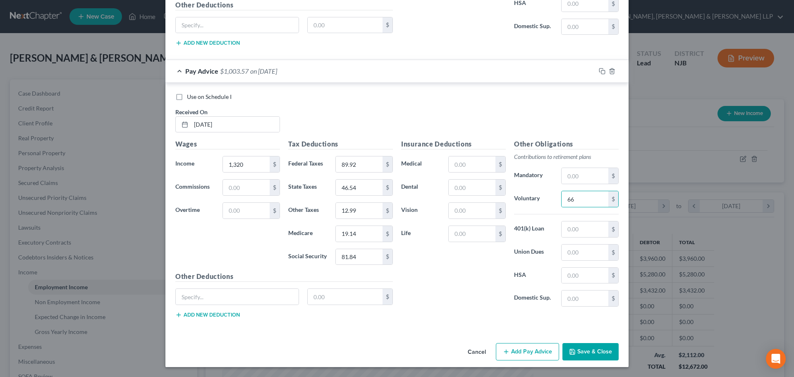
click at [518, 346] on button "Add Pay Advice" at bounding box center [527, 351] width 63 height 17
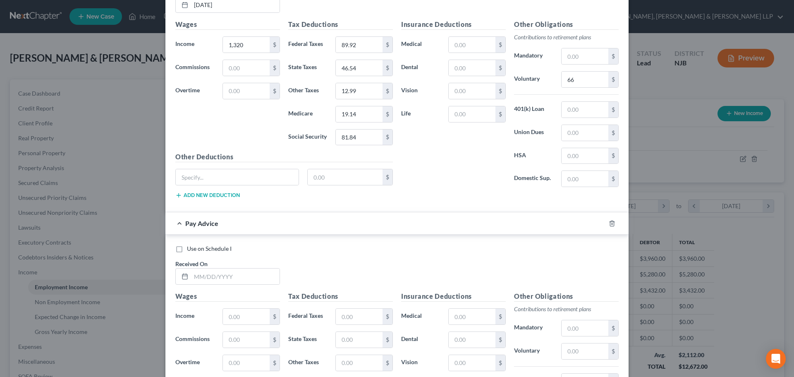
scroll to position [840, 0]
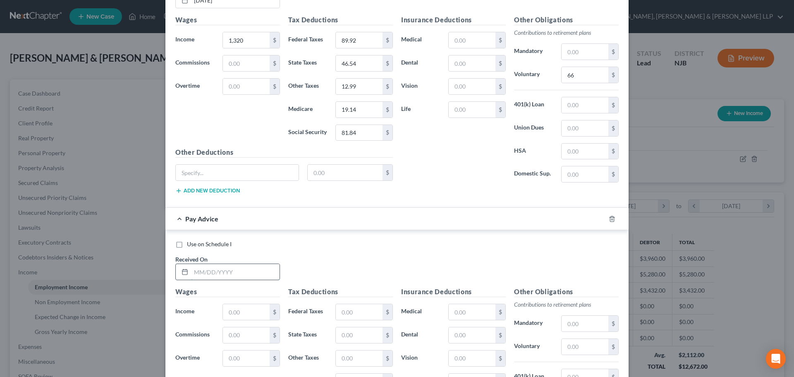
click at [233, 279] on input "text" at bounding box center [235, 272] width 88 height 16
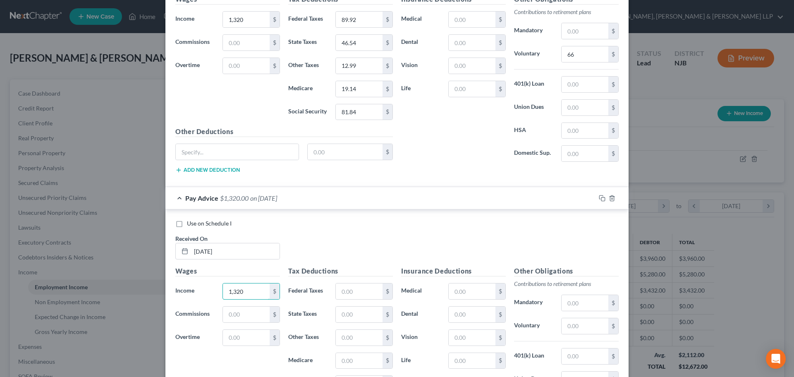
scroll to position [881, 0]
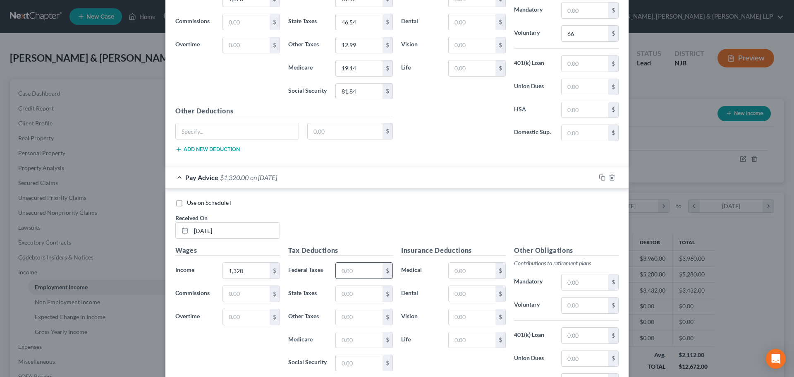
click at [359, 277] on input "text" at bounding box center [359, 271] width 47 height 16
drag, startPoint x: 373, startPoint y: 313, endPoint x: 368, endPoint y: 313, distance: 5.0
click at [371, 313] on input "text" at bounding box center [359, 317] width 47 height 16
click at [578, 309] on input "text" at bounding box center [584, 305] width 47 height 16
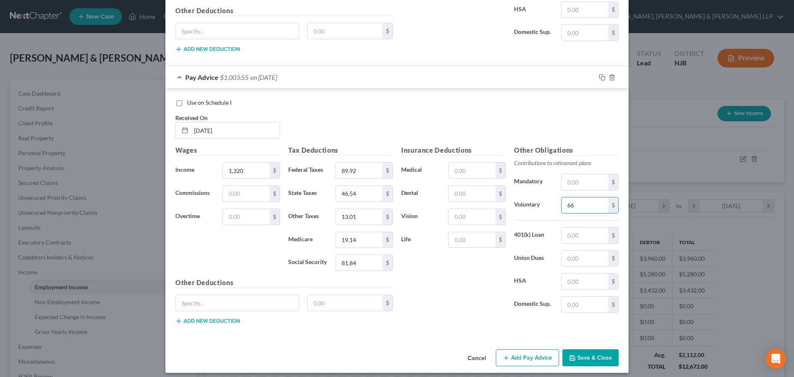
scroll to position [987, 0]
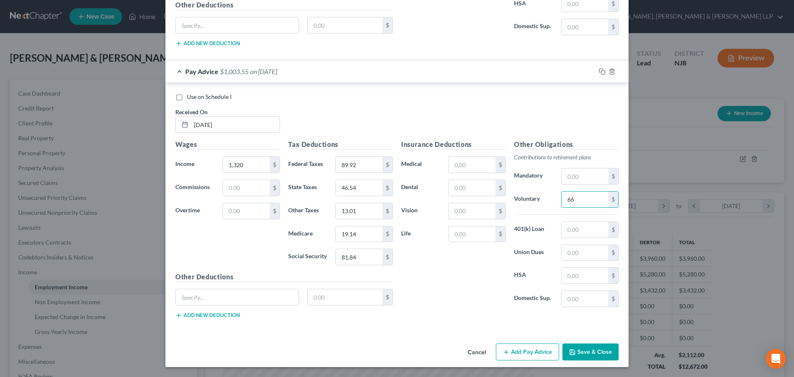
click at [517, 347] on button "Add Pay Advice" at bounding box center [527, 351] width 63 height 17
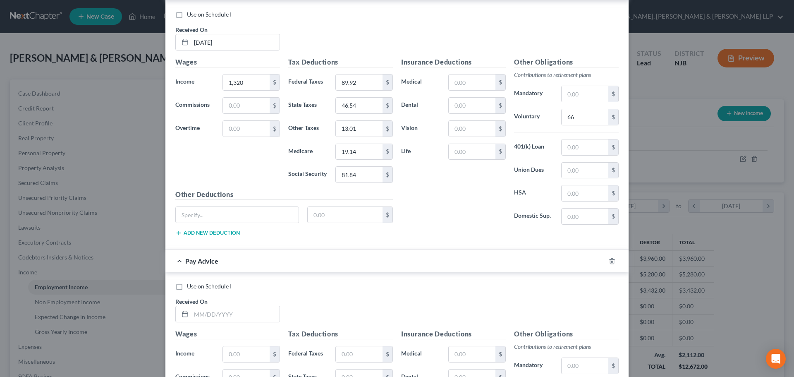
scroll to position [1111, 0]
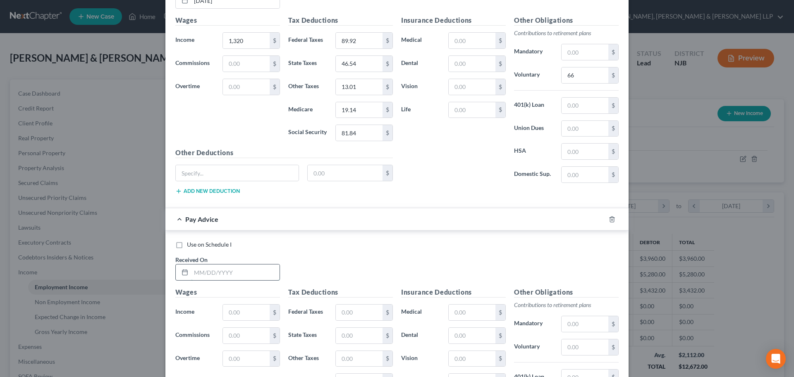
click at [247, 276] on input "text" at bounding box center [235, 272] width 88 height 16
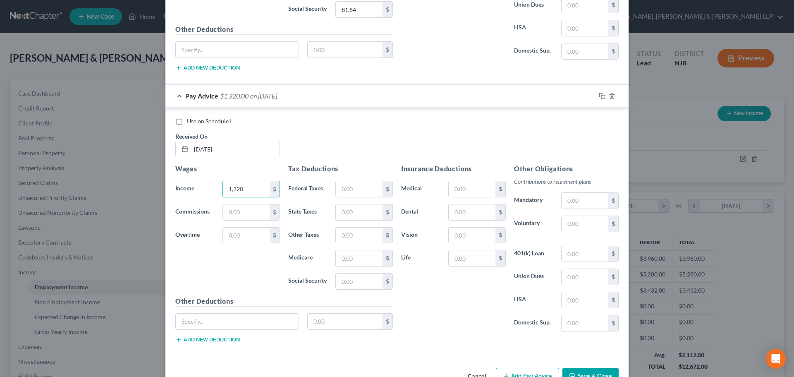
scroll to position [1235, 0]
drag, startPoint x: 343, startPoint y: 190, endPoint x: 351, endPoint y: 192, distance: 8.1
click at [343, 190] on input "text" at bounding box center [359, 188] width 47 height 16
click at [343, 236] on input "text" at bounding box center [359, 235] width 47 height 16
click at [571, 228] on input "text" at bounding box center [584, 223] width 47 height 16
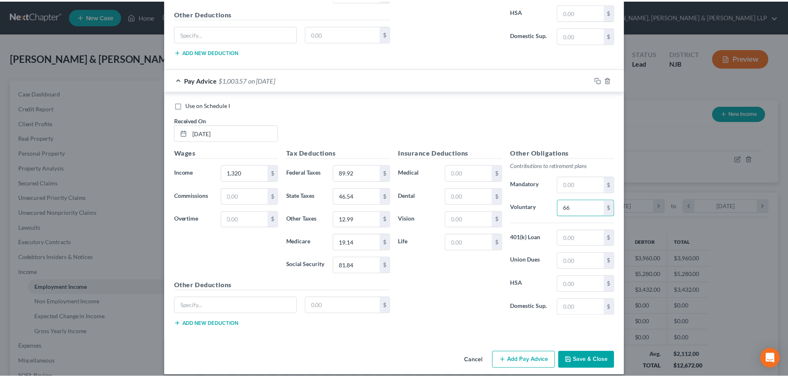
scroll to position [1258, 0]
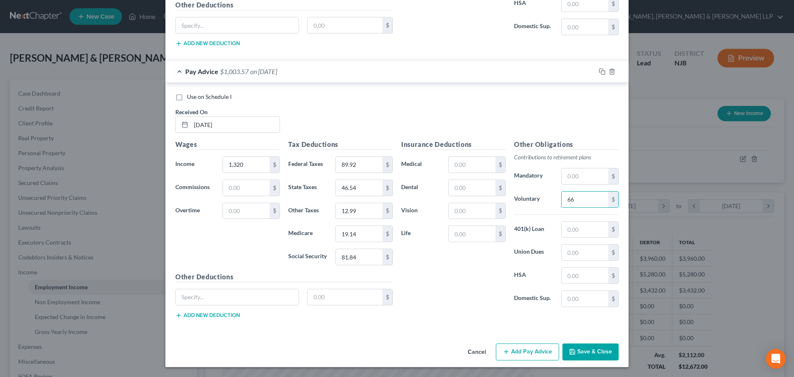
click at [596, 354] on button "Save & Close" at bounding box center [590, 351] width 56 height 17
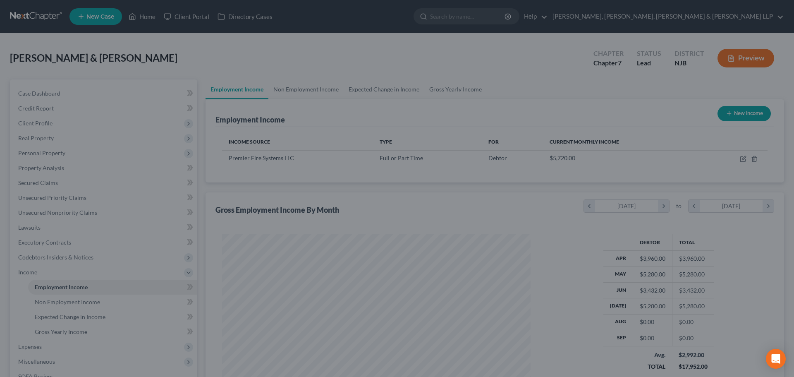
scroll to position [413279, 413109]
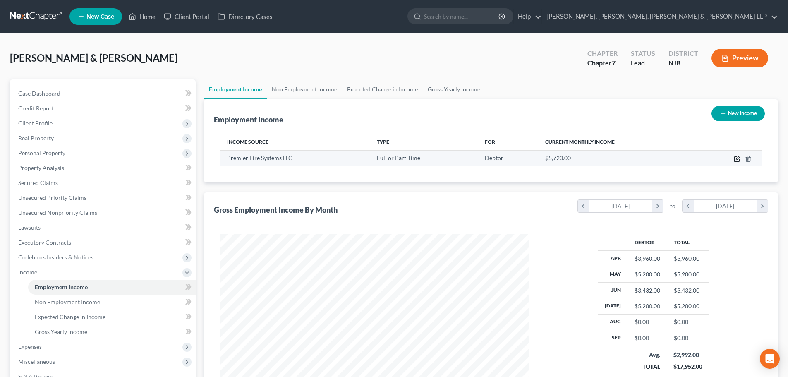
click at [738, 158] on icon "button" at bounding box center [736, 158] width 7 height 7
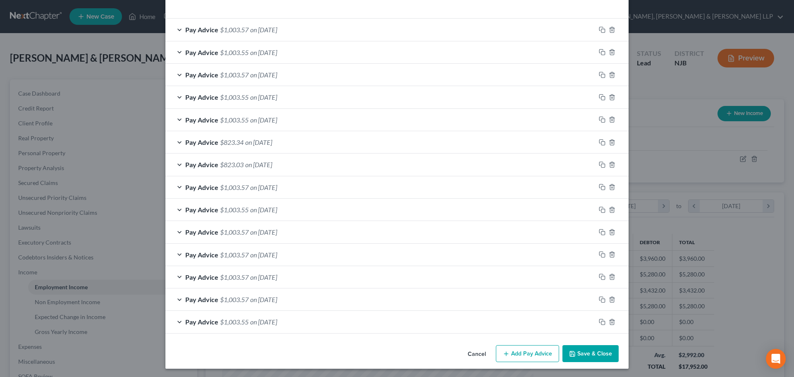
scroll to position [263, 0]
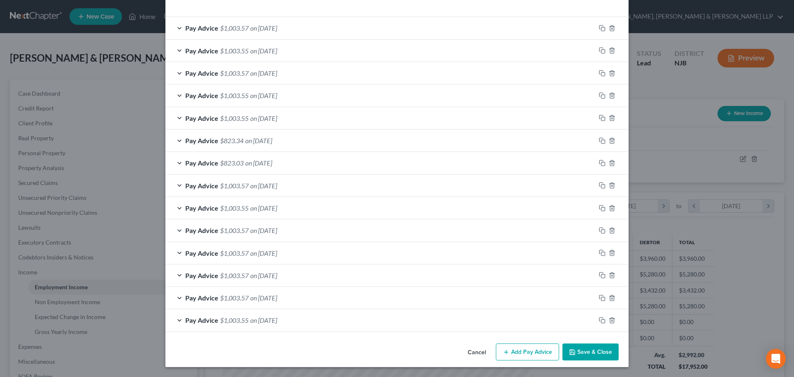
drag, startPoint x: 518, startPoint y: 351, endPoint x: 333, endPoint y: 276, distance: 199.2
click at [518, 350] on button "Add Pay Advice" at bounding box center [527, 351] width 63 height 17
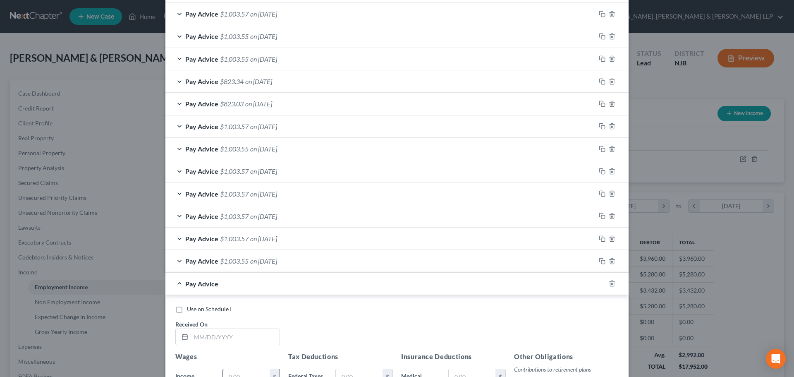
scroll to position [428, 0]
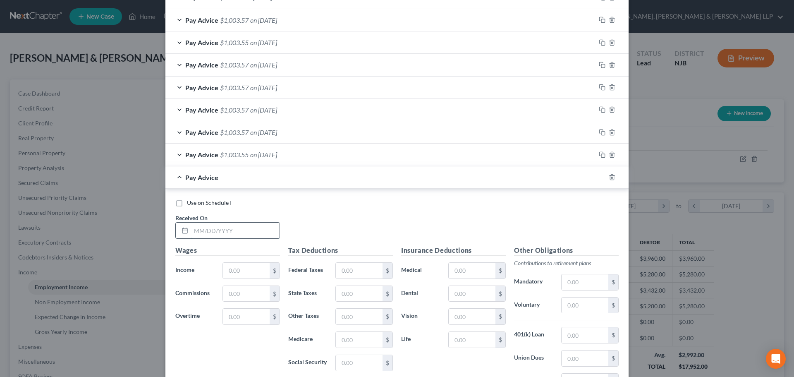
click at [225, 230] on input "text" at bounding box center [235, 230] width 88 height 16
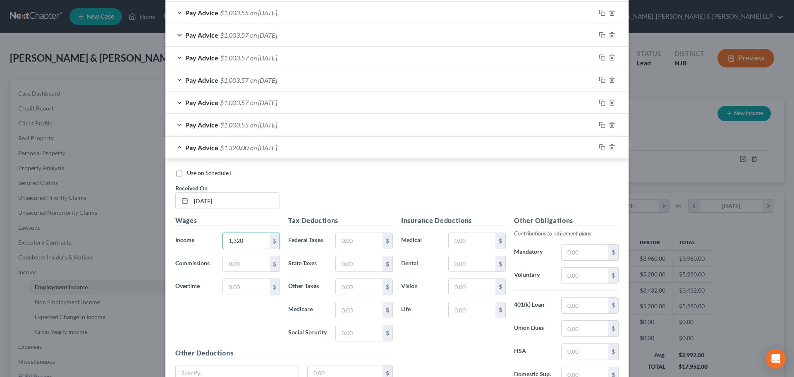
scroll to position [511, 0]
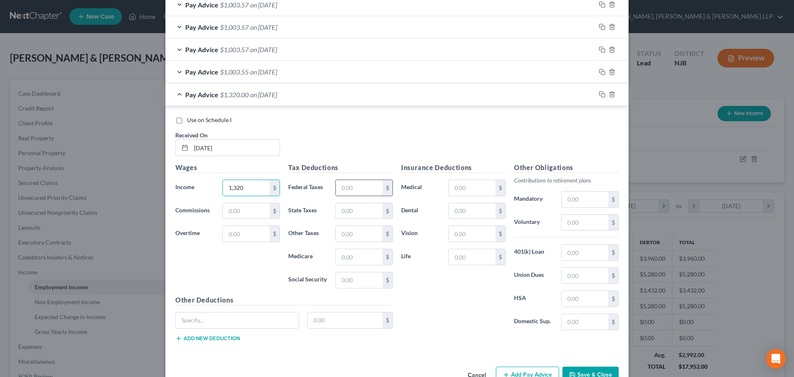
click at [355, 191] on input "text" at bounding box center [359, 188] width 47 height 16
click at [352, 232] on input "text" at bounding box center [359, 234] width 47 height 16
click at [588, 218] on input "text" at bounding box center [584, 223] width 47 height 16
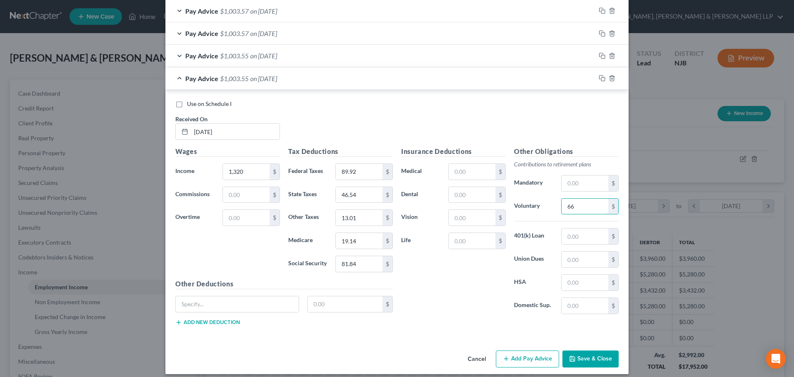
scroll to position [534, 0]
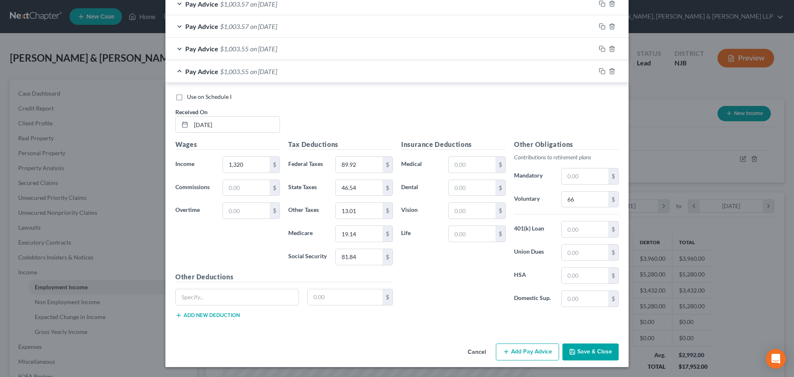
click at [518, 347] on button "Add Pay Advice" at bounding box center [527, 351] width 63 height 17
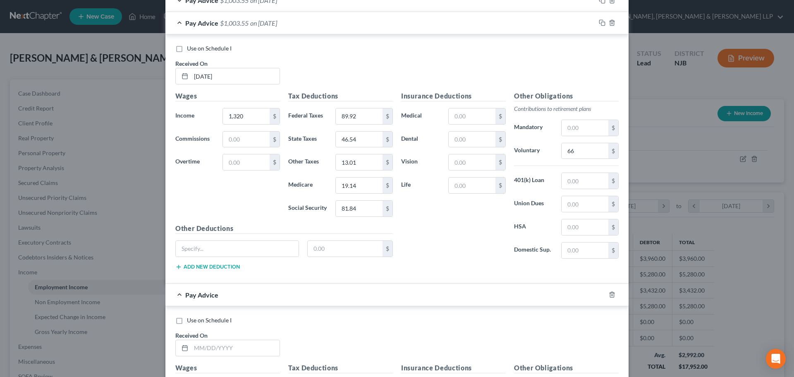
scroll to position [658, 0]
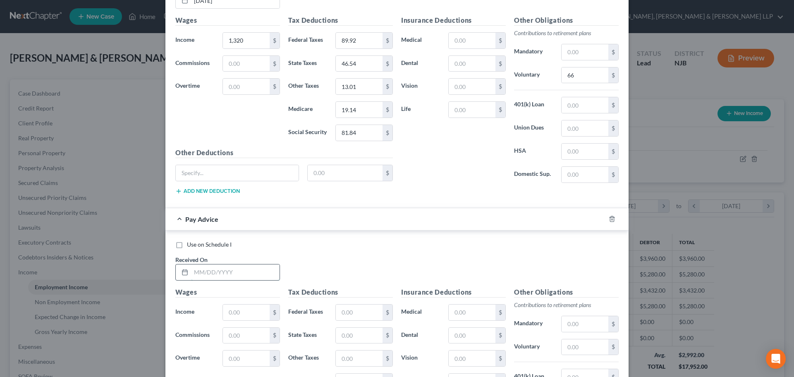
click at [256, 275] on input "text" at bounding box center [235, 272] width 88 height 16
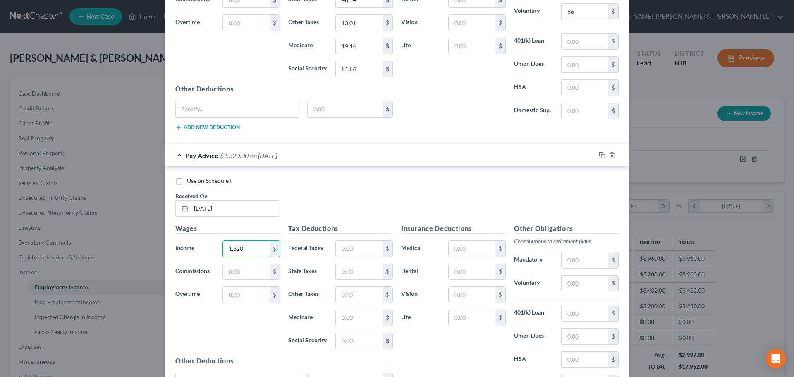
scroll to position [782, 0]
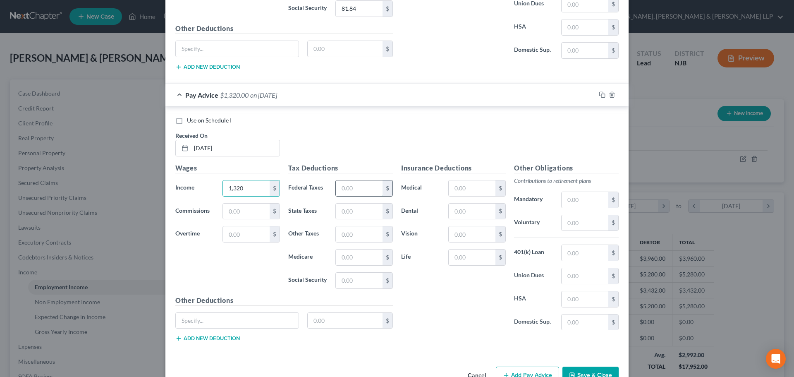
click at [344, 189] on input "text" at bounding box center [359, 188] width 47 height 16
click at [364, 234] on input "text" at bounding box center [359, 234] width 47 height 16
click at [567, 227] on input "text" at bounding box center [584, 223] width 47 height 16
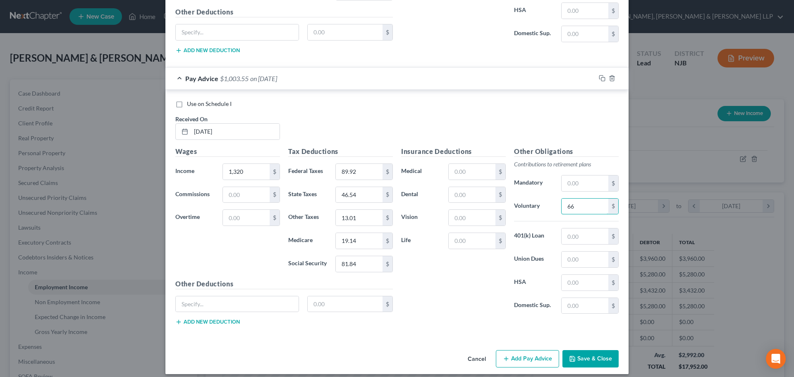
scroll to position [805, 0]
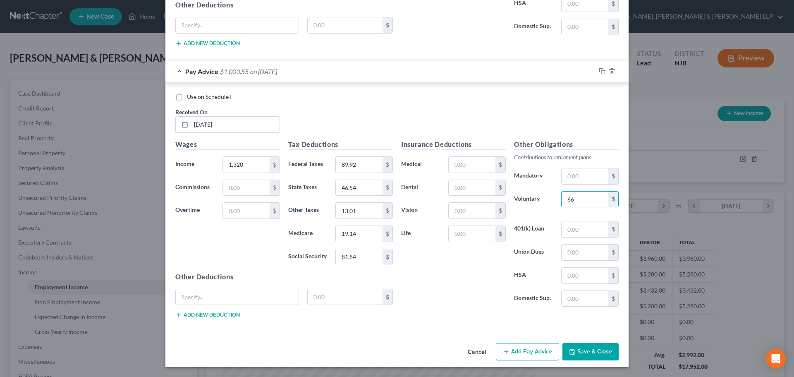
click at [508, 348] on button "Add Pay Advice" at bounding box center [527, 351] width 63 height 17
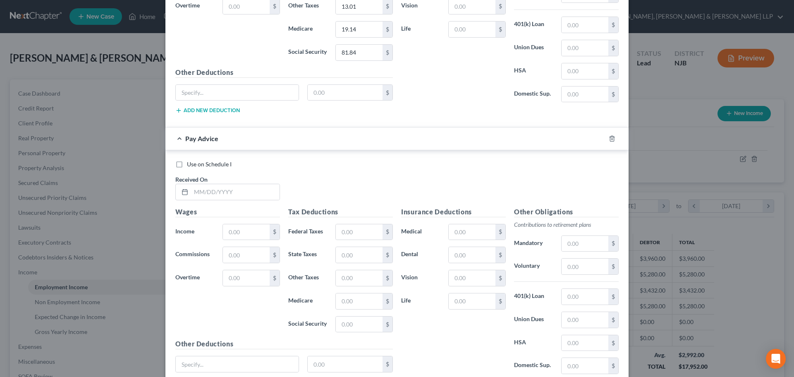
scroll to position [1012, 0]
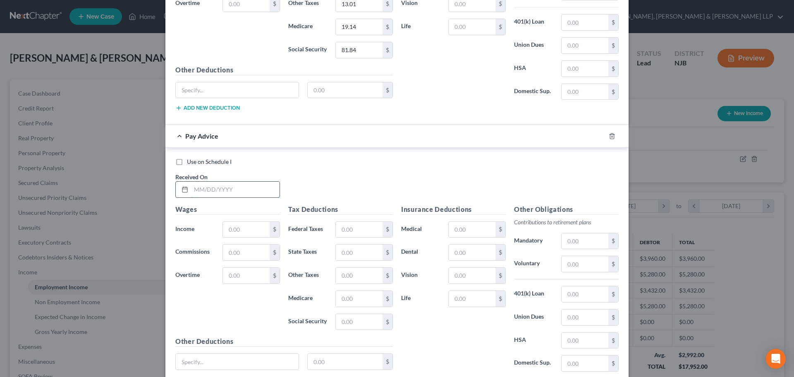
click at [232, 191] on input "text" at bounding box center [235, 189] width 88 height 16
click at [358, 227] on input "text" at bounding box center [359, 230] width 47 height 16
click at [568, 265] on input "text" at bounding box center [584, 264] width 47 height 16
click at [344, 281] on input "text" at bounding box center [359, 275] width 47 height 16
click at [583, 262] on input "66" at bounding box center [584, 264] width 47 height 16
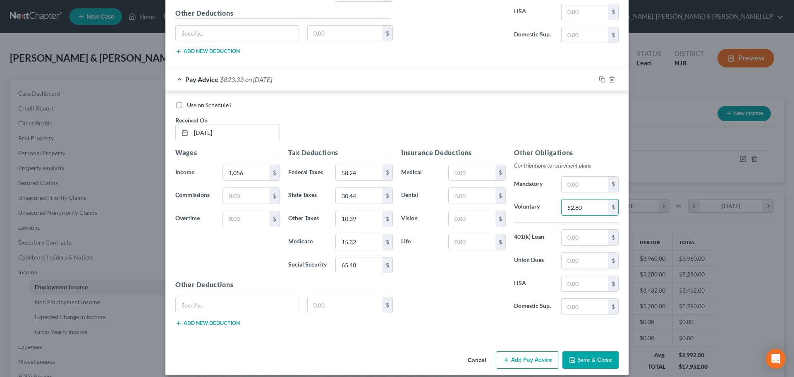
scroll to position [1077, 0]
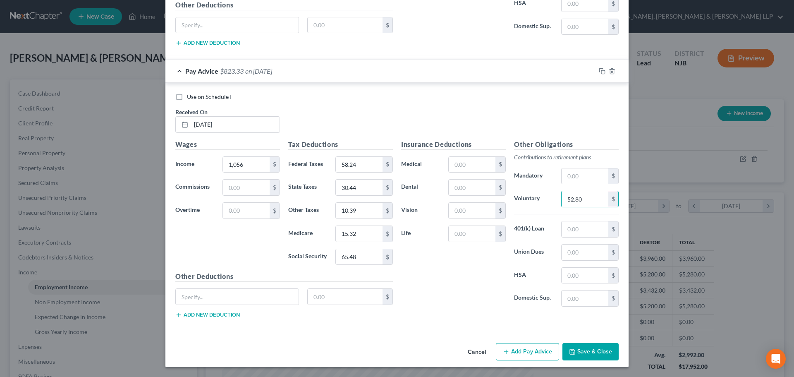
click at [527, 347] on button "Add Pay Advice" at bounding box center [527, 351] width 63 height 17
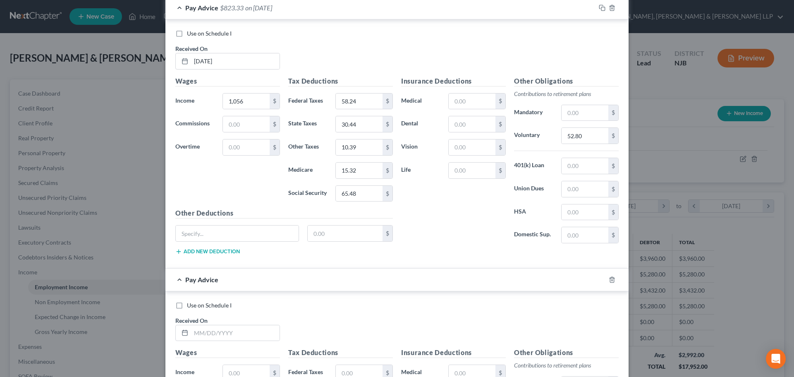
scroll to position [1242, 0]
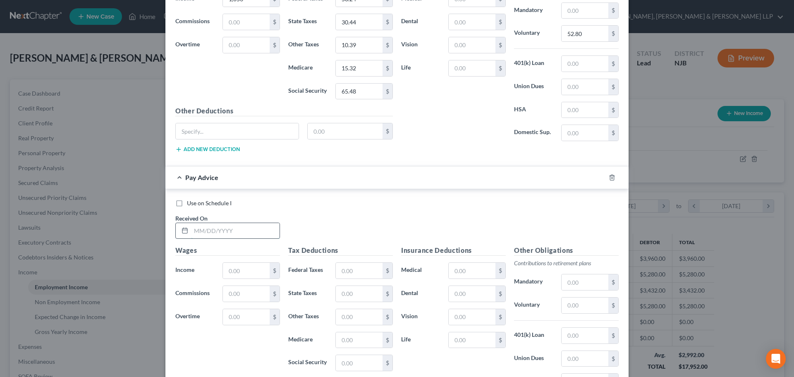
click at [217, 232] on input "text" at bounding box center [235, 231] width 88 height 16
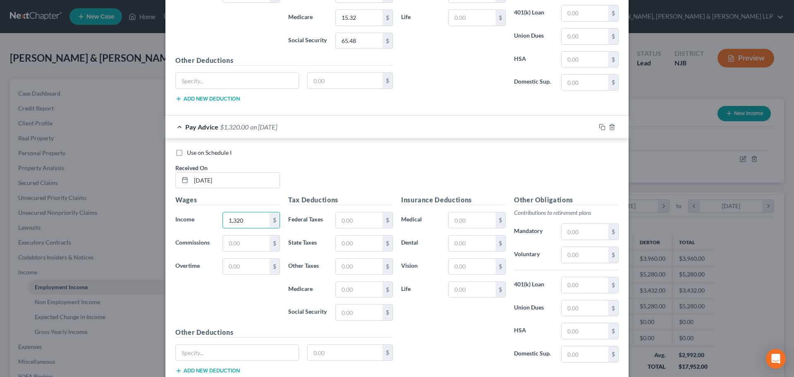
scroll to position [1349, 0]
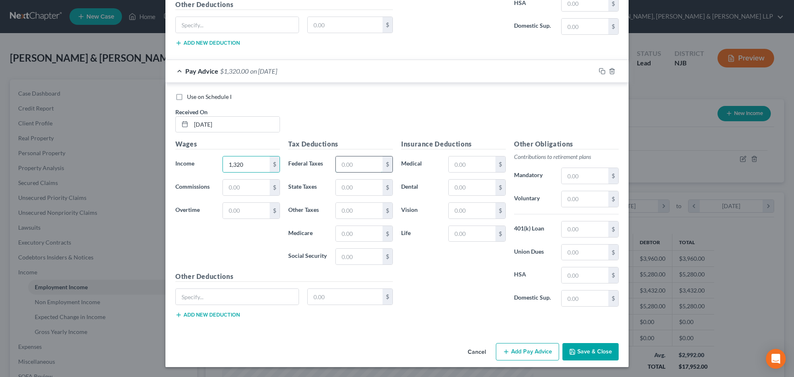
click at [346, 167] on input "text" at bounding box center [359, 164] width 47 height 16
click at [341, 207] on input "text" at bounding box center [359, 211] width 47 height 16
click at [585, 200] on input "text" at bounding box center [584, 199] width 47 height 16
click at [521, 351] on button "Add Pay Advice" at bounding box center [527, 351] width 63 height 17
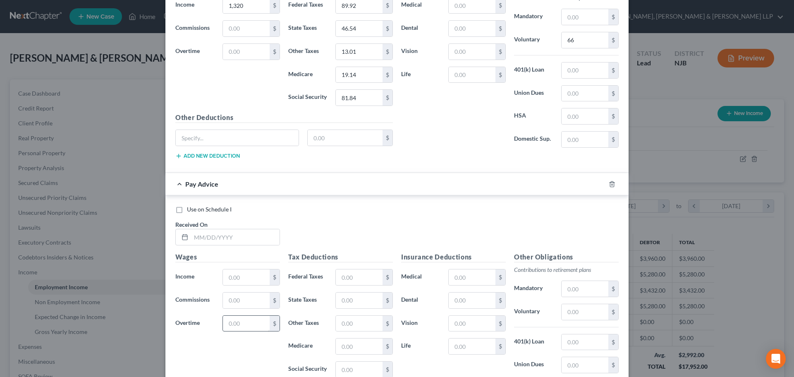
scroll to position [1555, 0]
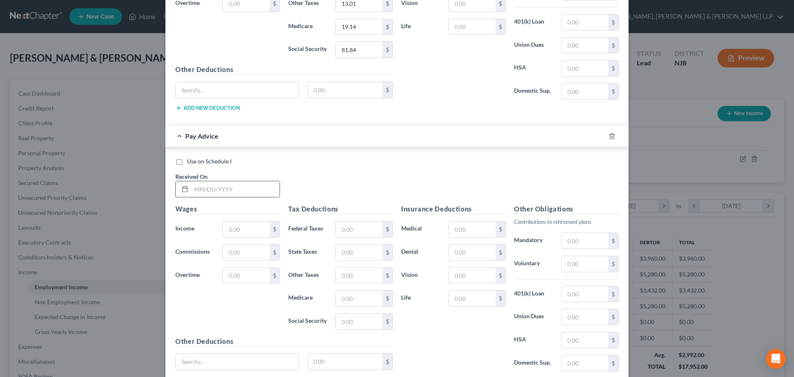
click at [235, 194] on input "text" at bounding box center [235, 189] width 88 height 16
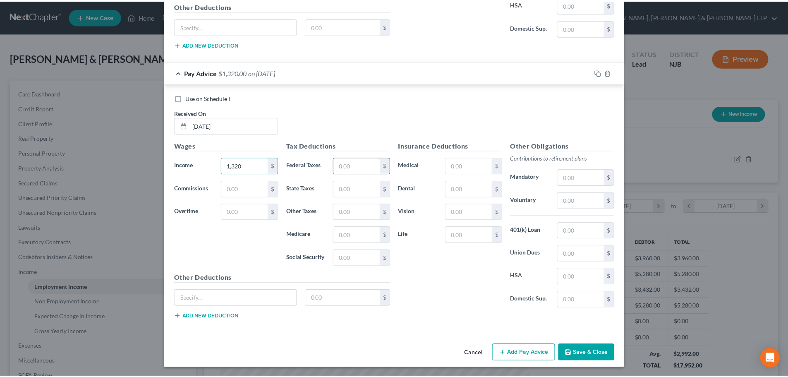
scroll to position [1620, 0]
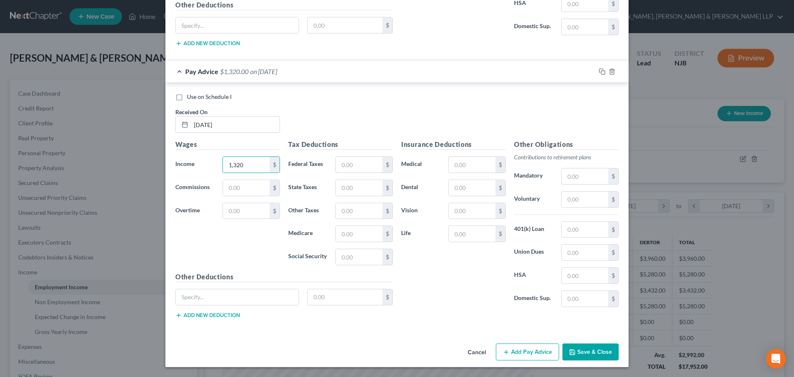
drag, startPoint x: 342, startPoint y: 162, endPoint x: 21, endPoint y: 164, distance: 320.8
click at [342, 162] on input "text" at bounding box center [359, 165] width 47 height 16
drag, startPoint x: 346, startPoint y: 219, endPoint x: 353, endPoint y: 208, distance: 12.6
click at [346, 219] on div "Tax Deductions Federal Taxes 89.92 $ State Taxes 46.54 $ Other Taxes $ Medicare…" at bounding box center [340, 205] width 113 height 132
click at [353, 208] on input "text" at bounding box center [359, 211] width 47 height 16
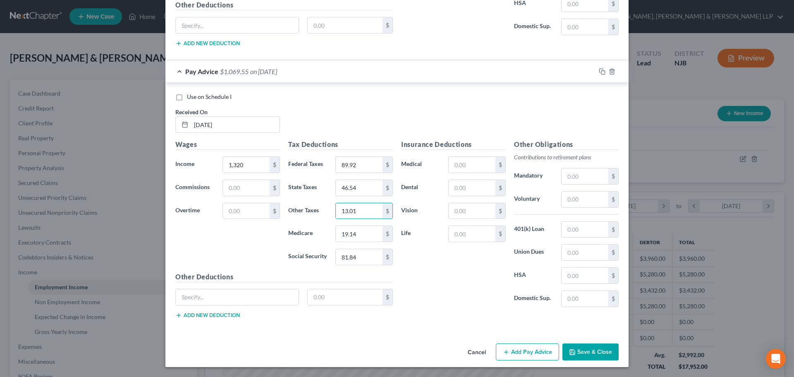
click at [586, 208] on div "Other Obligations Contributions to retirement plans Mandatory $ Voluntary $ 401…" at bounding box center [566, 226] width 113 height 174
click at [586, 202] on input "text" at bounding box center [584, 199] width 47 height 16
click at [586, 200] on input "text" at bounding box center [584, 199] width 47 height 16
click at [590, 347] on button "Save & Close" at bounding box center [590, 351] width 56 height 17
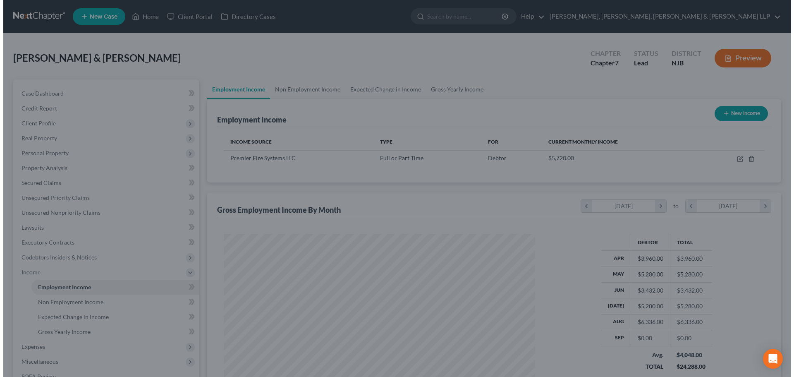
scroll to position [413279, 413109]
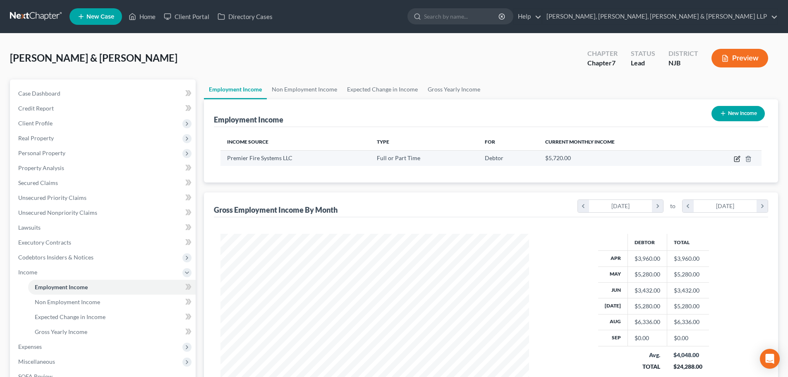
click at [737, 160] on icon "button" at bounding box center [736, 158] width 7 height 7
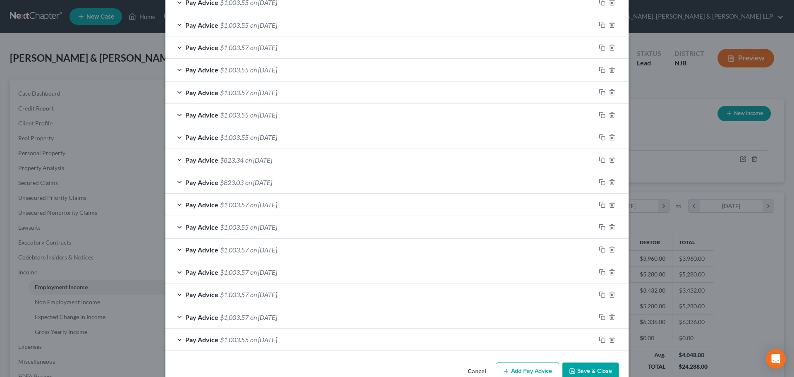
scroll to position [356, 0]
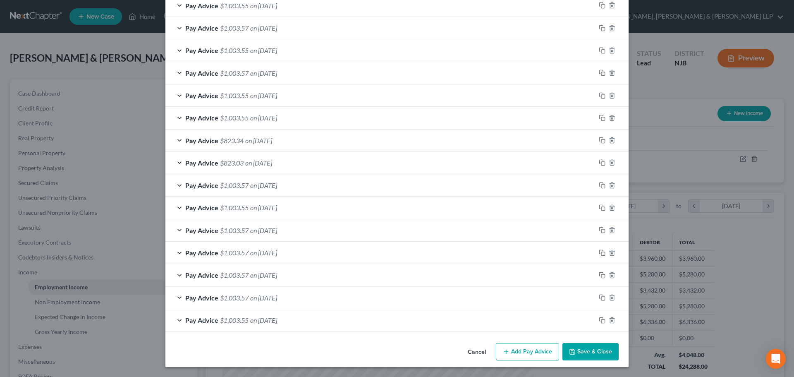
click at [523, 360] on button "Add Pay Advice" at bounding box center [527, 351] width 63 height 17
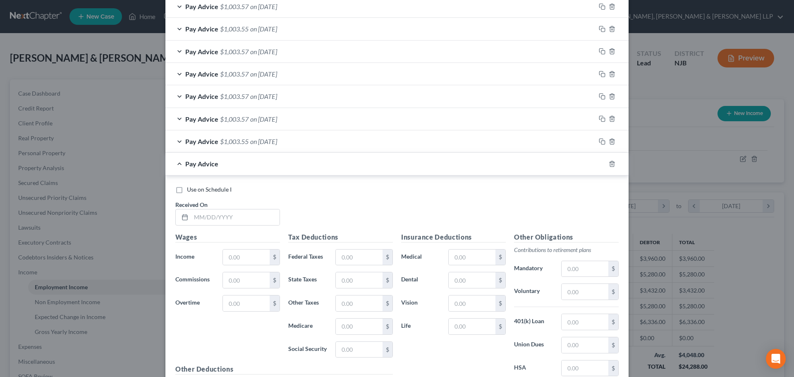
scroll to position [563, 0]
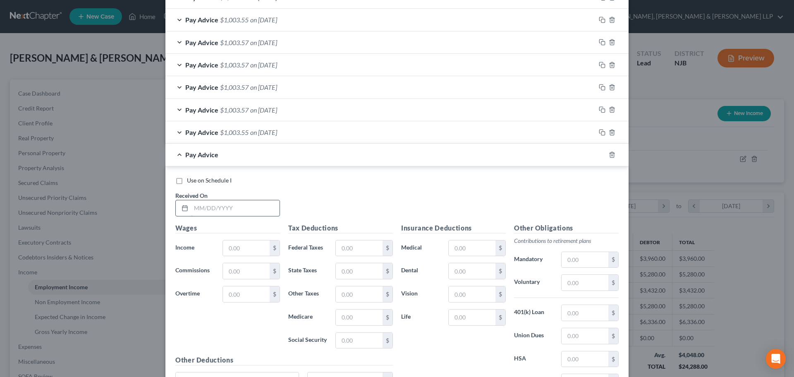
click at [205, 214] on input "text" at bounding box center [235, 208] width 88 height 16
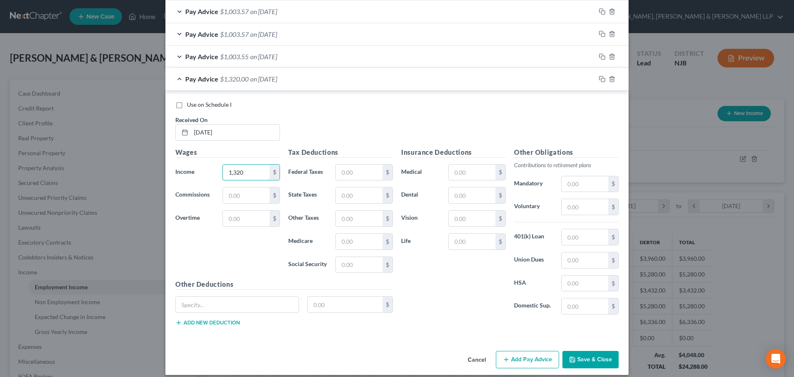
scroll to position [645, 0]
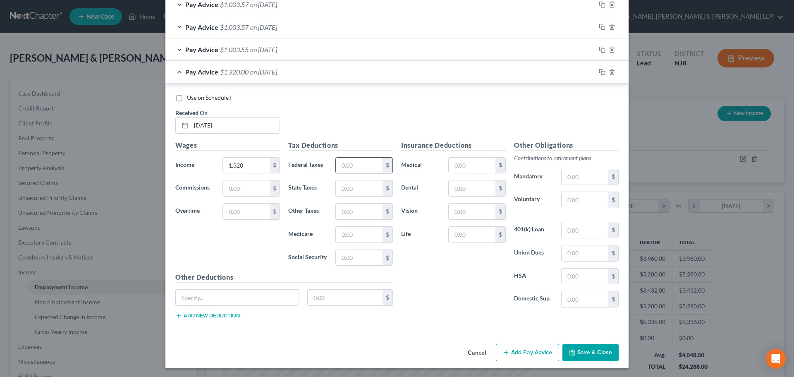
click at [345, 165] on input "text" at bounding box center [359, 166] width 47 height 16
click at [362, 209] on input "text" at bounding box center [359, 211] width 47 height 16
click at [588, 201] on input "text" at bounding box center [584, 200] width 47 height 16
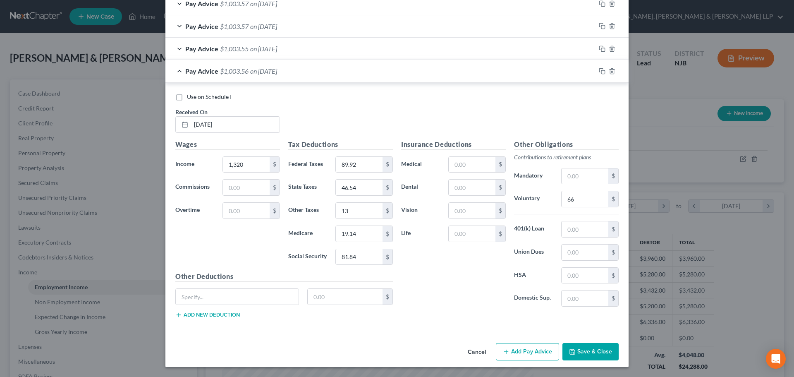
click at [518, 351] on button "Add Pay Advice" at bounding box center [527, 351] width 63 height 17
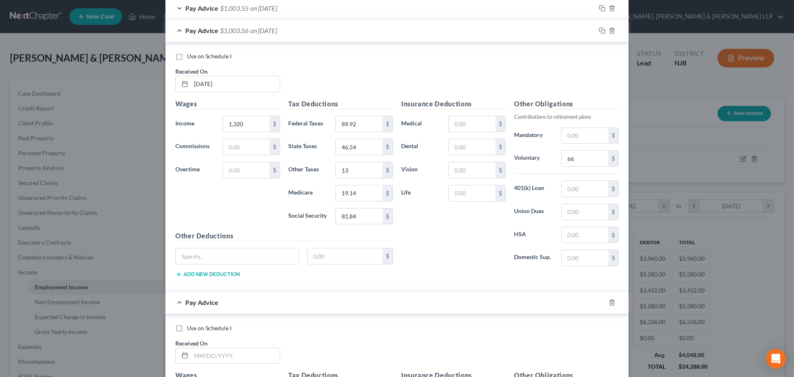
scroll to position [853, 0]
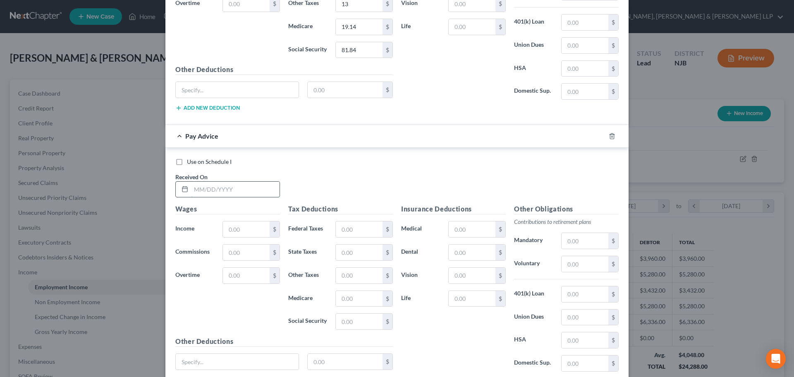
click at [233, 194] on input "text" at bounding box center [235, 189] width 88 height 16
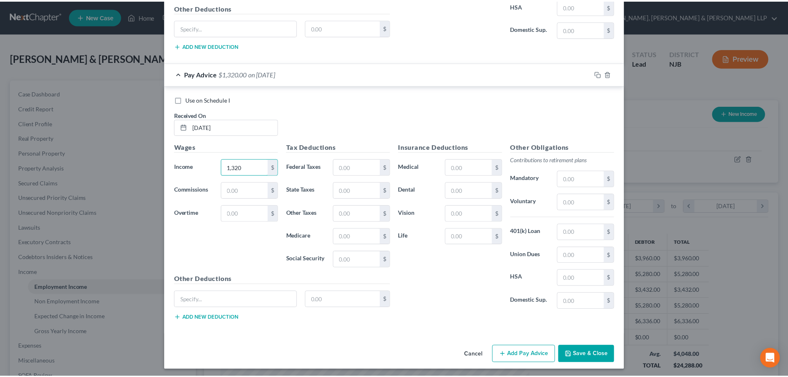
scroll to position [918, 0]
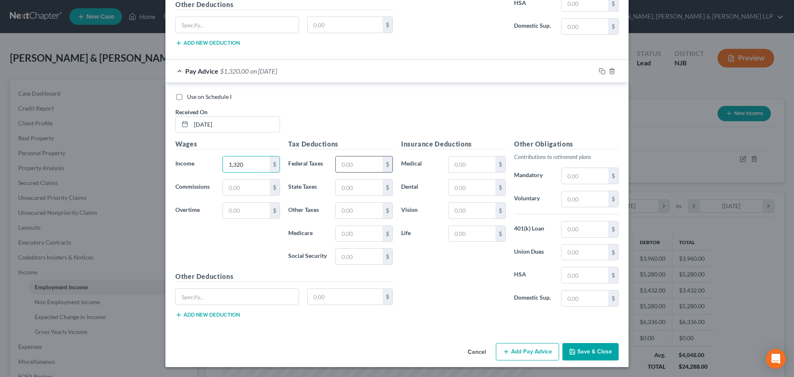
click at [358, 165] on input "text" at bounding box center [359, 164] width 47 height 16
drag, startPoint x: 370, startPoint y: 209, endPoint x: 617, endPoint y: 208, distance: 246.4
click at [370, 209] on input "text" at bounding box center [359, 211] width 47 height 16
click at [598, 198] on input "text" at bounding box center [584, 199] width 47 height 16
click at [571, 356] on button "Save & Close" at bounding box center [590, 351] width 56 height 17
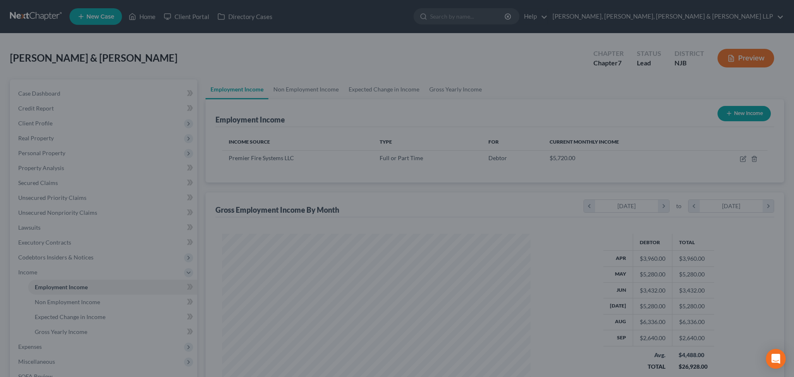
scroll to position [413279, 413109]
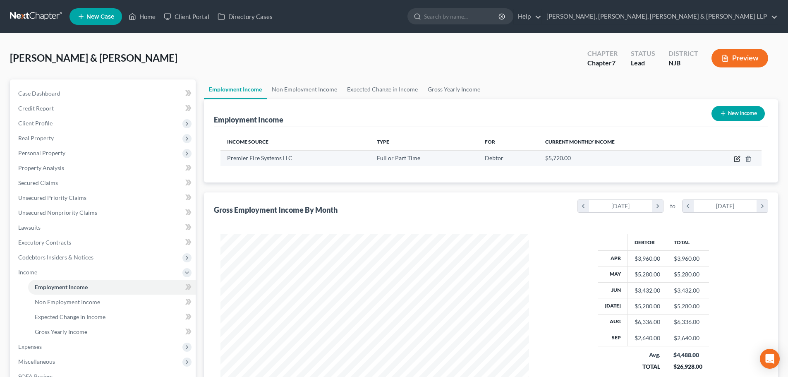
click at [737, 158] on icon "button" at bounding box center [737, 158] width 4 height 4
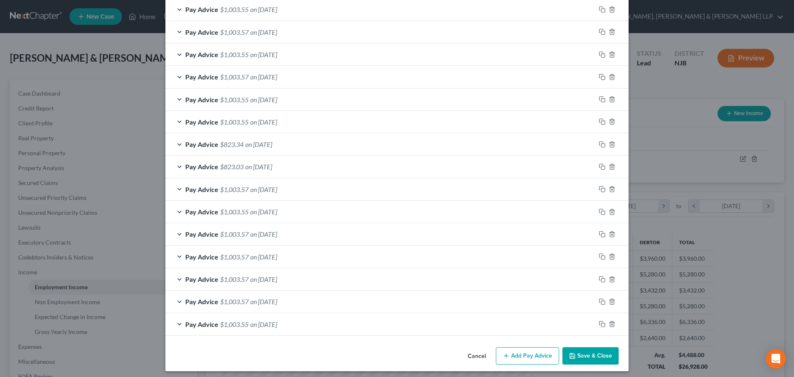
scroll to position [420, 0]
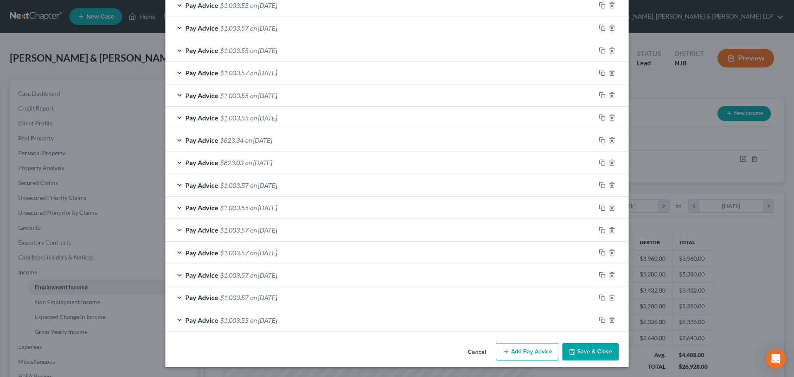
drag, startPoint x: 507, startPoint y: 347, endPoint x: 248, endPoint y: 297, distance: 264.4
click at [507, 347] on button "Add Pay Advice" at bounding box center [527, 351] width 63 height 17
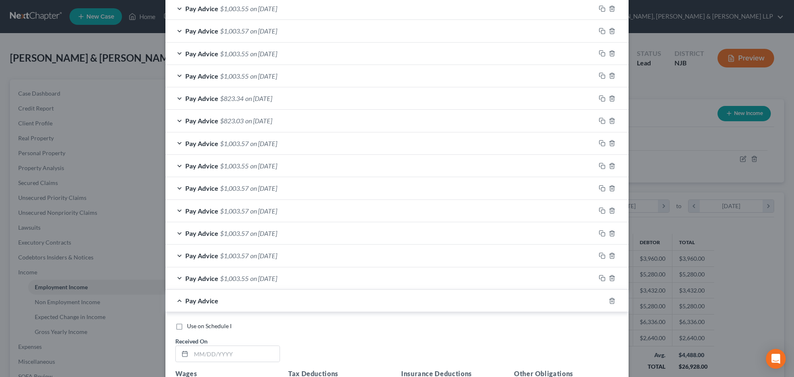
scroll to position [544, 0]
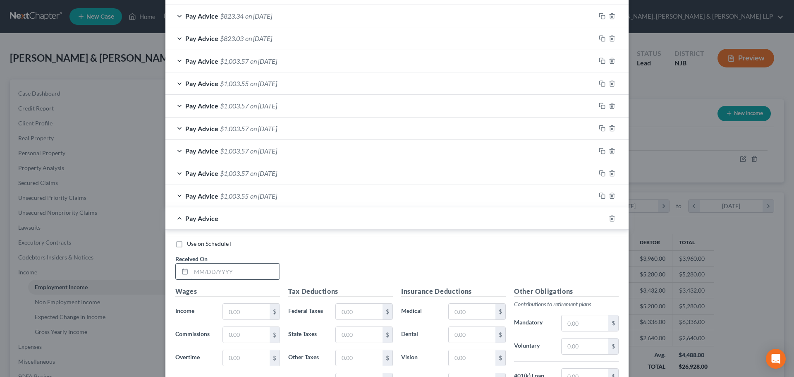
click at [224, 269] on input "text" at bounding box center [235, 271] width 88 height 16
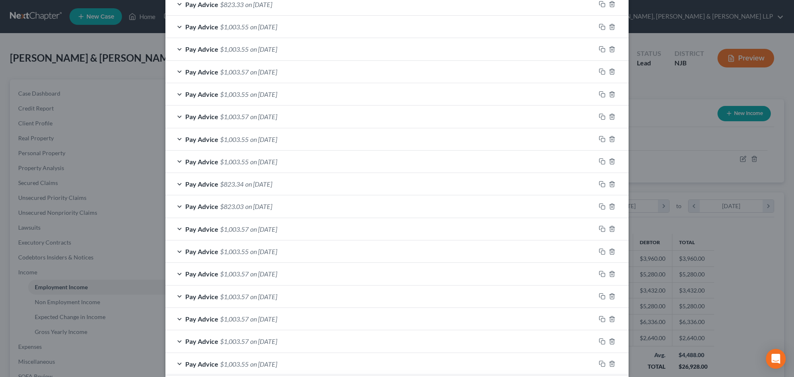
scroll to position [213, 0]
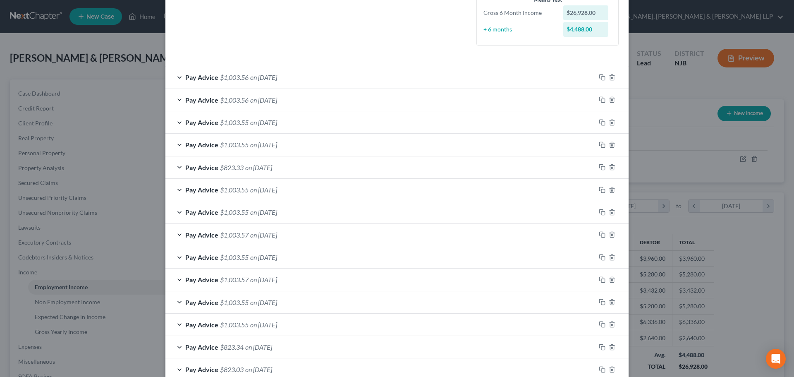
click at [272, 76] on span "on [DATE]" at bounding box center [263, 77] width 27 height 8
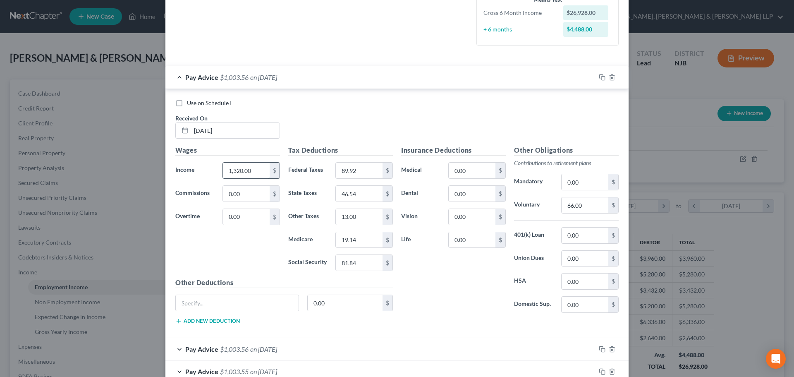
click at [251, 171] on input "1,320.00" at bounding box center [246, 170] width 47 height 16
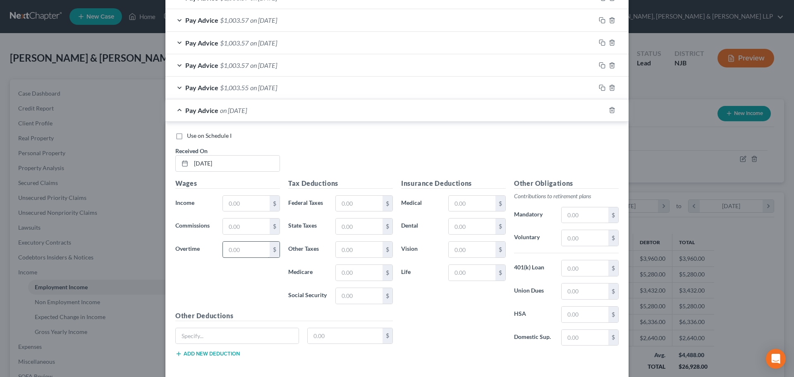
scroll to position [940, 0]
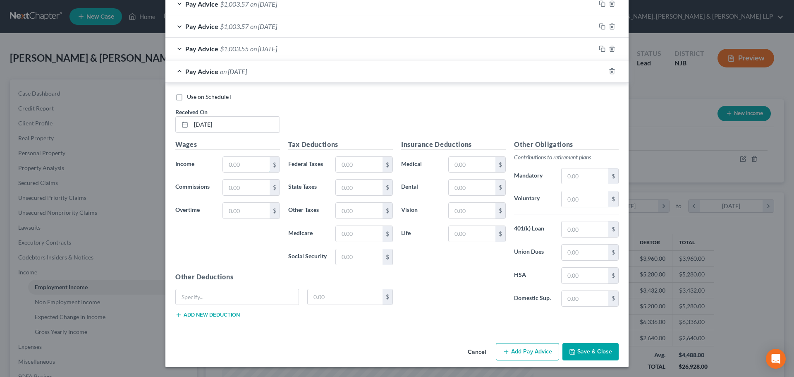
drag, startPoint x: 255, startPoint y: 170, endPoint x: 362, endPoint y: 154, distance: 107.8
click at [255, 170] on input "text" at bounding box center [246, 165] width 47 height 16
paste input "1,320.00"
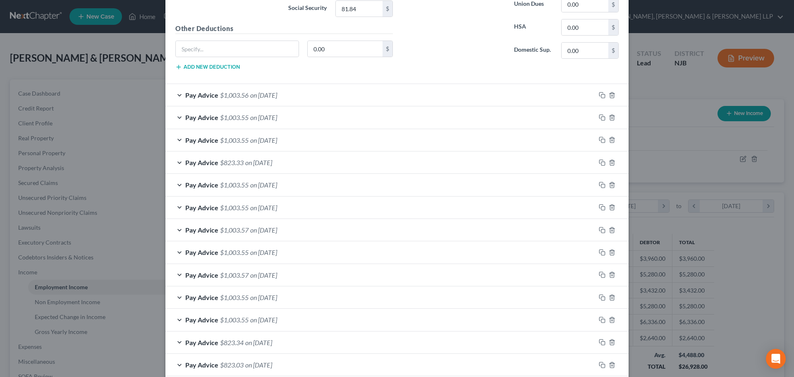
scroll to position [320, 0]
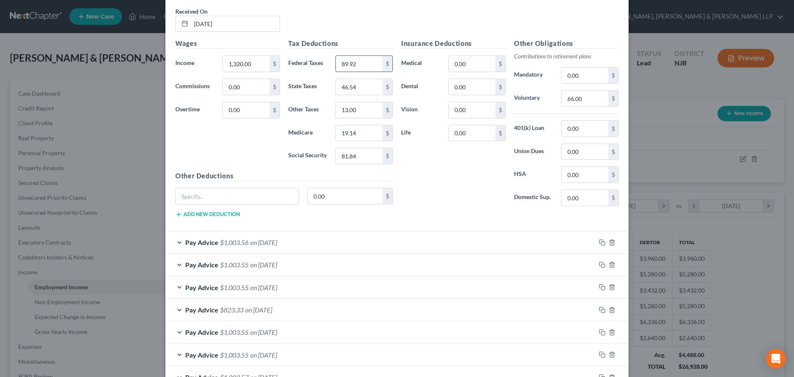
click at [357, 69] on input "89.92" at bounding box center [359, 64] width 47 height 16
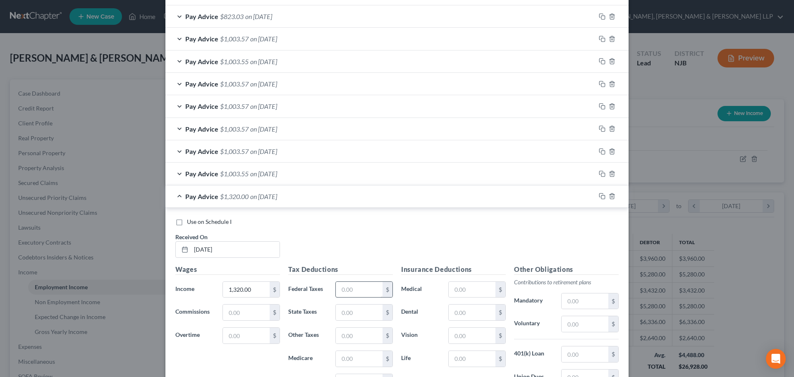
scroll to position [816, 0]
click at [358, 290] on input "text" at bounding box center [359, 289] width 47 height 16
paste input "89.92"
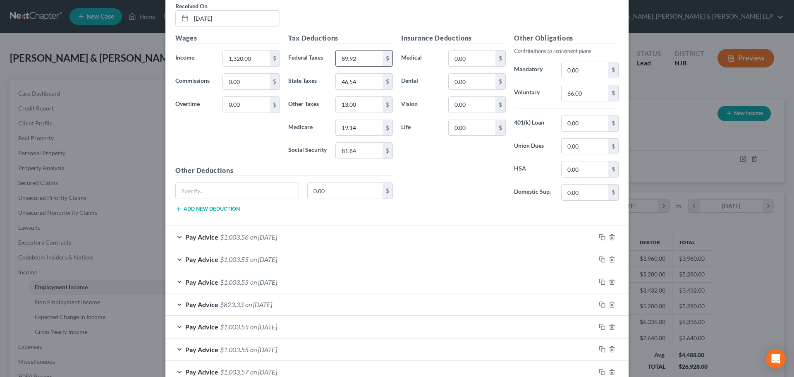
scroll to position [320, 0]
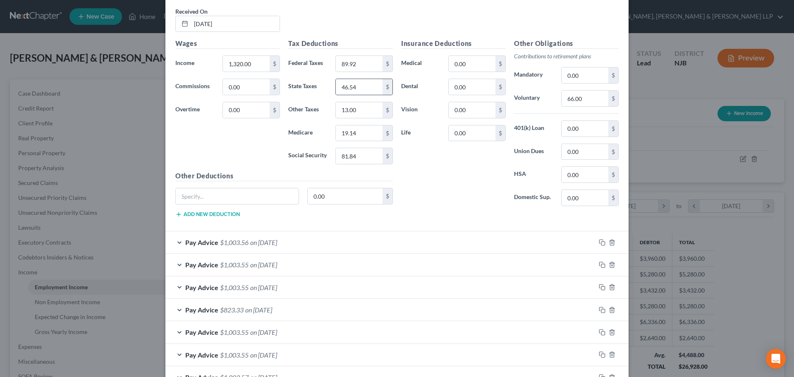
click at [356, 95] on div "46.54 $" at bounding box center [363, 87] width 57 height 17
click at [361, 91] on input "46.54" at bounding box center [359, 87] width 47 height 16
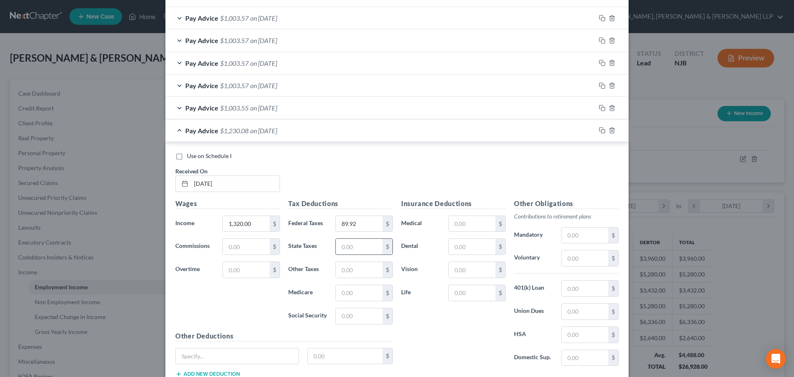
scroll to position [940, 0]
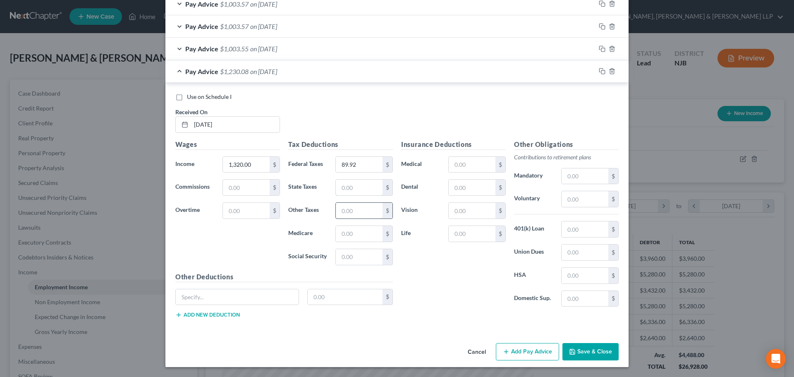
drag, startPoint x: 352, startPoint y: 184, endPoint x: 337, endPoint y: 213, distance: 32.2
click at [352, 184] on input "text" at bounding box center [359, 187] width 47 height 16
paste input "46.54"
click at [337, 213] on input "text" at bounding box center [359, 211] width 47 height 16
click at [340, 233] on input "text" at bounding box center [359, 234] width 47 height 16
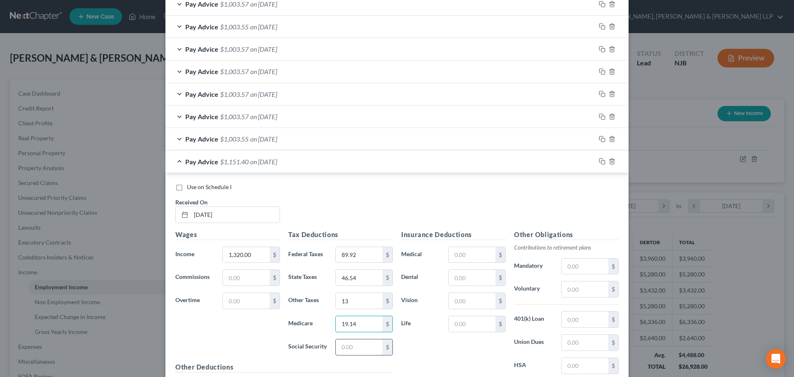
scroll to position [857, 0]
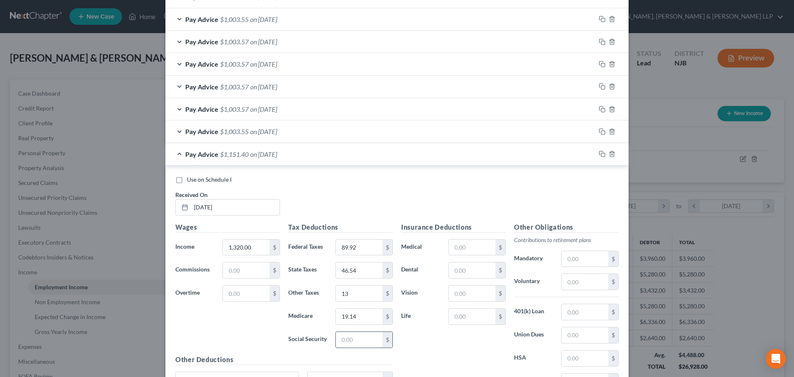
click at [353, 336] on input "text" at bounding box center [359, 340] width 47 height 16
click at [564, 280] on input "text" at bounding box center [584, 282] width 47 height 16
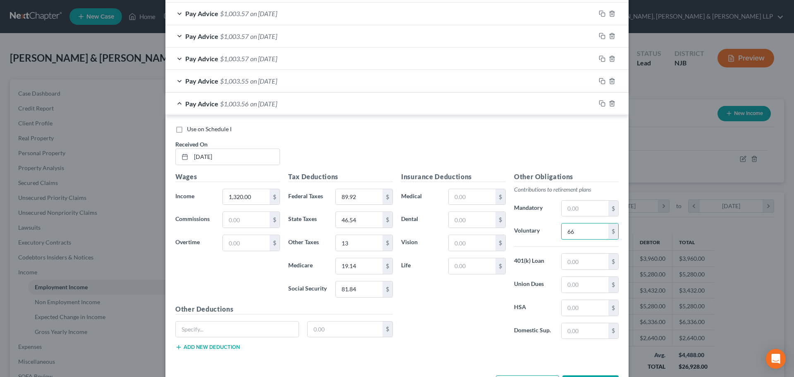
scroll to position [940, 0]
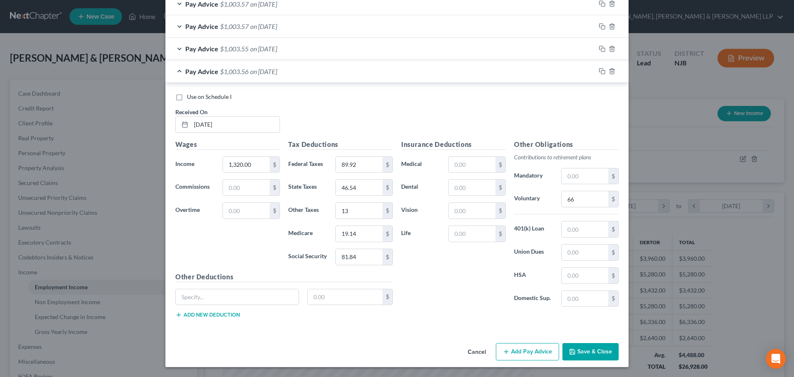
click at [525, 346] on button "Add Pay Advice" at bounding box center [527, 351] width 63 height 17
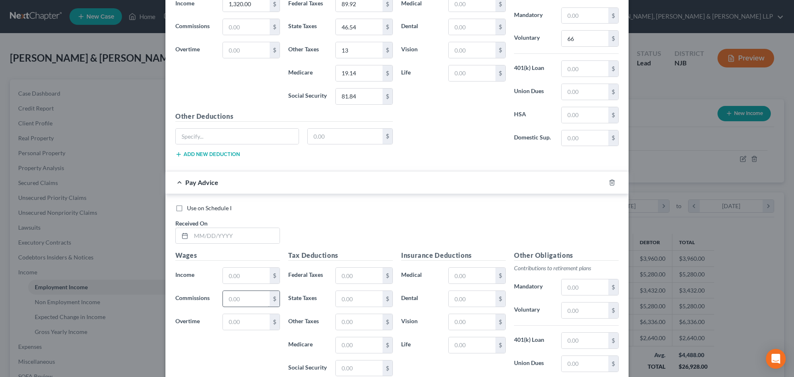
scroll to position [1106, 0]
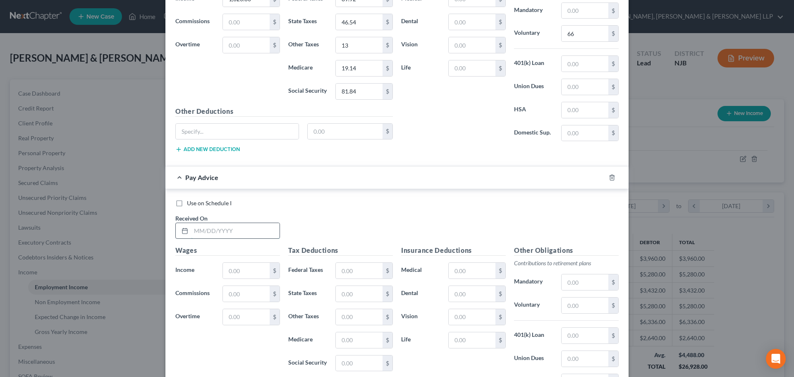
click at [233, 232] on input "text" at bounding box center [235, 231] width 88 height 16
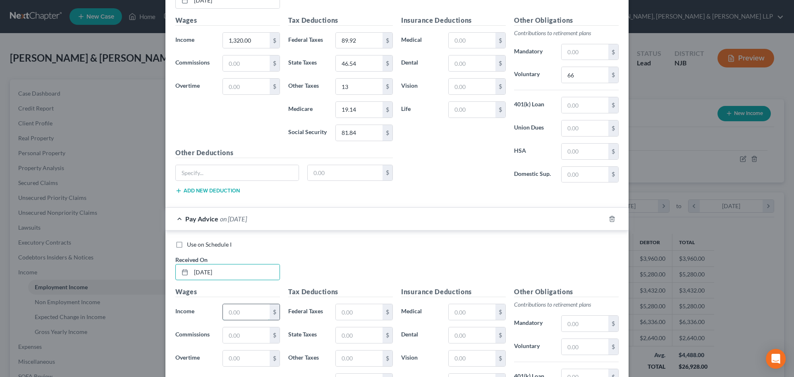
click at [229, 310] on input "text" at bounding box center [246, 312] width 47 height 16
drag, startPoint x: 344, startPoint y: 313, endPoint x: 342, endPoint y: 308, distance: 5.4
click at [344, 313] on input "text" at bounding box center [359, 312] width 47 height 16
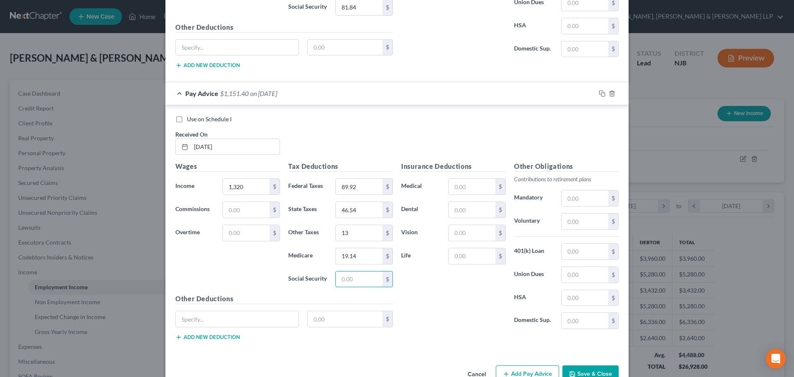
scroll to position [1170, 0]
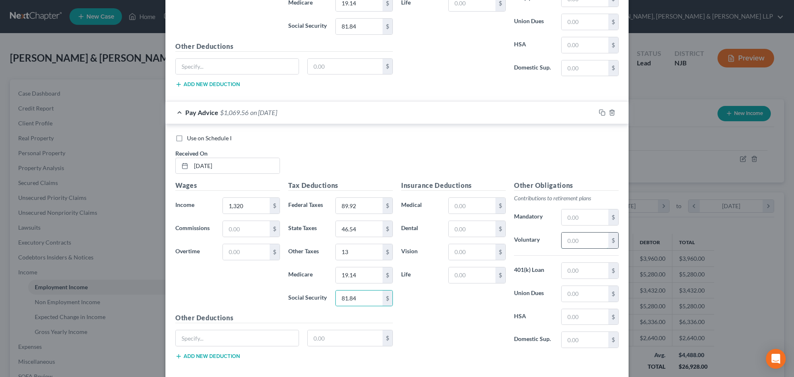
click at [580, 243] on input "text" at bounding box center [584, 240] width 47 height 16
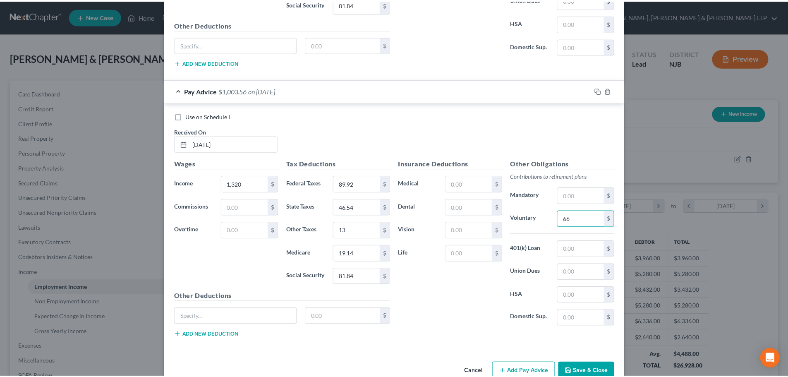
scroll to position [1212, 0]
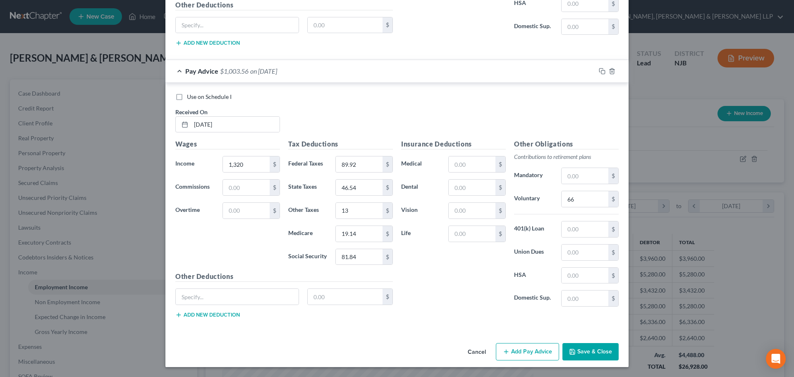
click at [590, 348] on button "Save & Close" at bounding box center [590, 351] width 56 height 17
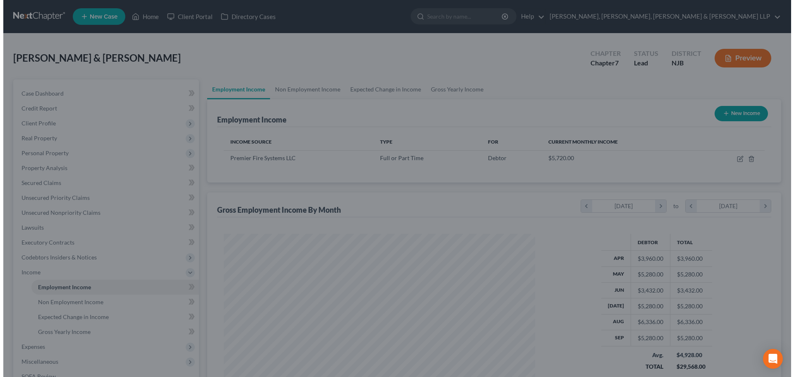
scroll to position [413279, 413109]
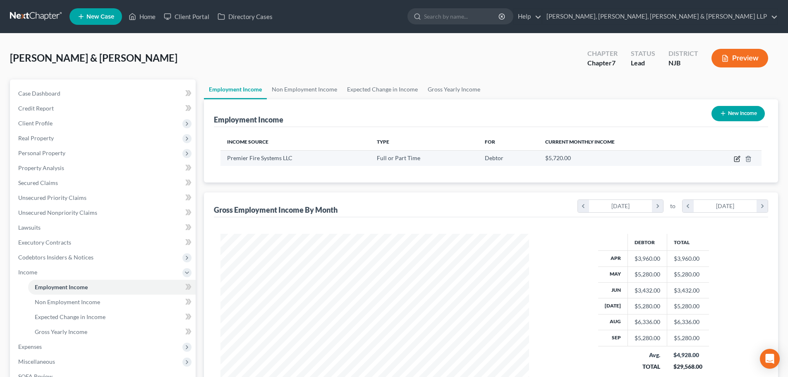
click at [736, 158] on icon "button" at bounding box center [736, 158] width 7 height 7
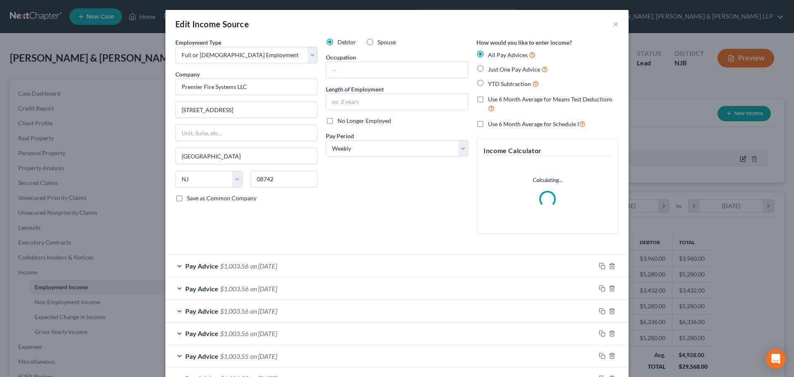
scroll to position [155, 328]
click at [488, 126] on label "Use 6 Month Average for Schedule I" at bounding box center [537, 124] width 98 height 10
click at [491, 124] on input "Use 6 Month Average for Schedule I" at bounding box center [493, 121] width 5 height 5
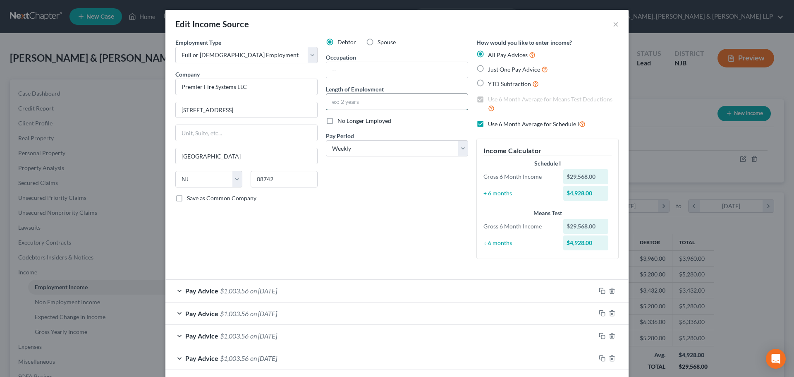
click at [396, 104] on input "text" at bounding box center [396, 102] width 141 height 16
drag, startPoint x: 346, startPoint y: 70, endPoint x: 330, endPoint y: 71, distance: 16.1
click at [347, 69] on input "text" at bounding box center [396, 70] width 141 height 16
paste input "[PERSON_NAME]"
click at [330, 71] on input "[PERSON_NAME]" at bounding box center [396, 70] width 141 height 16
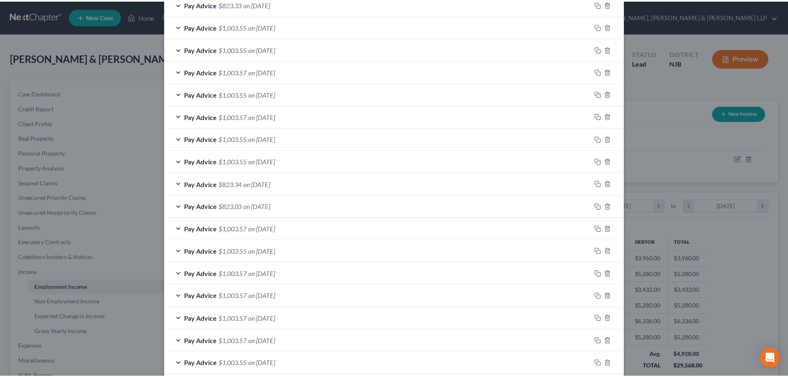
scroll to position [465, 0]
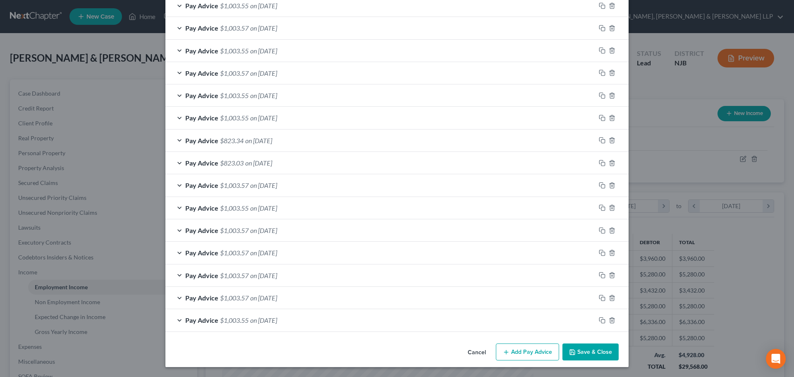
click at [587, 349] on button "Save & Close" at bounding box center [590, 351] width 56 height 17
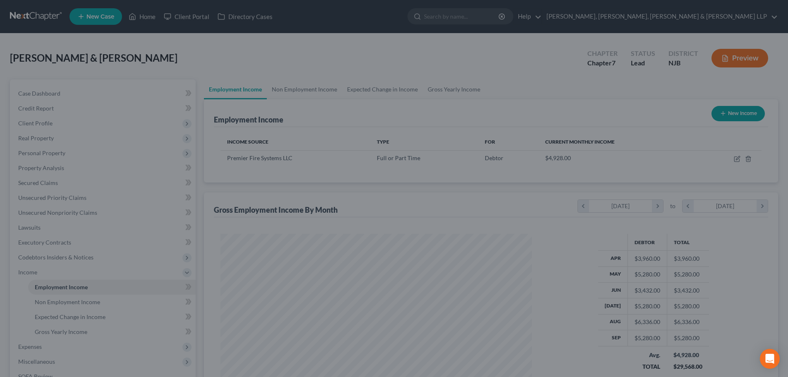
scroll to position [413279, 413109]
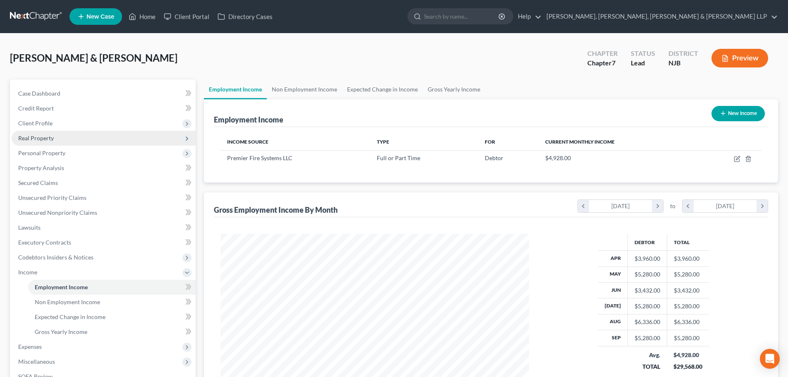
drag, startPoint x: 65, startPoint y: 127, endPoint x: 69, endPoint y: 132, distance: 6.1
click at [65, 127] on span "Client Profile" at bounding box center [104, 123] width 184 height 15
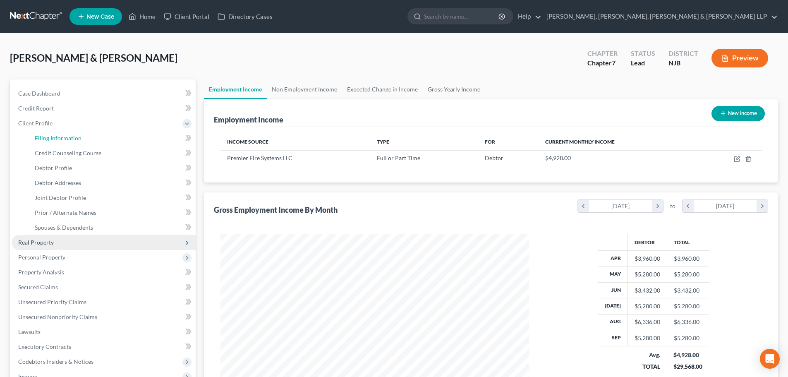
click at [69, 132] on link "Filing Information" at bounding box center [111, 138] width 167 height 15
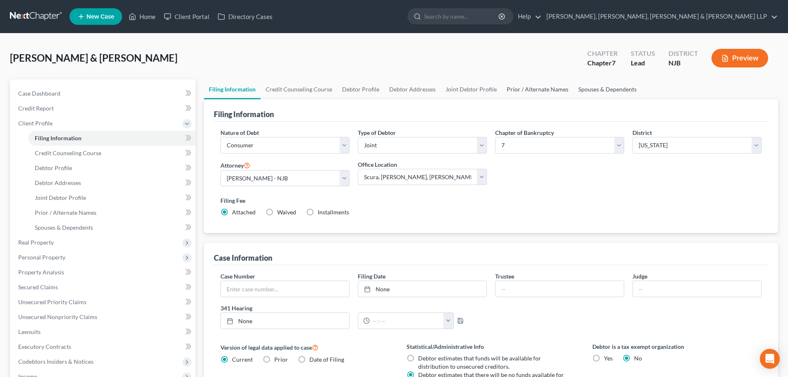
drag, startPoint x: 516, startPoint y: 88, endPoint x: 567, endPoint y: 89, distance: 50.9
click at [517, 88] on link "Prior / Alternate Names" at bounding box center [537, 89] width 72 height 20
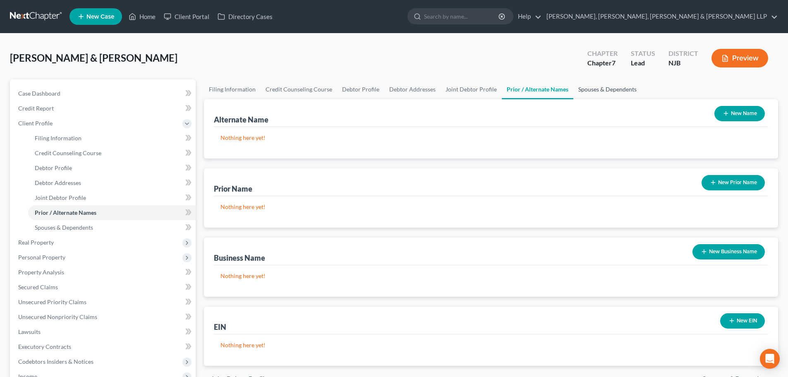
drag, startPoint x: 573, startPoint y: 87, endPoint x: 704, endPoint y: 107, distance: 133.4
click at [573, 87] on link "Spouses & Dependents" at bounding box center [607, 89] width 68 height 20
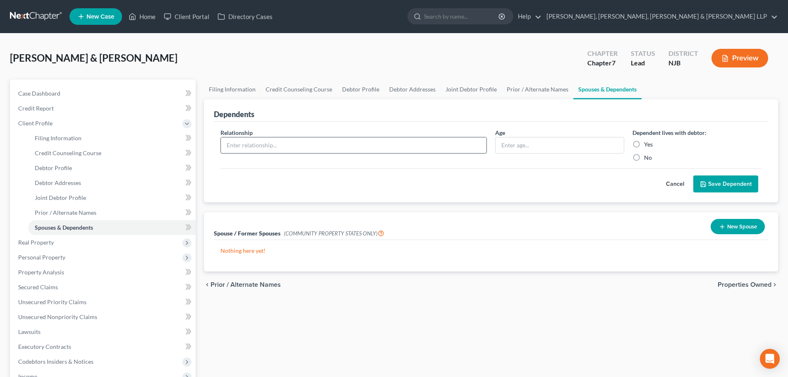
click at [408, 142] on input "text" at bounding box center [353, 145] width 265 height 16
click at [511, 150] on input "text" at bounding box center [559, 145] width 128 height 16
click at [644, 143] on label "Yes" at bounding box center [648, 144] width 9 height 8
click at [647, 143] on input "Yes" at bounding box center [649, 142] width 5 height 5
click at [716, 184] on button "Save Dependent" at bounding box center [725, 183] width 65 height 17
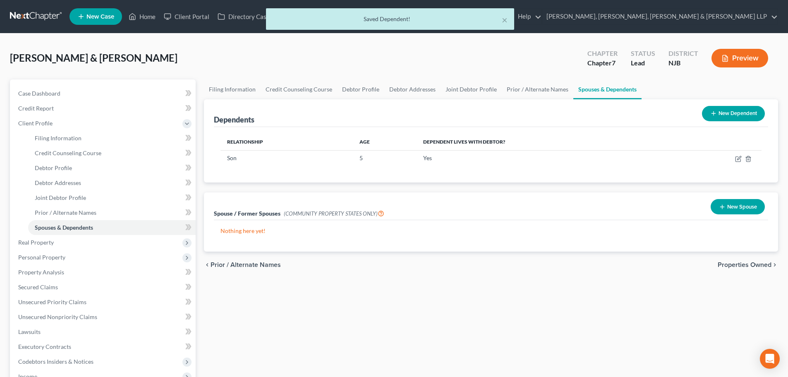
click at [715, 112] on icon at bounding box center [713, 113] width 7 height 7
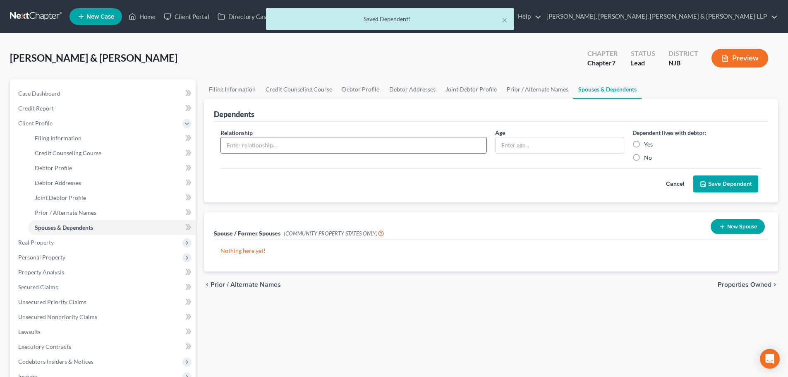
drag, startPoint x: 315, startPoint y: 144, endPoint x: 305, endPoint y: 153, distance: 13.8
click at [315, 144] on input "text" at bounding box center [353, 145] width 265 height 16
click at [512, 145] on input "text" at bounding box center [559, 145] width 128 height 16
drag, startPoint x: 634, startPoint y: 143, endPoint x: 718, endPoint y: 180, distance: 92.0
click at [644, 143] on label "Yes" at bounding box center [648, 144] width 9 height 8
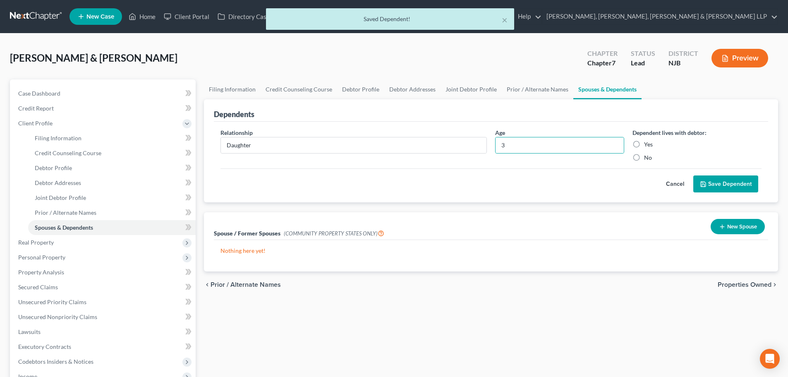
click at [647, 143] on input "Yes" at bounding box center [649, 142] width 5 height 5
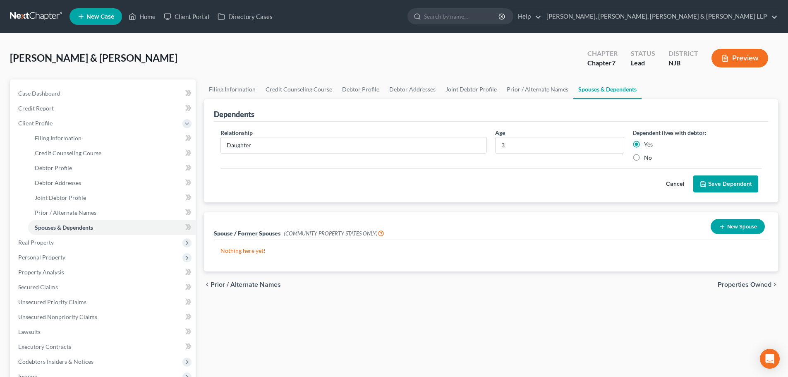
click at [718, 180] on button "Save Dependent" at bounding box center [725, 183] width 65 height 17
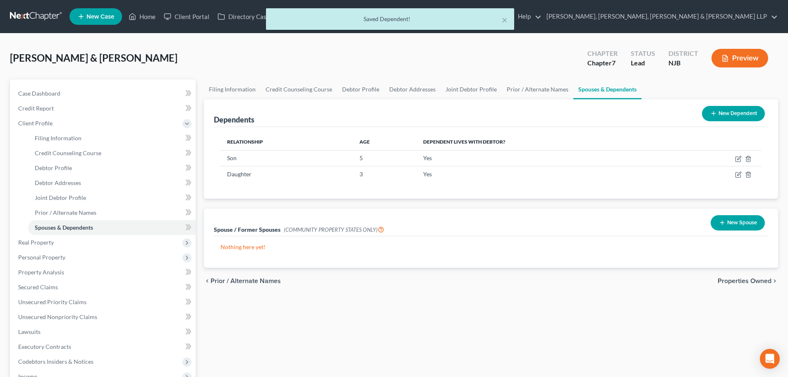
click at [726, 117] on button "New Dependent" at bounding box center [733, 113] width 63 height 15
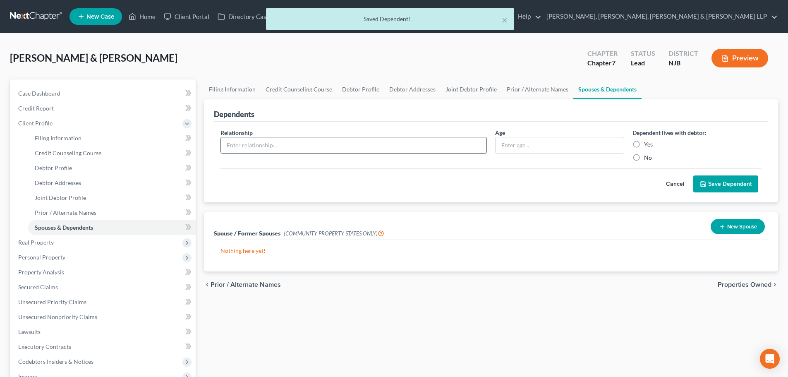
drag, startPoint x: 294, startPoint y: 139, endPoint x: 293, endPoint y: 153, distance: 14.1
click at [294, 139] on input "text" at bounding box center [353, 145] width 265 height 16
drag, startPoint x: 529, startPoint y: 147, endPoint x: 550, endPoint y: 143, distance: 21.3
click at [530, 146] on input "text" at bounding box center [559, 145] width 128 height 16
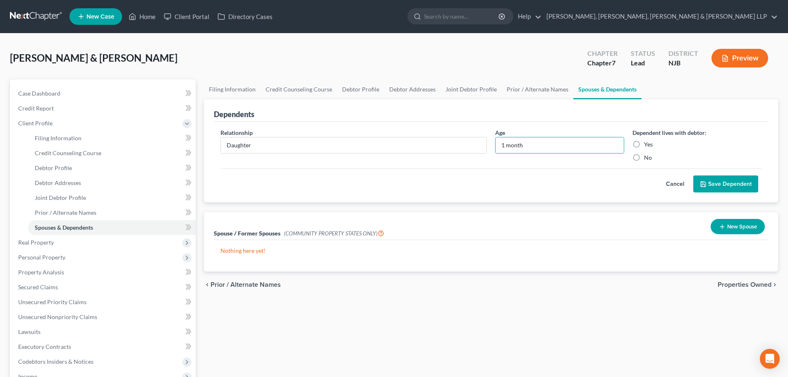
click at [644, 143] on label "Yes" at bounding box center [648, 144] width 9 height 8
click at [647, 143] on input "Yes" at bounding box center [649, 142] width 5 height 5
click at [719, 181] on button "Save Dependent" at bounding box center [725, 183] width 65 height 17
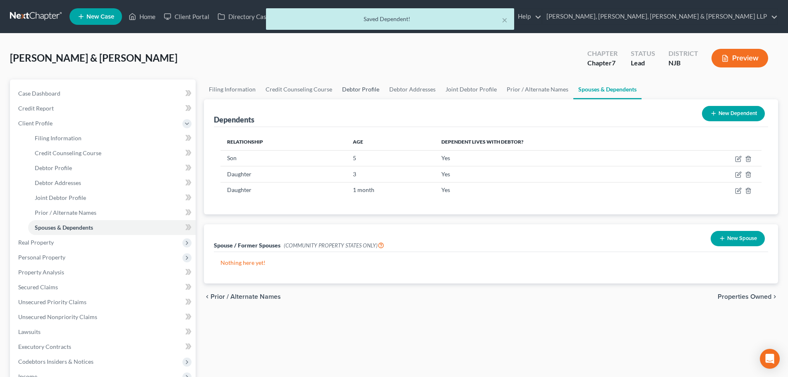
click at [376, 90] on link "Debtor Profile" at bounding box center [360, 89] width 47 height 20
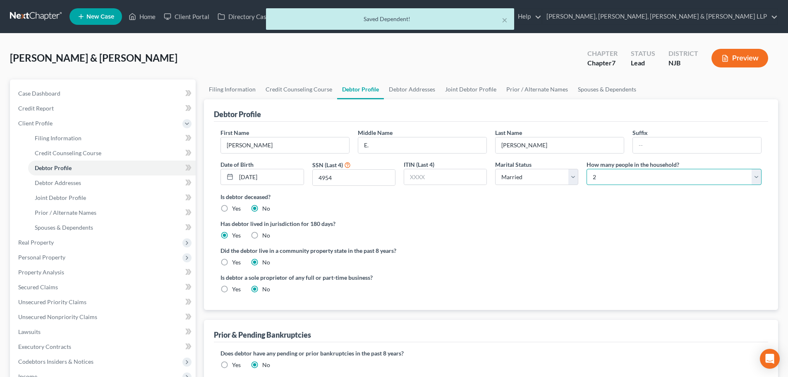
click at [618, 174] on select "Select 1 2 3 4 5 6 7 8 9 10 11 12 13 14 15 16 17 18 19 20" at bounding box center [673, 177] width 175 height 17
click at [586, 169] on select "Select 1 2 3 4 5 6 7 8 9 10 11 12 13 14 15 16 17 18 19 20" at bounding box center [673, 177] width 175 height 17
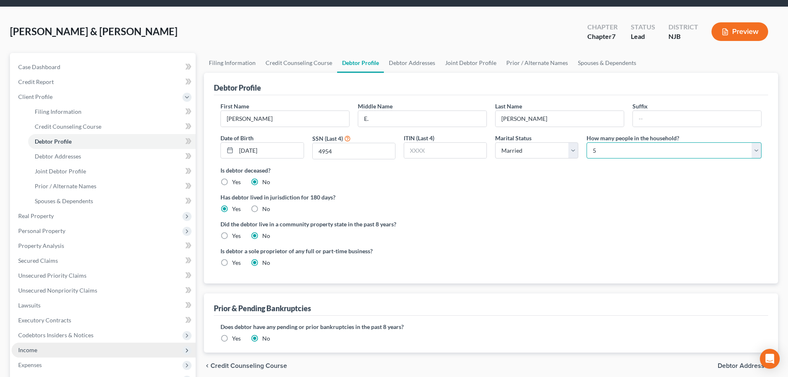
scroll to position [83, 0]
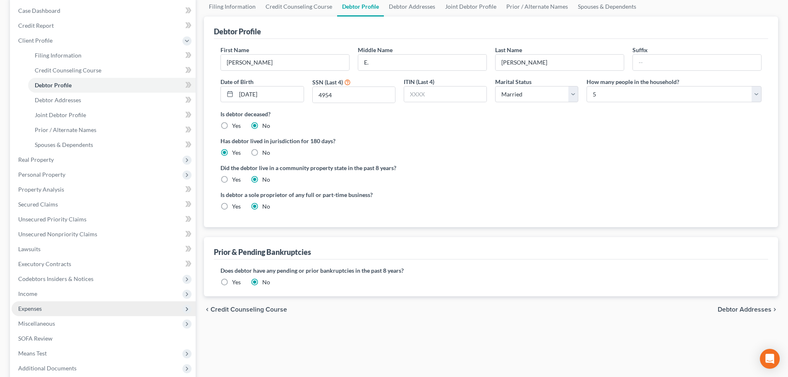
click at [32, 306] on span "Expenses" at bounding box center [30, 308] width 24 height 7
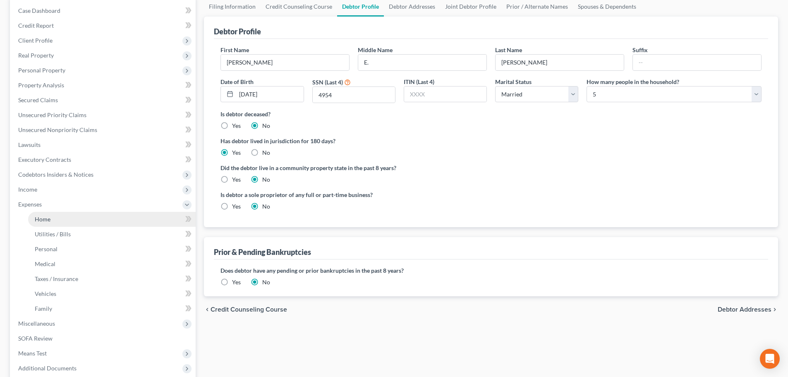
click at [41, 218] on span "Home" at bounding box center [43, 218] width 16 height 7
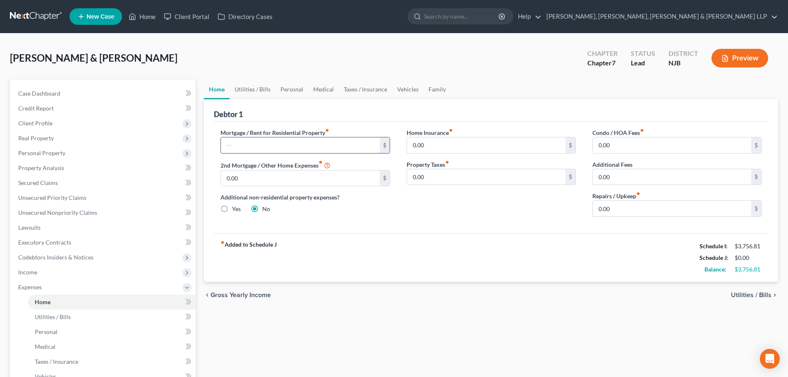
click at [246, 145] on input "text" at bounding box center [300, 145] width 158 height 16
click at [411, 88] on link "Vehicles" at bounding box center [407, 89] width 31 height 20
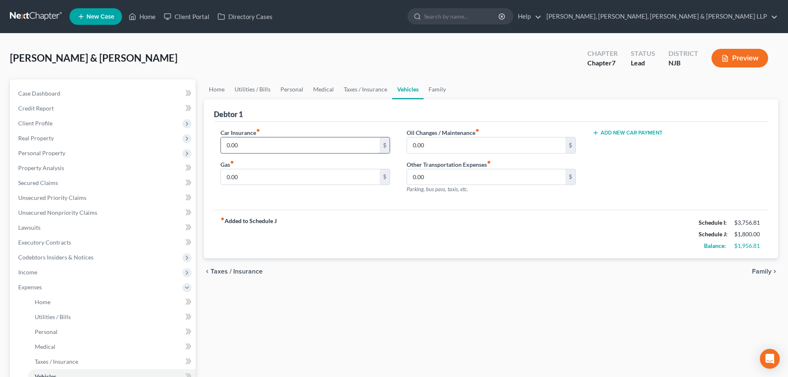
click at [273, 148] on input "0.00" at bounding box center [300, 145] width 158 height 16
click at [252, 178] on input "0.00" at bounding box center [300, 177] width 158 height 16
click at [252, 89] on link "Utilities / Bills" at bounding box center [252, 89] width 46 height 20
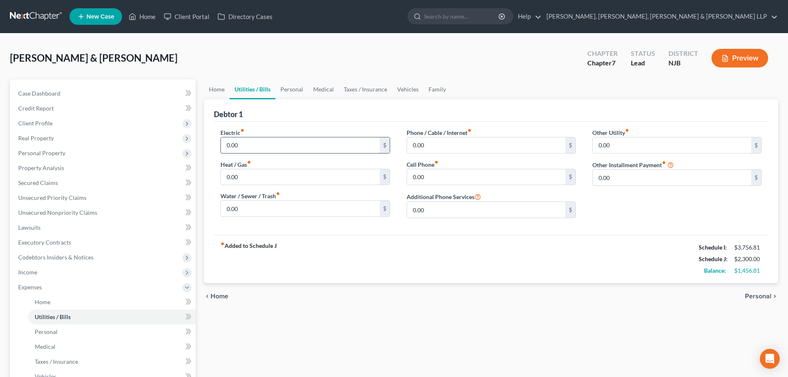
click at [246, 144] on input "0.00" at bounding box center [300, 145] width 158 height 16
click at [282, 85] on link "Personal" at bounding box center [291, 89] width 33 height 20
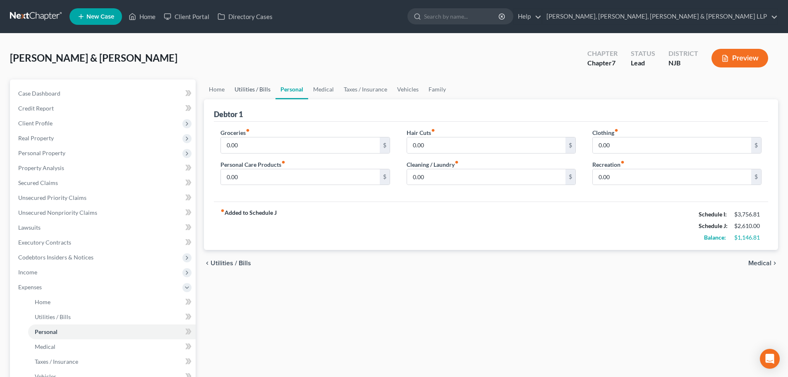
click at [265, 92] on link "Utilities / Bills" at bounding box center [252, 89] width 46 height 20
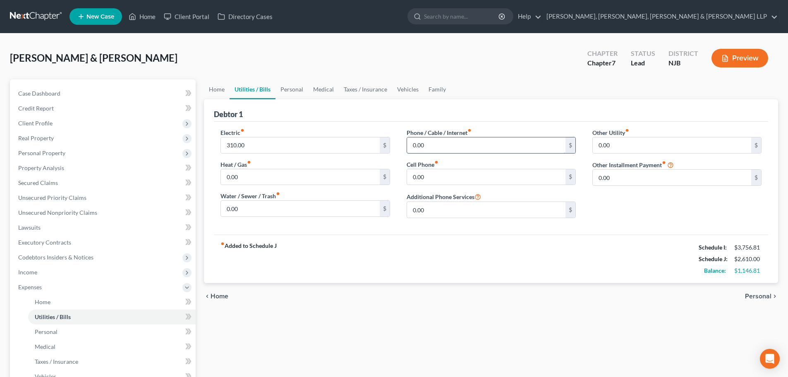
click at [432, 142] on input "0.00" at bounding box center [486, 145] width 158 height 16
click at [296, 88] on link "Personal" at bounding box center [291, 89] width 33 height 20
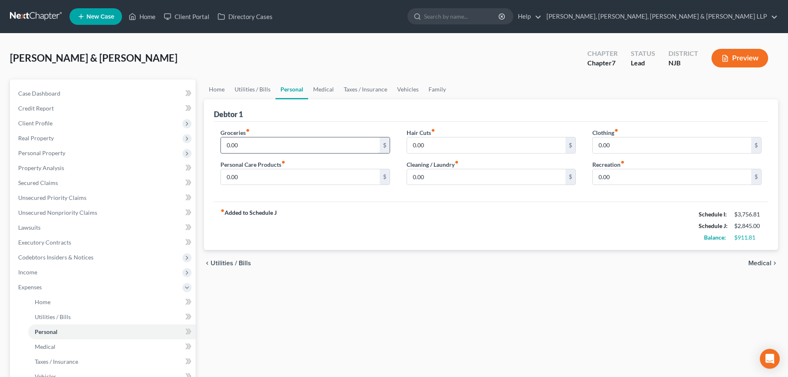
drag, startPoint x: 253, startPoint y: 145, endPoint x: 264, endPoint y: 151, distance: 13.1
click at [253, 145] on input "0.00" at bounding box center [300, 145] width 158 height 16
click at [619, 178] on input "0.00" at bounding box center [671, 177] width 158 height 16
click at [248, 178] on input "0.00" at bounding box center [300, 177] width 158 height 16
click at [430, 181] on input "0.00" at bounding box center [486, 177] width 158 height 16
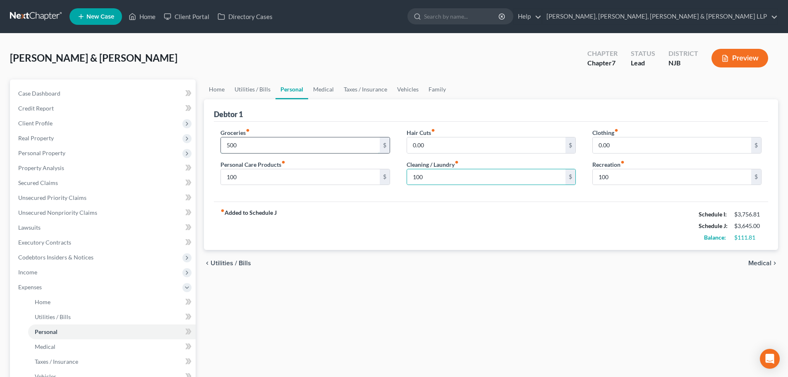
click at [265, 147] on input "500" at bounding box center [300, 145] width 158 height 16
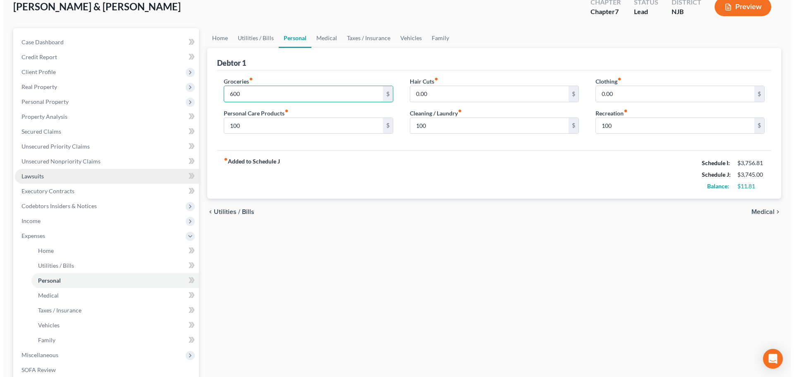
scroll to position [124, 0]
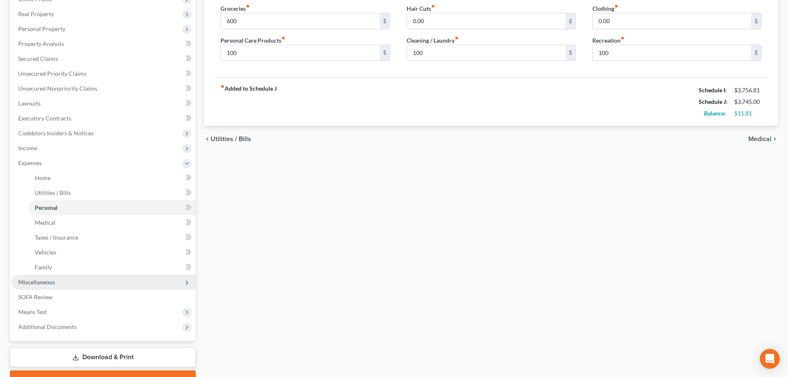
click at [52, 278] on span "Miscellaneous" at bounding box center [36, 281] width 37 height 7
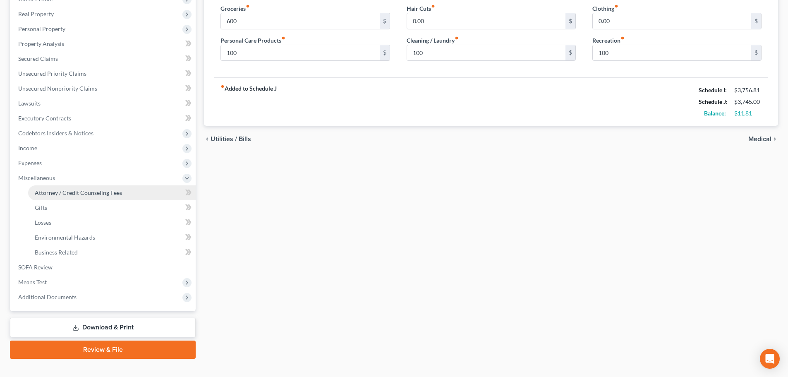
click at [95, 188] on link "Attorney / Credit Counseling Fees" at bounding box center [111, 192] width 167 height 15
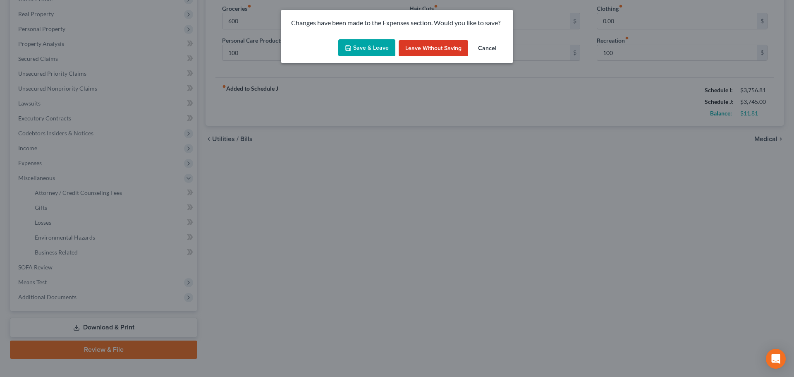
click at [370, 55] on button "Save & Leave" at bounding box center [366, 47] width 57 height 17
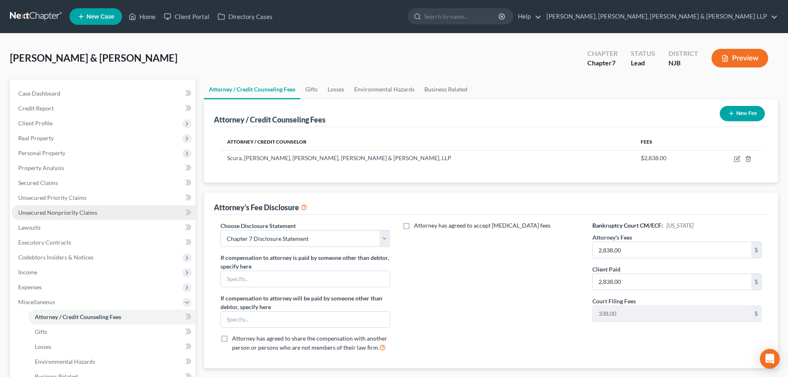
click at [67, 210] on span "Unsecured Nonpriority Claims" at bounding box center [57, 212] width 79 height 7
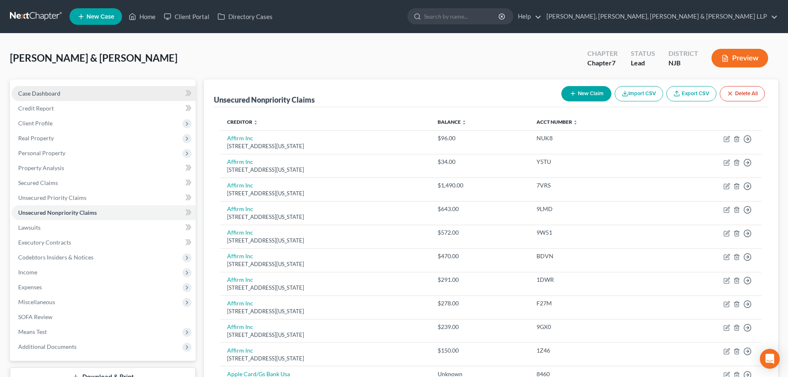
click at [77, 91] on link "Case Dashboard" at bounding box center [104, 93] width 184 height 15
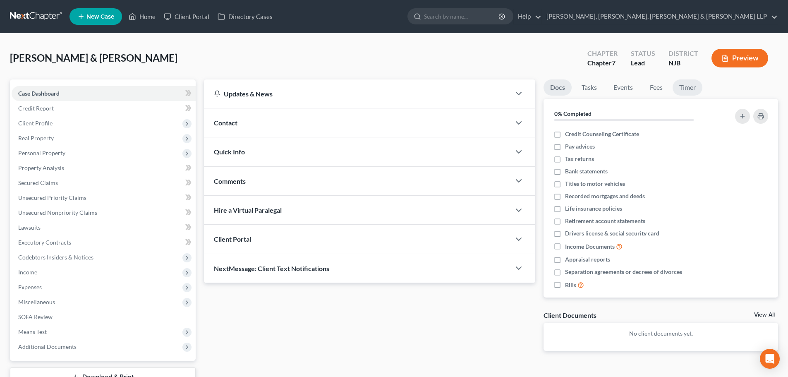
click at [687, 85] on link "Timer" at bounding box center [687, 87] width 30 height 16
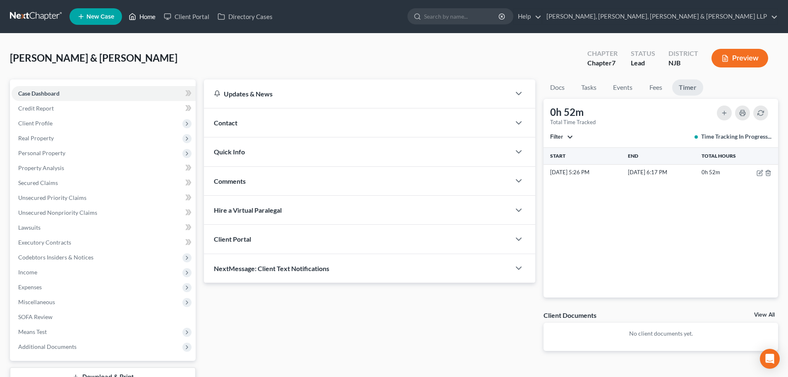
drag, startPoint x: 144, startPoint y: 18, endPoint x: 308, endPoint y: 88, distance: 177.8
click at [144, 18] on link "Home" at bounding box center [141, 16] width 35 height 15
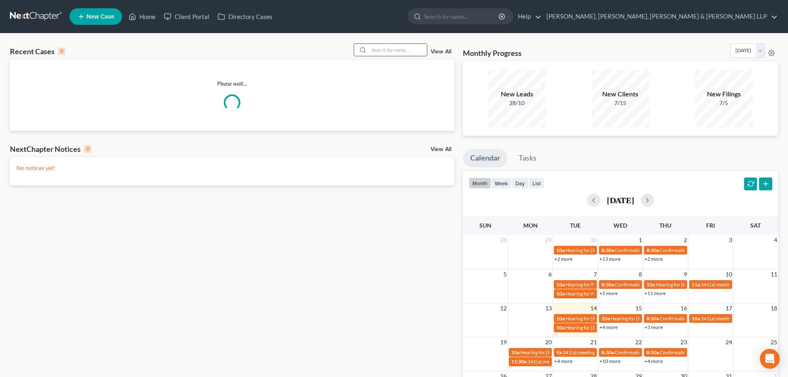
click at [400, 53] on input "search" at bounding box center [398, 50] width 58 height 12
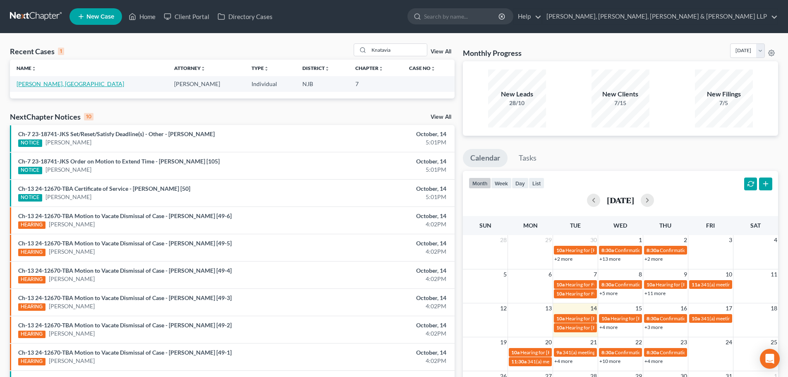
click at [50, 86] on link "[PERSON_NAME], [GEOGRAPHIC_DATA]" at bounding box center [70, 83] width 107 height 7
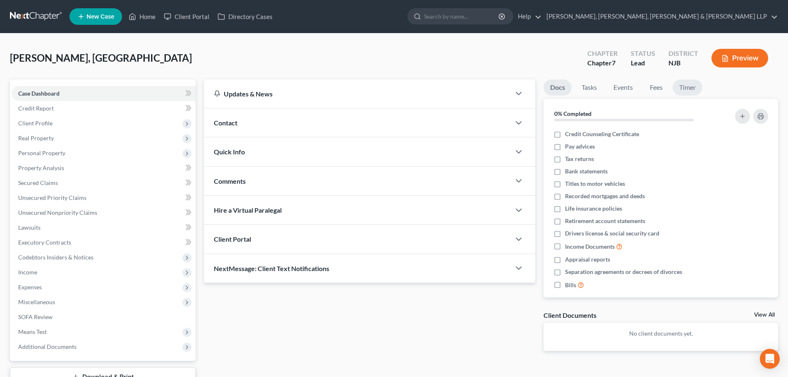
click at [682, 91] on link "Timer" at bounding box center [687, 87] width 30 height 16
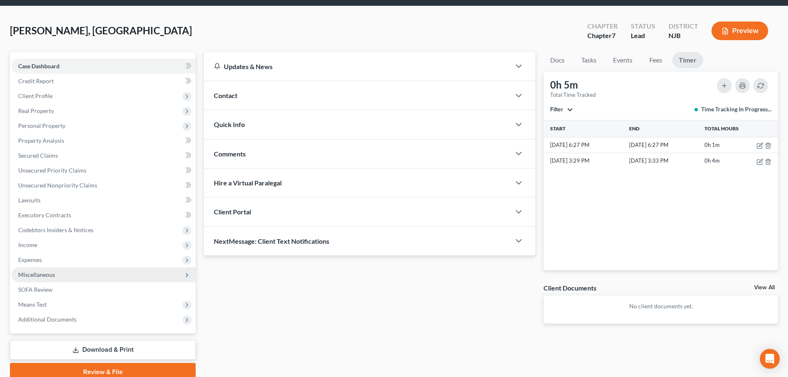
scroll to position [41, 0]
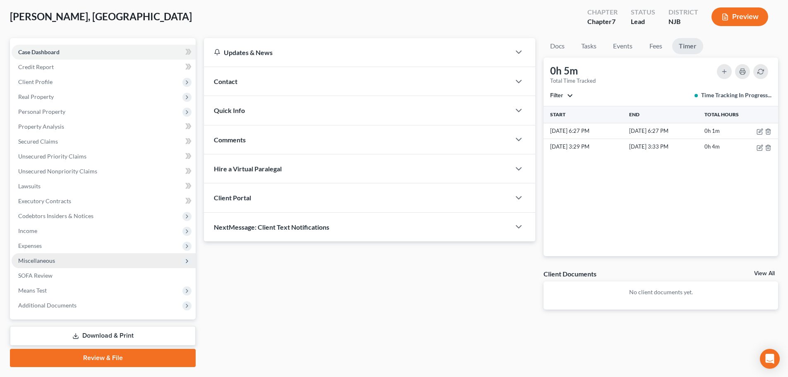
click at [60, 262] on span "Miscellaneous" at bounding box center [104, 260] width 184 height 15
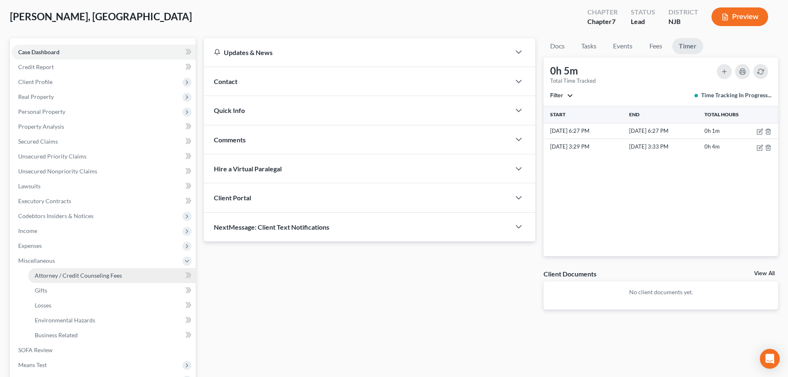
click at [92, 270] on link "Attorney / Credit Counseling Fees" at bounding box center [111, 275] width 167 height 15
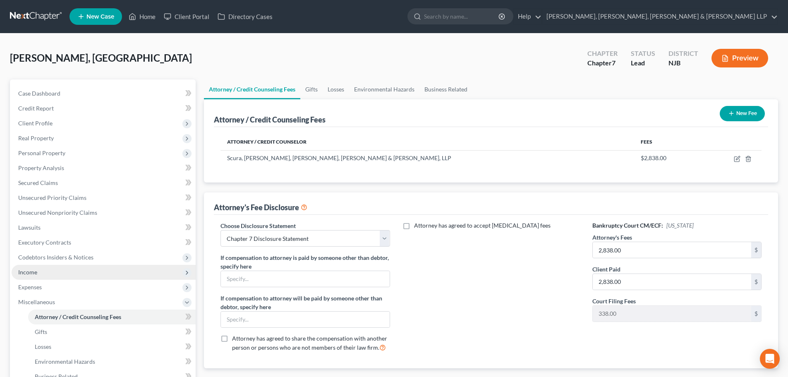
click at [78, 269] on span "Income" at bounding box center [104, 272] width 184 height 15
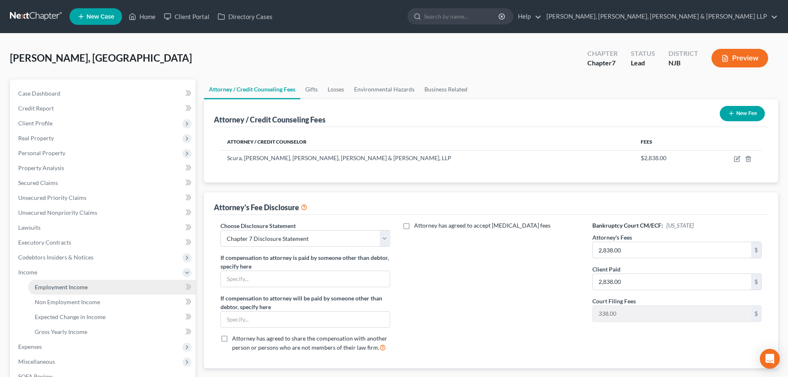
click at [75, 284] on span "Employment Income" at bounding box center [61, 286] width 53 height 7
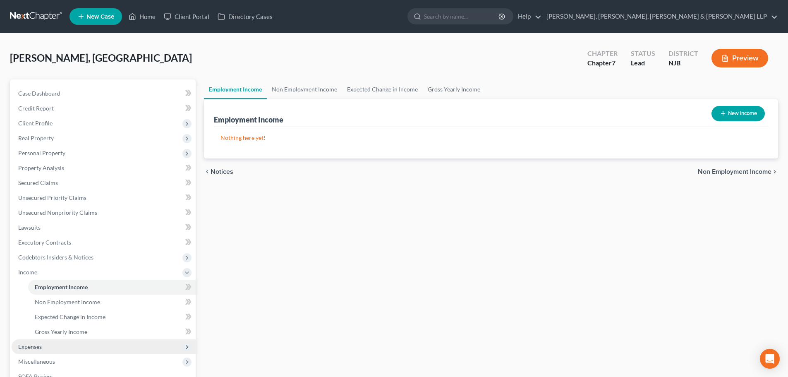
click at [48, 347] on span "Expenses" at bounding box center [104, 346] width 184 height 15
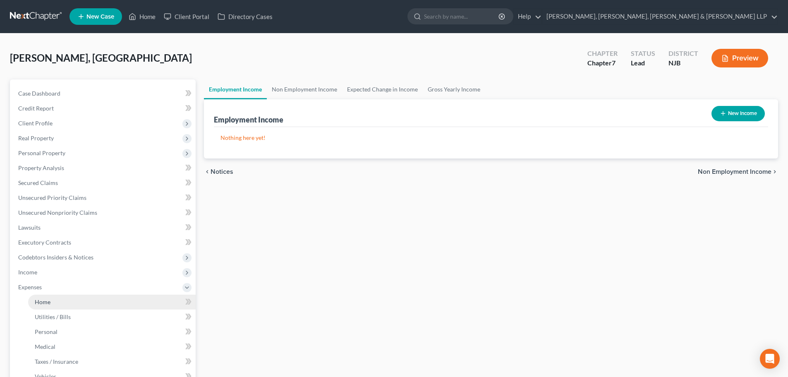
click at [74, 306] on link "Home" at bounding box center [111, 301] width 167 height 15
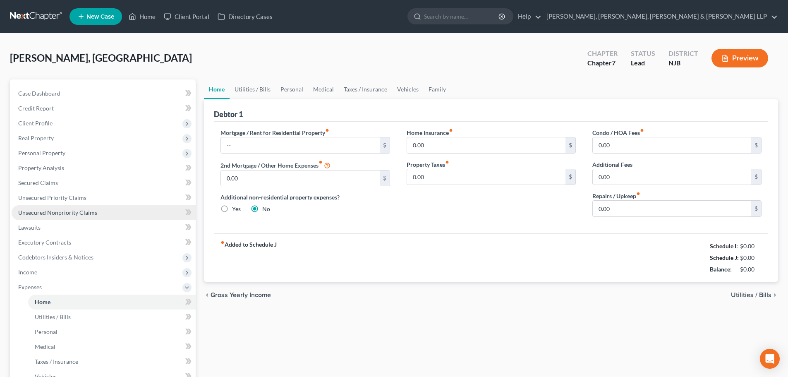
click at [73, 213] on span "Unsecured Nonpriority Claims" at bounding box center [57, 212] width 79 height 7
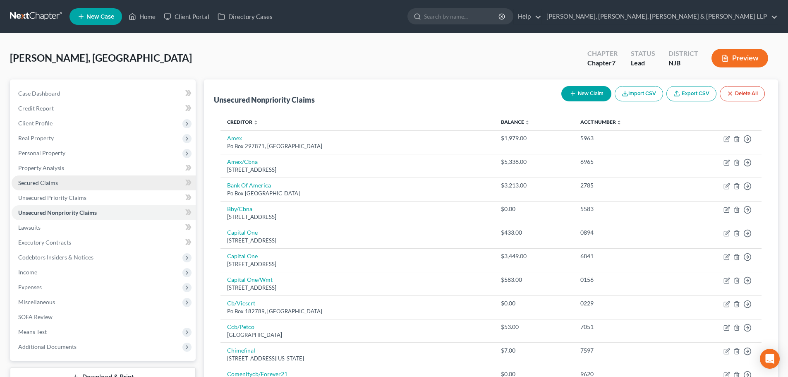
click at [73, 185] on link "Secured Claims" at bounding box center [104, 182] width 184 height 15
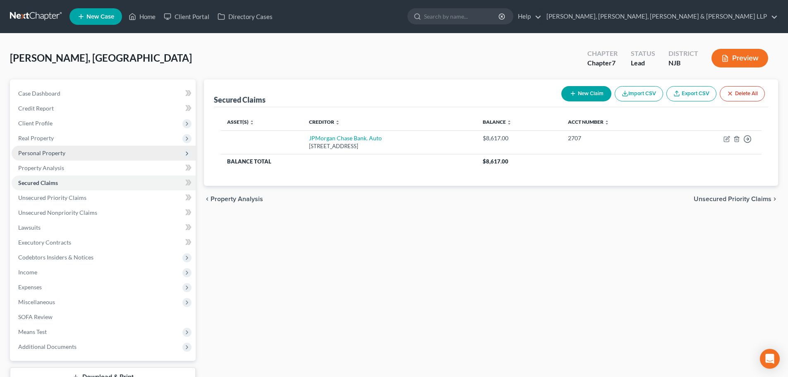
click at [93, 159] on span "Personal Property" at bounding box center [104, 153] width 184 height 15
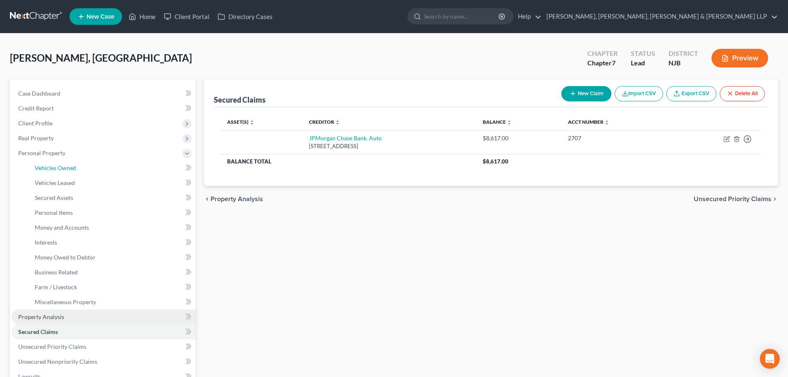
click at [85, 167] on link "Vehicles Owned" at bounding box center [111, 167] width 167 height 15
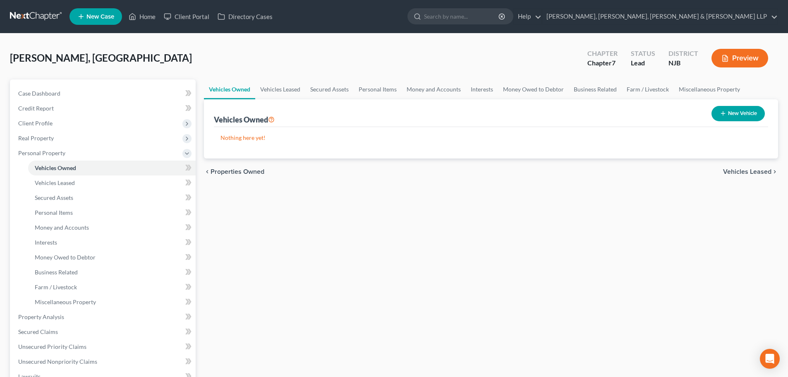
click at [727, 115] on button "New Vehicle" at bounding box center [737, 113] width 53 height 15
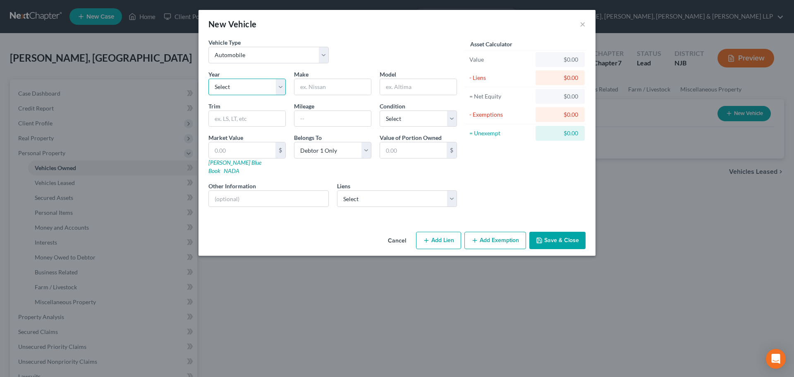
drag, startPoint x: 263, startPoint y: 88, endPoint x: 260, endPoint y: 94, distance: 7.6
click at [263, 88] on select "Select 2026 2025 2024 2023 2022 2021 2020 2019 2018 2017 2016 2015 2014 2013 20…" at bounding box center [246, 87] width 77 height 17
click at [208, 79] on select "Select 2026 2025 2024 2023 2022 2021 2020 2019 2018 2017 2016 2015 2014 2013 20…" at bounding box center [246, 87] width 77 height 17
drag, startPoint x: 357, startPoint y: 95, endPoint x: 353, endPoint y: 92, distance: 5.0
click at [355, 94] on div "Year Select 2026 2025 2024 2023 2022 2021 2020 2019 2018 2017 2016 2015 2014 20…" at bounding box center [332, 141] width 257 height 143
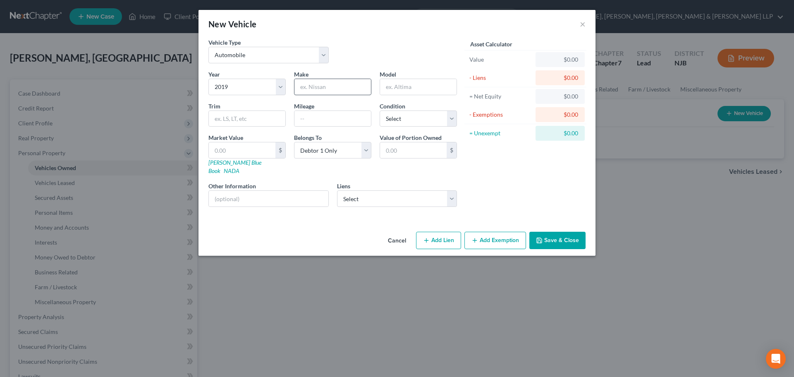
click at [353, 92] on input "text" at bounding box center [332, 87] width 76 height 16
click at [395, 91] on input "text" at bounding box center [418, 87] width 76 height 16
drag, startPoint x: 401, startPoint y: 114, endPoint x: 400, endPoint y: 126, distance: 11.6
click at [401, 114] on select "Select Excellent Very Good Good Fair Poor" at bounding box center [418, 118] width 77 height 17
click at [380, 110] on select "Select Excellent Very Good Good Fair Poor" at bounding box center [418, 118] width 77 height 17
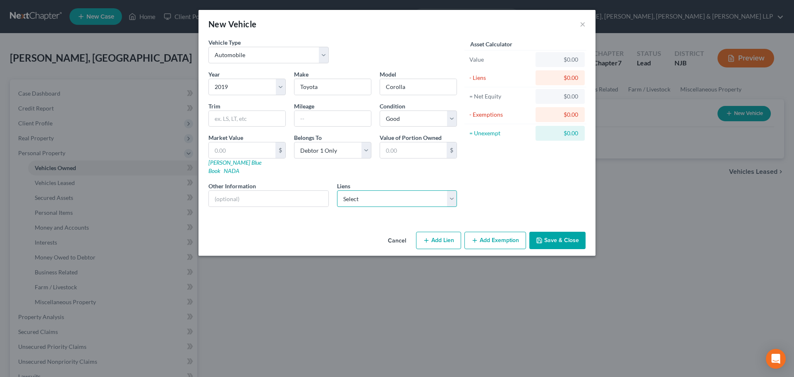
drag, startPoint x: 375, startPoint y: 187, endPoint x: 375, endPoint y: 198, distance: 10.7
click at [375, 190] on select "Select JPMorgan Chase Bank. Auto - $8,617.00" at bounding box center [397, 198] width 120 height 17
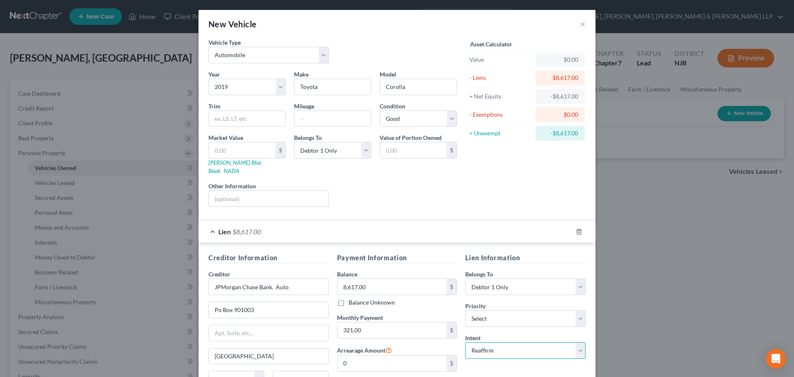
drag, startPoint x: 482, startPoint y: 341, endPoint x: 489, endPoint y: 334, distance: 10.0
click at [482, 342] on select "Select Surrender Redeem Reaffirm Avoid Other" at bounding box center [525, 350] width 120 height 17
click at [465, 342] on select "Select Surrender Redeem Reaffirm Avoid Other" at bounding box center [525, 350] width 120 height 17
drag, startPoint x: 473, startPoint y: 306, endPoint x: 477, endPoint y: 302, distance: 5.6
click at [473, 310] on select "Select 1st 2nd 3rd 4th 5th 6th 7th 8th 9th 10th 11th 12th 13th 14th 15th 16th 1…" at bounding box center [525, 318] width 120 height 17
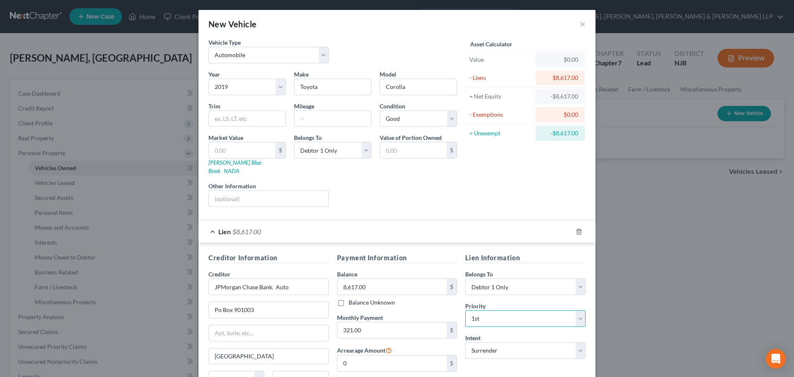
click at [465, 310] on select "Select 1st 2nd 3rd 4th 5th 6th 7th 8th 9th 10th 11th 12th 13th 14th 15th 16th 1…" at bounding box center [525, 318] width 120 height 17
click at [222, 227] on span "Lien" at bounding box center [224, 231] width 12 height 8
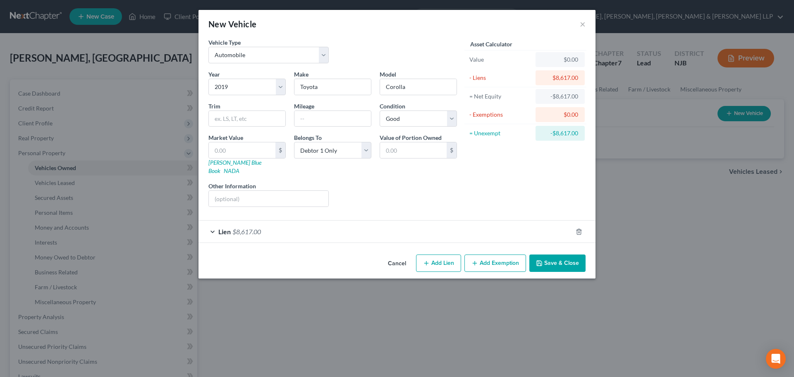
click at [556, 254] on button "Save & Close" at bounding box center [557, 262] width 56 height 17
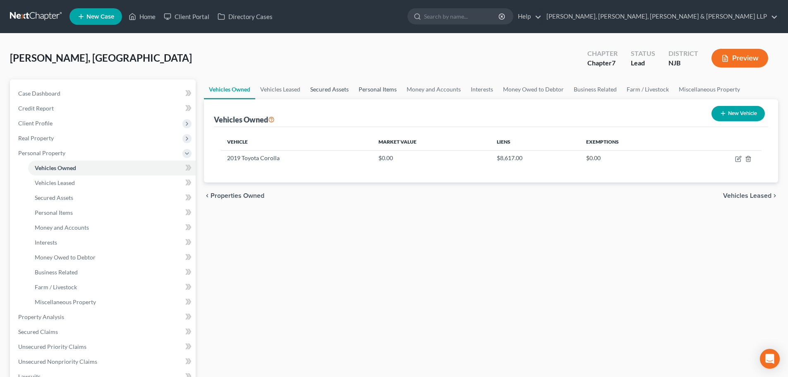
drag, startPoint x: 333, startPoint y: 85, endPoint x: 369, endPoint y: 83, distance: 36.4
click at [333, 85] on link "Secured Assets" at bounding box center [329, 89] width 48 height 20
click at [364, 86] on link "Personal Items" at bounding box center [377, 89] width 48 height 20
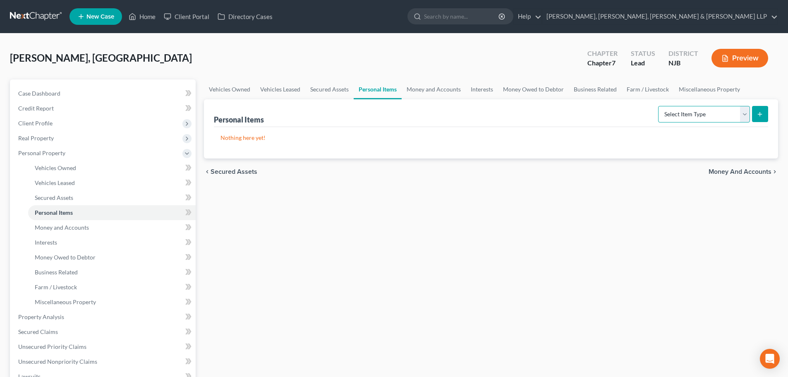
drag, startPoint x: 697, startPoint y: 109, endPoint x: 673, endPoint y: 122, distance: 26.5
click at [696, 109] on select "Select Item Type Clothing Collectibles Of Value Electronics Firearms Household …" at bounding box center [704, 114] width 92 height 17
click at [659, 106] on select "Select Item Type Clothing Collectibles Of Value Electronics Firearms Household …" at bounding box center [704, 114] width 92 height 17
click at [761, 114] on line "submit" at bounding box center [760, 114] width 4 height 0
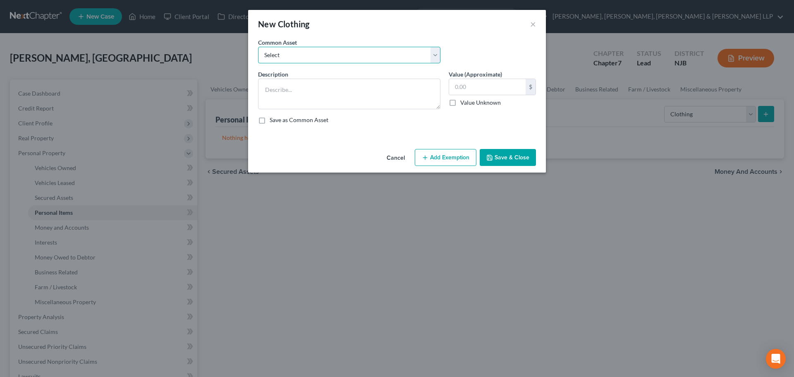
click at [292, 60] on select "Select Clothes, Shoes & Accessories" at bounding box center [349, 55] width 182 height 17
click at [258, 47] on select "Select Clothes, Shoes & Accessories" at bounding box center [349, 55] width 182 height 17
click at [476, 84] on input "300.00" at bounding box center [487, 87] width 76 height 16
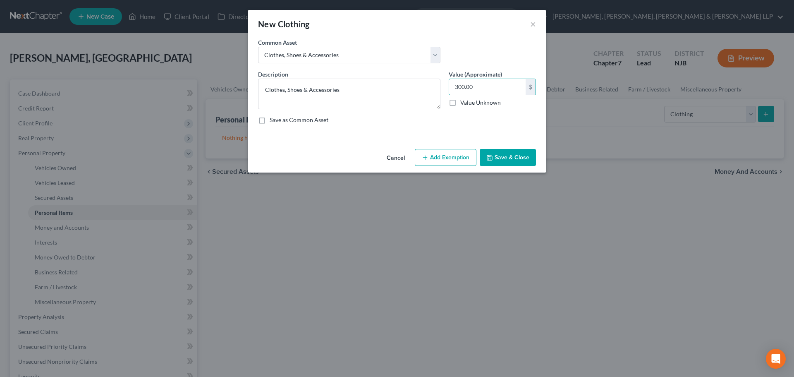
click at [431, 168] on div "Cancel Add Exemption Save & Close" at bounding box center [397, 159] width 298 height 27
click at [433, 149] on button "Add Exemption" at bounding box center [446, 157] width 62 height 17
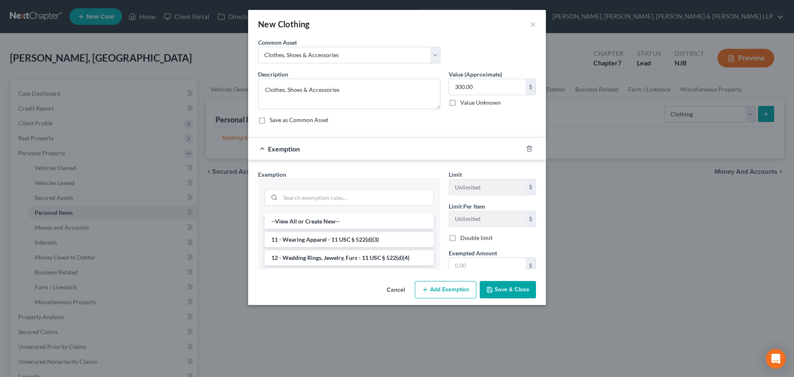
click at [433, 154] on div "Exemption" at bounding box center [385, 149] width 275 height 22
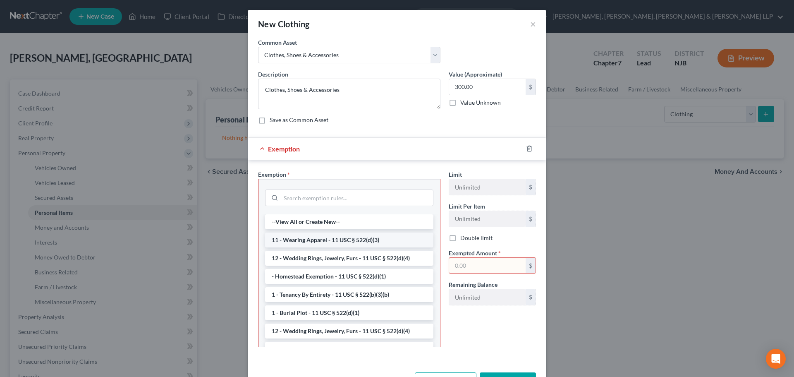
click at [296, 244] on li "11 - Wearing Apparel - 11 USC § 522(d)(3)" at bounding box center [349, 239] width 168 height 15
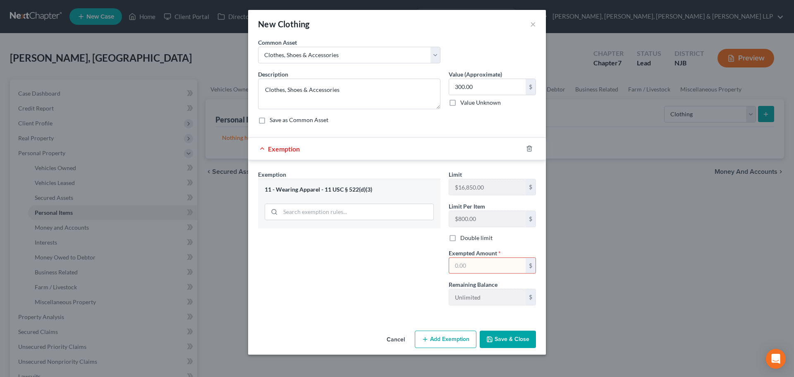
click at [509, 263] on input "text" at bounding box center [487, 266] width 76 height 16
click at [492, 334] on button "Save & Close" at bounding box center [508, 338] width 56 height 17
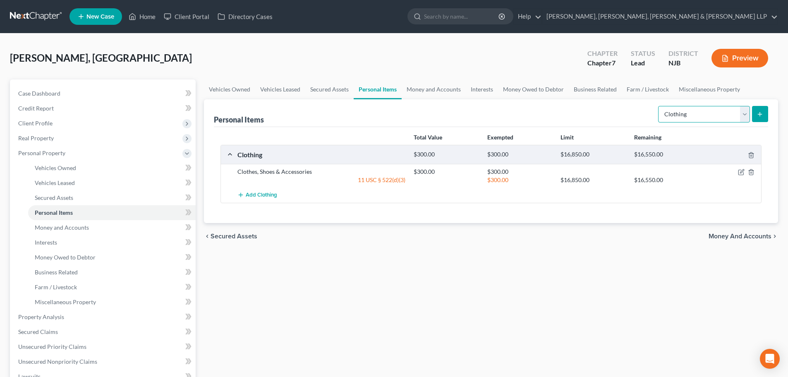
drag, startPoint x: 703, startPoint y: 118, endPoint x: 699, endPoint y: 122, distance: 5.8
click at [703, 118] on select "Select Item Type Clothing Collectibles Of Value Electronics Firearms Household …" at bounding box center [704, 114] width 92 height 17
click at [659, 106] on select "Select Item Type Clothing Collectibles Of Value Electronics Firearms Household …" at bounding box center [704, 114] width 92 height 17
click at [761, 113] on icon "submit" at bounding box center [759, 114] width 7 height 7
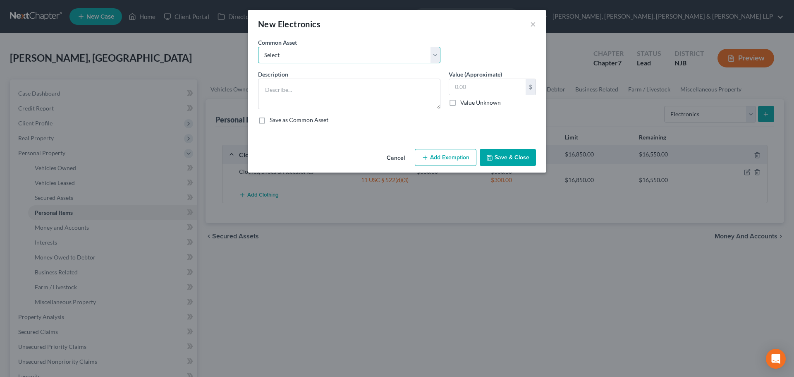
drag, startPoint x: 353, startPoint y: 51, endPoint x: 348, endPoint y: 62, distance: 12.6
click at [353, 51] on select "Select Cellphone, TVs Electronic Appliances" at bounding box center [349, 55] width 182 height 17
click at [258, 47] on select "Select Cellphone, TVs Electronic Appliances" at bounding box center [349, 55] width 182 height 17
click at [454, 83] on input "200.00" at bounding box center [487, 87] width 76 height 16
click at [447, 167] on div "Cancel Add Exemption Save & Close" at bounding box center [397, 159] width 298 height 27
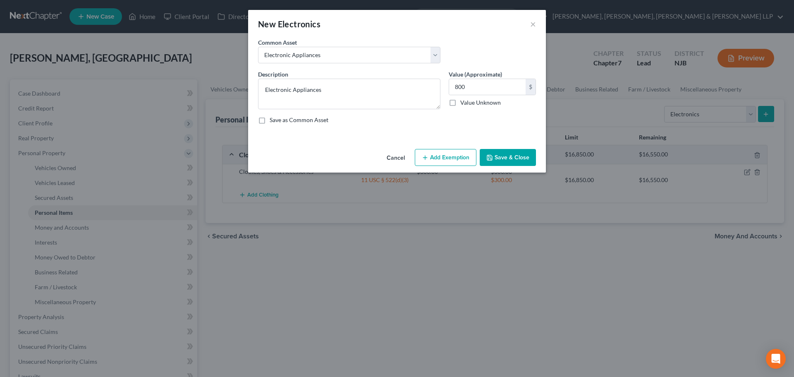
click at [449, 162] on button "Add Exemption" at bounding box center [446, 157] width 62 height 17
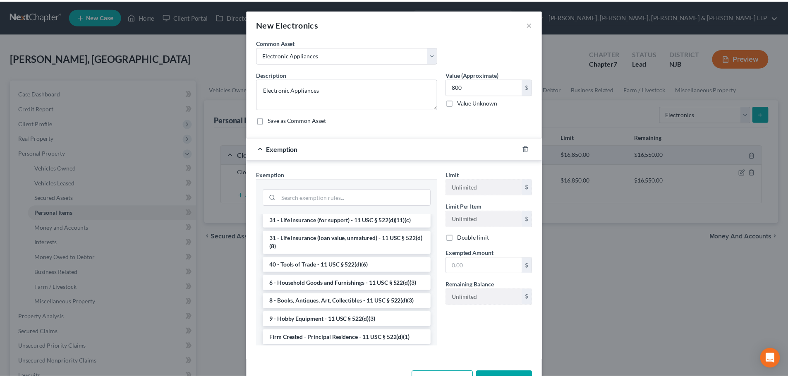
scroll to position [683, 0]
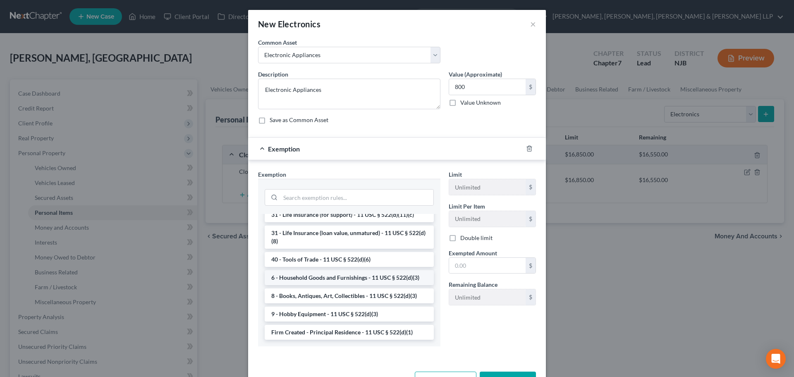
click at [329, 279] on li "6 - Household Goods and Furnishings - 11 USC § 522(d)(3)" at bounding box center [349, 277] width 169 height 15
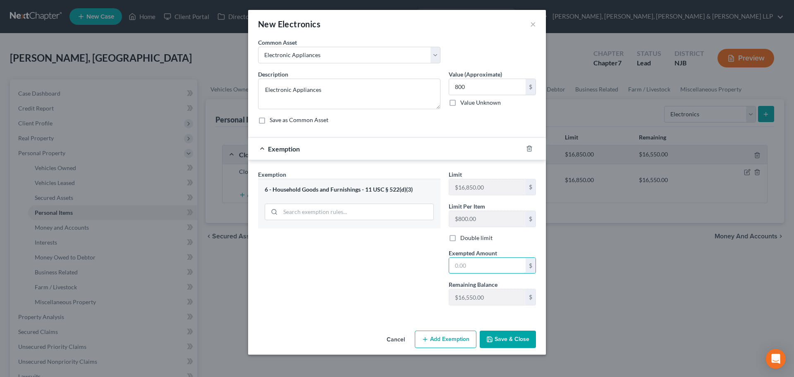
drag, startPoint x: 459, startPoint y: 265, endPoint x: 355, endPoint y: 280, distance: 105.3
click at [459, 265] on input "text" at bounding box center [487, 266] width 76 height 16
drag, startPoint x: 355, startPoint y: 280, endPoint x: 494, endPoint y: 335, distance: 149.9
click at [355, 280] on div "Exemption Set must be selected for CA. Exemption * 6 - Household Goods and Furn…" at bounding box center [349, 241] width 191 height 142
click at [494, 335] on button "Save & Close" at bounding box center [508, 338] width 56 height 17
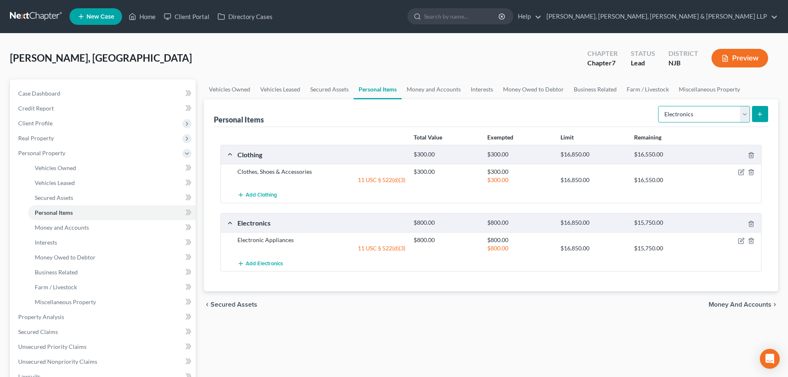
click at [709, 115] on select "Select Item Type Clothing Collectibles Of Value Electronics Firearms Household …" at bounding box center [704, 114] width 92 height 17
click at [659, 106] on select "Select Item Type Clothing Collectibles Of Value Electronics Firearms Household …" at bounding box center [704, 114] width 92 height 17
click at [759, 112] on line "submit" at bounding box center [759, 114] width 0 height 4
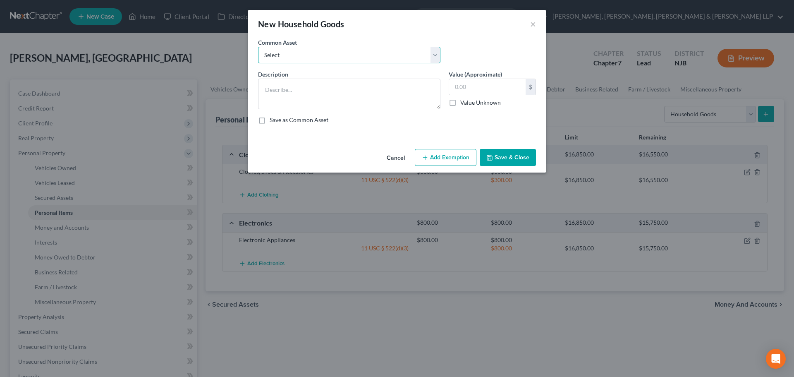
click at [384, 55] on select "Select Household items" at bounding box center [349, 55] width 182 height 17
click at [258, 47] on select "Select Household items" at bounding box center [349, 55] width 182 height 17
click at [477, 87] on input "2,000.00" at bounding box center [487, 87] width 76 height 16
click at [450, 153] on button "Add Exemption" at bounding box center [446, 157] width 62 height 17
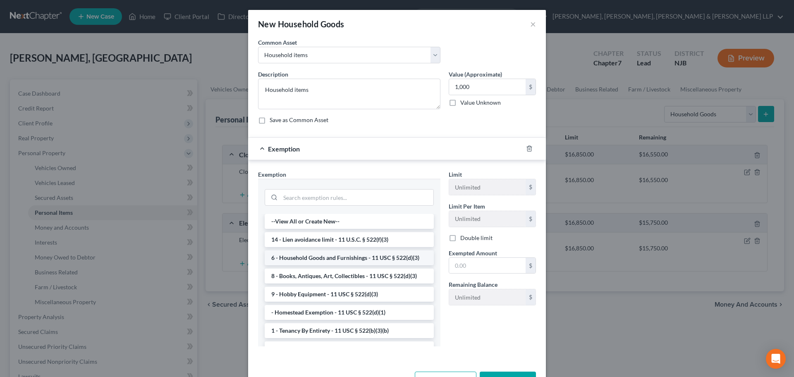
click at [321, 254] on li "6 - Household Goods and Furnishings - 11 USC § 522(d)(3)" at bounding box center [349, 257] width 169 height 15
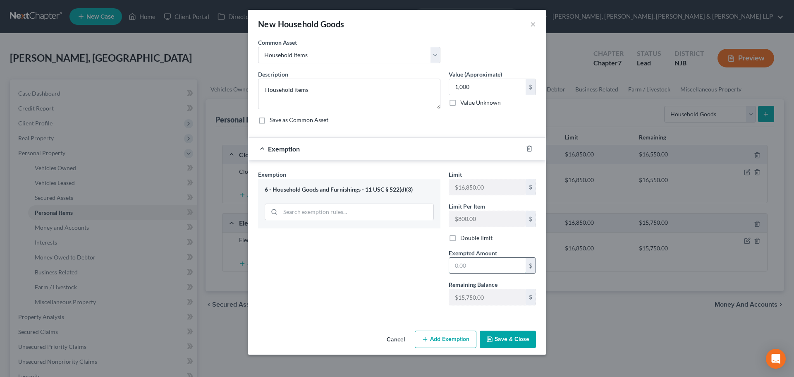
click at [487, 265] on input "text" at bounding box center [487, 266] width 76 height 16
click at [392, 279] on div "Exemption Set must be selected for CA. Exemption * 6 - Household Goods and Furn…" at bounding box center [349, 241] width 191 height 142
click at [522, 345] on button "Save & Close" at bounding box center [508, 338] width 56 height 17
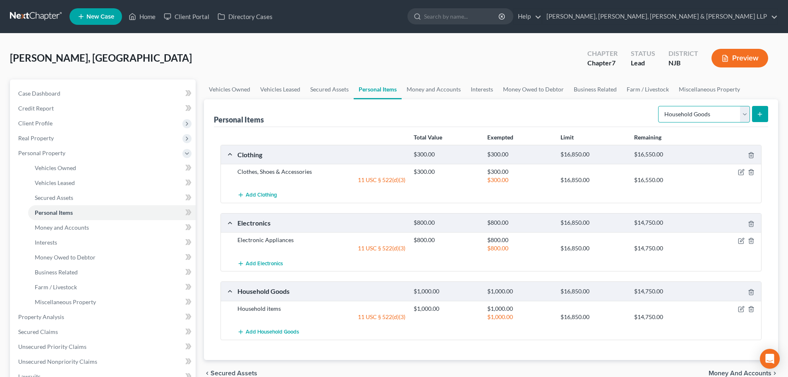
click at [706, 118] on select "Select Item Type Clothing Collectibles Of Value Electronics Firearms Household …" at bounding box center [704, 114] width 92 height 17
click at [659, 106] on select "Select Item Type Clothing Collectibles Of Value Electronics Firearms Household …" at bounding box center [704, 114] width 92 height 17
click at [759, 118] on button "submit" at bounding box center [760, 114] width 16 height 16
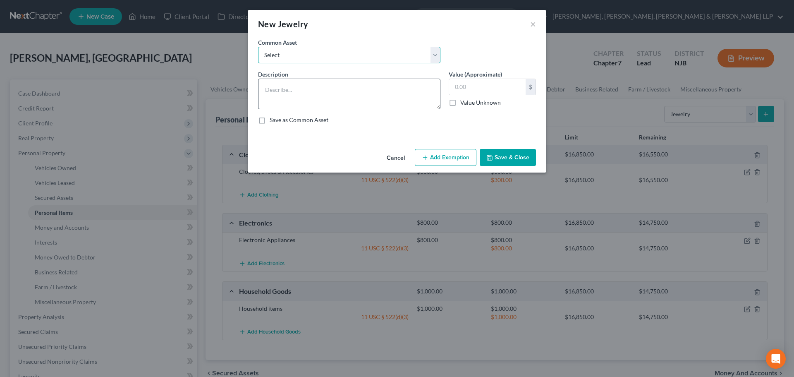
drag, startPoint x: 412, startPoint y: 54, endPoint x: 369, endPoint y: 85, distance: 53.3
click at [412, 54] on select "Select Jewelry" at bounding box center [349, 55] width 182 height 17
click at [258, 47] on select "Select Jewelry" at bounding box center [349, 55] width 182 height 17
click at [484, 91] on input "150.00" at bounding box center [487, 87] width 76 height 16
click at [454, 158] on button "Add Exemption" at bounding box center [446, 157] width 62 height 17
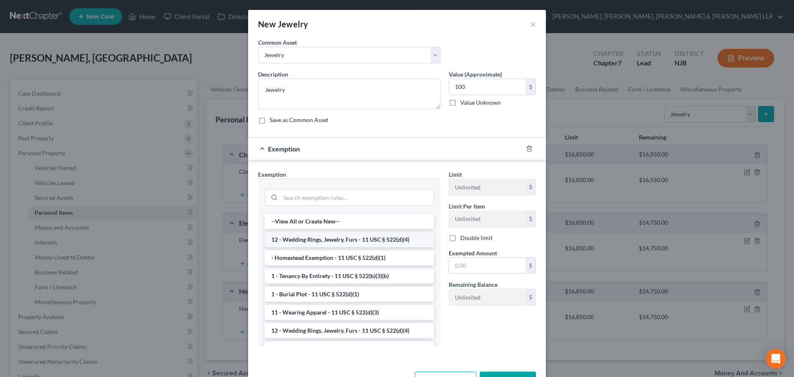
click at [328, 234] on li "12 - Wedding Rings, Jewelry, Furs - 11 USC § 522(d)(4)" at bounding box center [349, 239] width 169 height 15
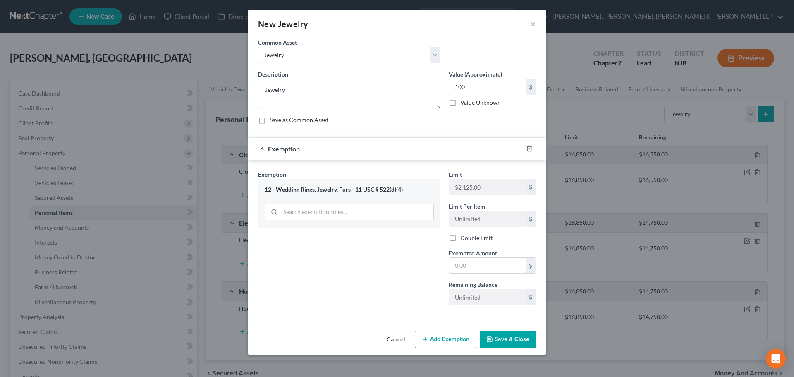
drag, startPoint x: 465, startPoint y: 263, endPoint x: 425, endPoint y: 275, distance: 42.0
click at [465, 263] on input "text" at bounding box center [487, 266] width 76 height 16
click at [423, 275] on div "Exemption Set must be selected for CA. Exemption * 12 - Wedding Rings, Jewelry,…" at bounding box center [349, 241] width 191 height 142
click at [505, 331] on button "Save & Close" at bounding box center [508, 338] width 56 height 17
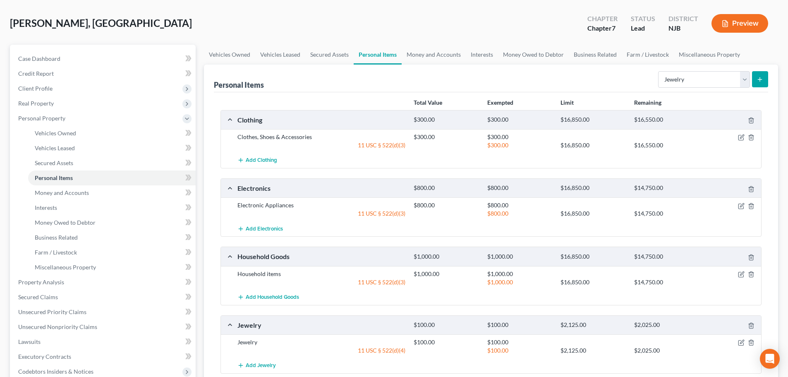
scroll to position [0, 0]
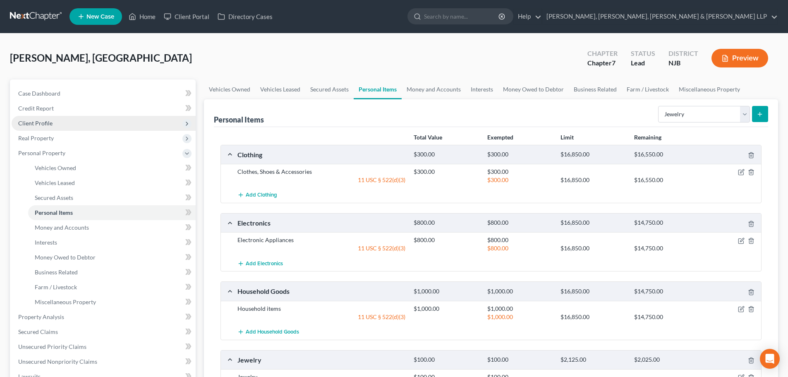
click at [67, 119] on span "Client Profile" at bounding box center [104, 123] width 184 height 15
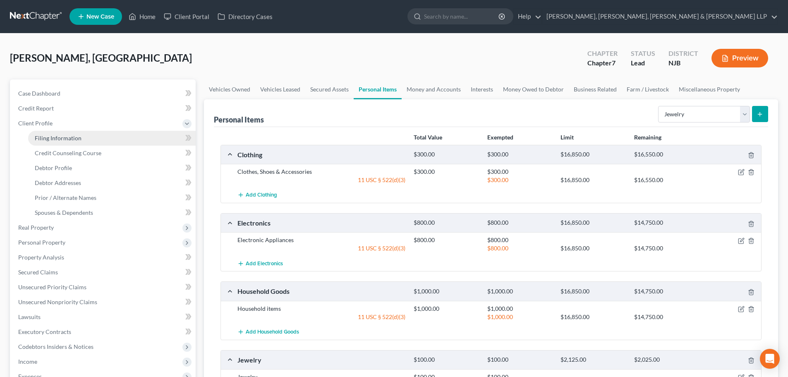
click at [78, 138] on span "Filing Information" at bounding box center [58, 137] width 47 height 7
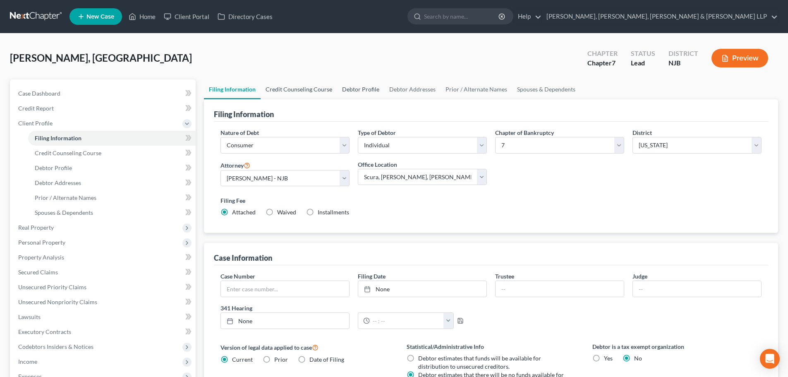
drag, startPoint x: 280, startPoint y: 95, endPoint x: 359, endPoint y: 91, distance: 79.1
click at [281, 95] on link "Credit Counseling Course" at bounding box center [298, 89] width 76 height 20
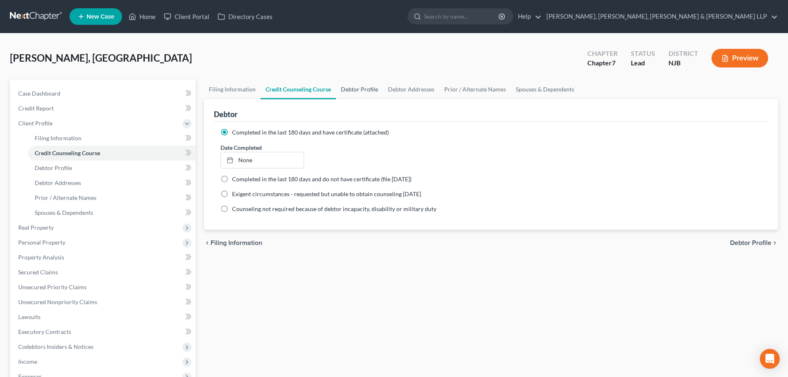
click at [359, 90] on link "Debtor Profile" at bounding box center [359, 89] width 47 height 20
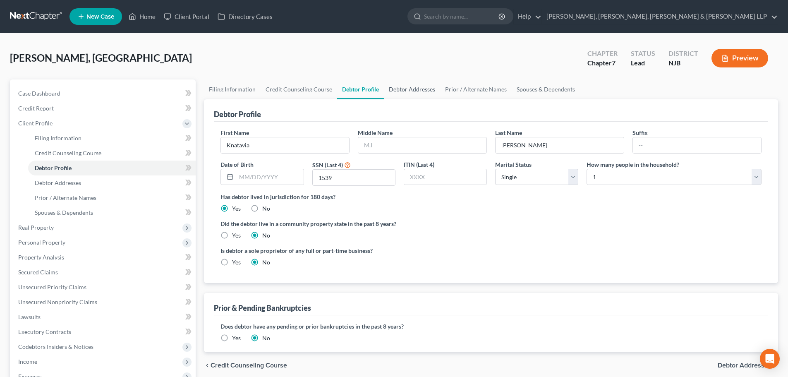
click at [413, 88] on link "Debtor Addresses" at bounding box center [412, 89] width 56 height 20
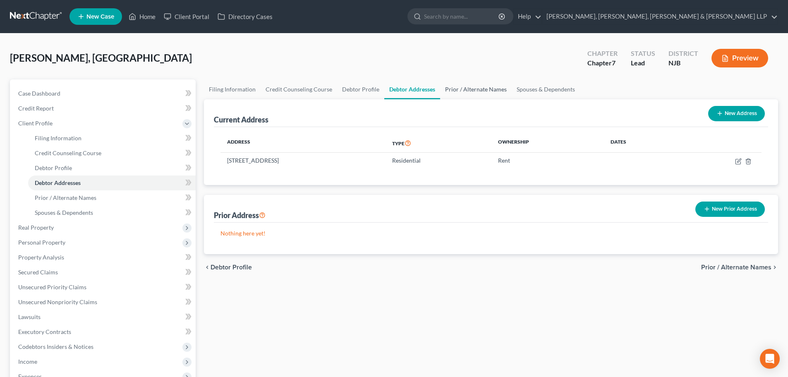
click at [451, 88] on link "Prior / Alternate Names" at bounding box center [476, 89] width 72 height 20
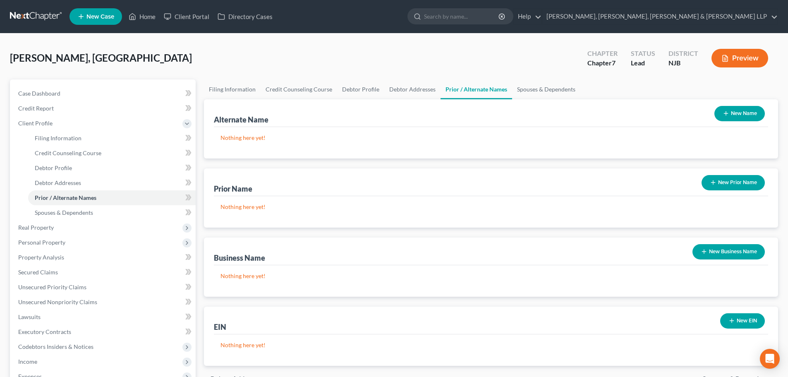
click at [731, 114] on button "New Name" at bounding box center [739, 113] width 50 height 15
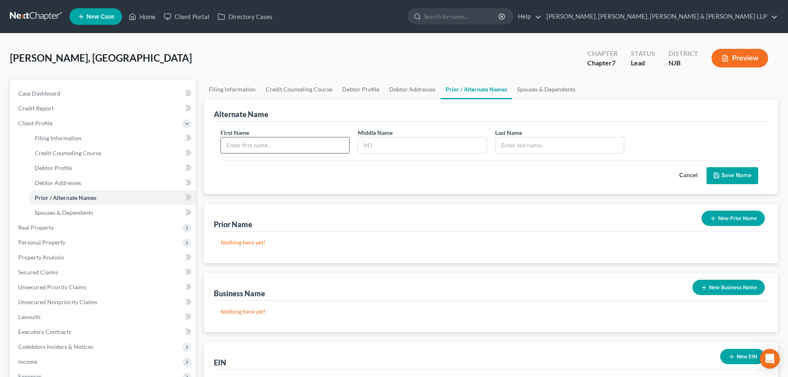
click at [236, 144] on input "text" at bounding box center [285, 145] width 128 height 16
click at [363, 141] on input "text" at bounding box center [422, 145] width 128 height 16
click at [523, 146] on input "text" at bounding box center [559, 145] width 128 height 16
click at [753, 176] on button "Save Name" at bounding box center [732, 175] width 52 height 17
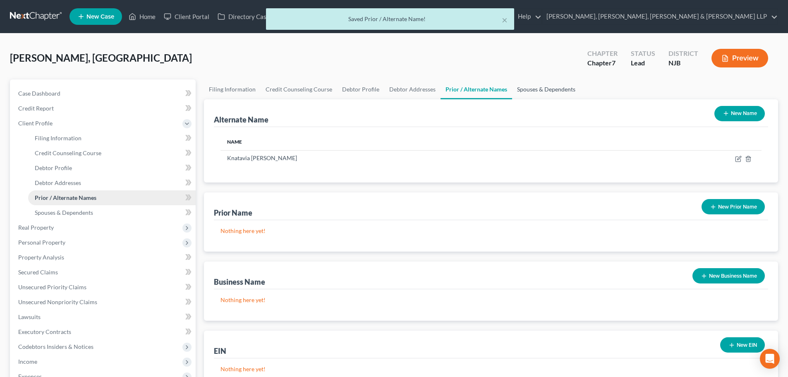
drag, startPoint x: 527, startPoint y: 91, endPoint x: 140, endPoint y: 193, distance: 400.6
click at [528, 91] on link "Spouses & Dependents" at bounding box center [546, 89] width 68 height 20
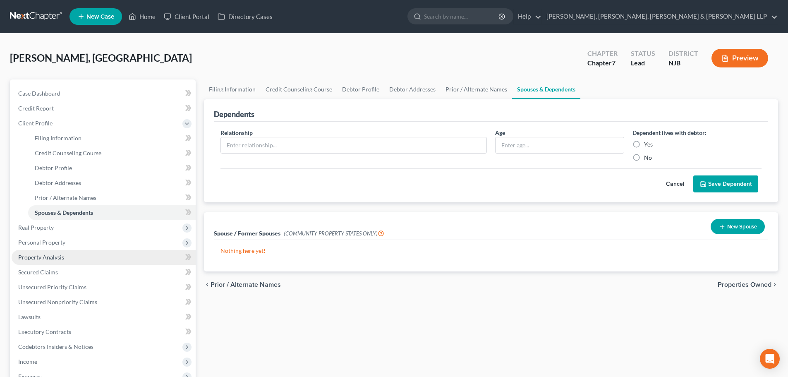
scroll to position [41, 0]
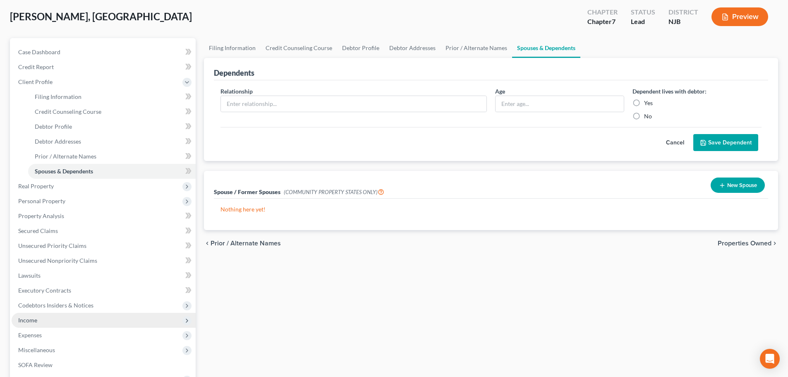
drag, startPoint x: 50, startPoint y: 322, endPoint x: 60, endPoint y: 323, distance: 10.4
click at [51, 321] on span "Income" at bounding box center [104, 320] width 184 height 15
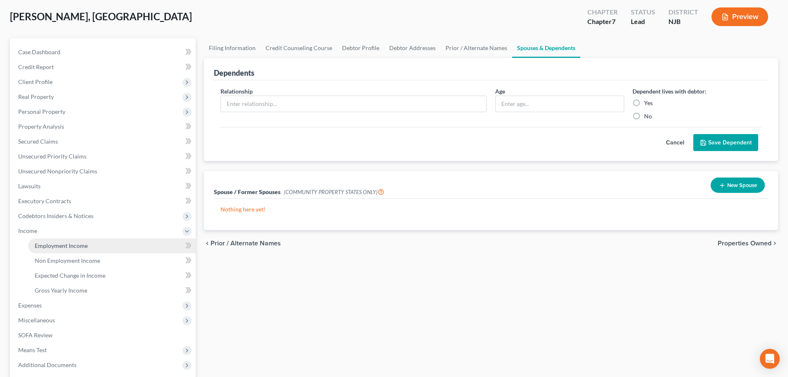
click at [86, 251] on link "Employment Income" at bounding box center [111, 245] width 167 height 15
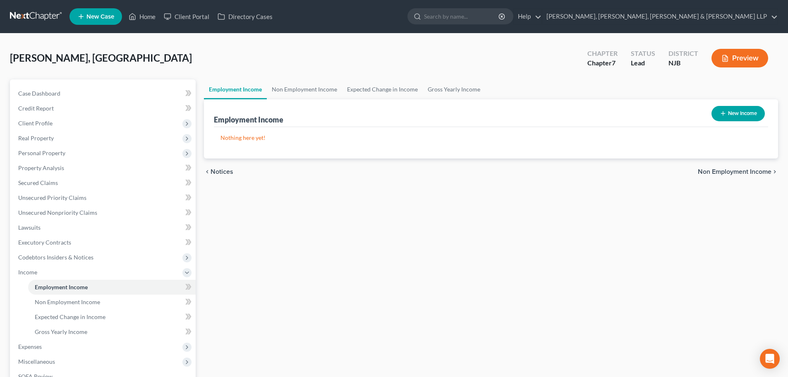
click at [731, 115] on button "New Income" at bounding box center [737, 113] width 53 height 15
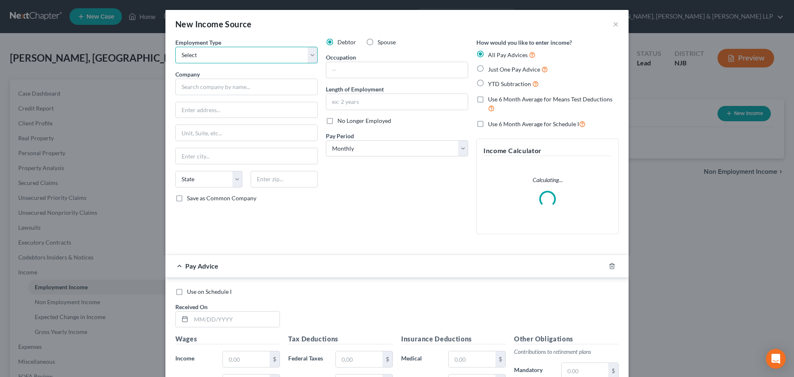
click at [257, 61] on select "Select Full or [DEMOGRAPHIC_DATA] Employment Self Employment" at bounding box center [246, 55] width 142 height 17
click at [175, 47] on select "Select Full or [DEMOGRAPHIC_DATA] Employment Self Employment" at bounding box center [246, 55] width 142 height 17
click at [212, 88] on input "text" at bounding box center [246, 87] width 142 height 17
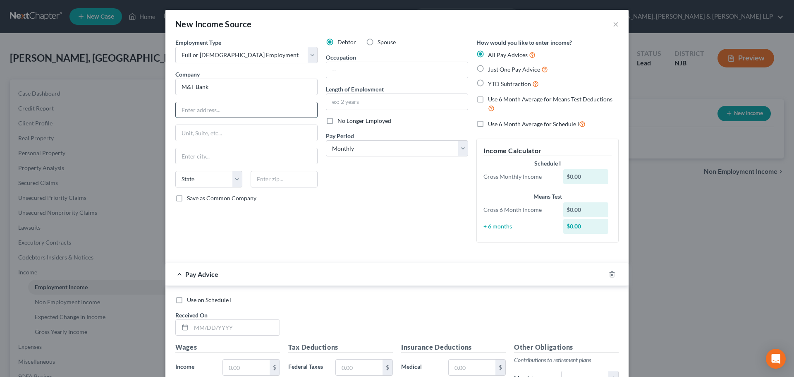
click at [209, 105] on input "text" at bounding box center [246, 110] width 141 height 16
click at [271, 178] on input "text" at bounding box center [284, 179] width 67 height 17
drag, startPoint x: 246, startPoint y: 153, endPoint x: 362, endPoint y: 172, distance: 118.1
click at [246, 153] on input "[GEOGRAPHIC_DATA]" at bounding box center [246, 156] width 141 height 16
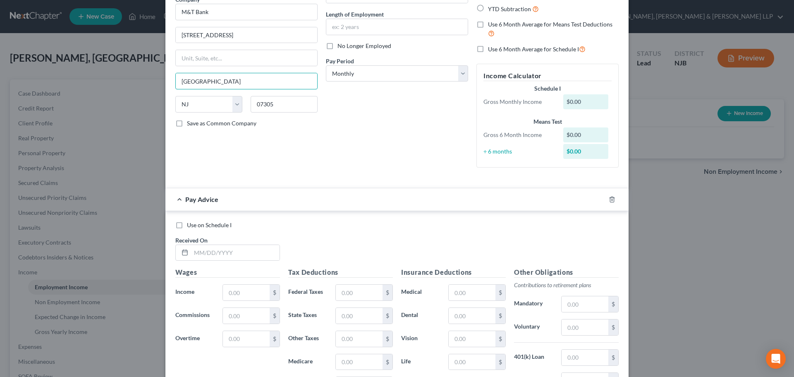
scroll to position [83, 0]
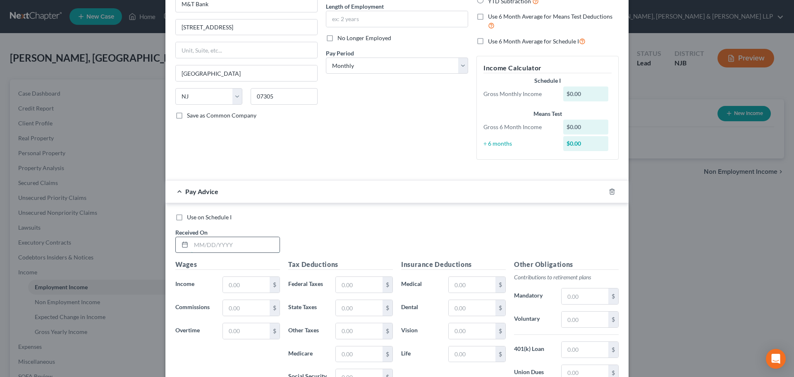
click at [203, 244] on input "text" at bounding box center [235, 245] width 88 height 16
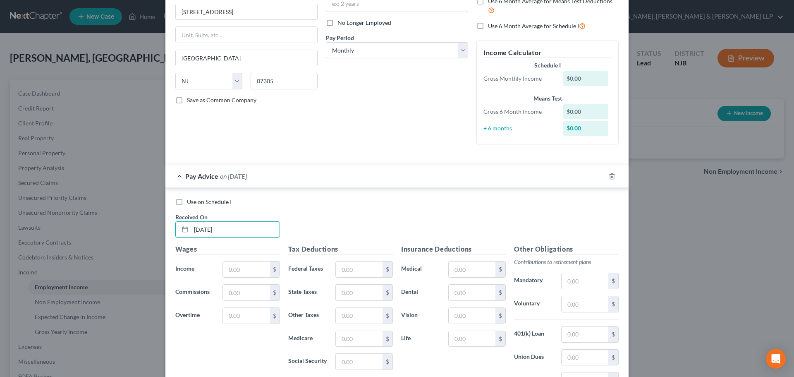
scroll to position [124, 0]
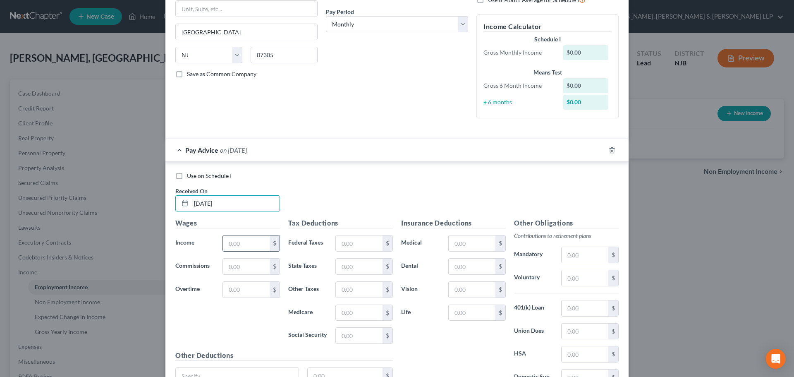
drag, startPoint x: 232, startPoint y: 245, endPoint x: 238, endPoint y: 238, distance: 9.1
click at [232, 245] on input "text" at bounding box center [246, 243] width 47 height 16
click at [338, 241] on input "text" at bounding box center [359, 243] width 47 height 16
click at [353, 286] on input "text" at bounding box center [359, 290] width 47 height 16
click at [575, 282] on input "text" at bounding box center [584, 278] width 47 height 16
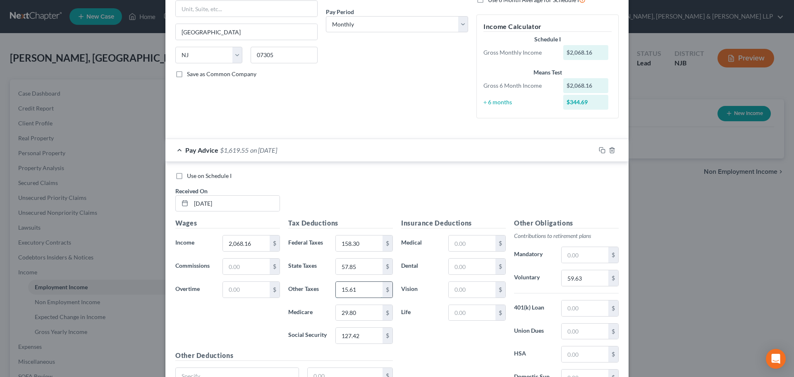
click at [365, 293] on input "15.61" at bounding box center [359, 290] width 47 height 16
click at [583, 305] on input "text" at bounding box center [584, 308] width 47 height 16
click at [587, 277] on input "59.63" at bounding box center [584, 278] width 47 height 16
click at [460, 268] on input "text" at bounding box center [472, 266] width 47 height 16
click at [464, 314] on input "text" at bounding box center [472, 313] width 47 height 16
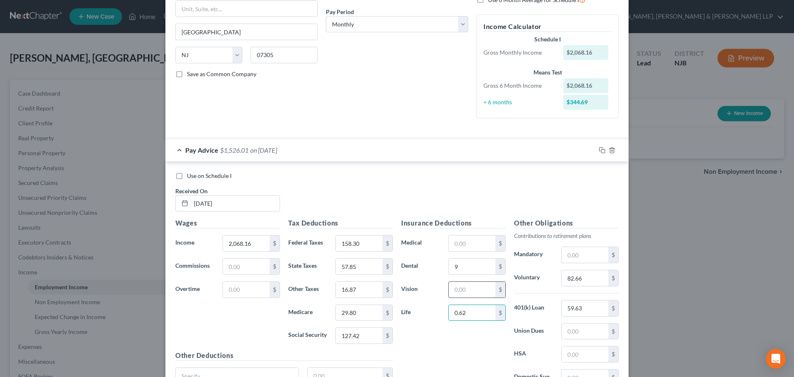
click at [468, 284] on input "text" at bounding box center [472, 290] width 47 height 16
click at [465, 296] on input "0.62" at bounding box center [472, 290] width 47 height 16
drag, startPoint x: 481, startPoint y: 294, endPoint x: 405, endPoint y: 289, distance: 76.2
click at [405, 289] on div "Vision 0.62 $" at bounding box center [453, 289] width 113 height 17
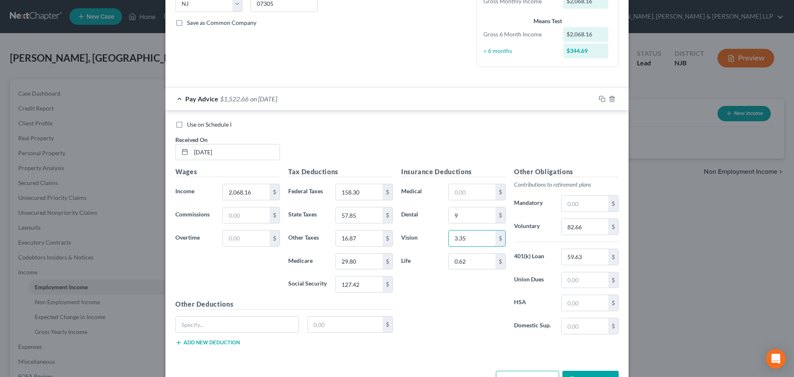
scroll to position [203, 0]
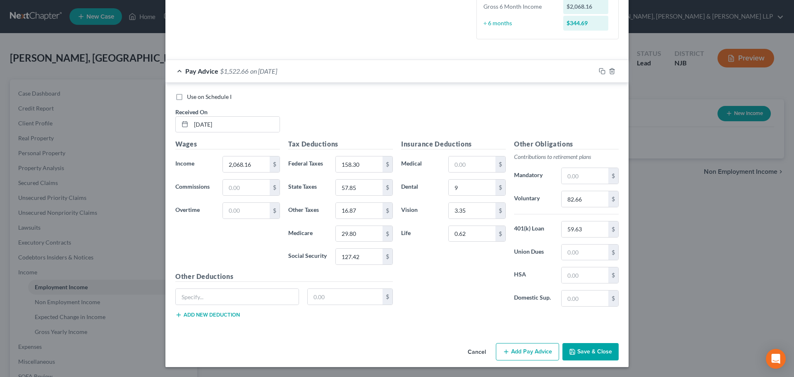
click at [585, 346] on button "Save & Close" at bounding box center [590, 351] width 56 height 17
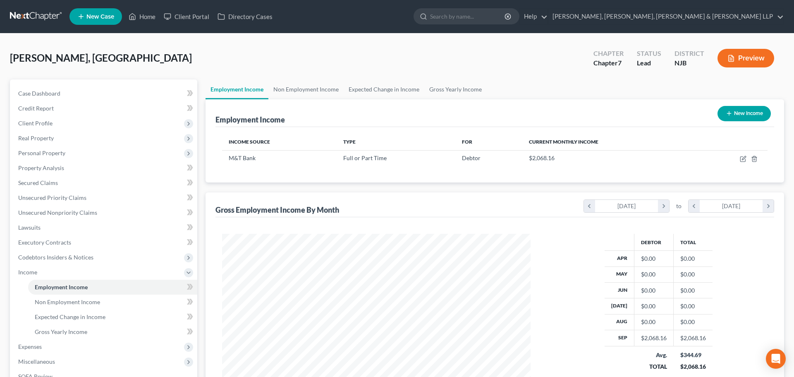
scroll to position [413279, 413109]
click at [57, 156] on span "Personal Property" at bounding box center [104, 153] width 184 height 15
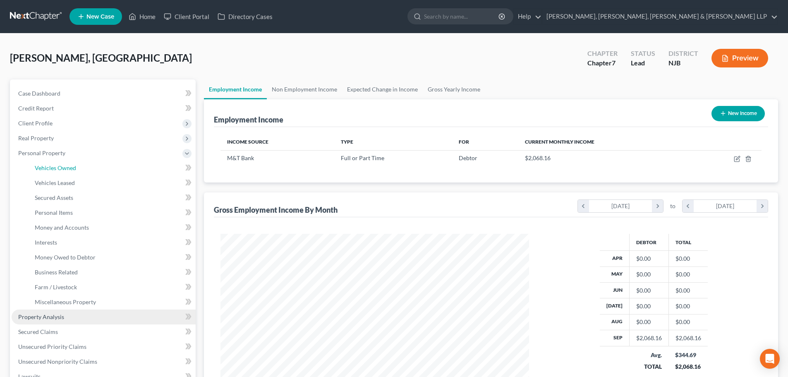
click at [58, 171] on span "Vehicles Owned" at bounding box center [55, 167] width 41 height 7
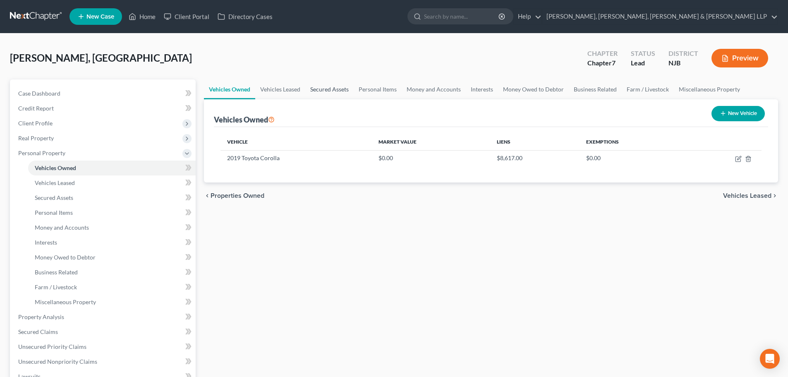
click at [316, 88] on link "Secured Assets" at bounding box center [329, 89] width 48 height 20
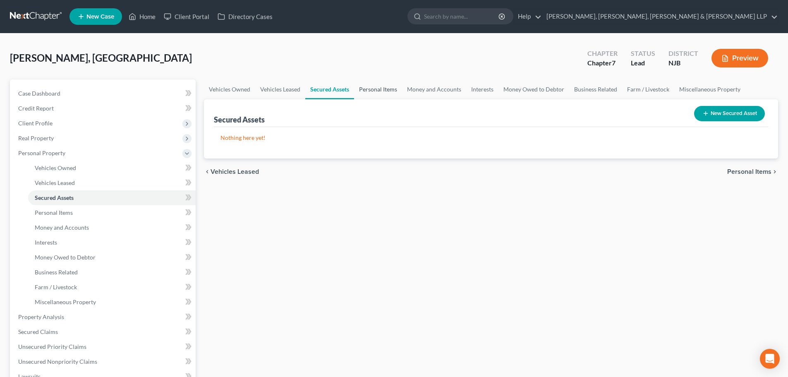
click at [373, 89] on link "Personal Items" at bounding box center [378, 89] width 48 height 20
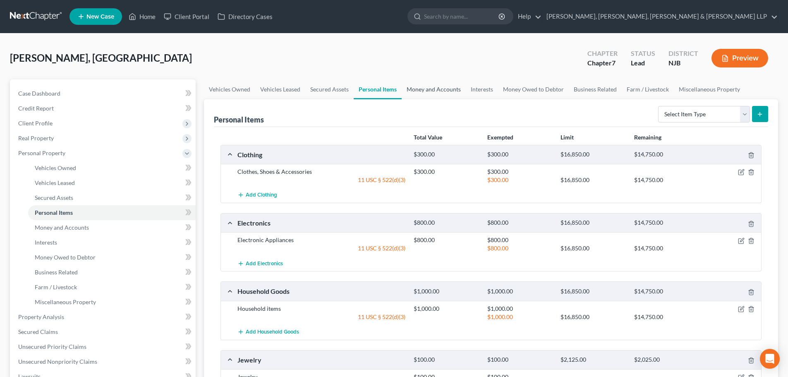
click at [423, 97] on link "Money and Accounts" at bounding box center [433, 89] width 64 height 20
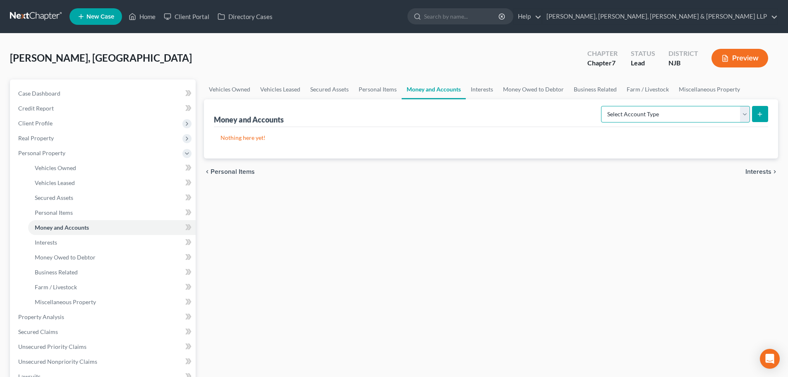
drag, startPoint x: 704, startPoint y: 111, endPoint x: 688, endPoint y: 122, distance: 18.7
click at [704, 111] on select "Select Account Type Brokerage Cash on Hand Certificates of Deposit Checking Acc…" at bounding box center [675, 114] width 149 height 17
click at [602, 106] on select "Select Account Type Brokerage Cash on Hand Certificates of Deposit Checking Acc…" at bounding box center [675, 114] width 149 height 17
click at [762, 118] on button "submit" at bounding box center [760, 114] width 16 height 16
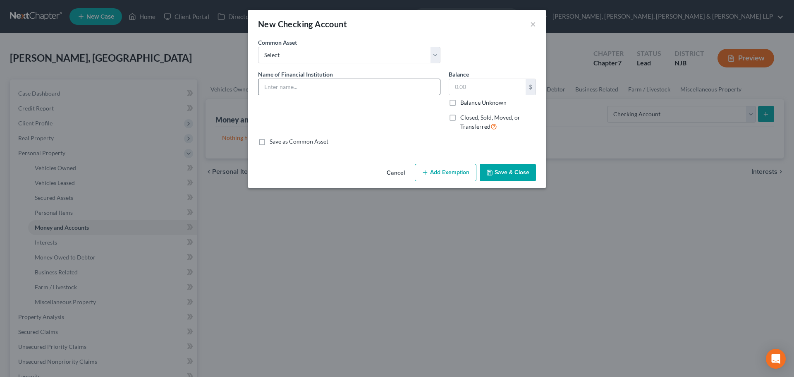
drag, startPoint x: 272, startPoint y: 95, endPoint x: 291, endPoint y: 86, distance: 21.3
click at [275, 93] on div at bounding box center [349, 87] width 182 height 17
click at [291, 86] on input "text" at bounding box center [348, 87] width 181 height 16
click at [475, 89] on input "text" at bounding box center [487, 87] width 76 height 16
click at [442, 167] on button "Add Exemption" at bounding box center [446, 172] width 62 height 17
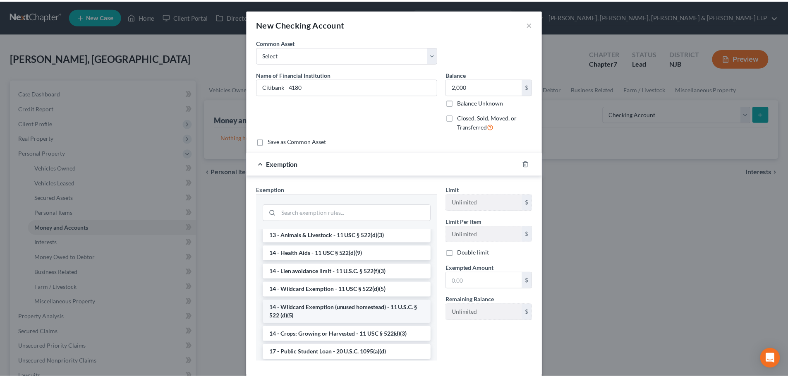
scroll to position [149, 0]
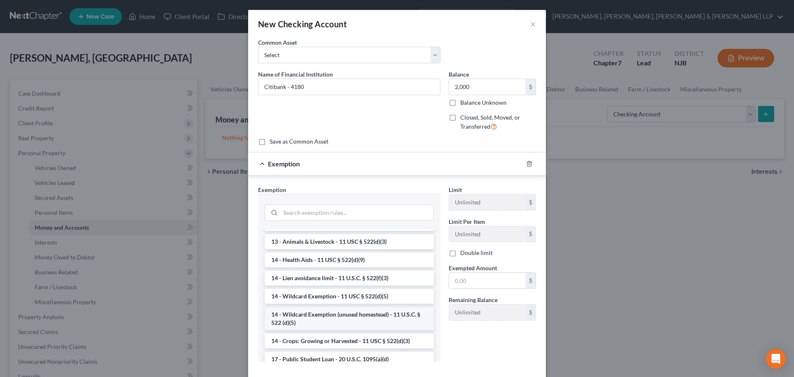
click at [343, 323] on li "14 - Wildcard Exemption (unused homestead) - 11 U.S.C. § 522 (d)(5)" at bounding box center [349, 318] width 169 height 23
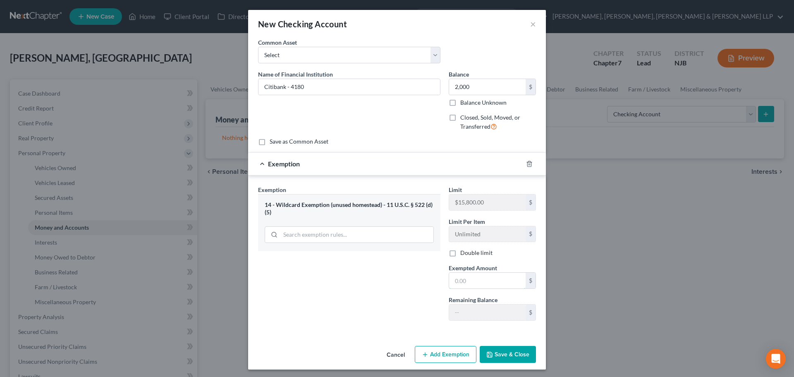
drag, startPoint x: 464, startPoint y: 280, endPoint x: 371, endPoint y: 300, distance: 94.7
click at [464, 280] on input "text" at bounding box center [487, 280] width 76 height 16
click at [496, 356] on button "Save & Close" at bounding box center [508, 354] width 56 height 17
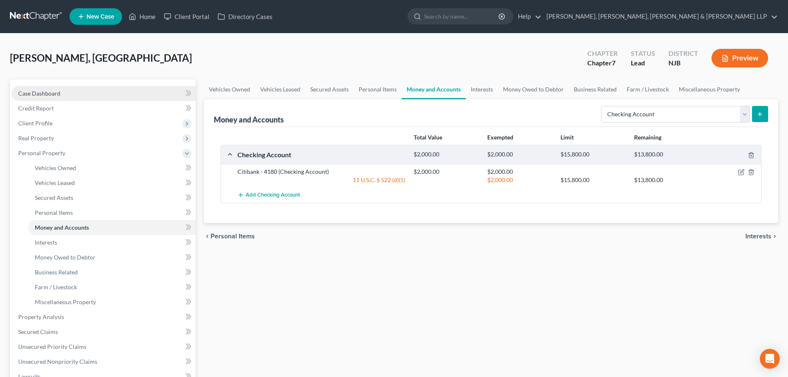
click at [74, 96] on link "Case Dashboard" at bounding box center [104, 93] width 184 height 15
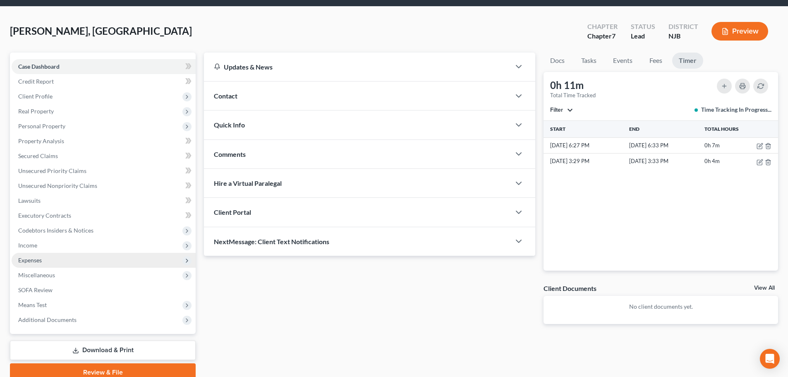
scroll to position [63, 0]
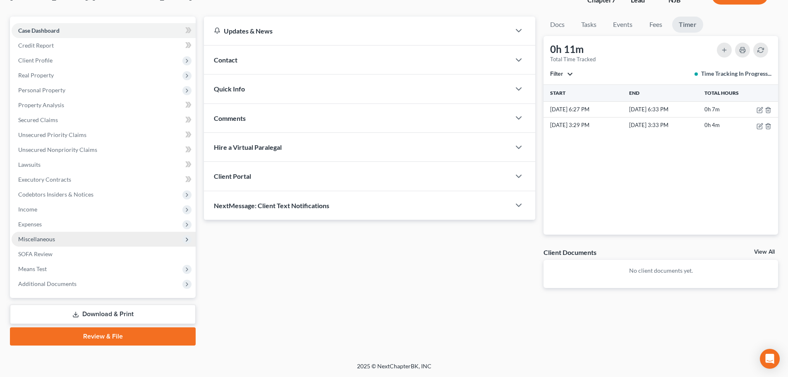
click at [69, 242] on span "Miscellaneous" at bounding box center [104, 239] width 184 height 15
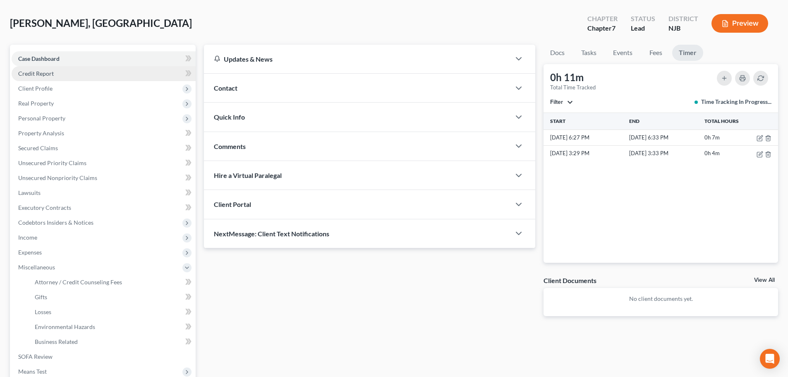
scroll to position [0, 0]
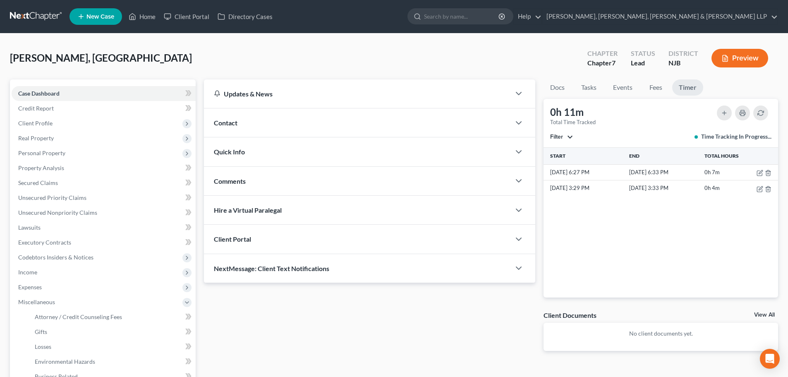
drag, startPoint x: 64, startPoint y: 131, endPoint x: 3, endPoint y: 171, distance: 72.9
click at [64, 131] on span "Real Property" at bounding box center [104, 138] width 184 height 15
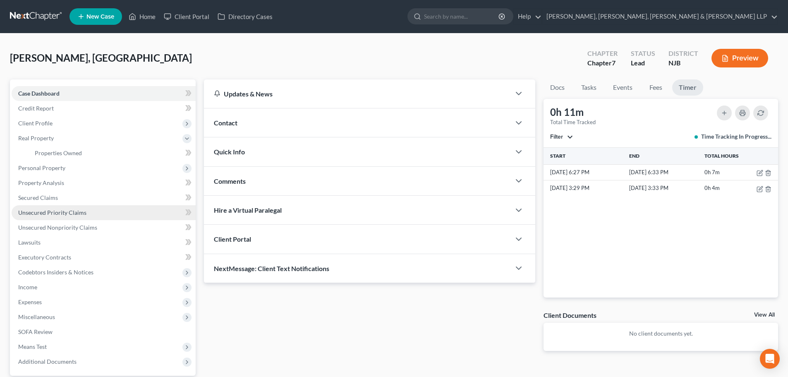
click at [100, 214] on link "Unsecured Priority Claims" at bounding box center [104, 212] width 184 height 15
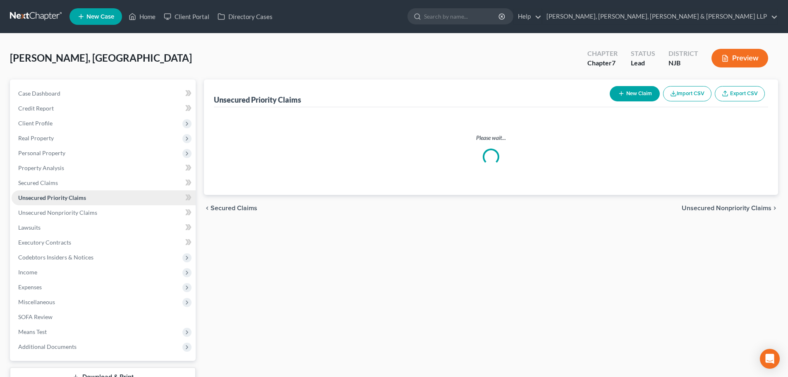
click at [82, 201] on span "Unsecured Priority Claims" at bounding box center [52, 197] width 68 height 7
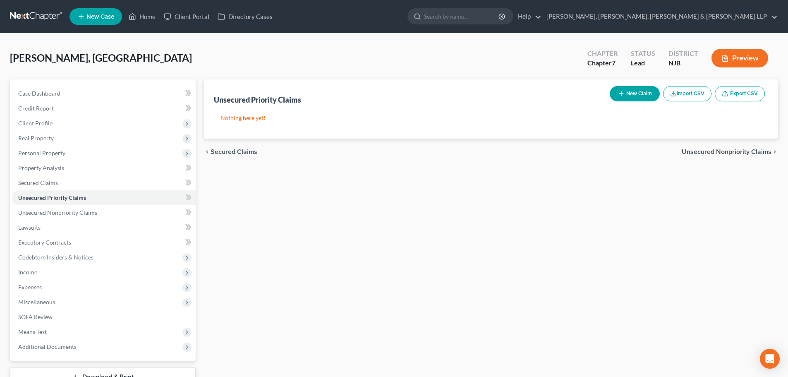
click at [630, 96] on button "New Claim" at bounding box center [634, 93] width 50 height 15
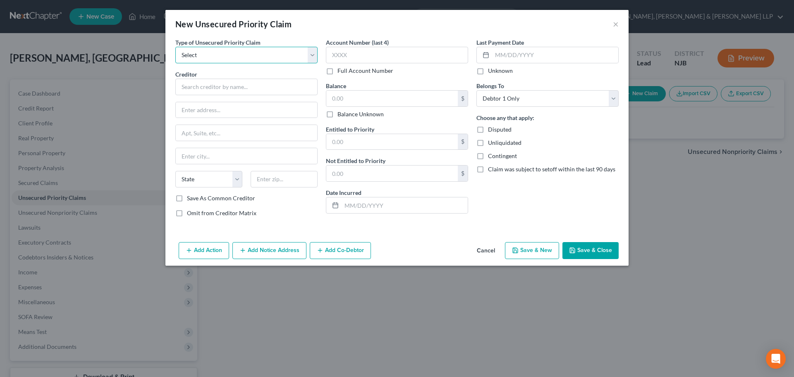
click at [270, 57] on select "Select Taxes & Other Government Units Domestic Support Obligations Extensions o…" at bounding box center [246, 55] width 142 height 17
click at [175, 47] on select "Select Taxes & Other Government Units Domestic Support Obligations Extensions o…" at bounding box center [246, 55] width 142 height 17
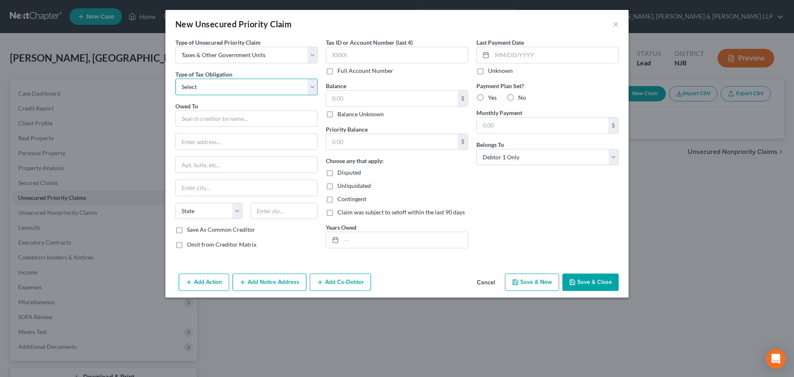
drag, startPoint x: 224, startPoint y: 82, endPoint x: 215, endPoint y: 95, distance: 15.1
click at [224, 82] on select "Select Federal City State Franchise Tax Board Other" at bounding box center [246, 87] width 142 height 17
click at [175, 79] on select "Select Federal City State Franchise Tax Board Other" at bounding box center [246, 87] width 142 height 17
click at [211, 120] on input "text" at bounding box center [246, 118] width 142 height 17
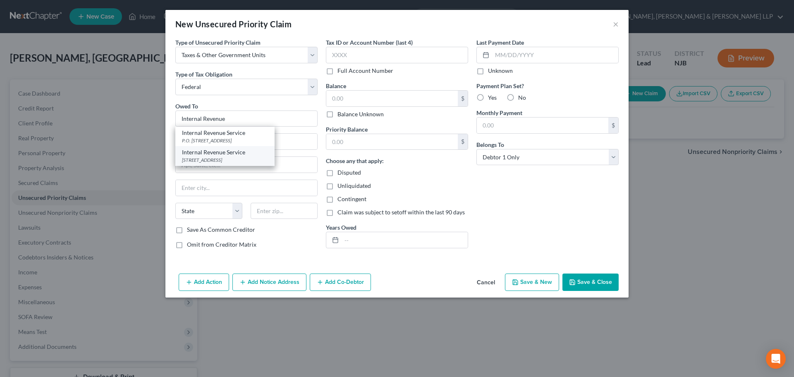
click at [243, 150] on div "Internal Revenue Service" at bounding box center [225, 152] width 86 height 8
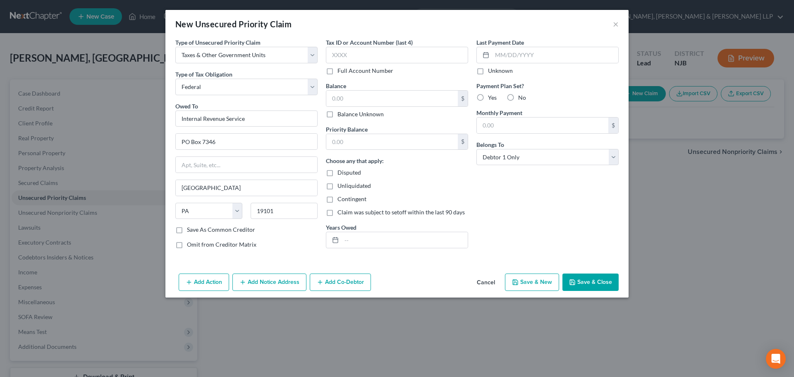
click at [580, 282] on button "Save & Close" at bounding box center [590, 281] width 56 height 17
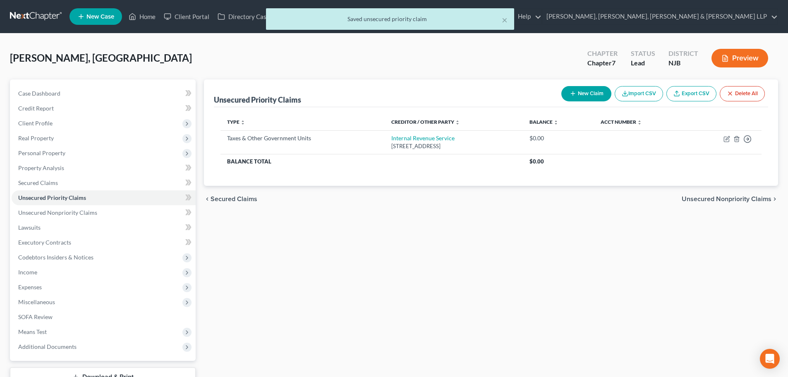
click at [599, 93] on button "New Claim" at bounding box center [586, 93] width 50 height 15
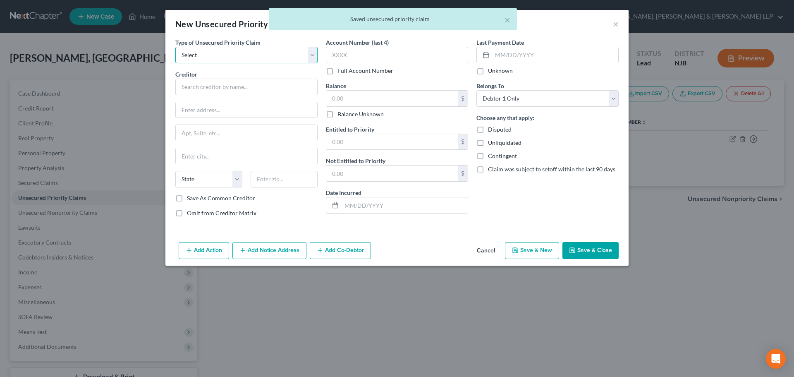
drag, startPoint x: 235, startPoint y: 54, endPoint x: 234, endPoint y: 63, distance: 8.8
click at [235, 54] on select "Select Taxes & Other Government Units Domestic Support Obligations Extensions o…" at bounding box center [246, 55] width 142 height 17
click at [175, 47] on select "Select Taxes & Other Government Units Domestic Support Obligations Extensions o…" at bounding box center [246, 55] width 142 height 17
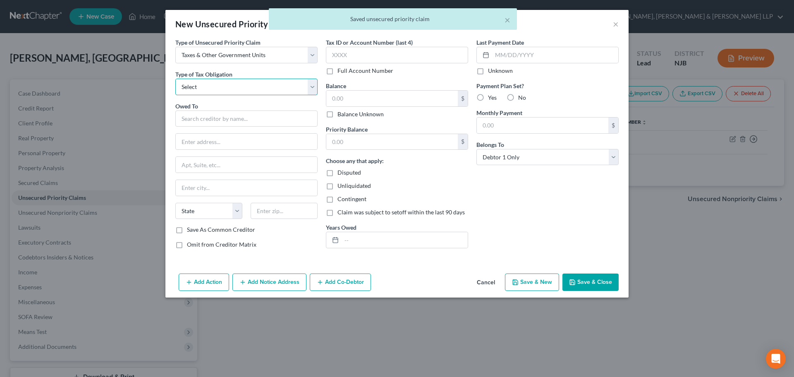
drag, startPoint x: 215, startPoint y: 87, endPoint x: 213, endPoint y: 95, distance: 8.2
click at [215, 87] on select "Select Federal City State Franchise Tax Board Other" at bounding box center [246, 87] width 142 height 17
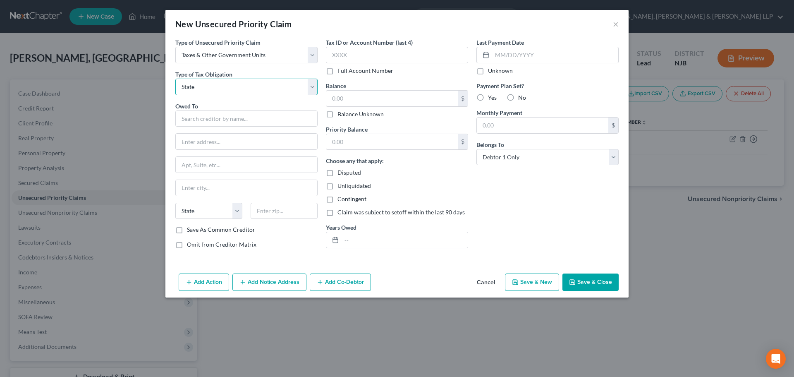
click at [175, 79] on select "Select Federal City State Franchise Tax Board Other" at bounding box center [246, 87] width 142 height 17
click at [207, 120] on input "text" at bounding box center [246, 118] width 142 height 17
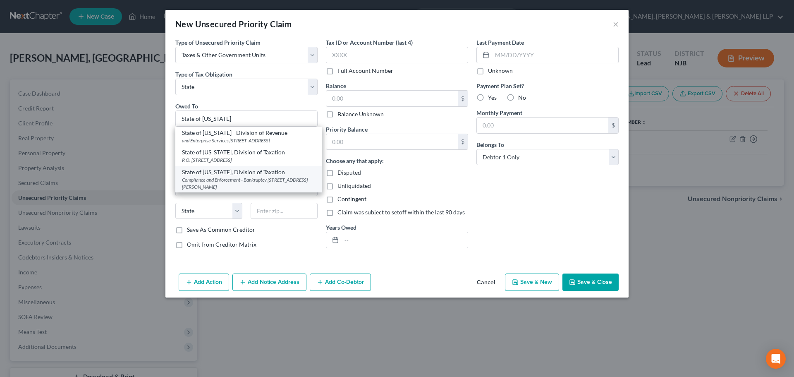
click at [263, 176] on div "State of [US_STATE], Division of Taxation" at bounding box center [248, 172] width 133 height 8
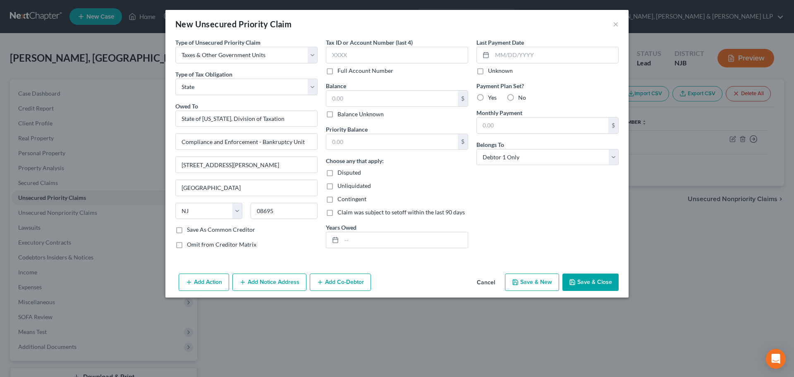
click at [581, 282] on button "Save & Close" at bounding box center [590, 281] width 56 height 17
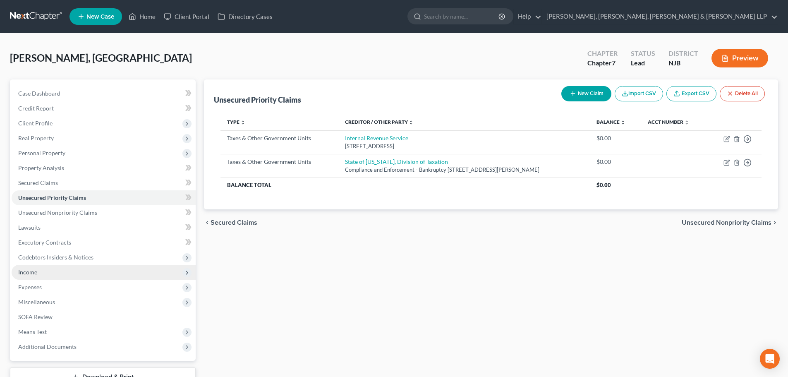
click at [59, 272] on span "Income" at bounding box center [104, 272] width 184 height 15
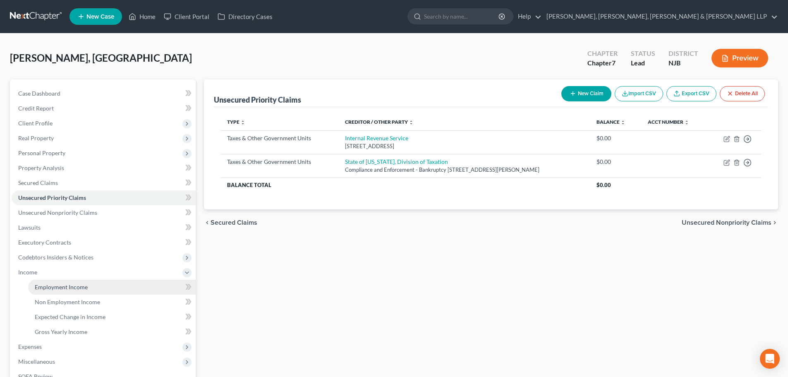
click at [61, 287] on span "Employment Income" at bounding box center [61, 286] width 53 height 7
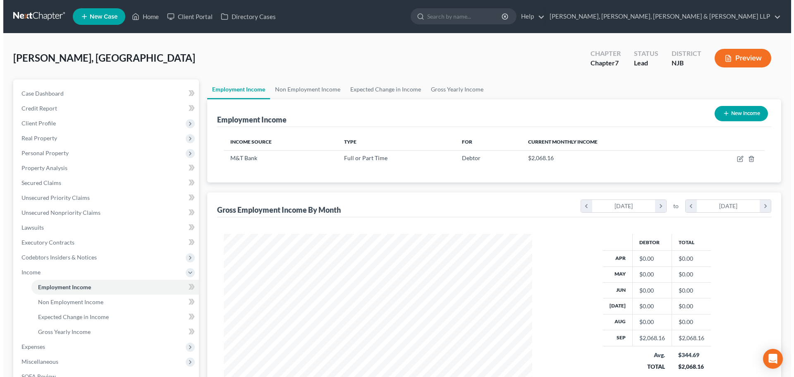
scroll to position [154, 325]
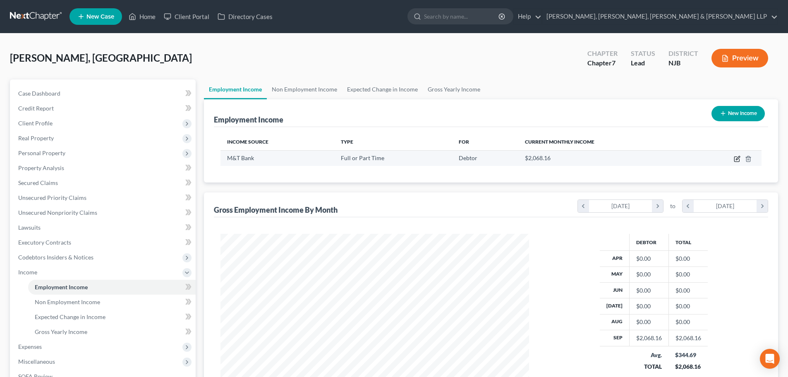
click at [736, 158] on icon "button" at bounding box center [736, 158] width 7 height 7
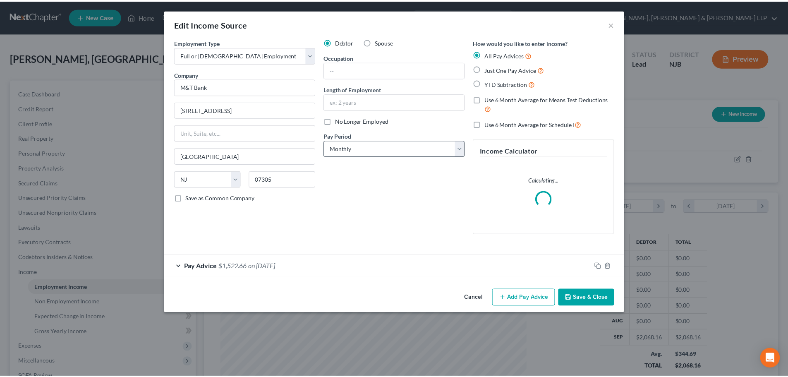
scroll to position [155, 328]
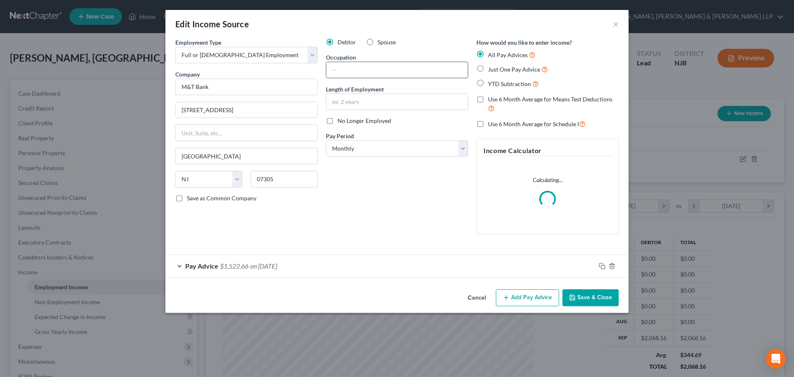
click at [379, 68] on input "text" at bounding box center [396, 70] width 141 height 16
click at [341, 97] on input "text" at bounding box center [396, 102] width 141 height 16
click at [590, 301] on button "Save & Close" at bounding box center [590, 297] width 56 height 17
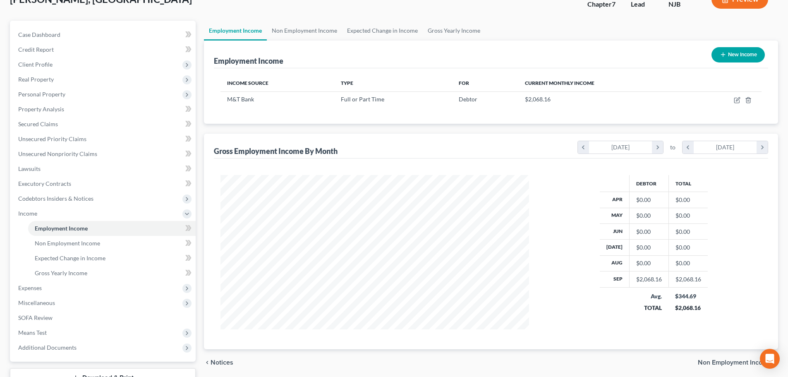
scroll to position [122, 0]
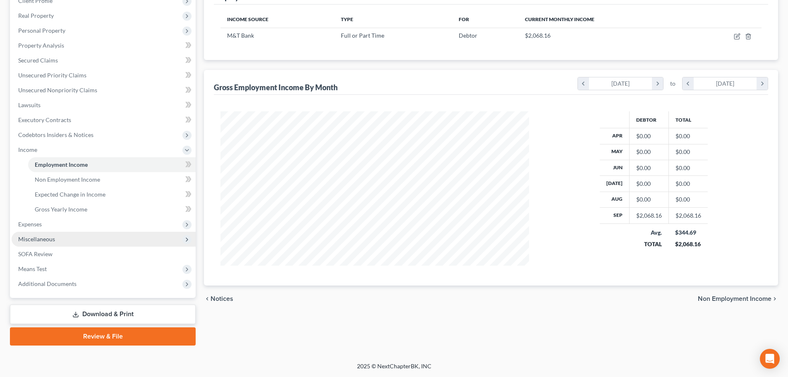
drag, startPoint x: 76, startPoint y: 224, endPoint x: 74, endPoint y: 234, distance: 10.2
click at [76, 224] on span "Expenses" at bounding box center [104, 224] width 184 height 15
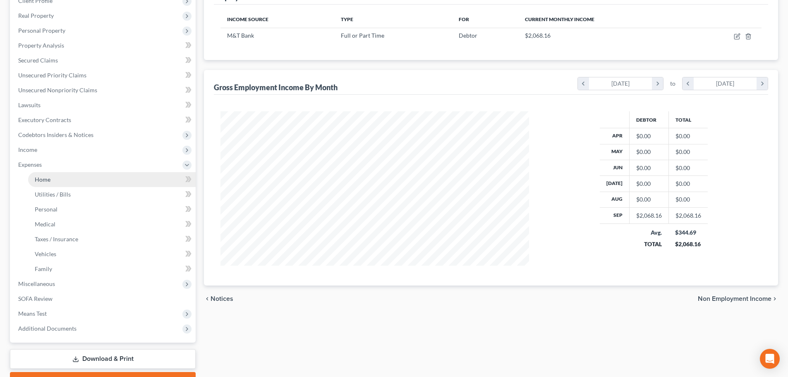
click at [57, 180] on link "Home" at bounding box center [111, 179] width 167 height 15
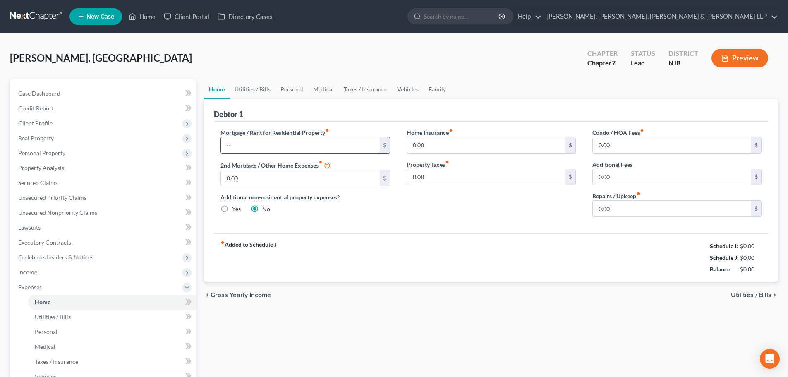
click at [252, 146] on input "text" at bounding box center [300, 145] width 158 height 16
click at [254, 84] on link "Utilities / Bills" at bounding box center [252, 89] width 46 height 20
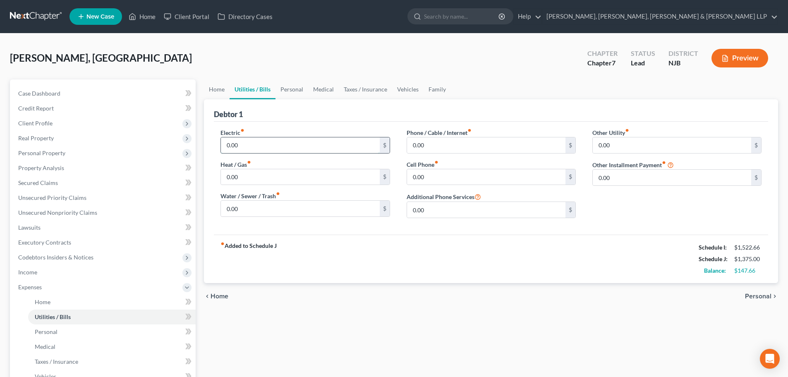
click at [249, 140] on input "0.00" at bounding box center [300, 145] width 158 height 16
drag, startPoint x: 288, startPoint y: 89, endPoint x: 310, endPoint y: 107, distance: 29.4
click at [288, 89] on link "Personal" at bounding box center [291, 89] width 33 height 20
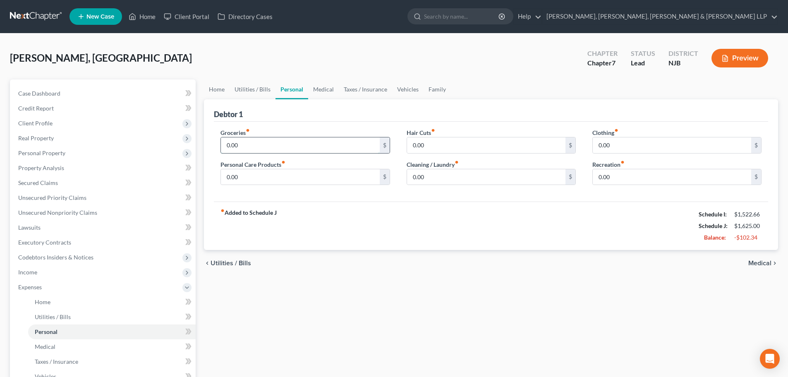
click at [263, 146] on input "0.00" at bounding box center [300, 145] width 158 height 16
drag, startPoint x: 244, startPoint y: 178, endPoint x: 339, endPoint y: 175, distance: 95.1
click at [244, 178] on input "0.00" at bounding box center [300, 177] width 158 height 16
drag, startPoint x: 409, startPoint y: 87, endPoint x: 322, endPoint y: 144, distance: 104.5
click at [408, 87] on link "Vehicles" at bounding box center [407, 89] width 31 height 20
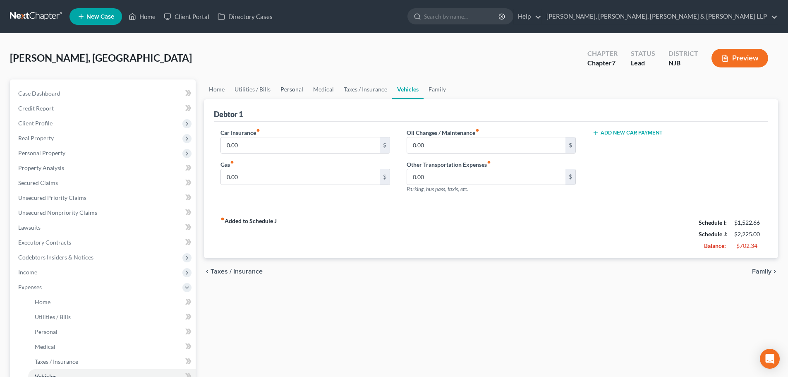
click at [298, 88] on link "Personal" at bounding box center [291, 89] width 33 height 20
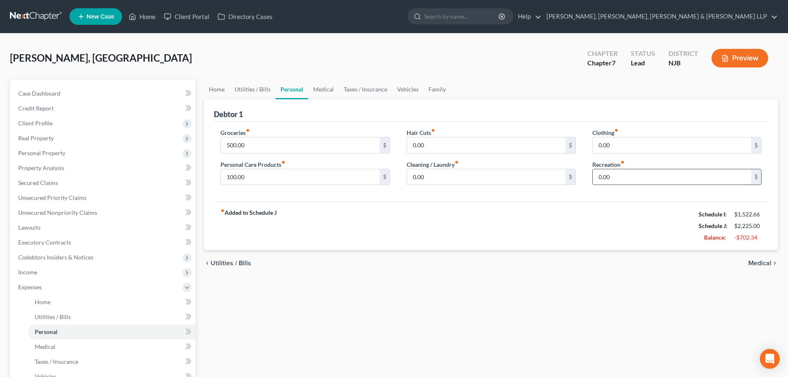
click at [434, 174] on input "0.00" at bounding box center [486, 177] width 158 height 16
click at [615, 181] on input "0.00" at bounding box center [671, 177] width 158 height 16
click at [112, 87] on link "Case Dashboard" at bounding box center [104, 93] width 184 height 15
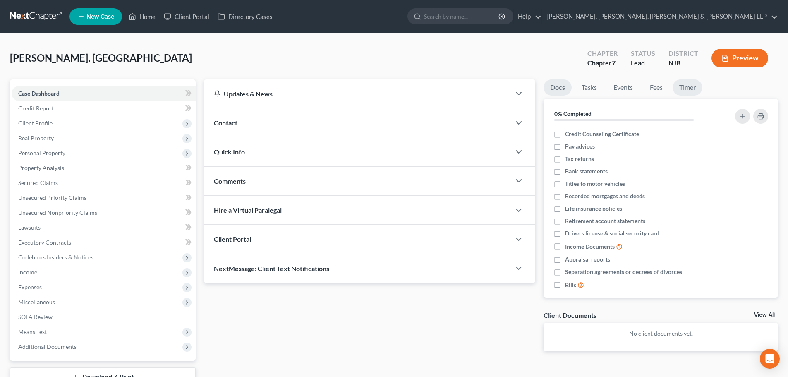
click at [674, 89] on link "Timer" at bounding box center [687, 87] width 30 height 16
